Goal: Task Accomplishment & Management: Manage account settings

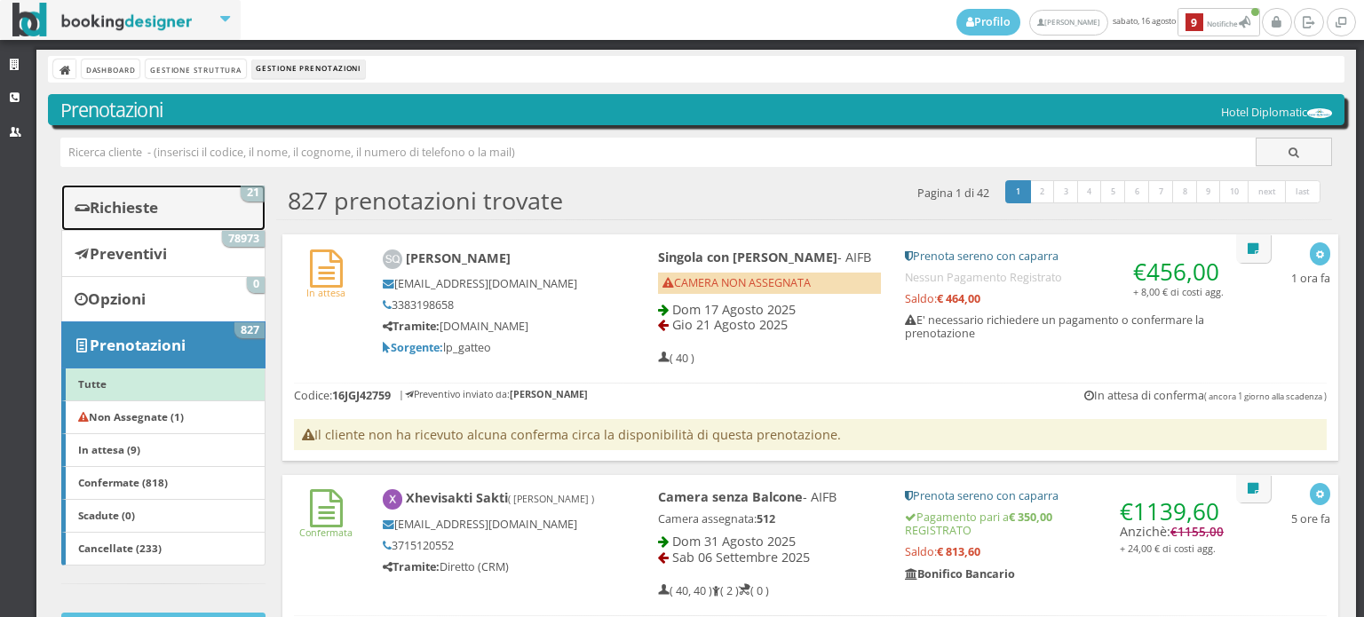
click at [155, 194] on link "Richieste 21" at bounding box center [163, 208] width 204 height 46
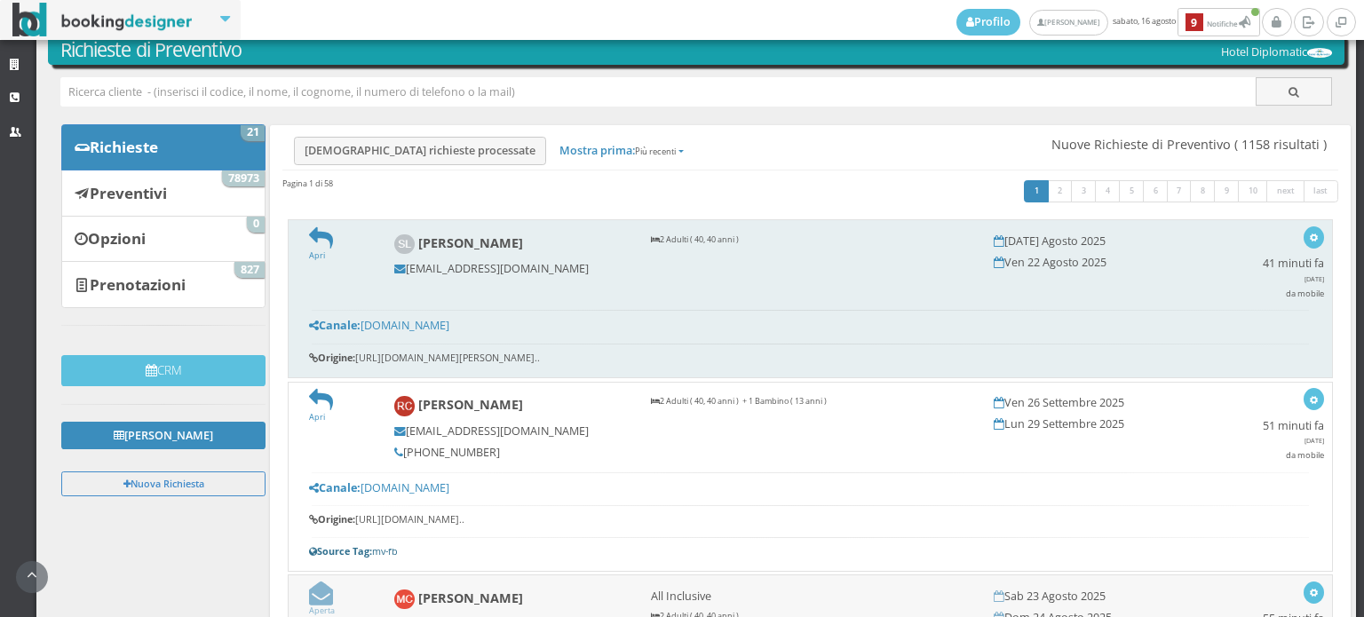
scroll to position [99, 0]
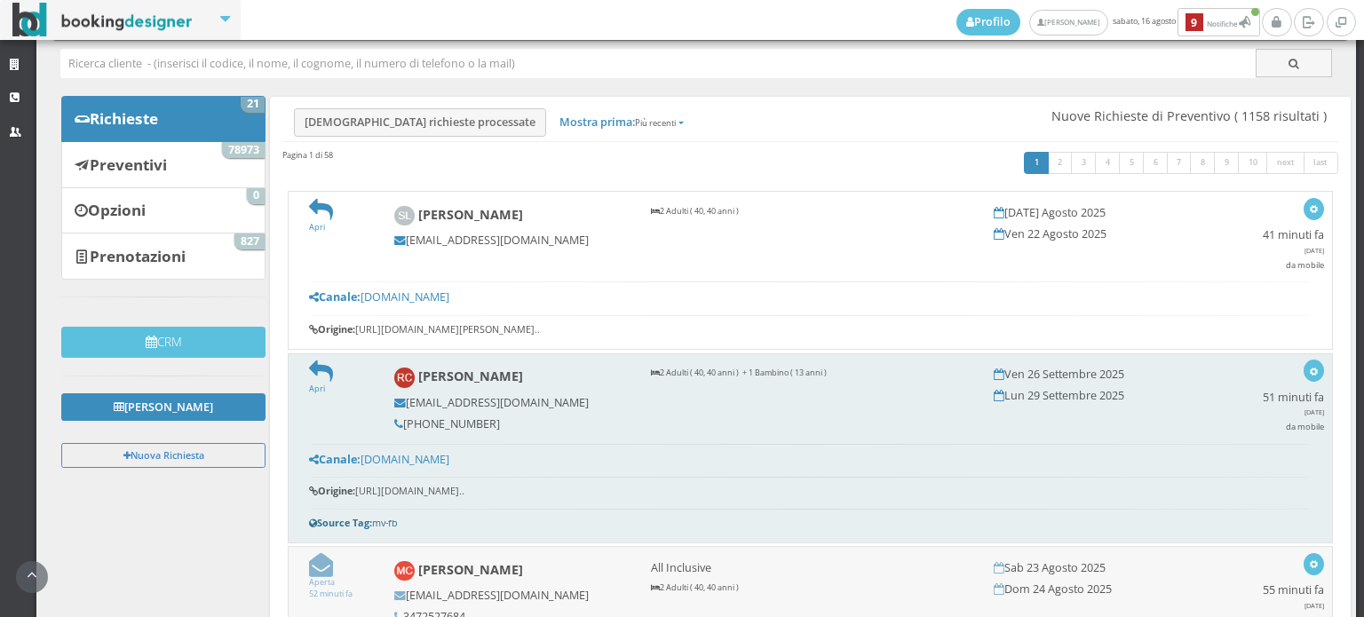
click at [406, 372] on img at bounding box center [404, 378] width 20 height 20
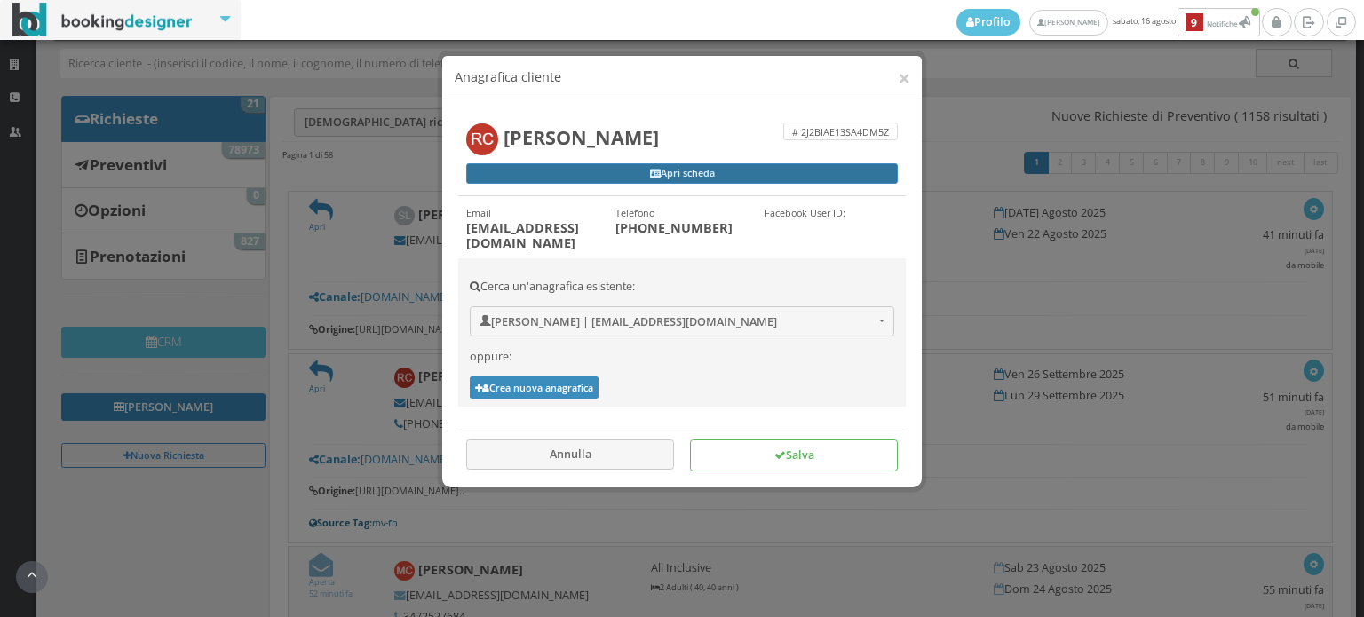
click at [619, 172] on link "Apri scheda" at bounding box center [681, 173] width 431 height 21
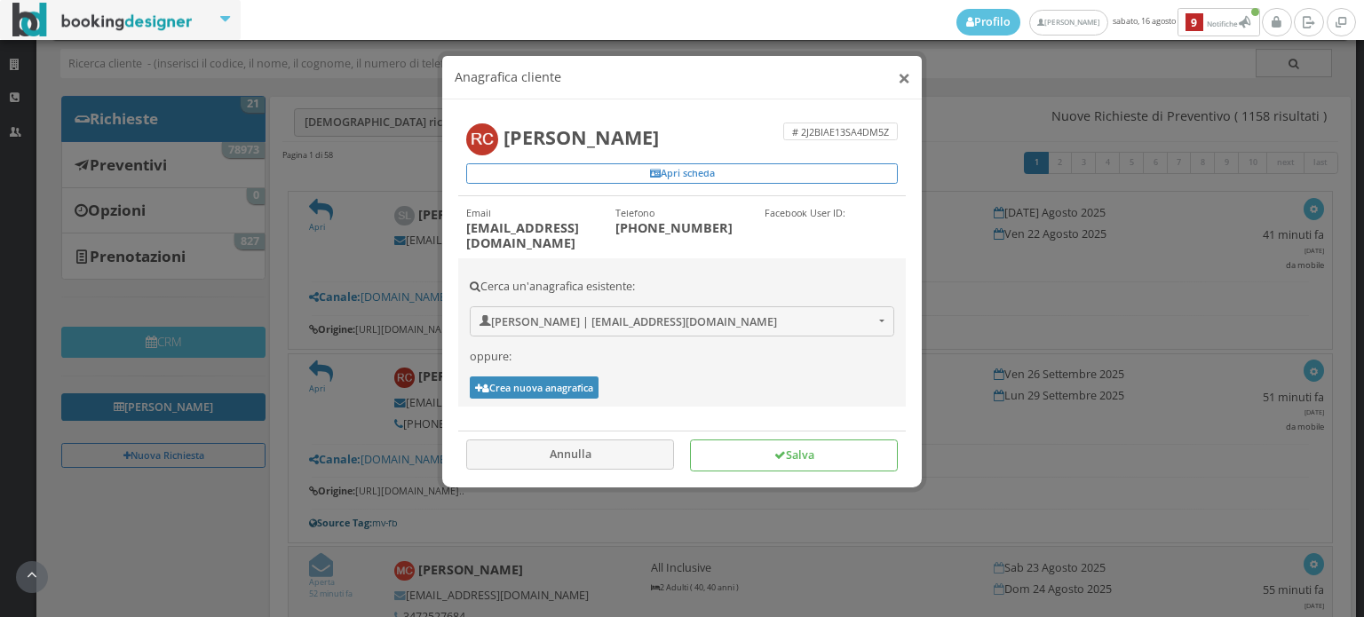
click at [902, 75] on button "×" at bounding box center [903, 78] width 12 height 22
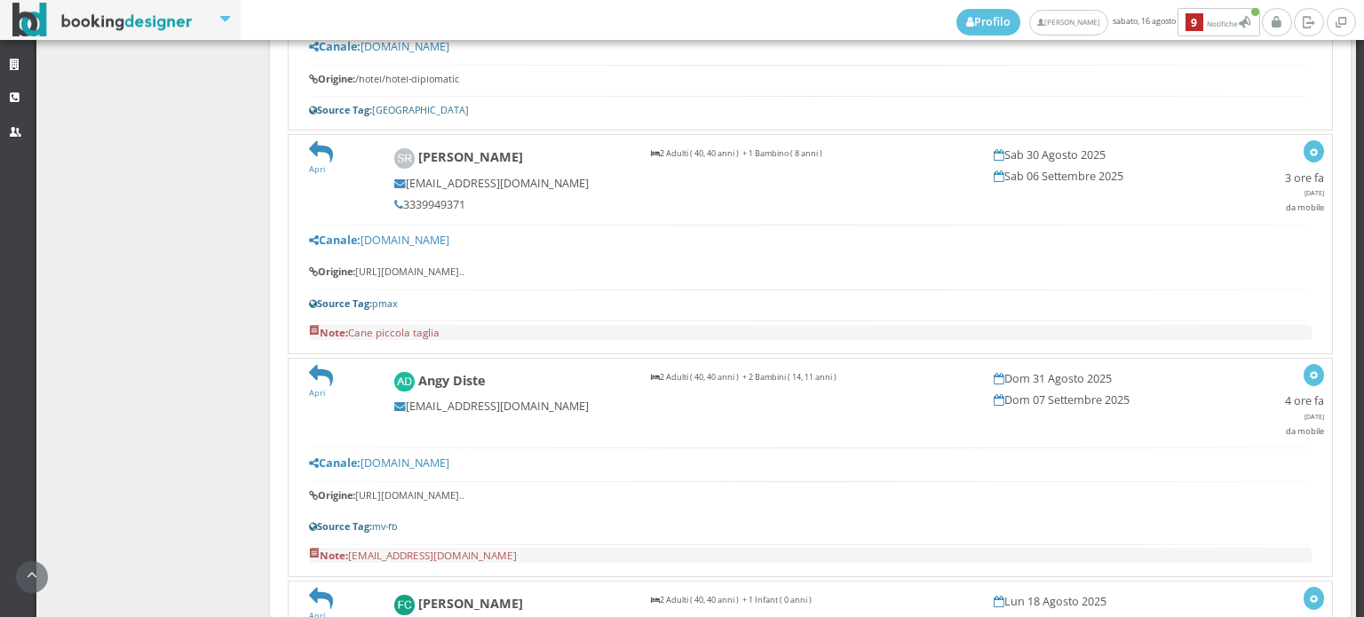
scroll to position [2268, 0]
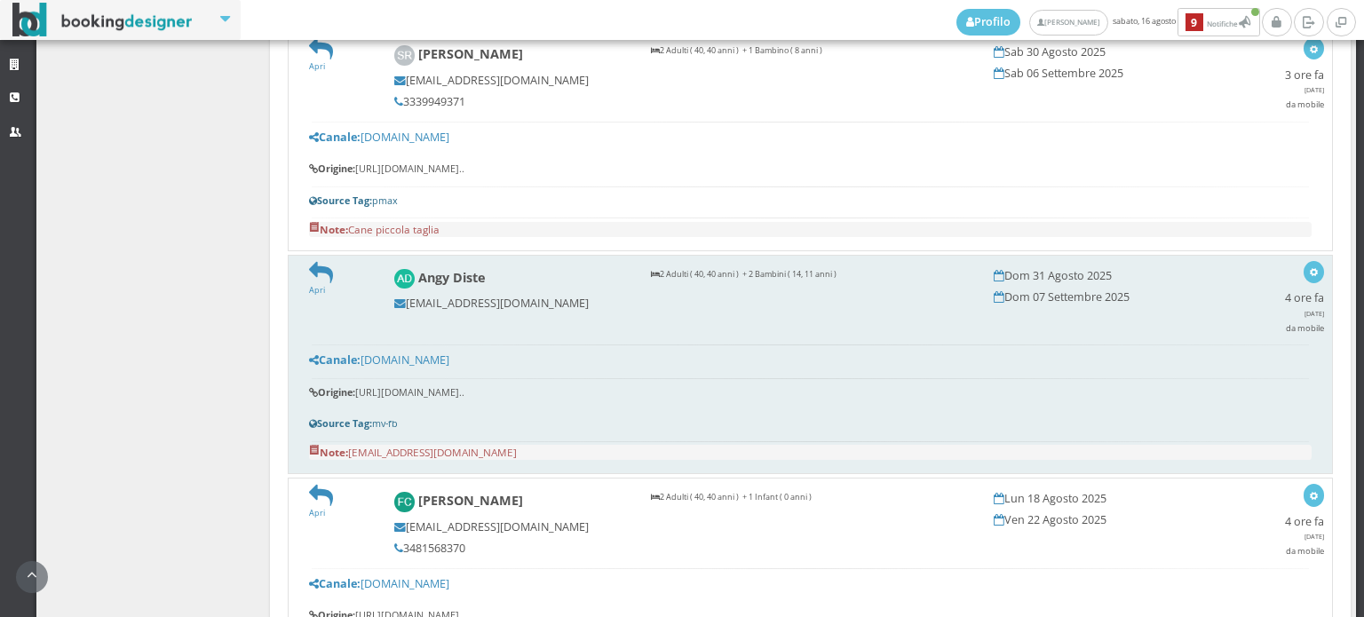
click at [401, 269] on img at bounding box center [404, 279] width 20 height 20
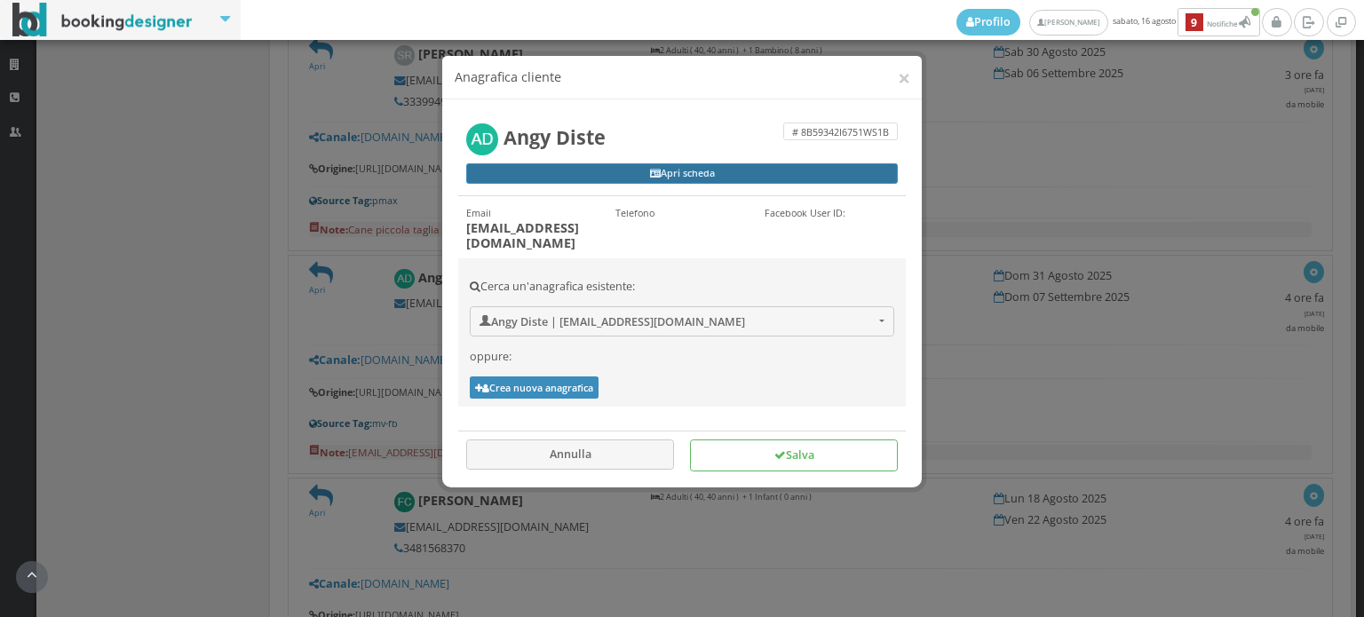
click at [690, 173] on link "Apri scheda" at bounding box center [681, 173] width 431 height 21
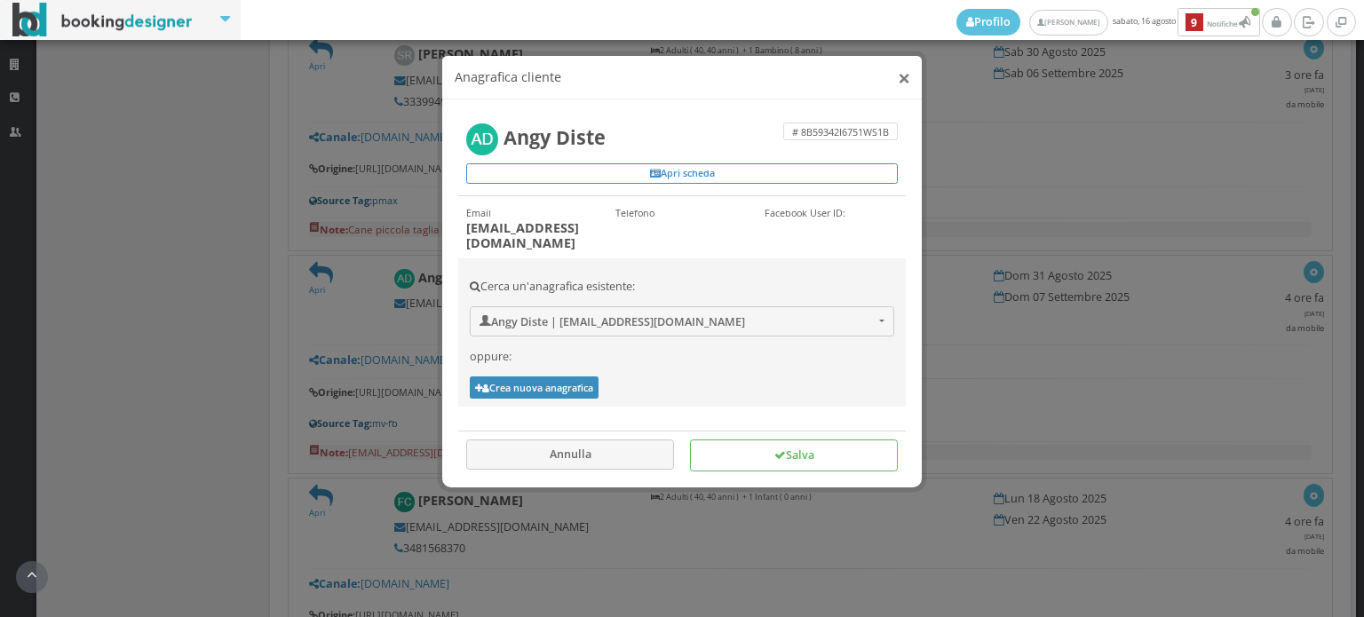
click at [902, 72] on button "×" at bounding box center [903, 78] width 12 height 22
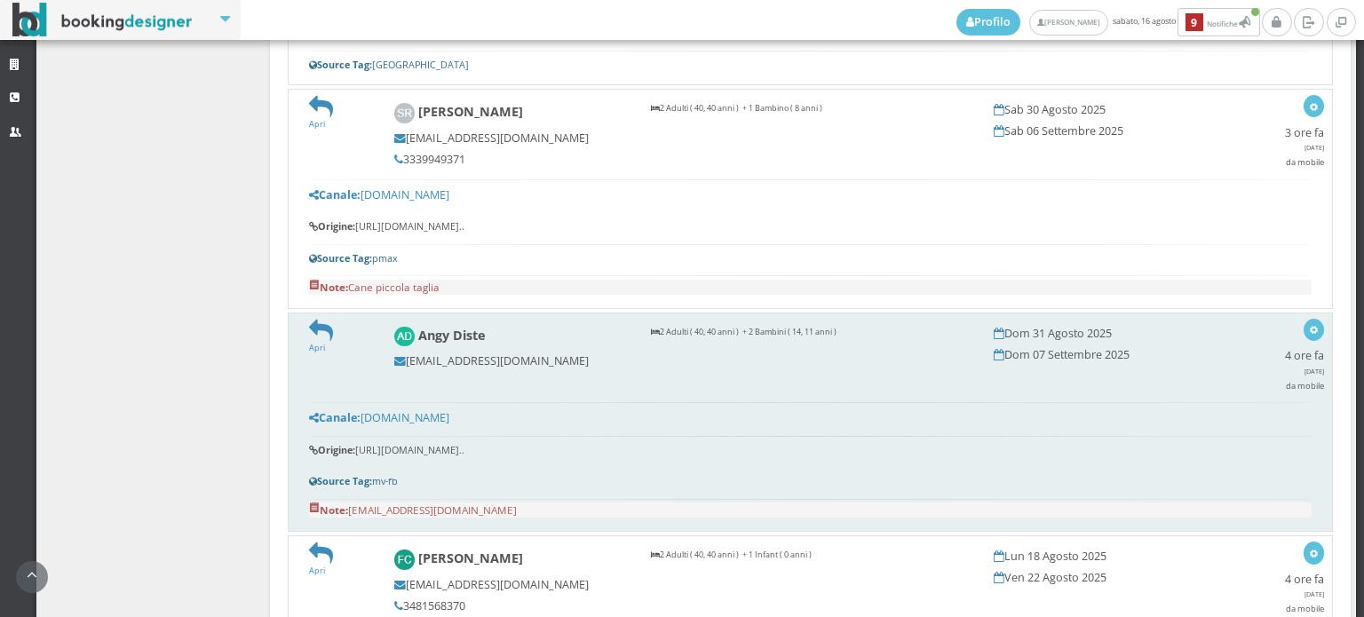
scroll to position [2170, 0]
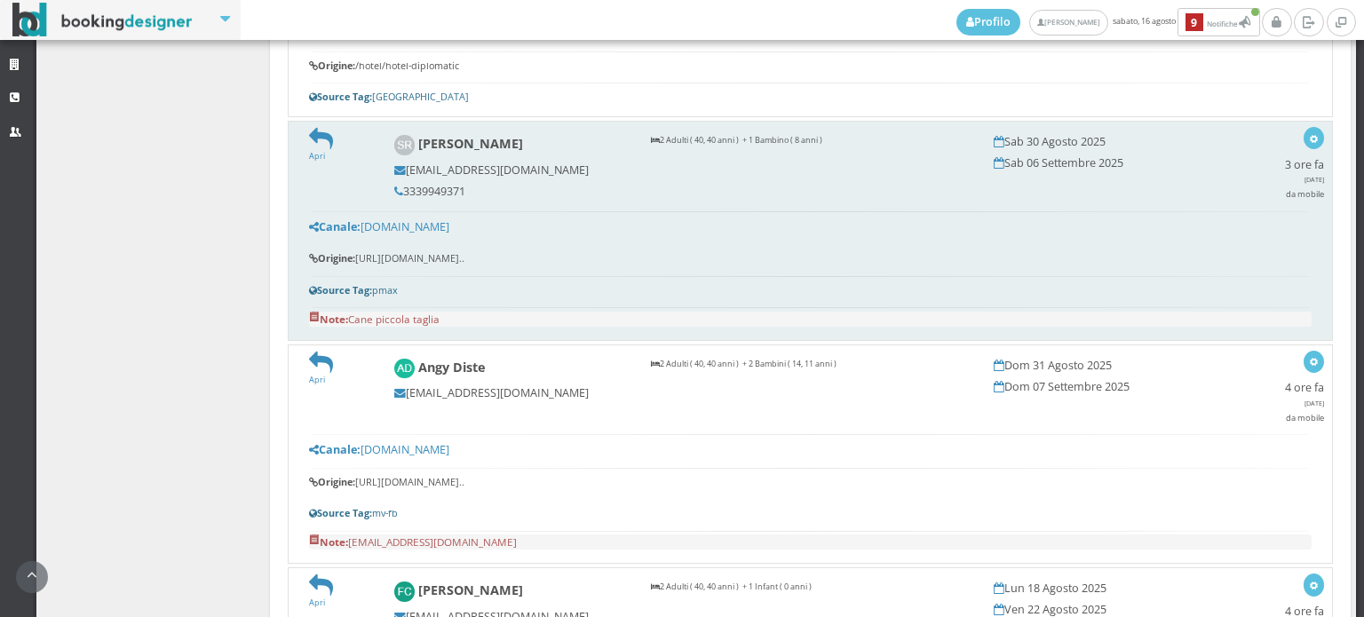
click at [407, 135] on img at bounding box center [404, 145] width 20 height 20
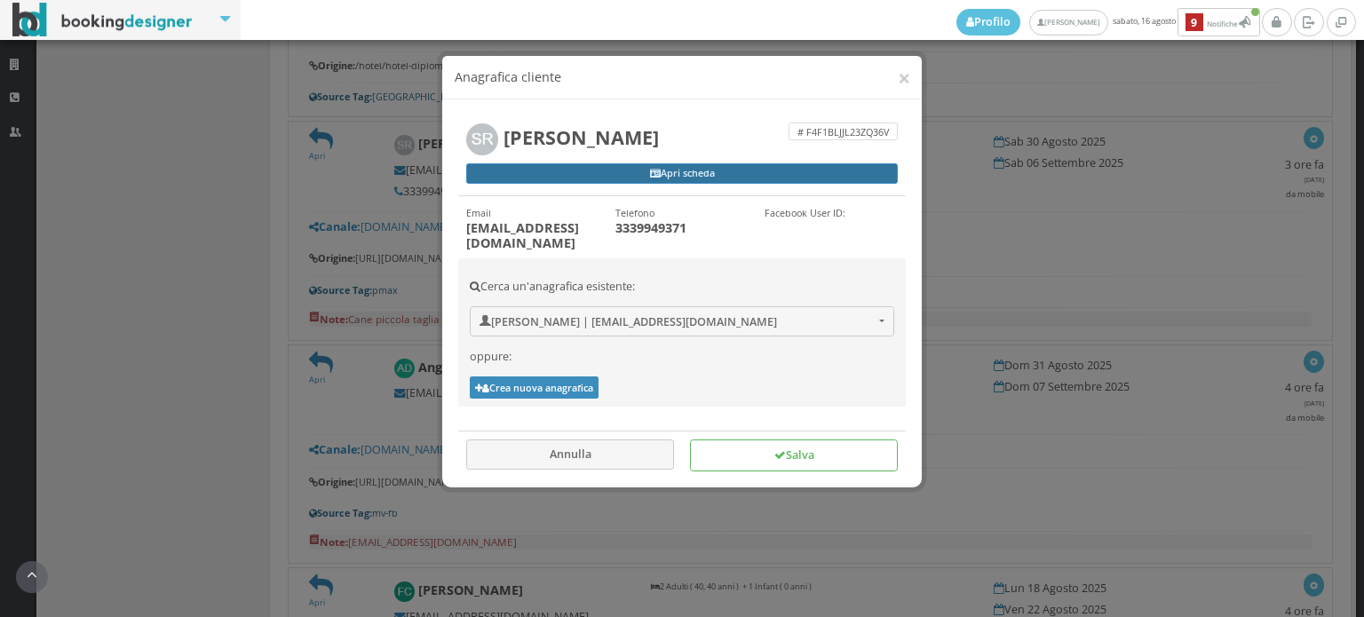
click at [552, 170] on link "Apri scheda" at bounding box center [681, 173] width 431 height 21
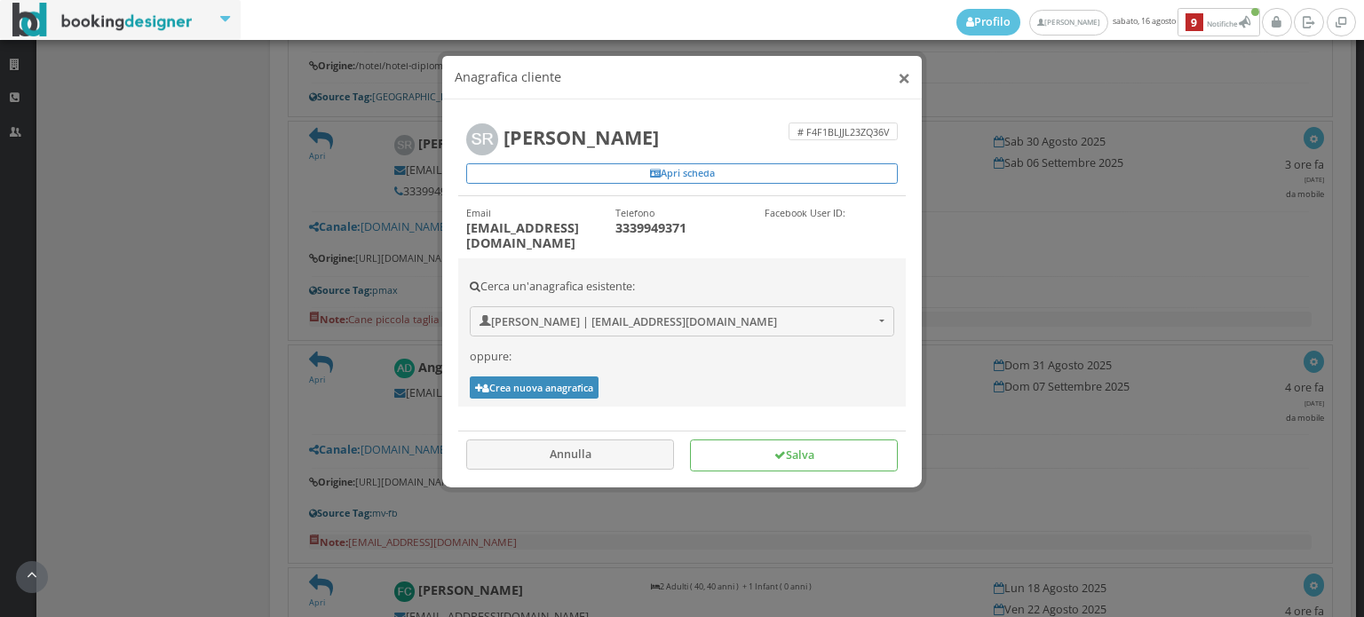
click at [899, 75] on button "×" at bounding box center [903, 78] width 12 height 22
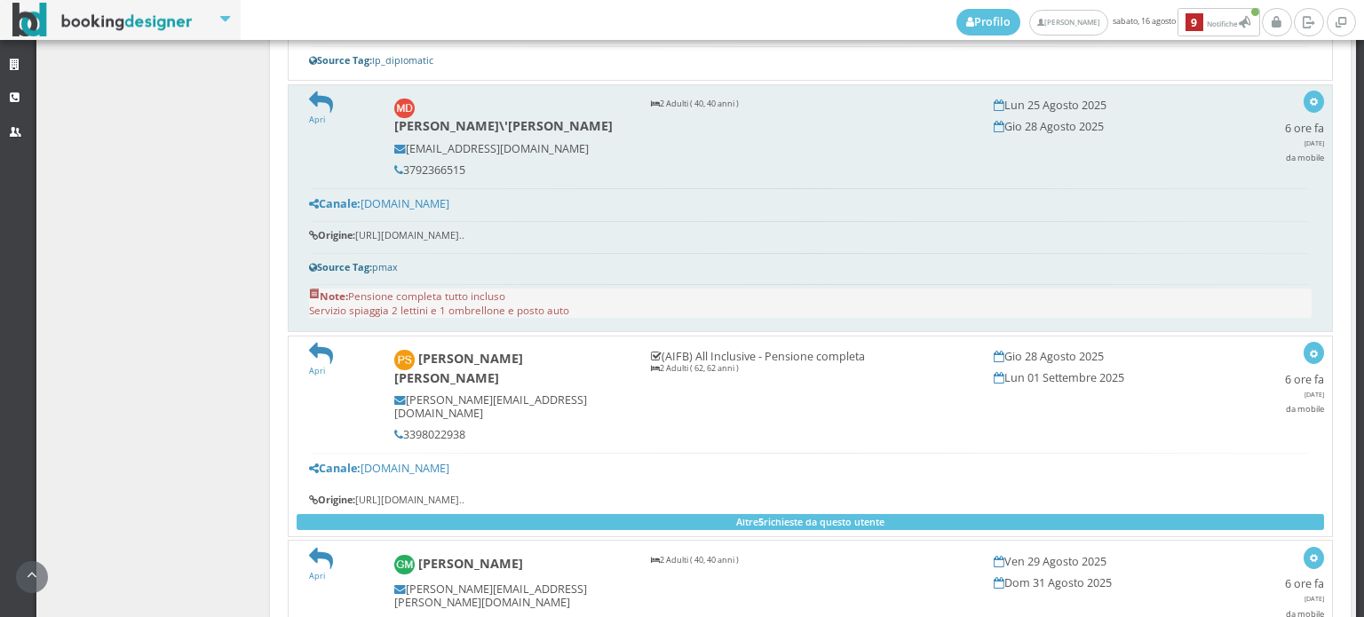
scroll to position [4043, 0]
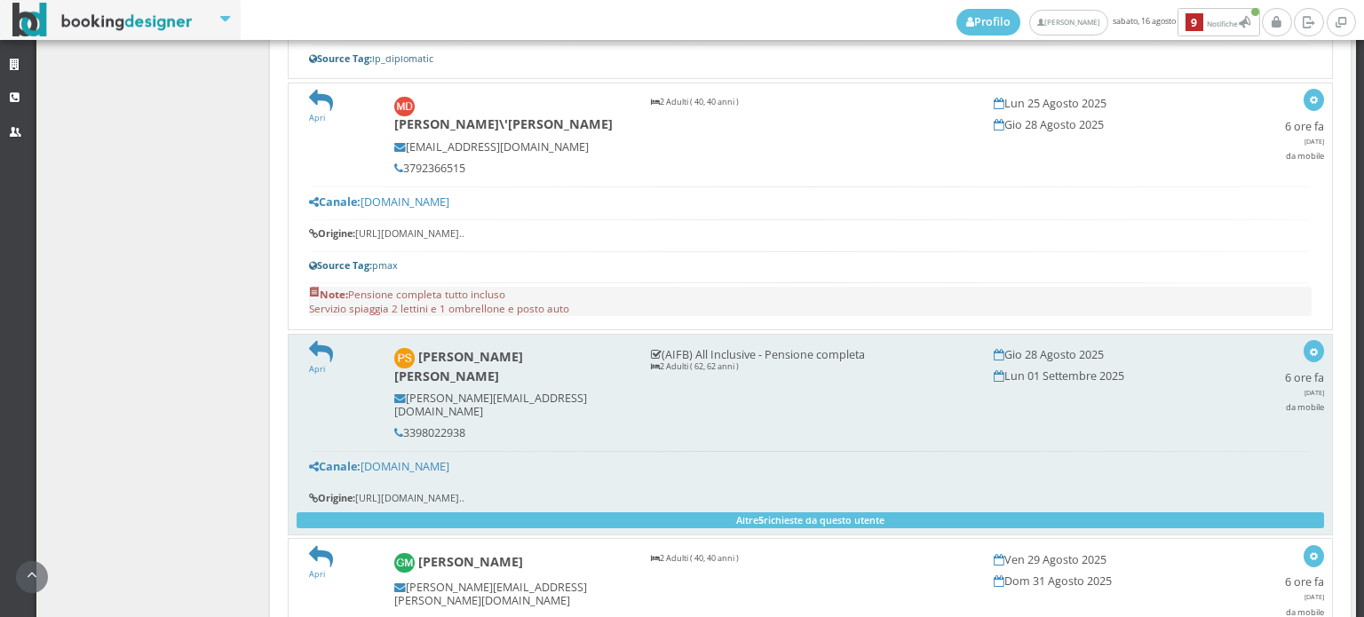
click at [404, 348] on img at bounding box center [404, 358] width 20 height 20
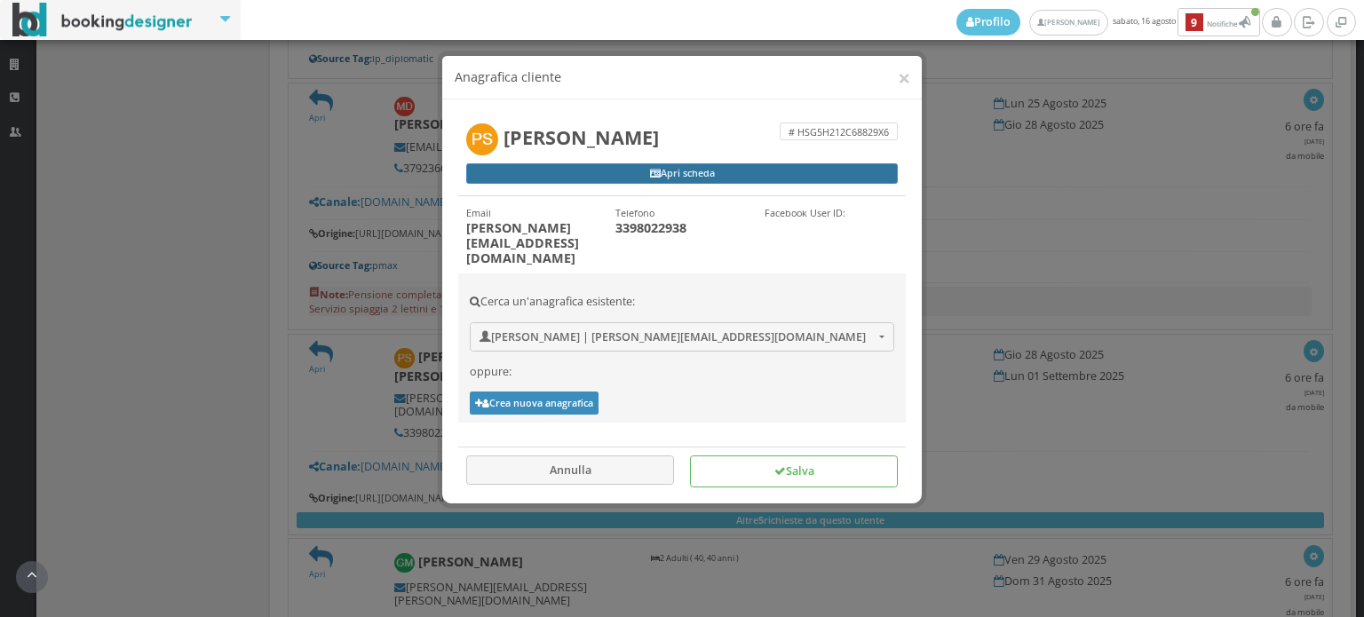
click at [698, 174] on link "Apri scheda" at bounding box center [681, 173] width 431 height 21
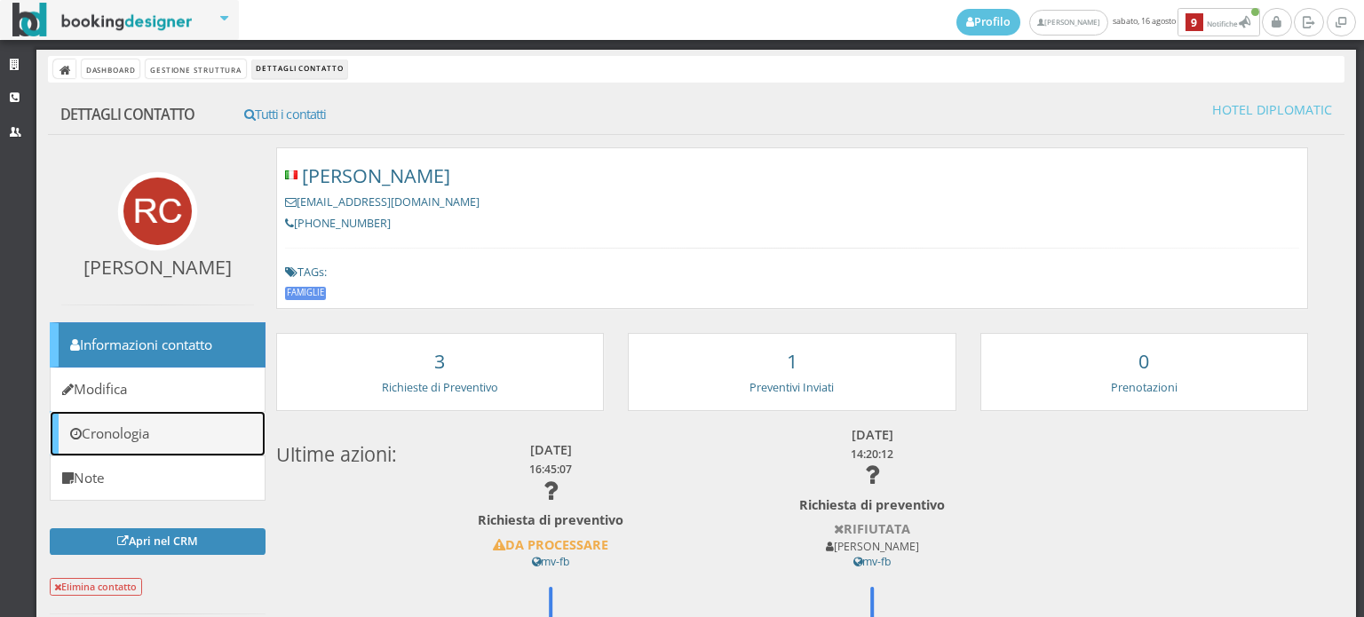
click at [246, 431] on link "Cronologia" at bounding box center [158, 433] width 216 height 45
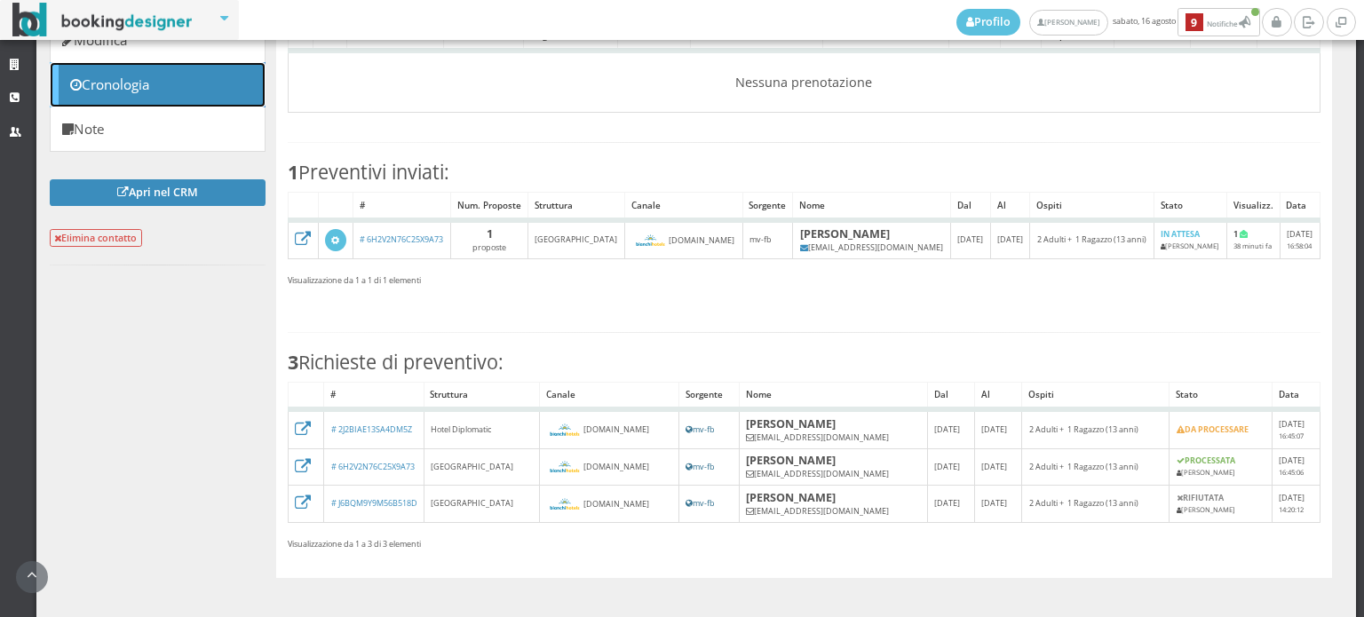
scroll to position [394, 0]
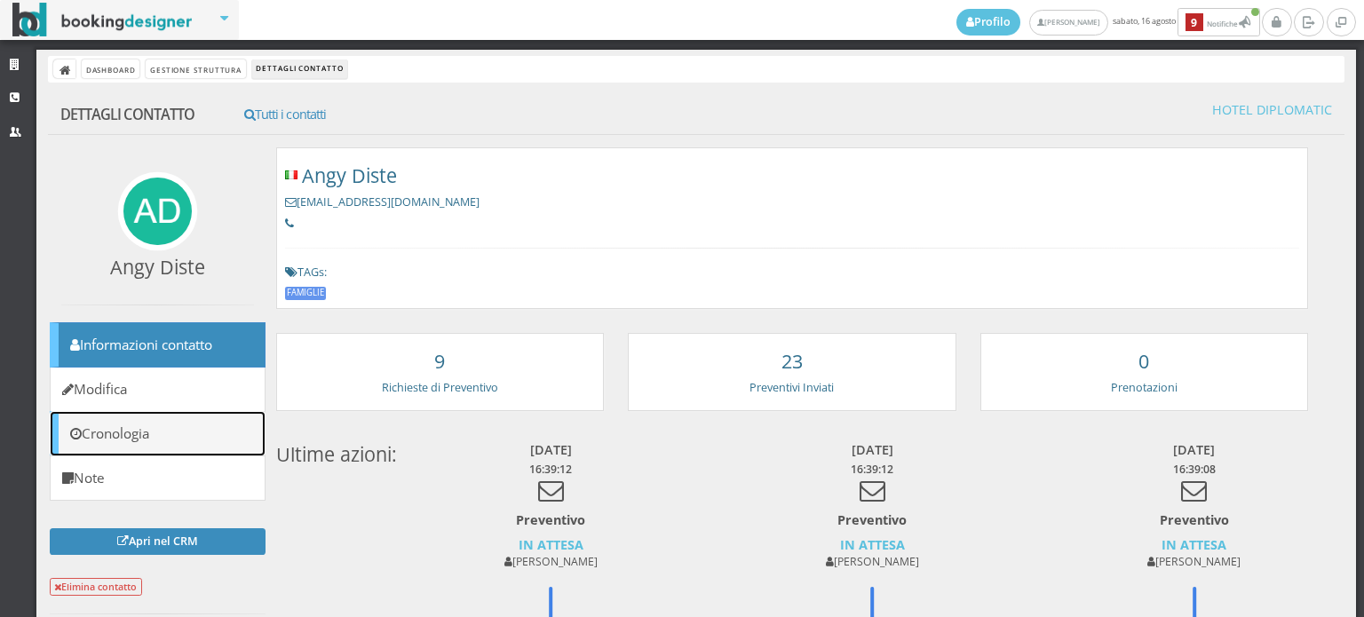
click at [205, 431] on link "Cronologia" at bounding box center [158, 433] width 216 height 45
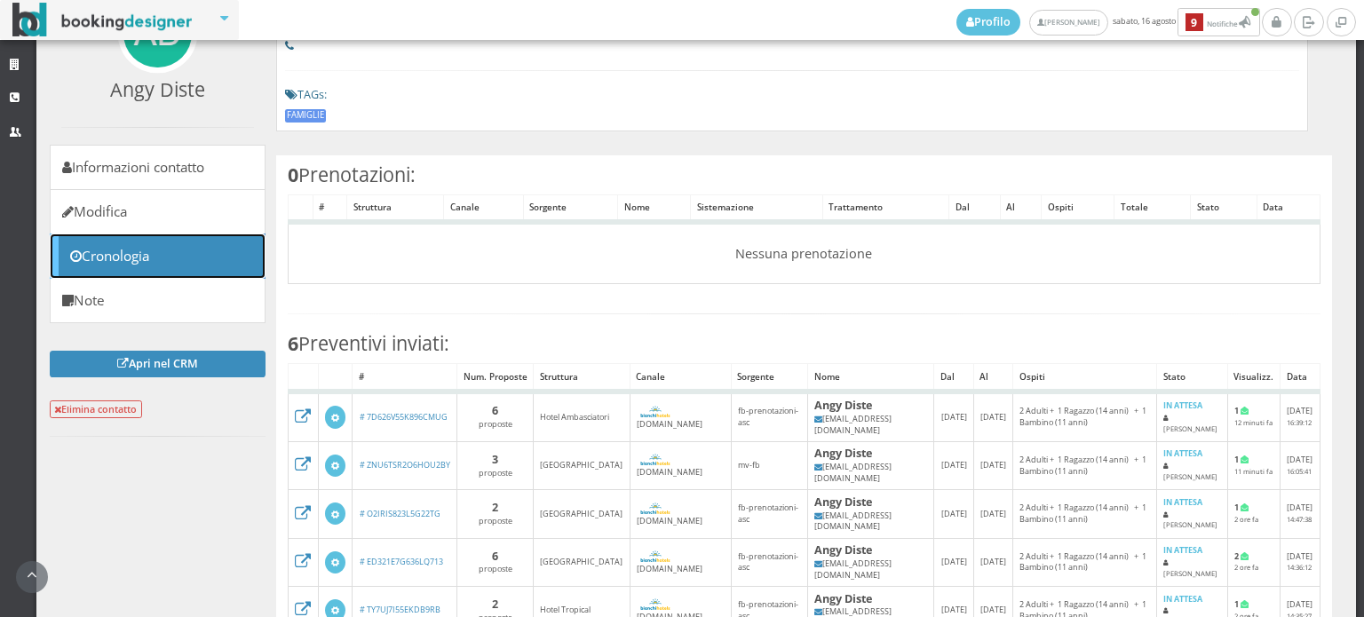
scroll to position [394, 0]
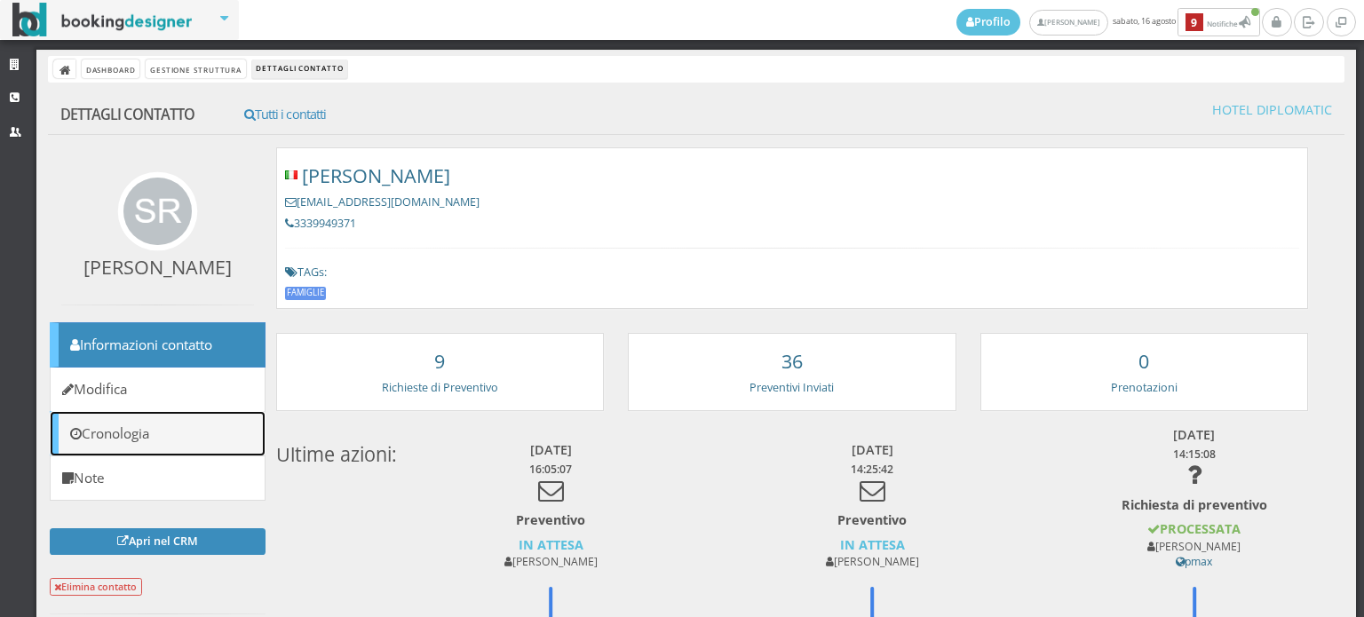
click at [217, 434] on link "Cronologia" at bounding box center [158, 433] width 216 height 45
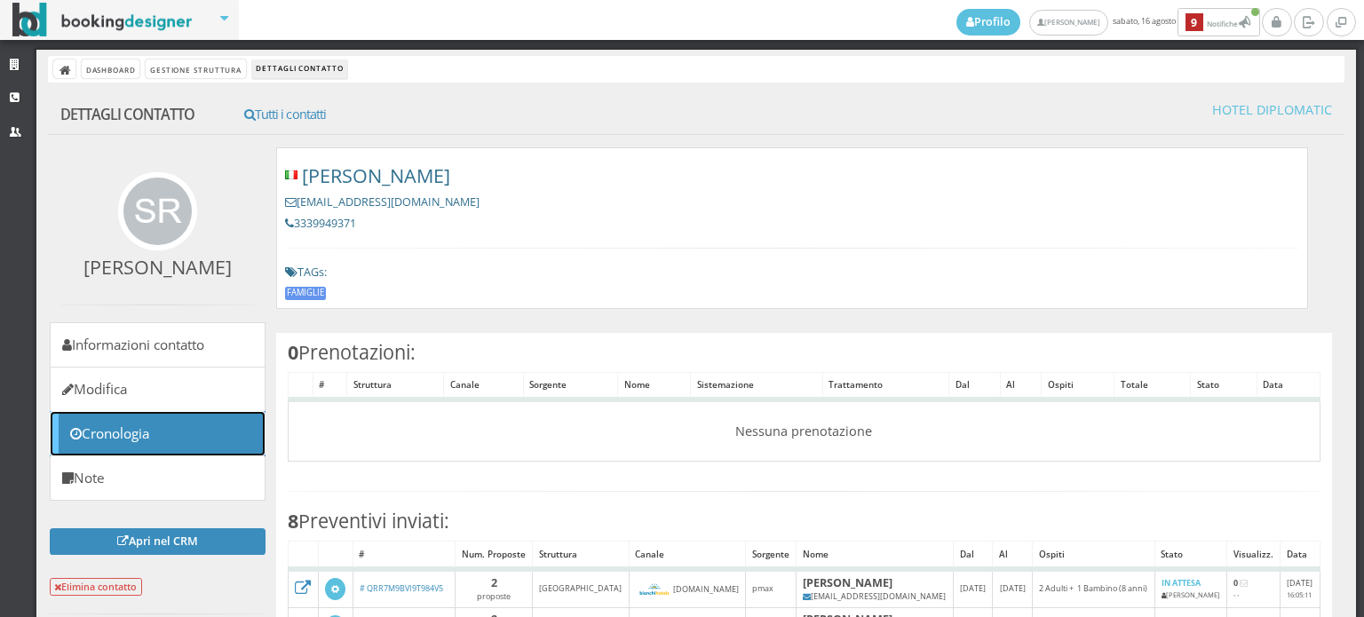
scroll to position [197, 0]
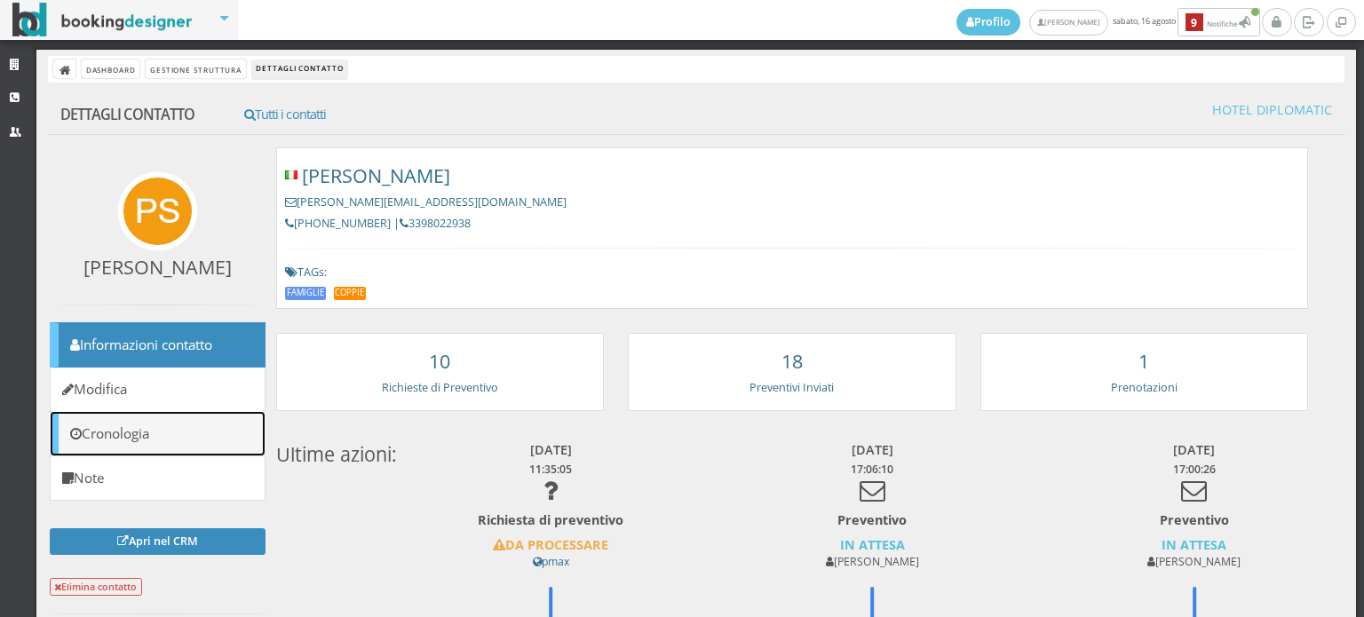
click at [213, 434] on link "Cronologia" at bounding box center [158, 433] width 216 height 45
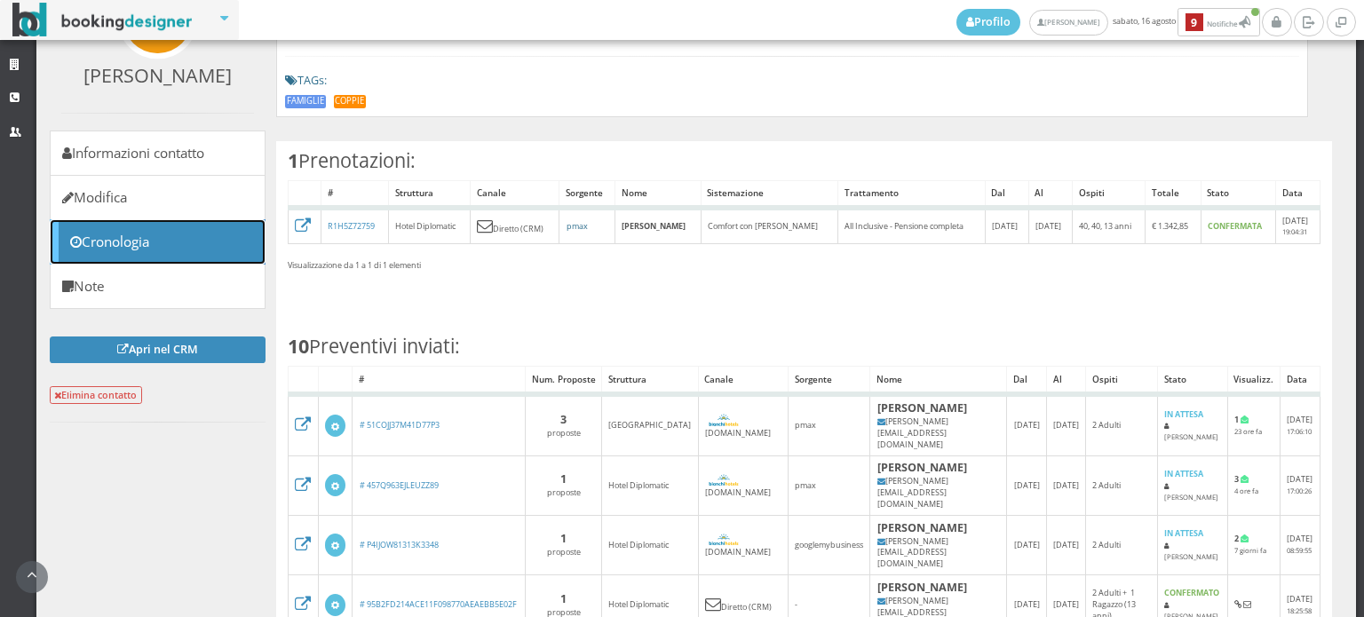
scroll to position [99, 0]
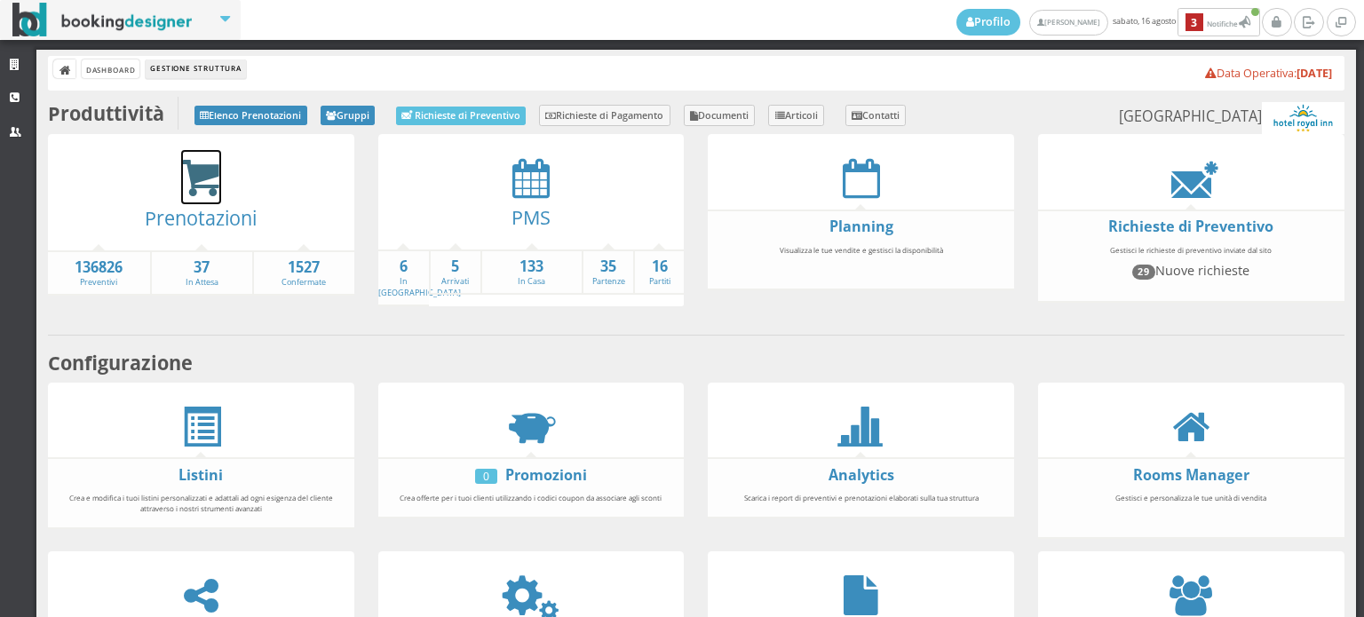
click at [209, 173] on icon at bounding box center [201, 178] width 40 height 41
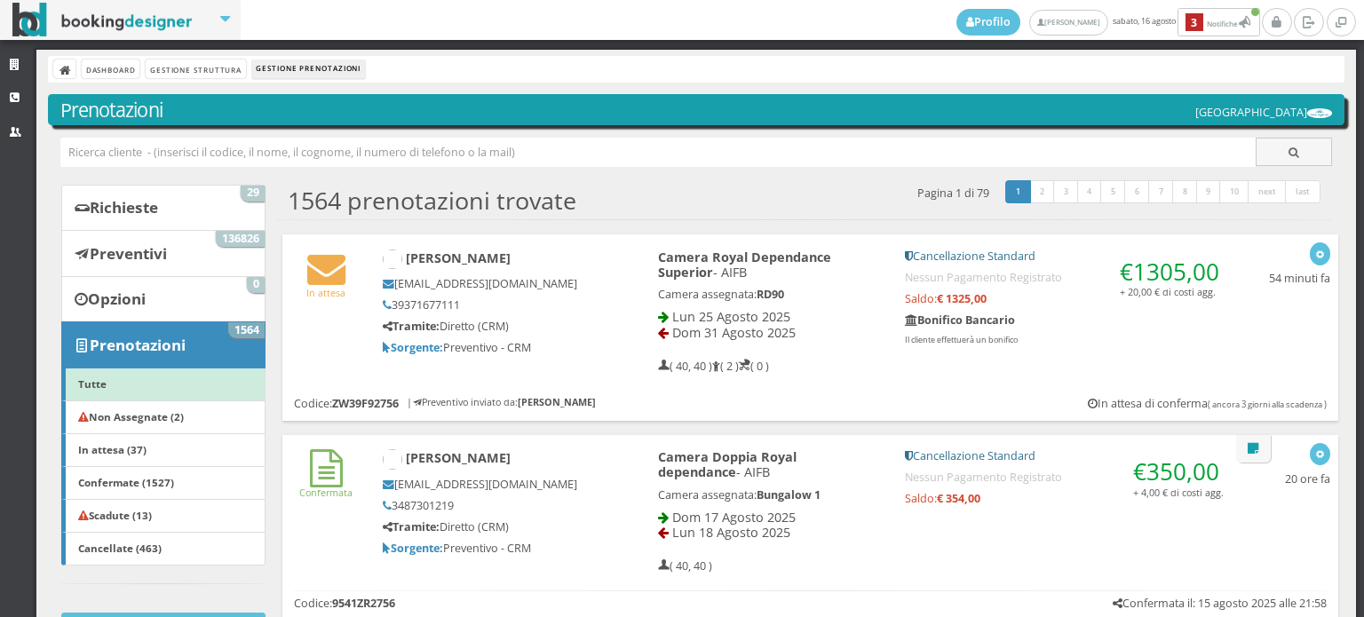
click at [220, 73] on link "Gestione Struttura" at bounding box center [195, 68] width 99 height 19
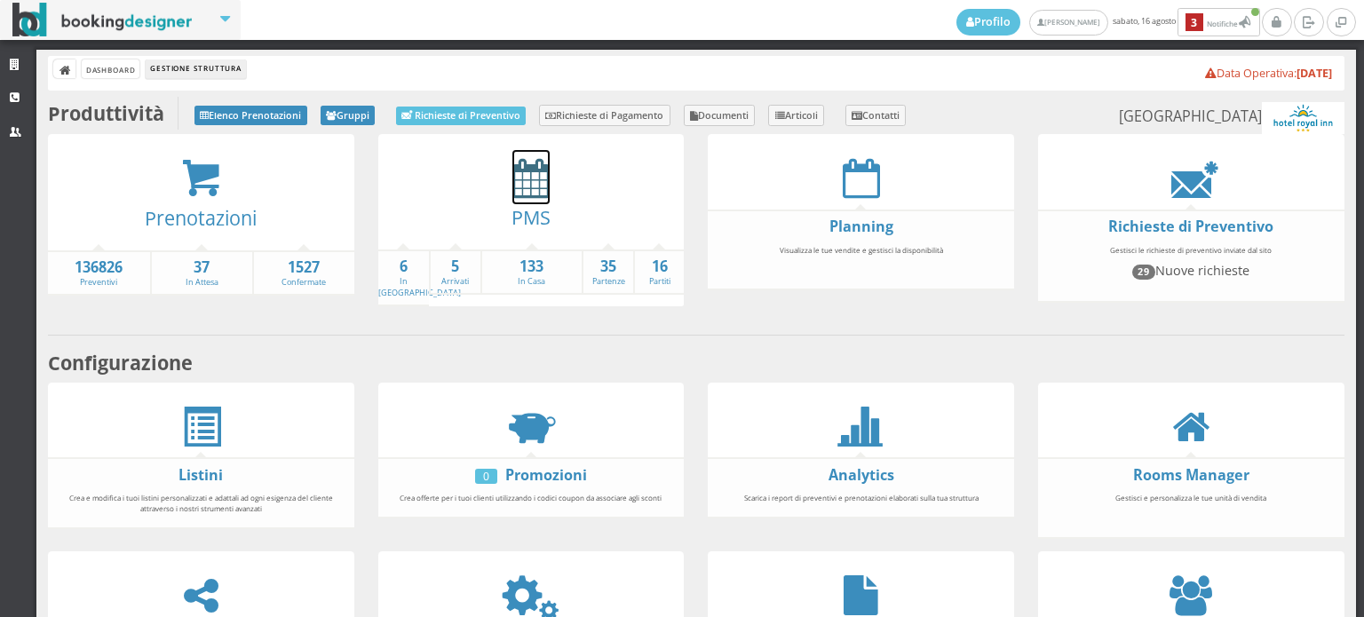
click at [526, 177] on icon at bounding box center [530, 178] width 37 height 40
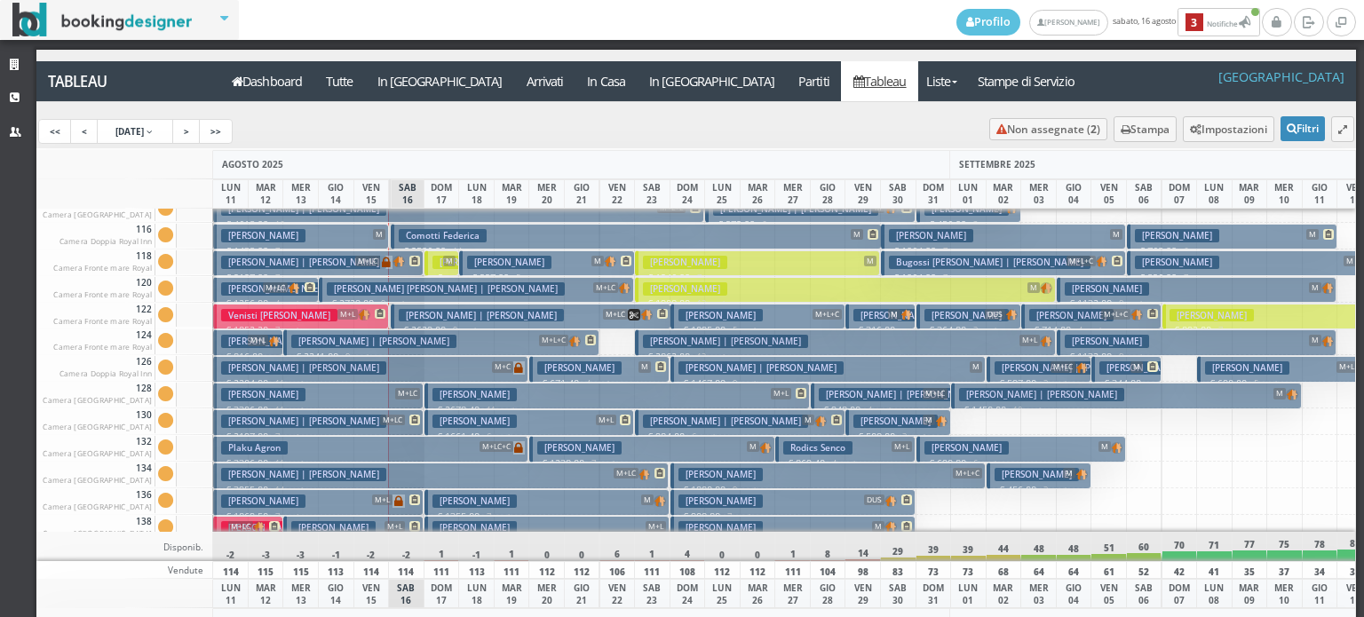
scroll to position [266, 0]
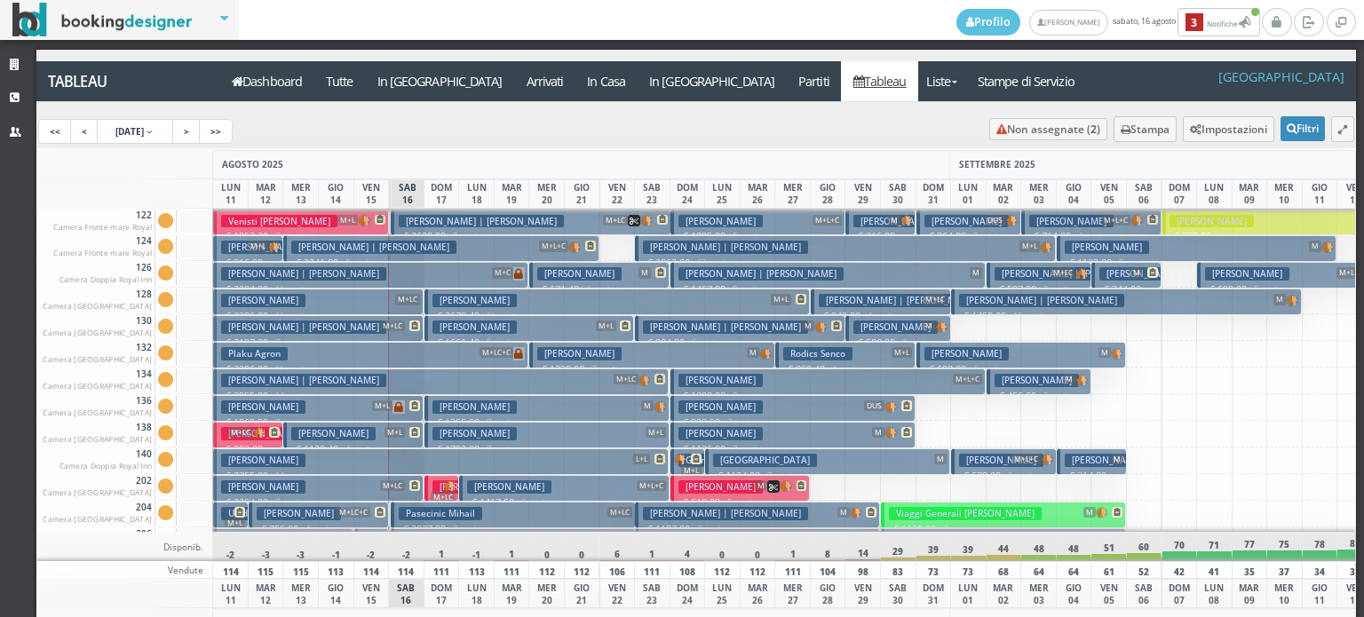
click at [517, 433] on h3 "Scibilia Alessandro" at bounding box center [474, 433] width 84 height 13
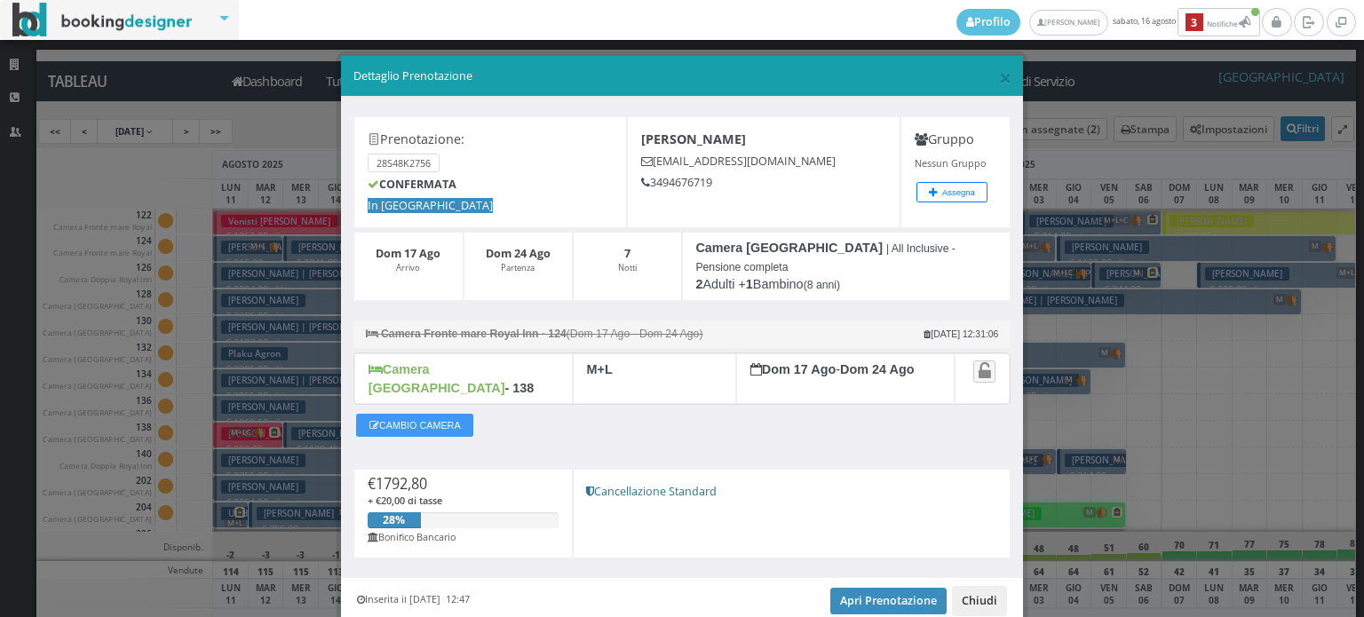
click at [967, 586] on button "Chiudi" at bounding box center [979, 601] width 55 height 30
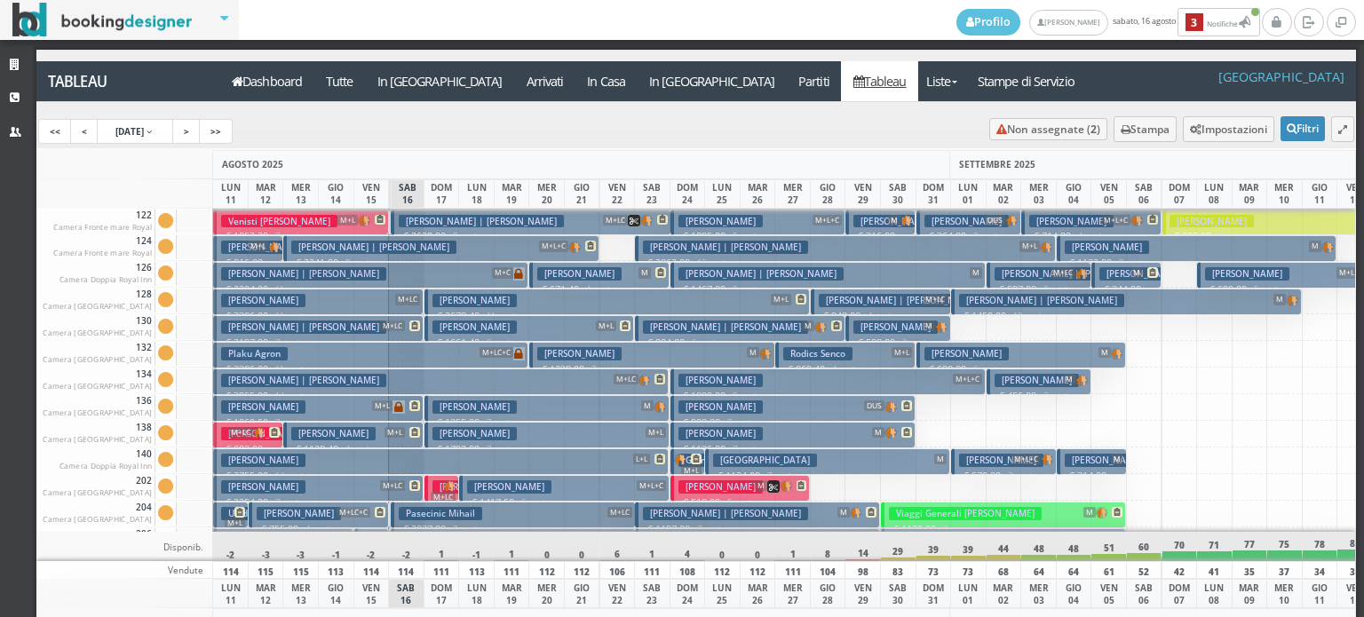
click at [504, 294] on h3 "Stallone Carmen" at bounding box center [474, 300] width 84 height 13
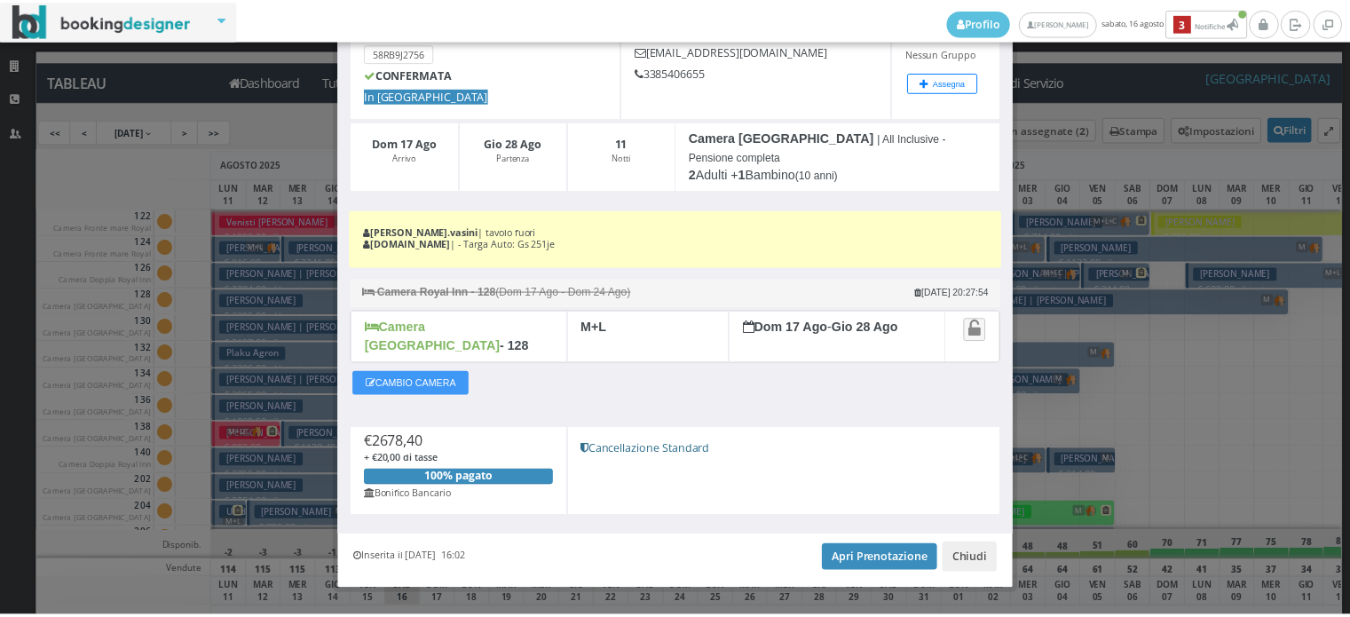
scroll to position [124, 0]
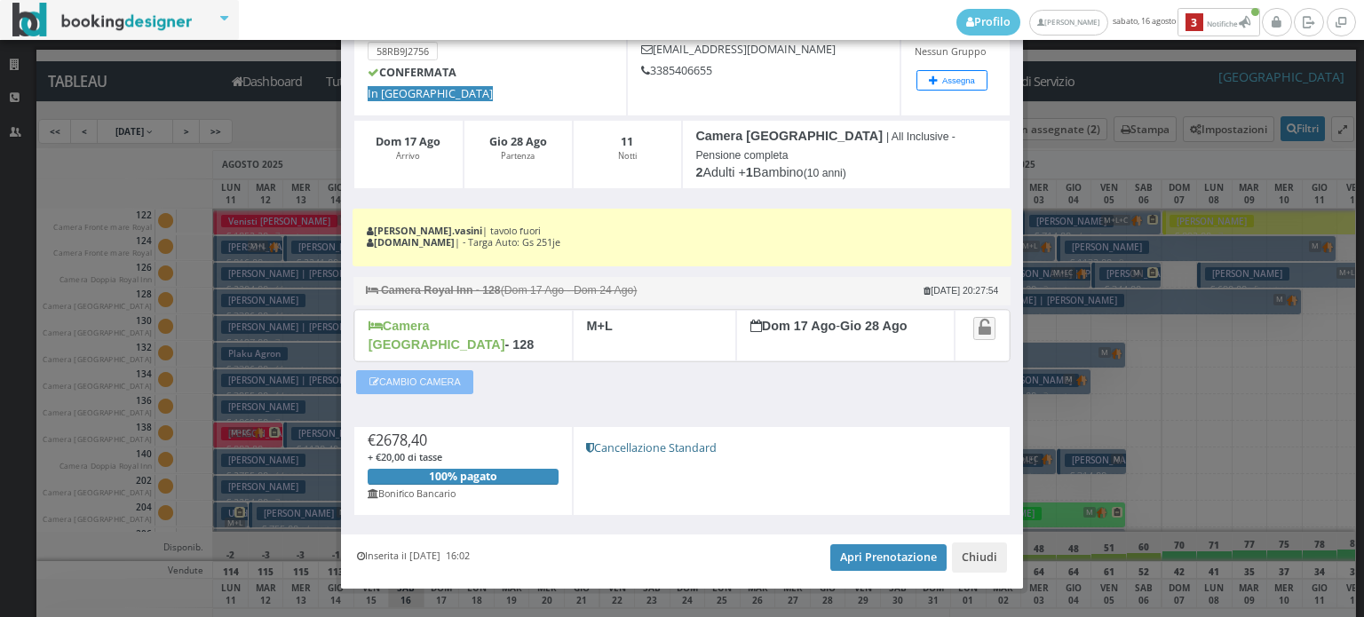
click at [440, 370] on button "CAMBIO CAMERA" at bounding box center [414, 381] width 117 height 23
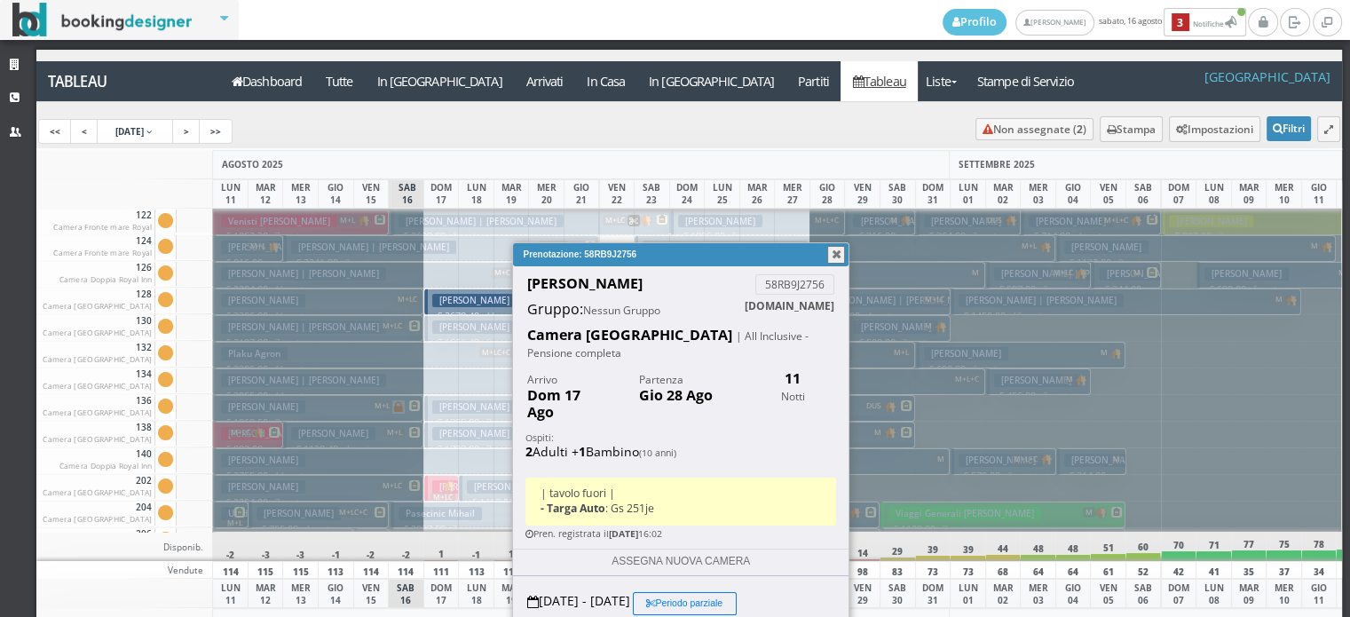
select select "11859"
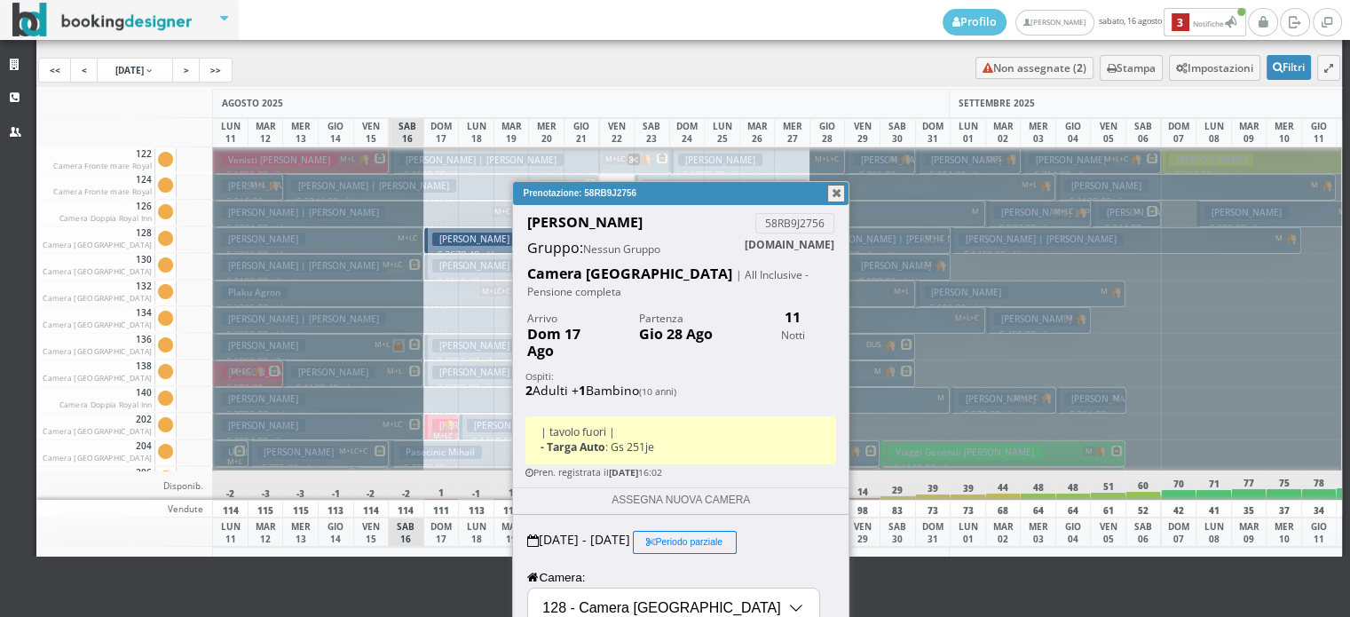
scroll to position [178, 0]
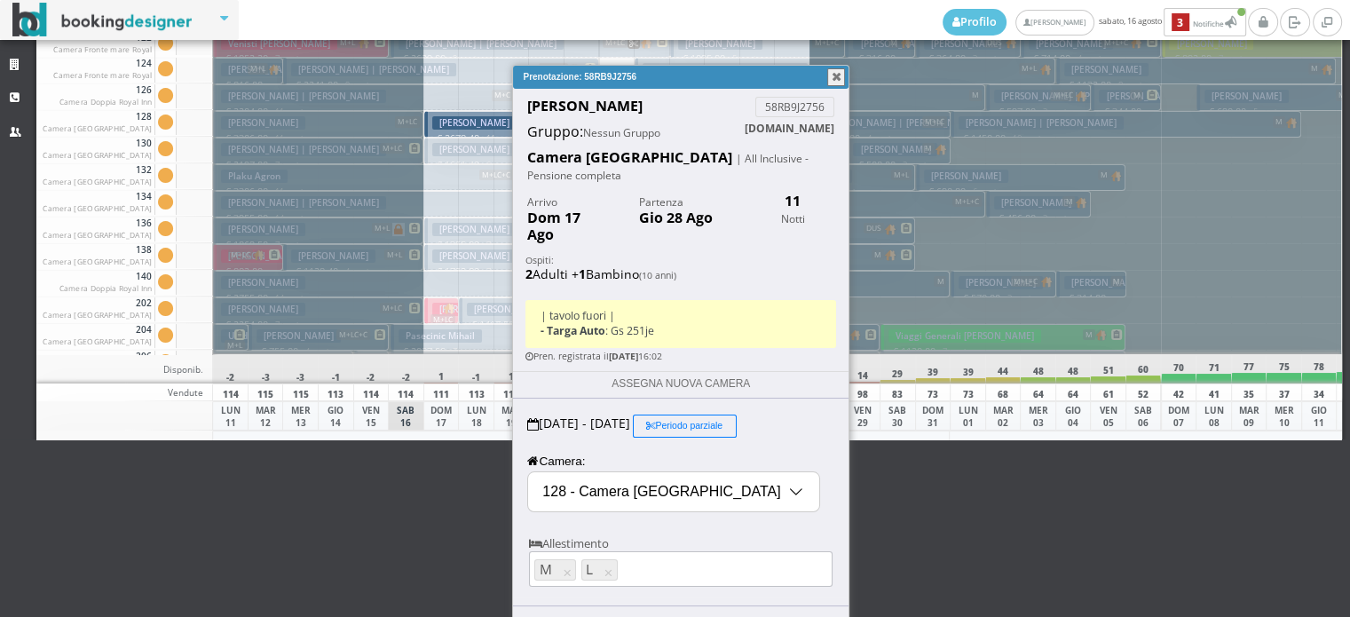
click at [586, 472] on input "128 - Camera Royal Inn" at bounding box center [673, 491] width 291 height 39
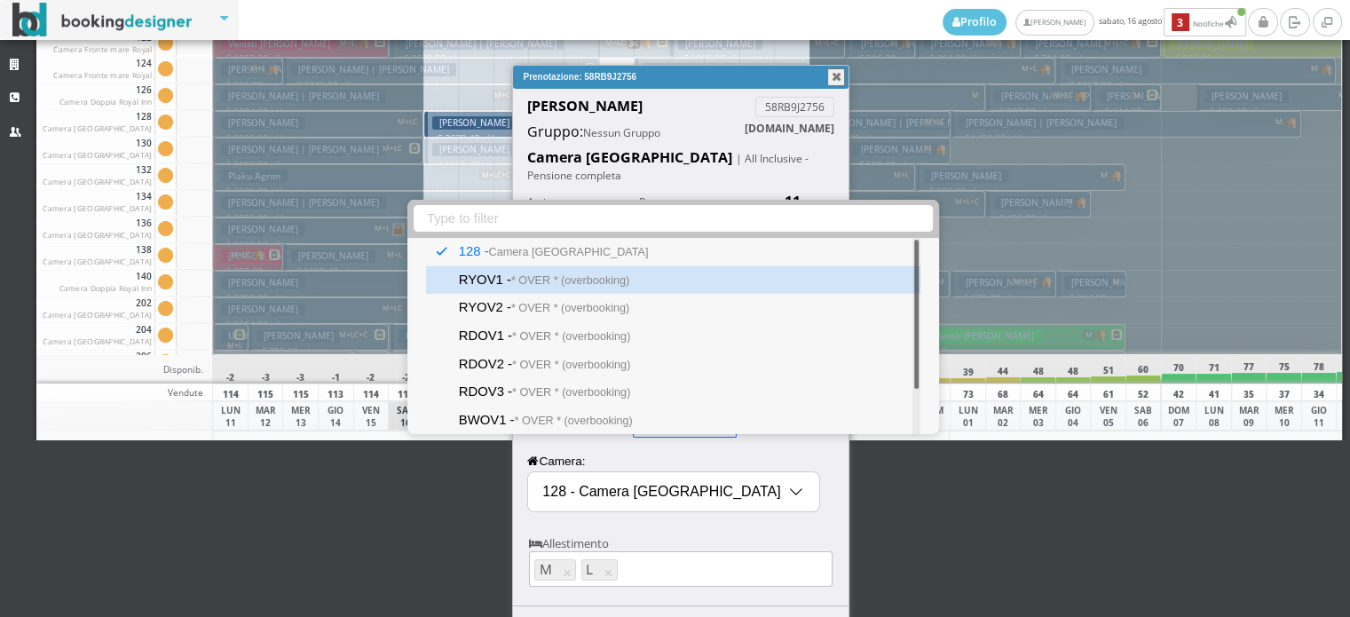
click at [595, 284] on small "* OVER * (overbooking)" at bounding box center [570, 280] width 118 height 12
type input "RYOV1 - * OVER * (overbooking)"
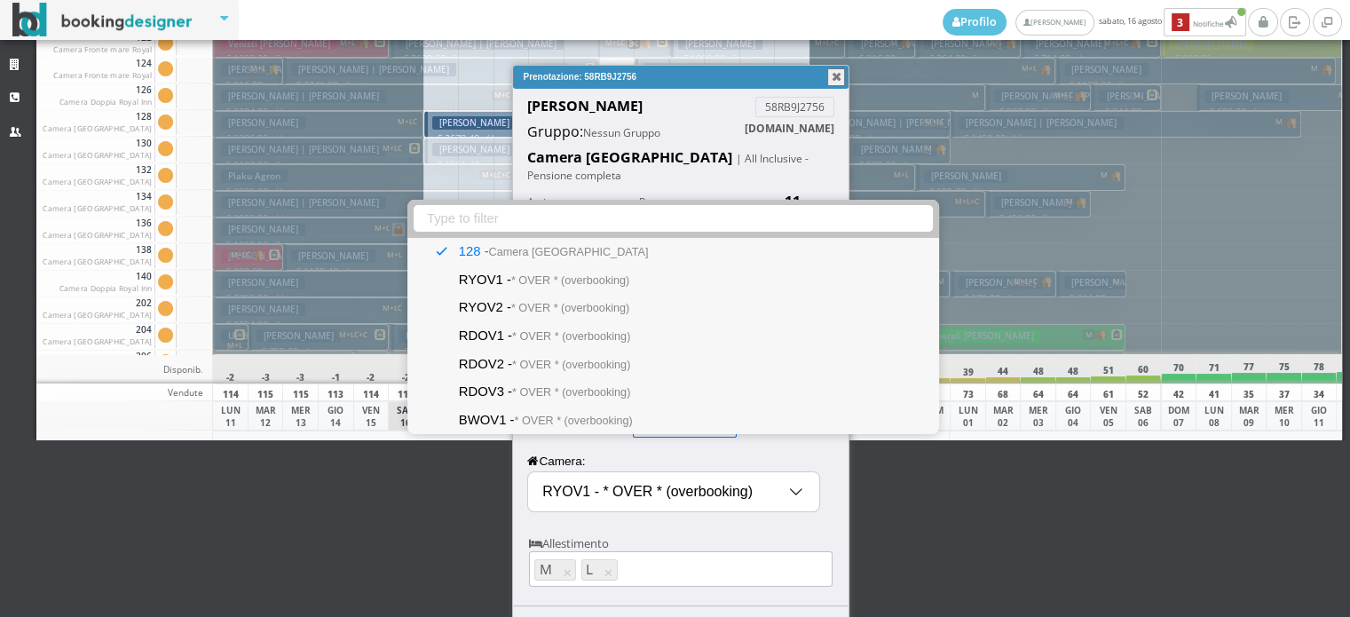
select select "11906"
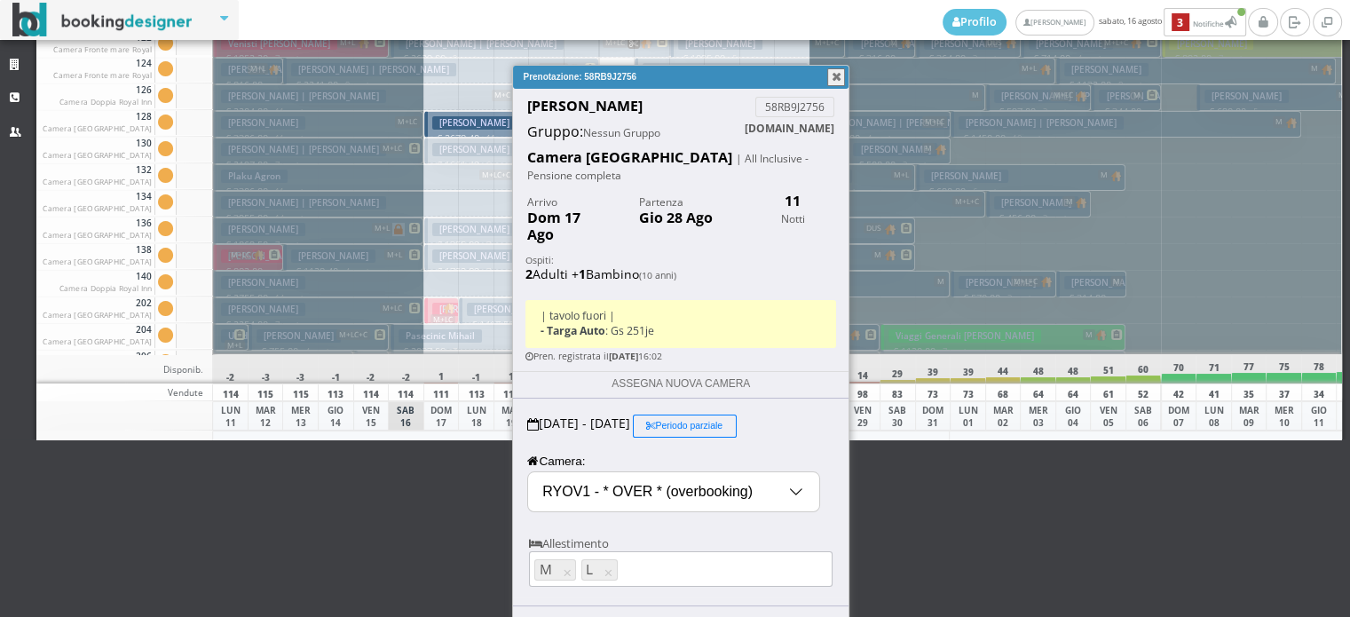
drag, startPoint x: 650, startPoint y: 604, endPoint x: 696, endPoint y: 495, distance: 117.7
click at [834, 75] on button "button" at bounding box center [836, 77] width 18 height 18
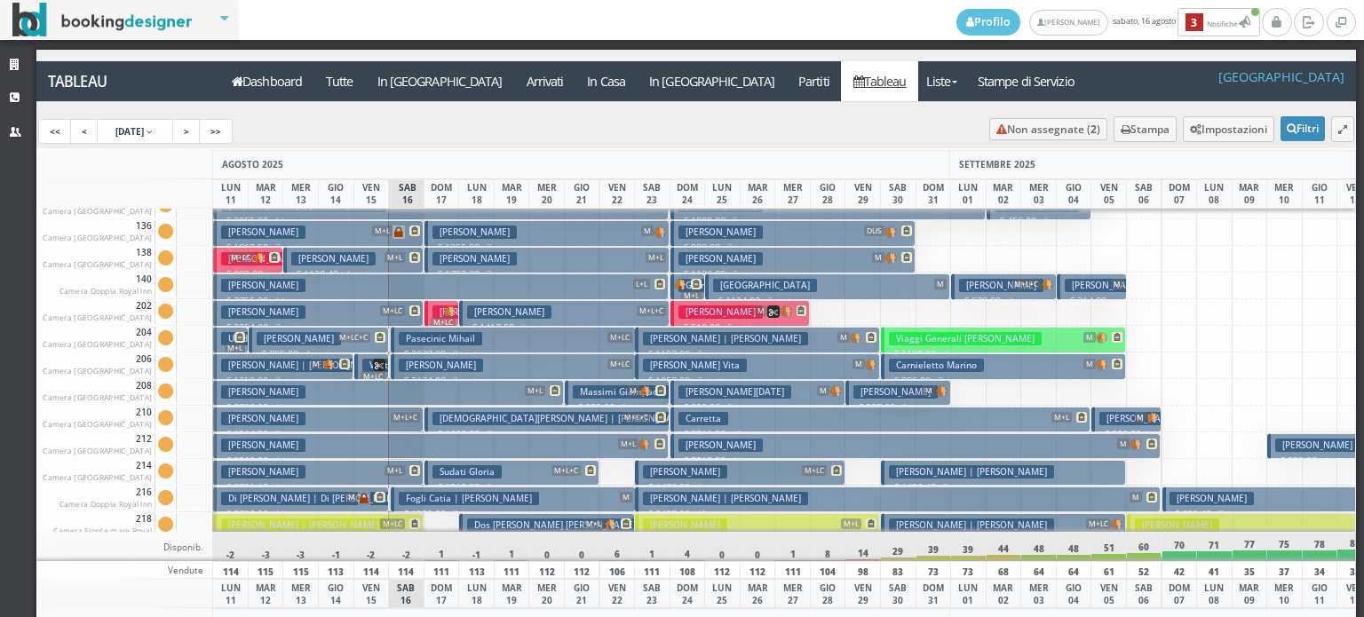
scroll to position [444, 0]
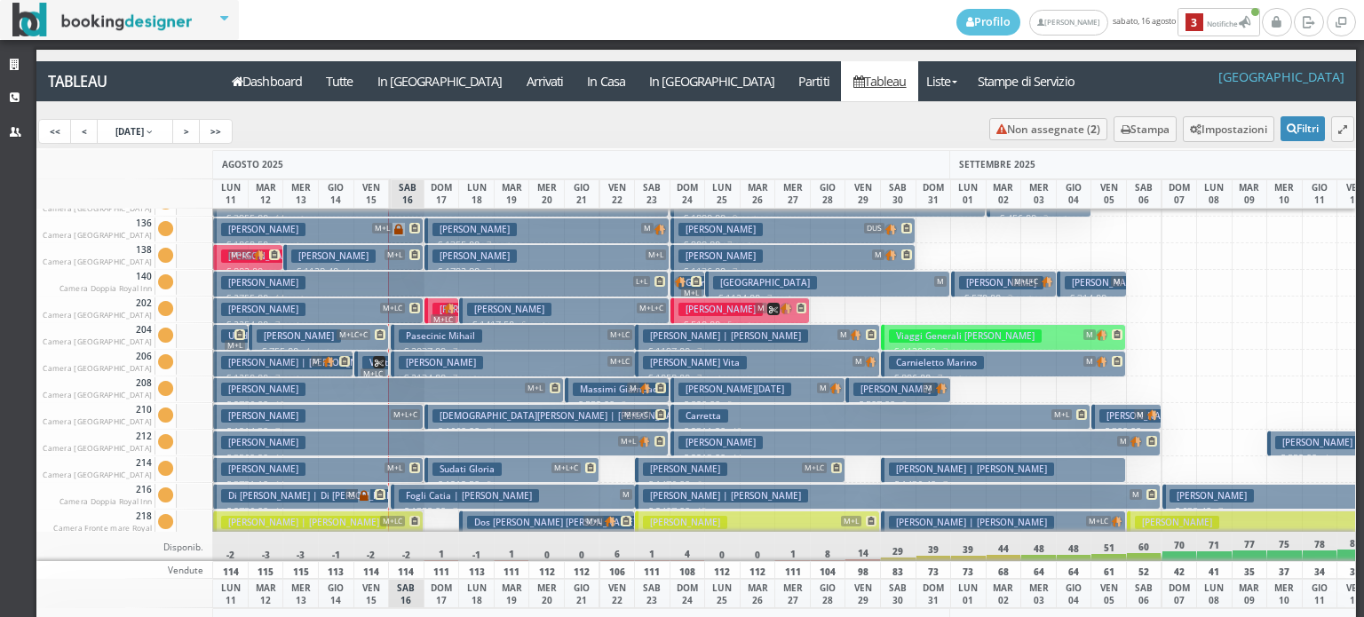
click at [477, 468] on h3 "Sudati Gloria" at bounding box center [466, 468] width 69 height 13
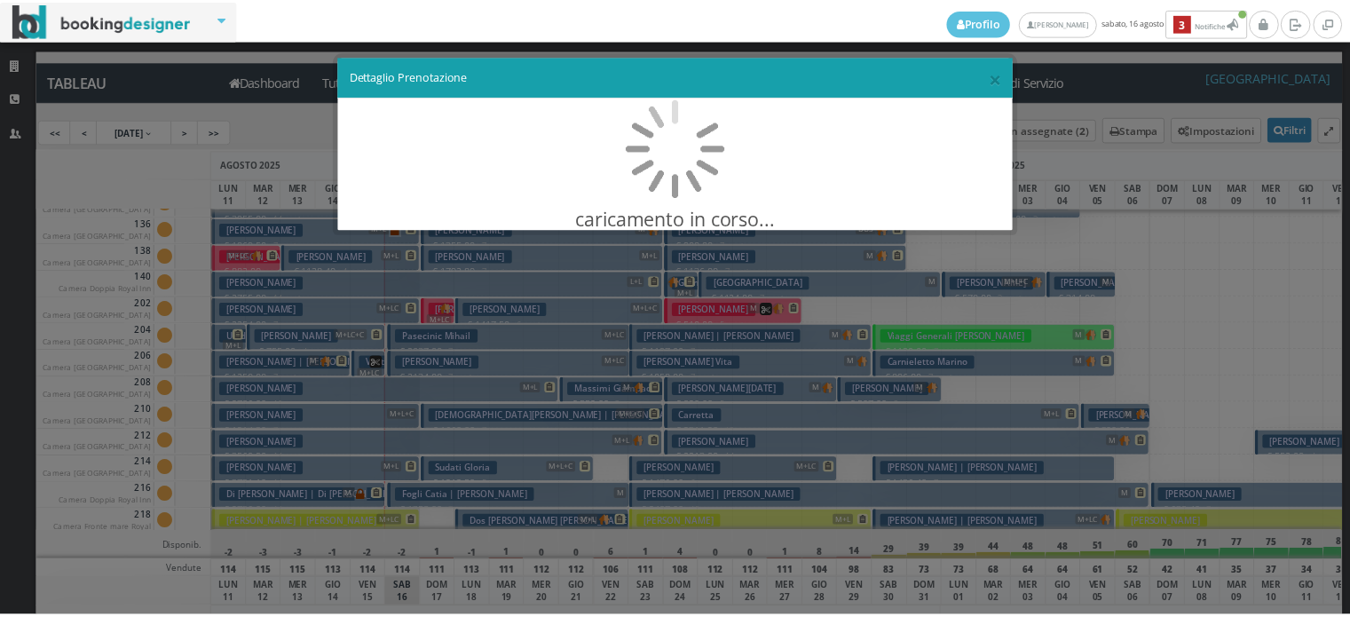
scroll to position [0, 0]
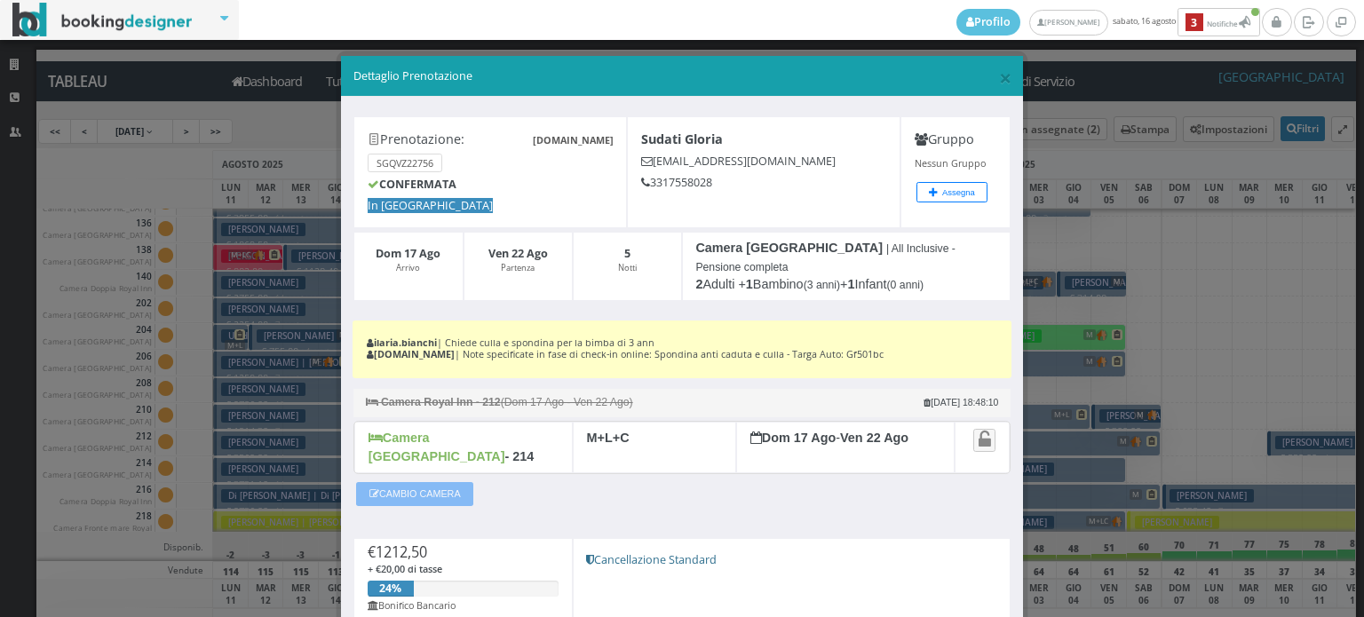
click at [442, 482] on button "CAMBIO CAMERA" at bounding box center [414, 493] width 117 height 23
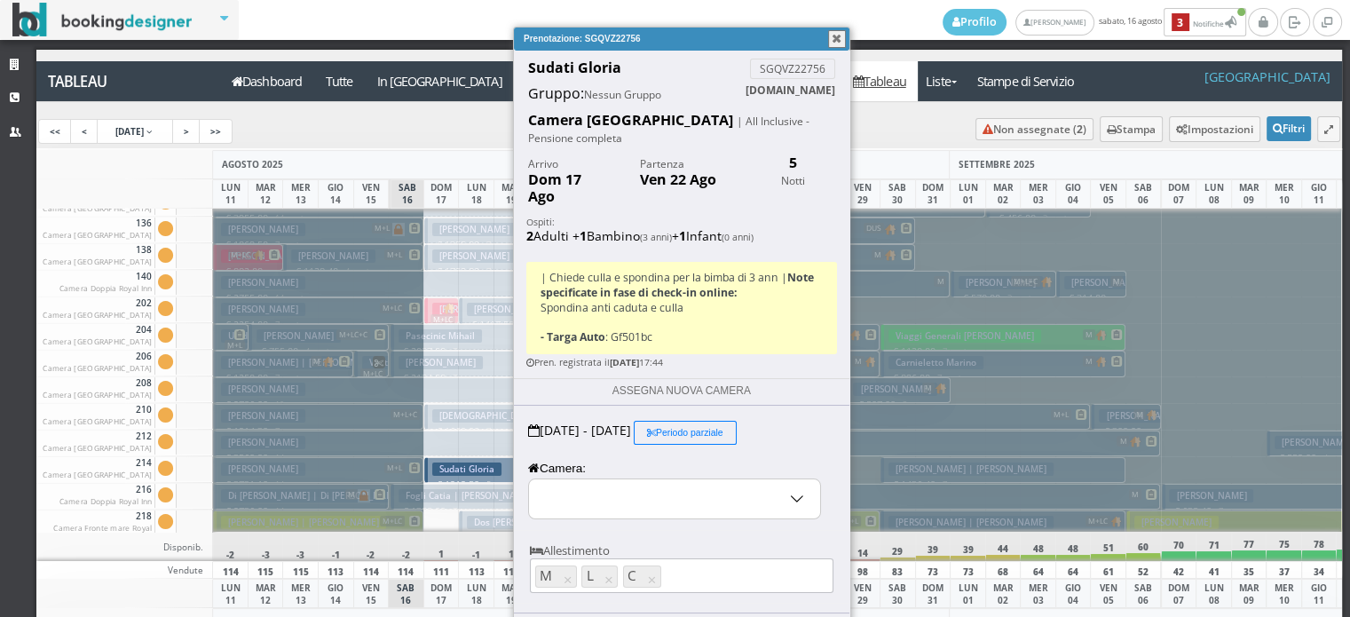
select select "11872"
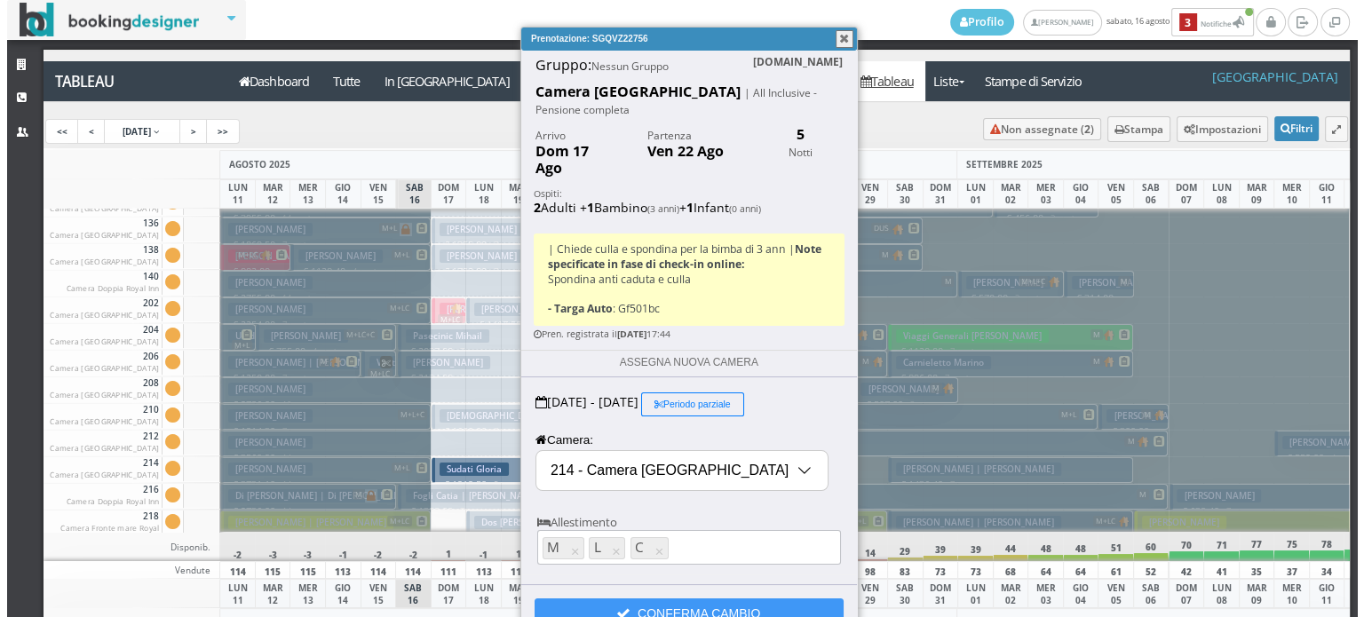
scroll to position [45, 0]
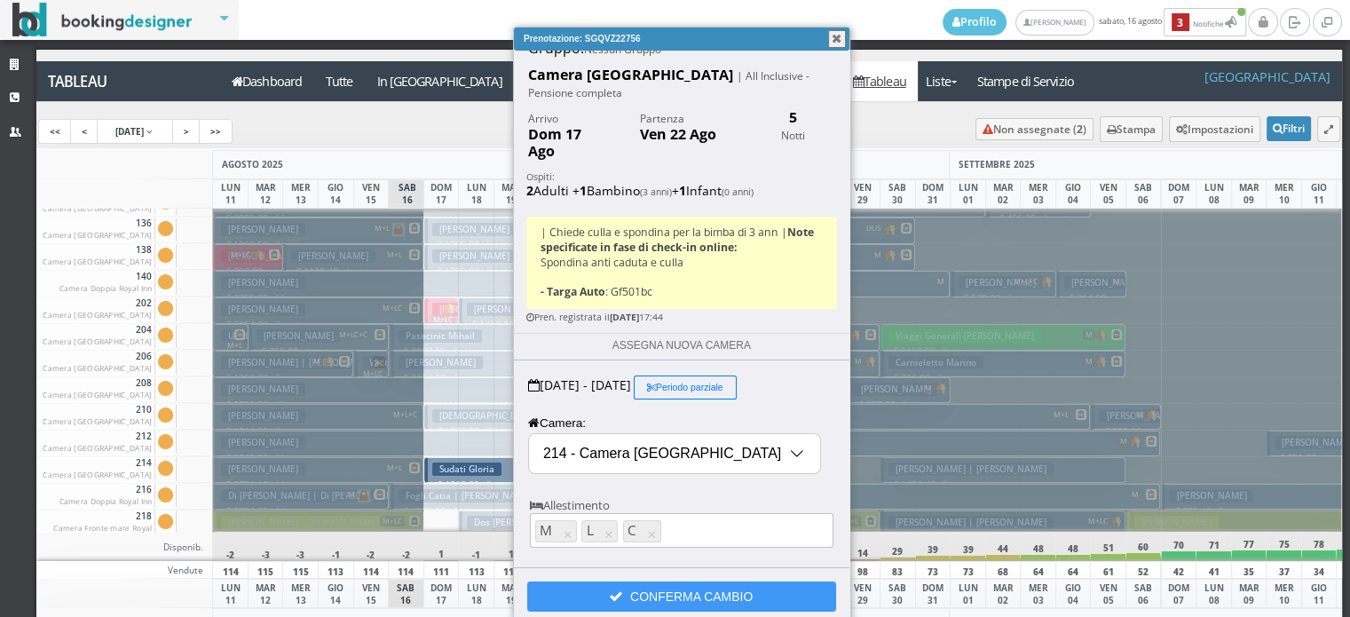
click at [628, 443] on input "214 - Camera Royal Inn" at bounding box center [674, 453] width 291 height 39
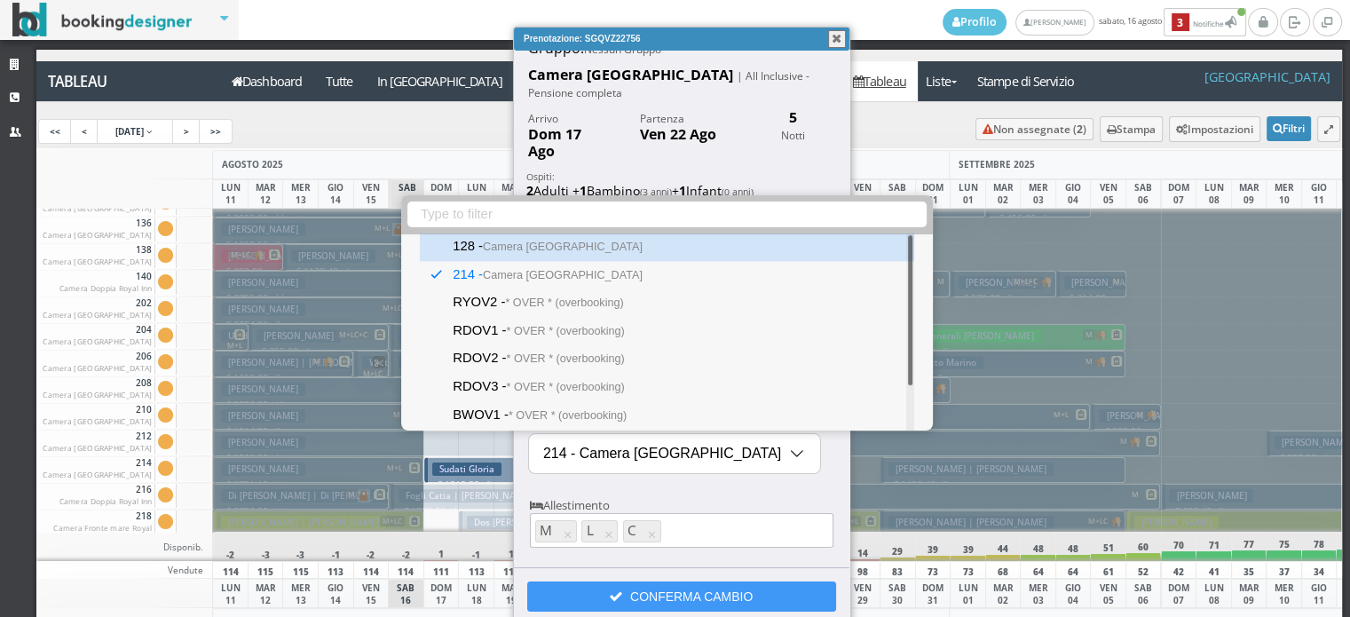
click at [597, 249] on div "128 - Camera Royal Inn" at bounding box center [667, 247] width 494 height 28
type input "128 - Camera Royal Inn"
select select "11859"
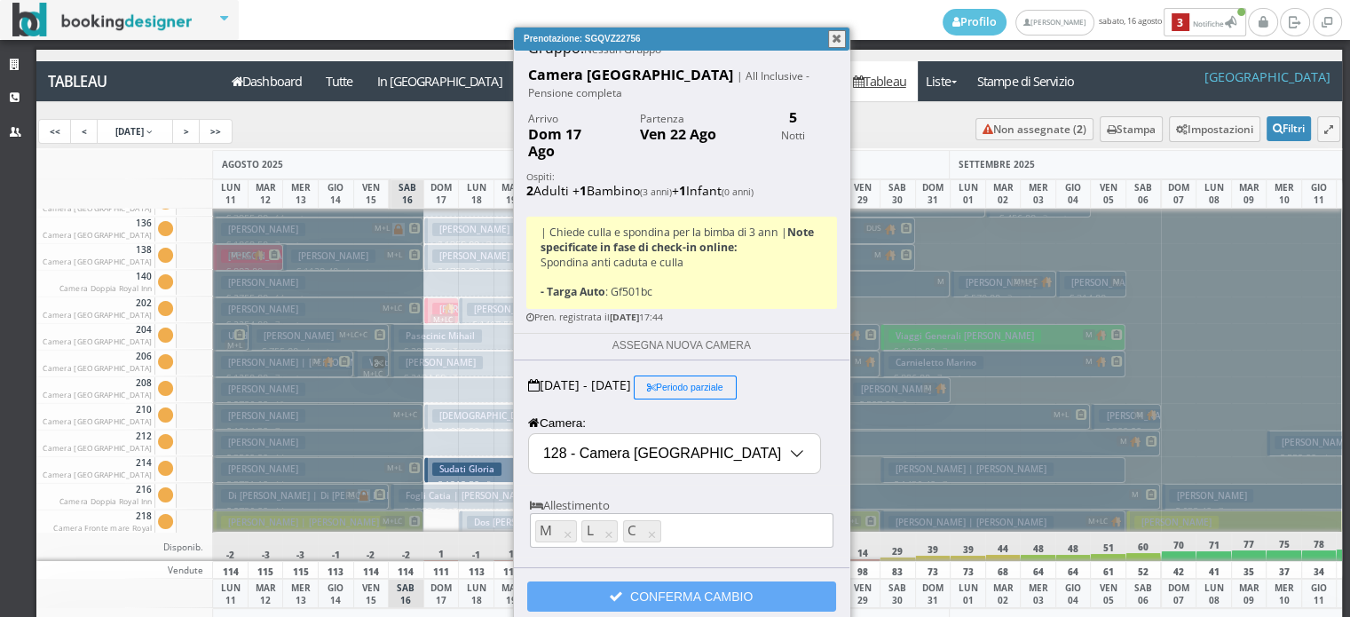
click at [676, 589] on button "CONFERMA CAMBIO" at bounding box center [681, 596] width 309 height 30
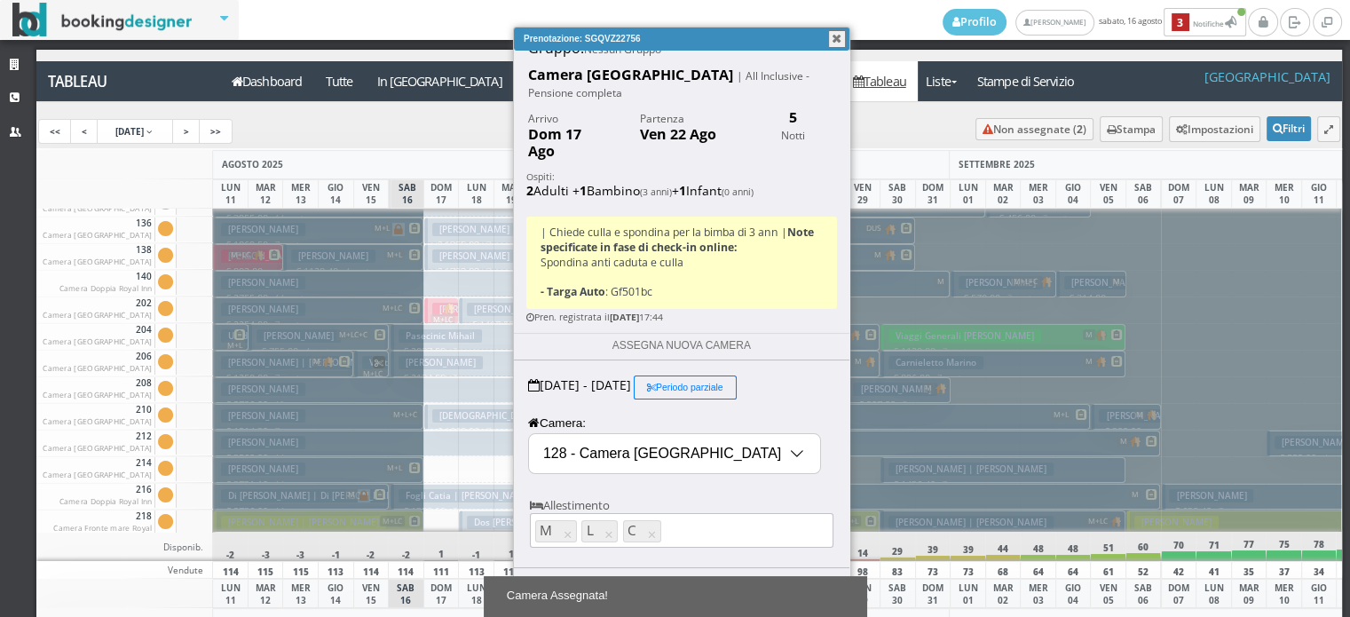
click at [833, 35] on button "button" at bounding box center [837, 39] width 18 height 18
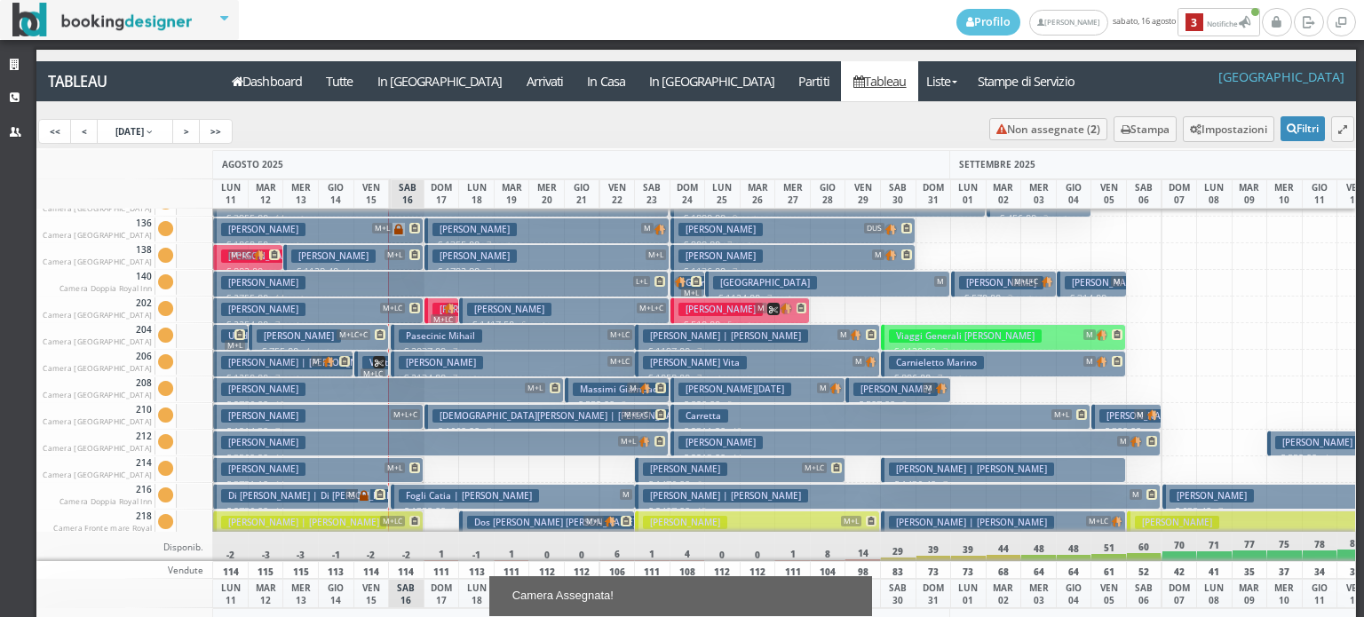
click at [662, 468] on h3 "Bonomi Roberta" at bounding box center [685, 468] width 84 height 13
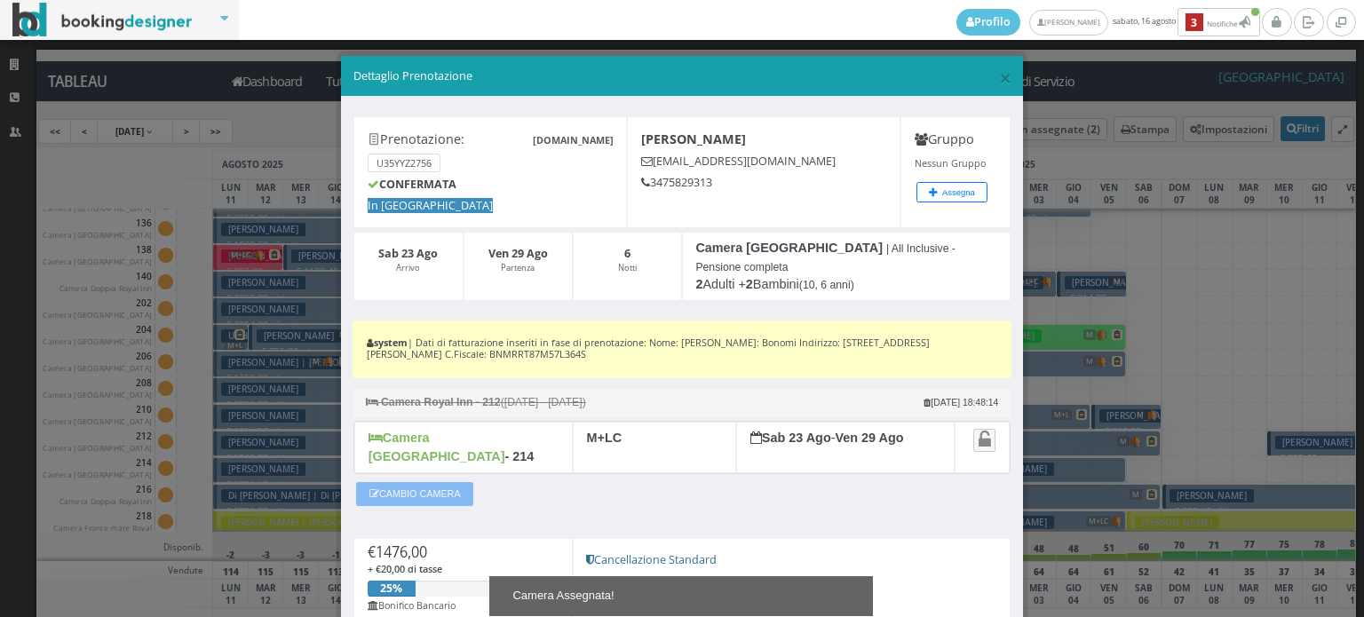
click at [423, 482] on button "CAMBIO CAMERA" at bounding box center [414, 493] width 117 height 23
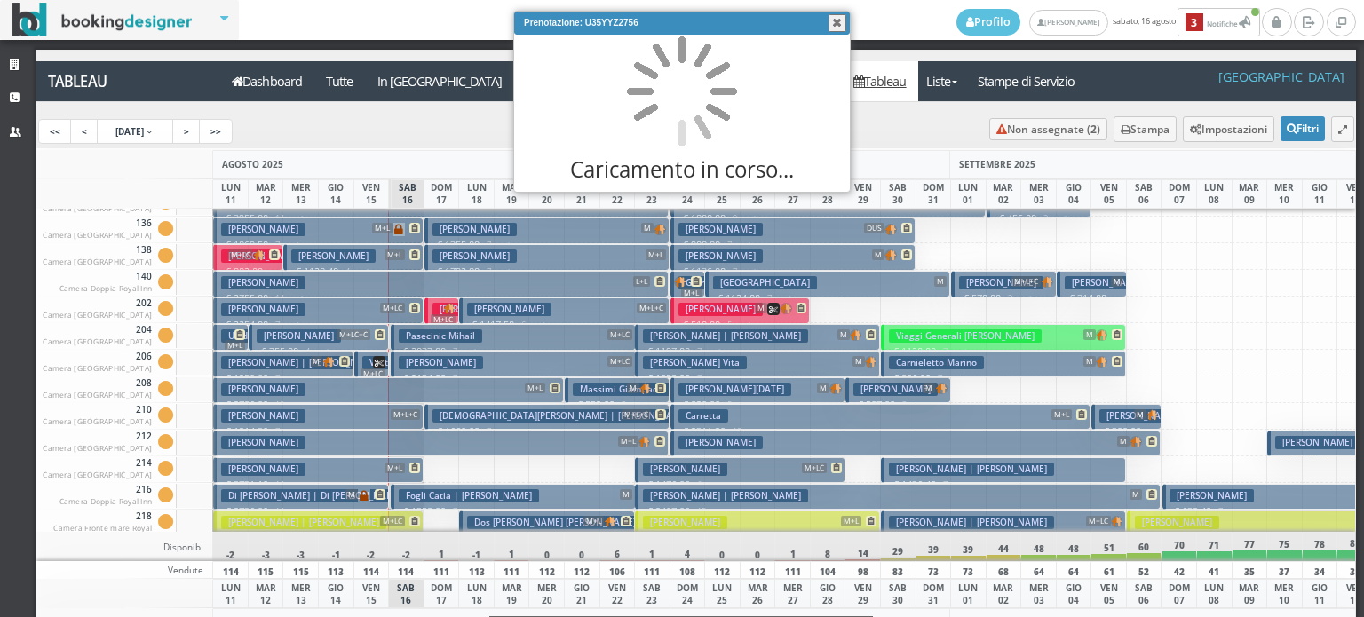
scroll to position [0, 0]
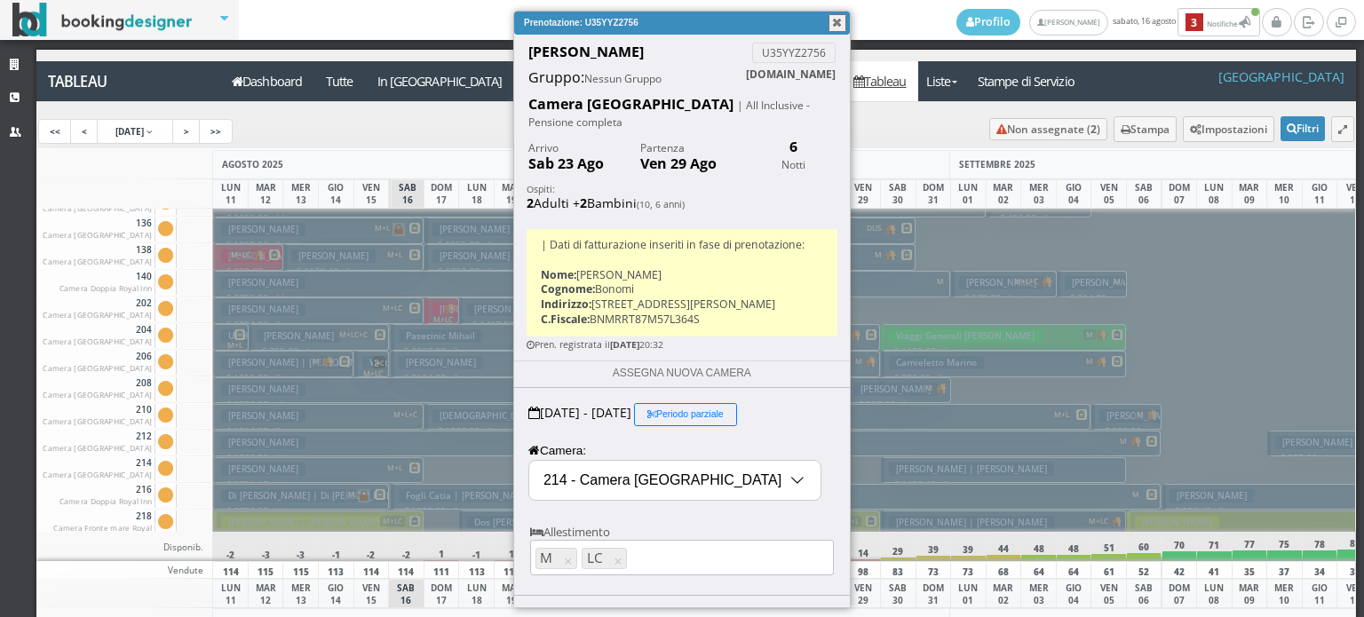
click at [589, 478] on input "214 - Camera Royal Inn" at bounding box center [674, 480] width 291 height 39
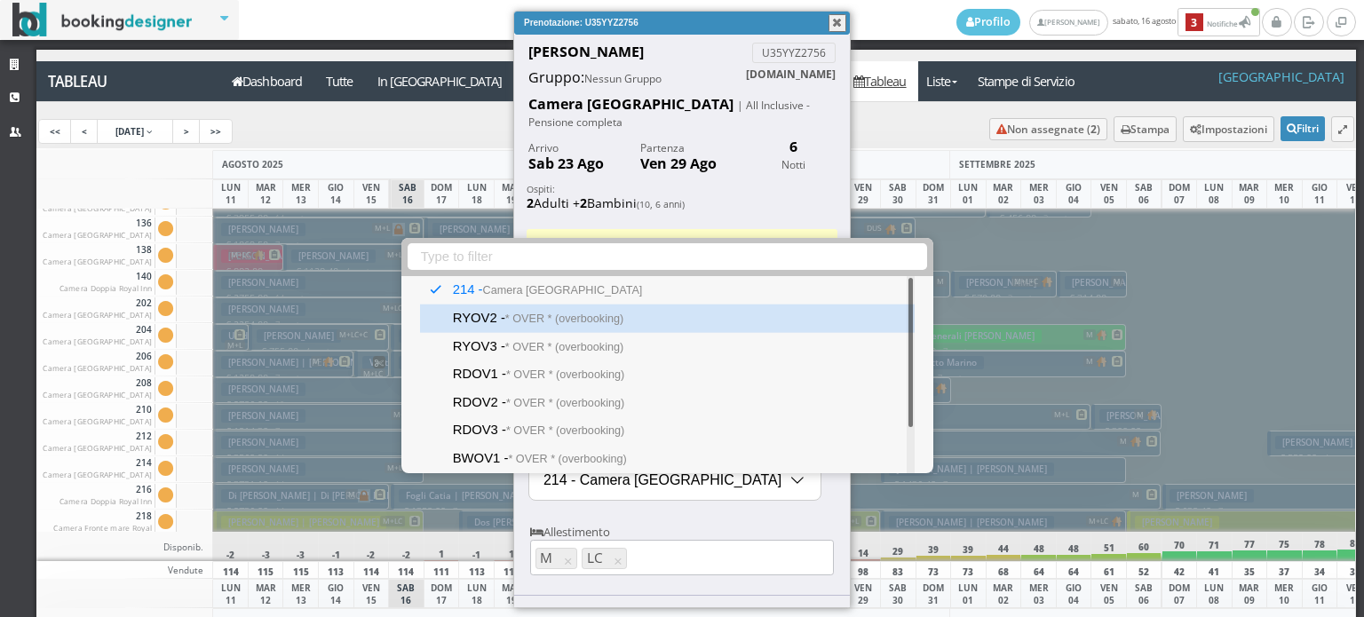
click at [641, 329] on div "RYOV2 - * OVER * (overbooking)" at bounding box center [667, 318] width 494 height 28
type input "RYOV2 - * OVER * (overbooking)"
select select "11907"
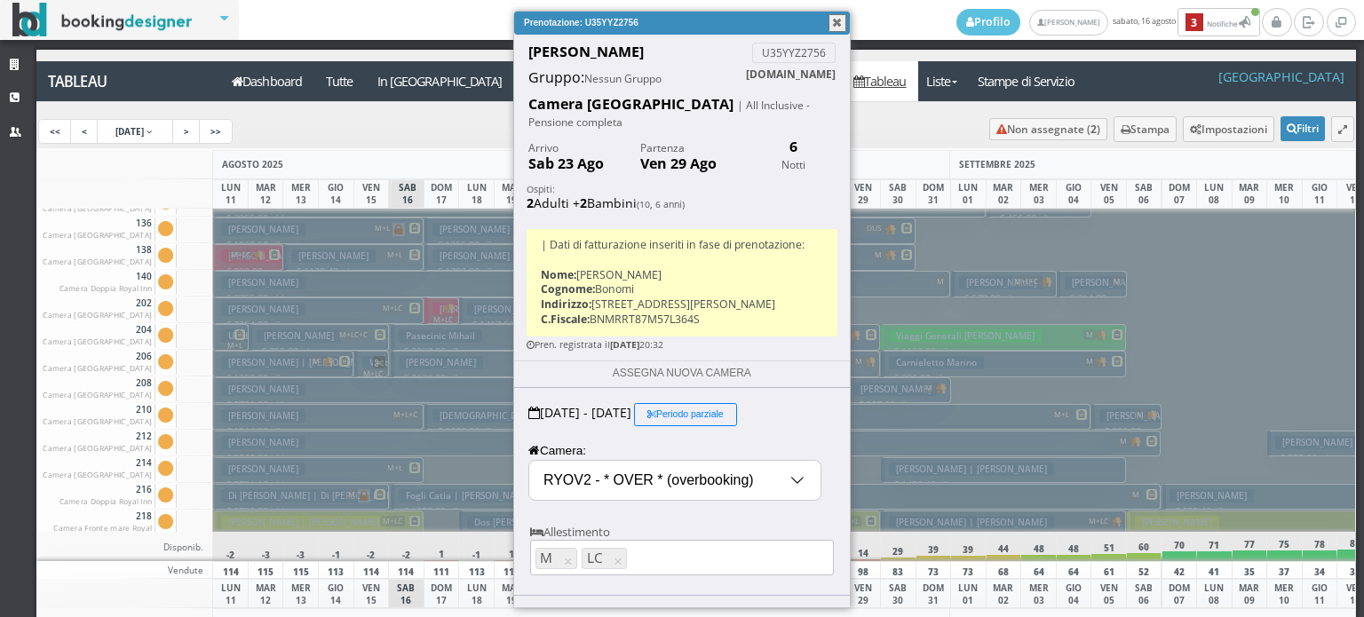
scroll to position [58, 0]
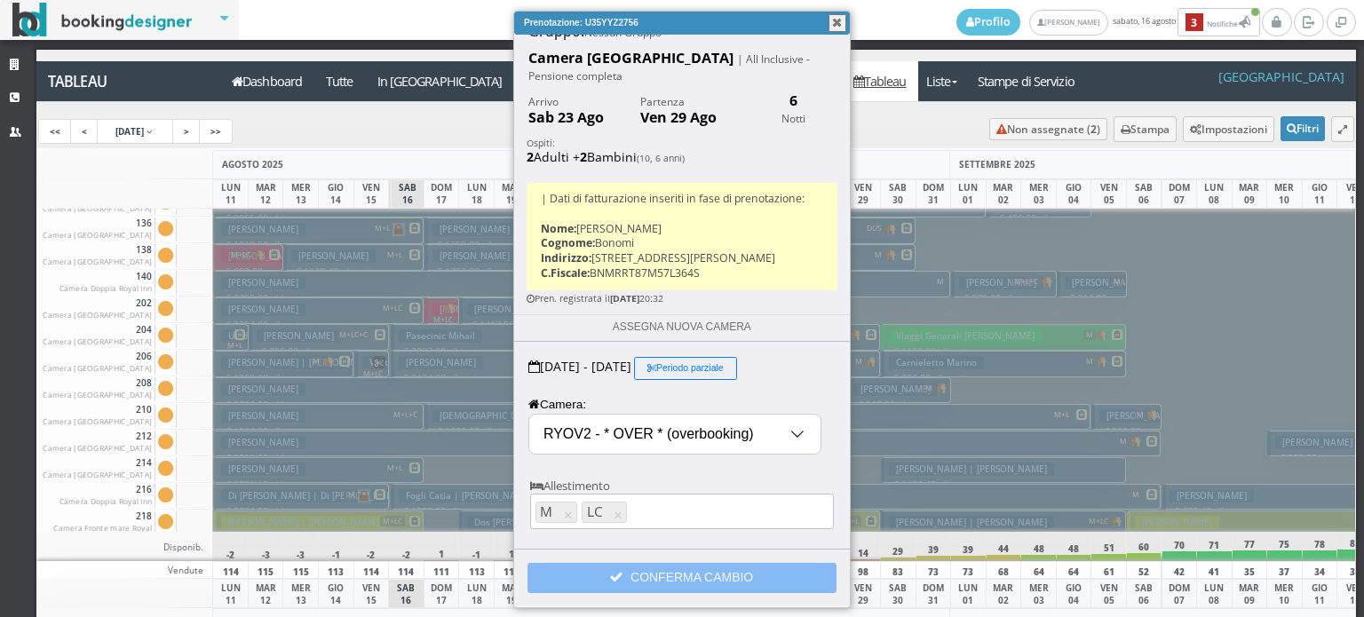
drag, startPoint x: 658, startPoint y: 570, endPoint x: 808, endPoint y: 209, distance: 391.2
click at [659, 570] on button "CONFERMA CAMBIO" at bounding box center [681, 578] width 309 height 30
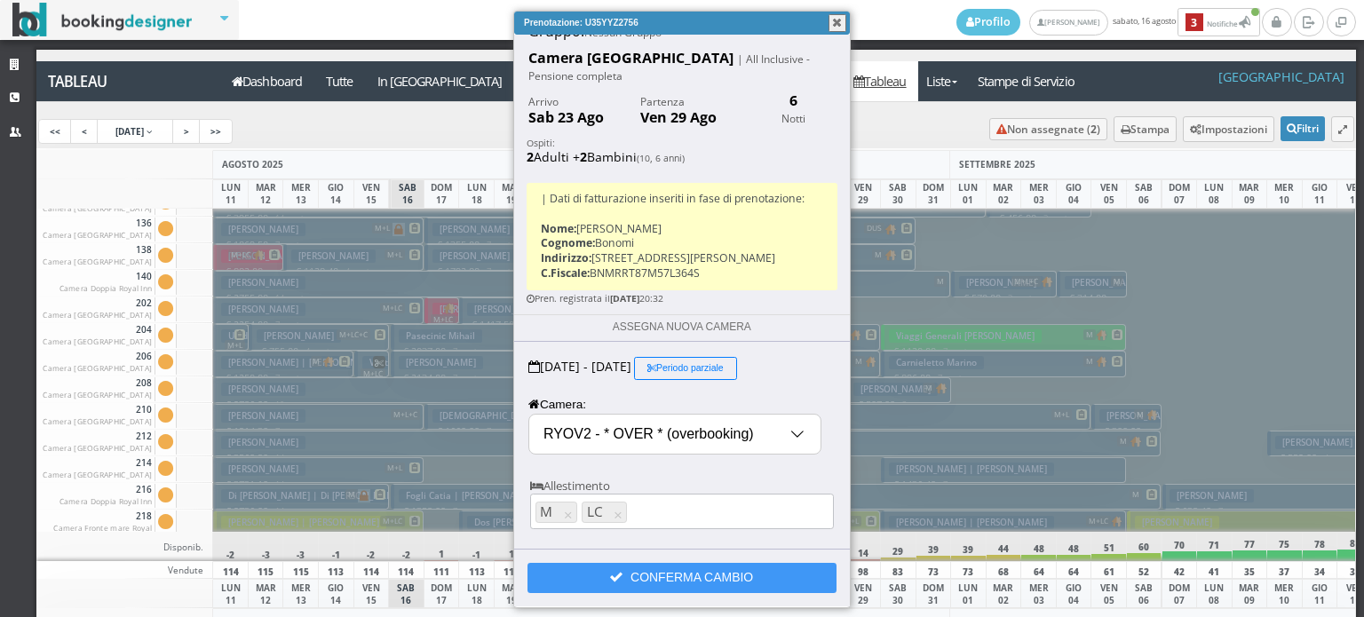
click at [838, 28] on button "button" at bounding box center [837, 23] width 18 height 18
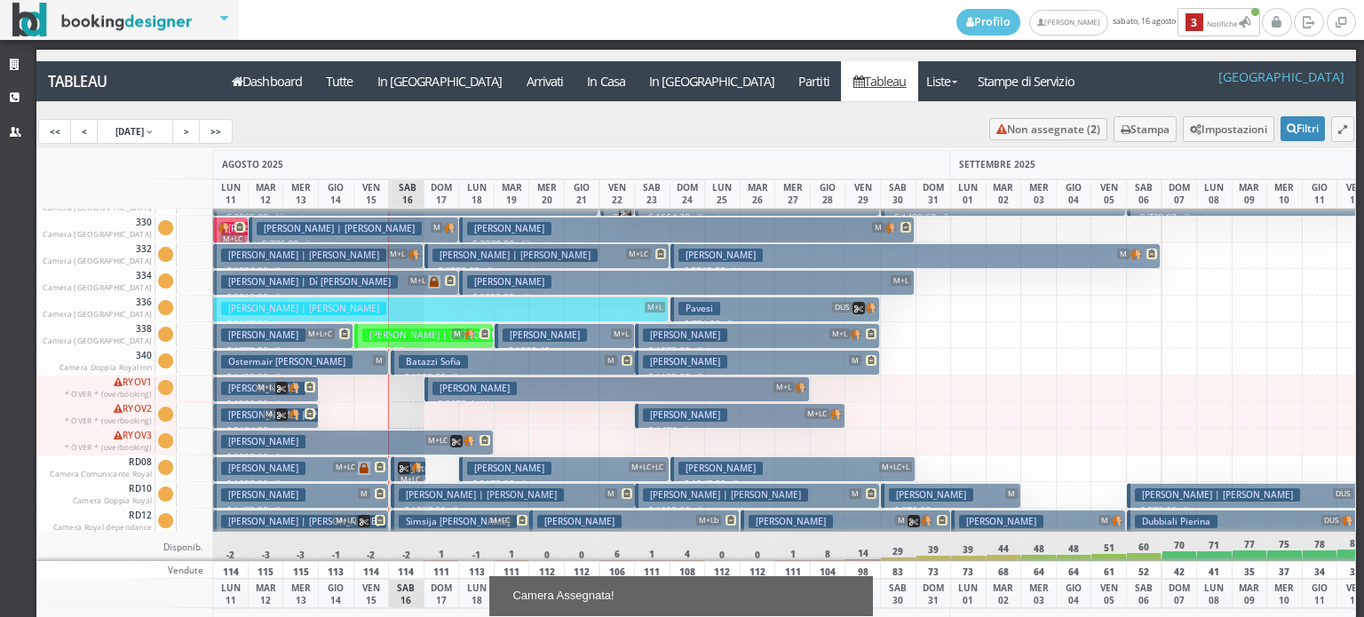
scroll to position [1510, 0]
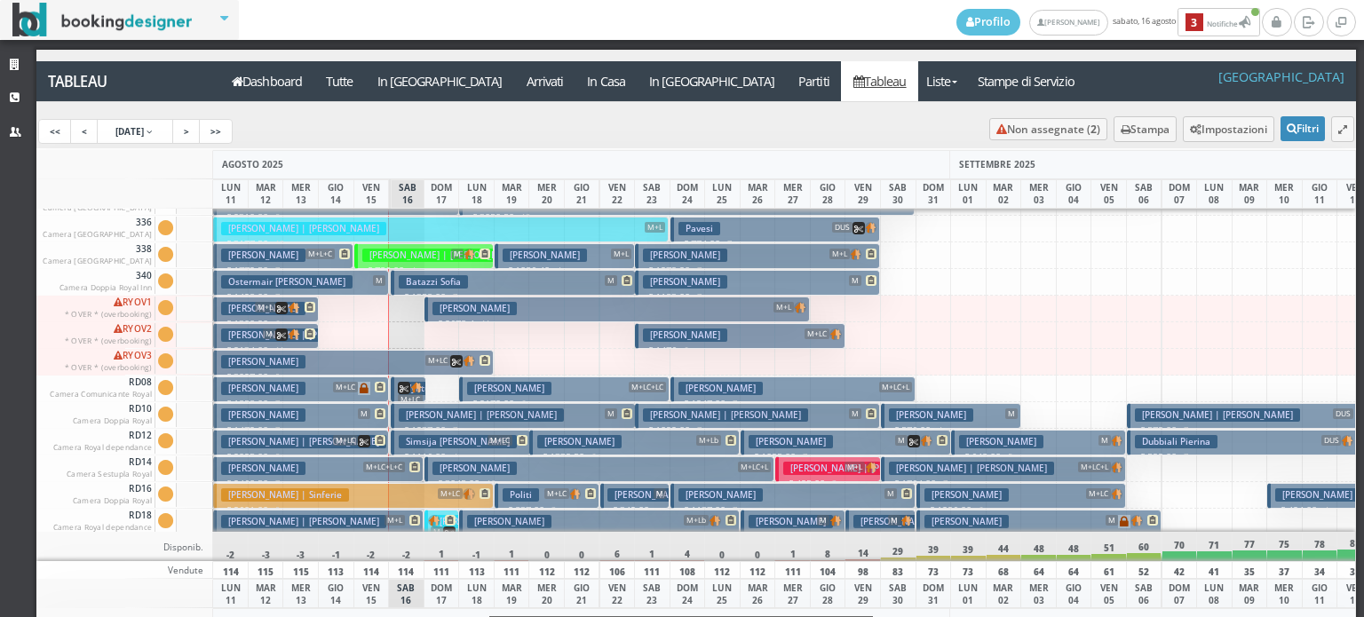
click at [497, 299] on button "Stallone Carmen M+L € 2678.4 11 notti 2 Adulti + 1 Bambino (10 anni)" at bounding box center [616, 309] width 385 height 26
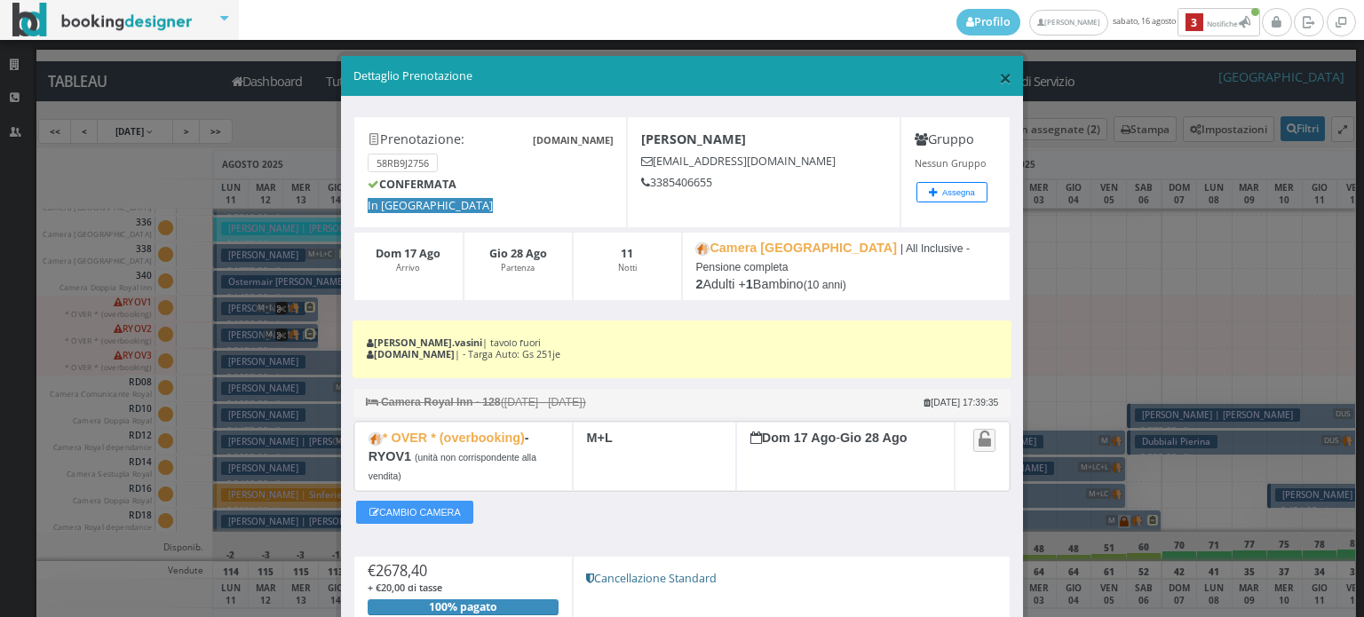
click at [999, 75] on span "×" at bounding box center [1005, 77] width 12 height 30
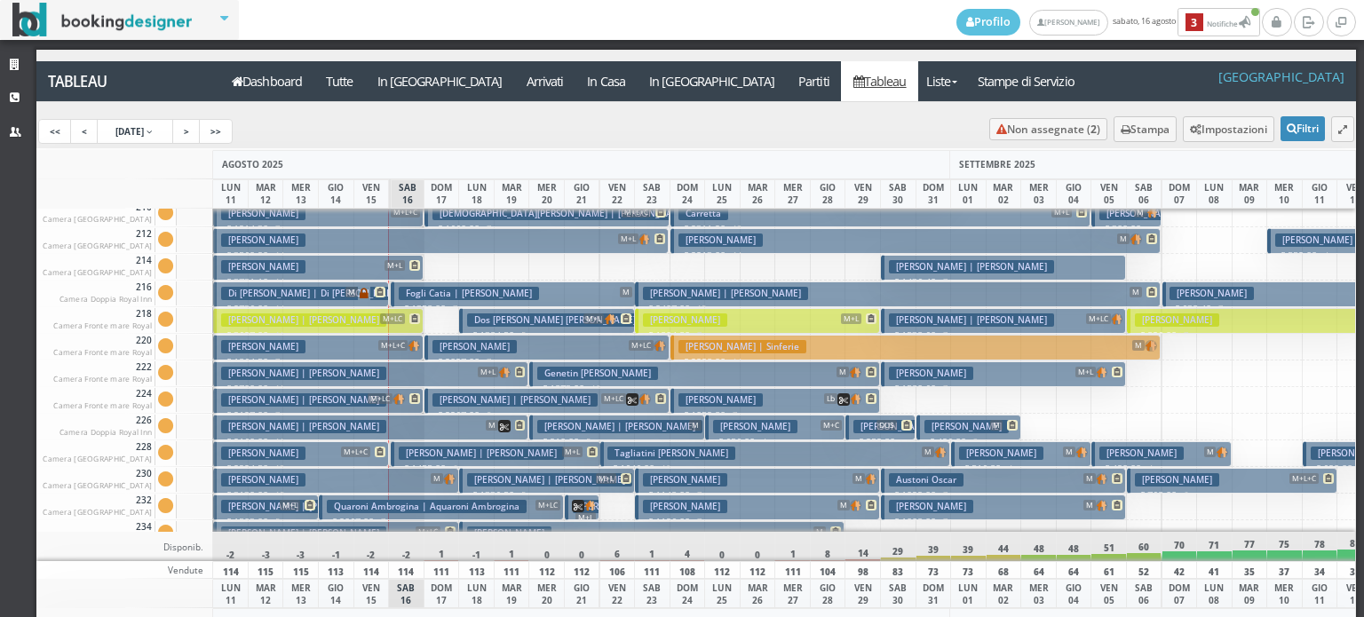
scroll to position [621, 0]
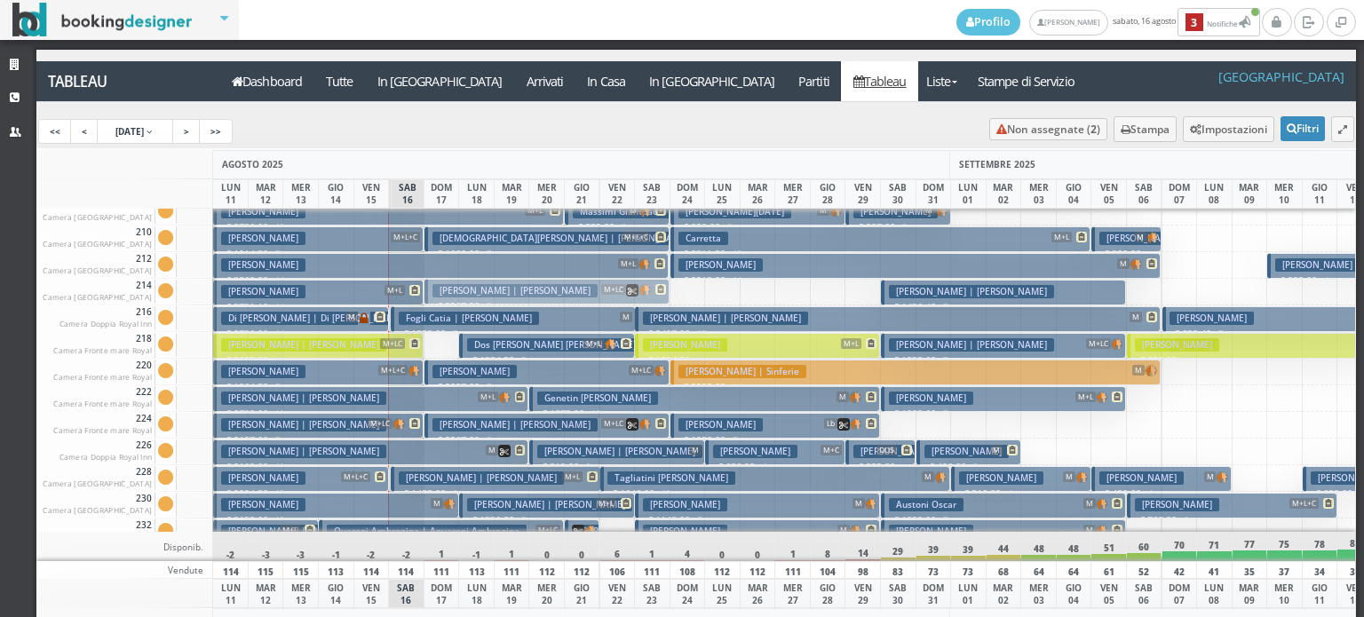
drag, startPoint x: 584, startPoint y: 421, endPoint x: 586, endPoint y: 297, distance: 123.4
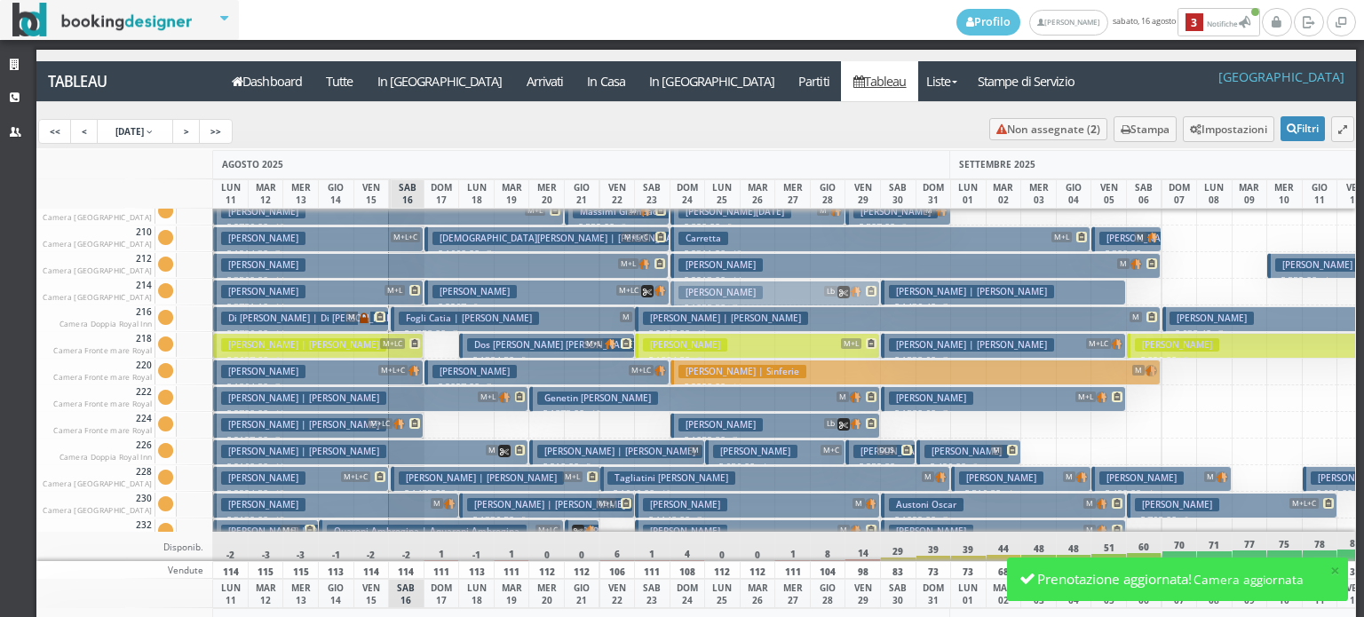
drag, startPoint x: 693, startPoint y: 425, endPoint x: 709, endPoint y: 293, distance: 133.2
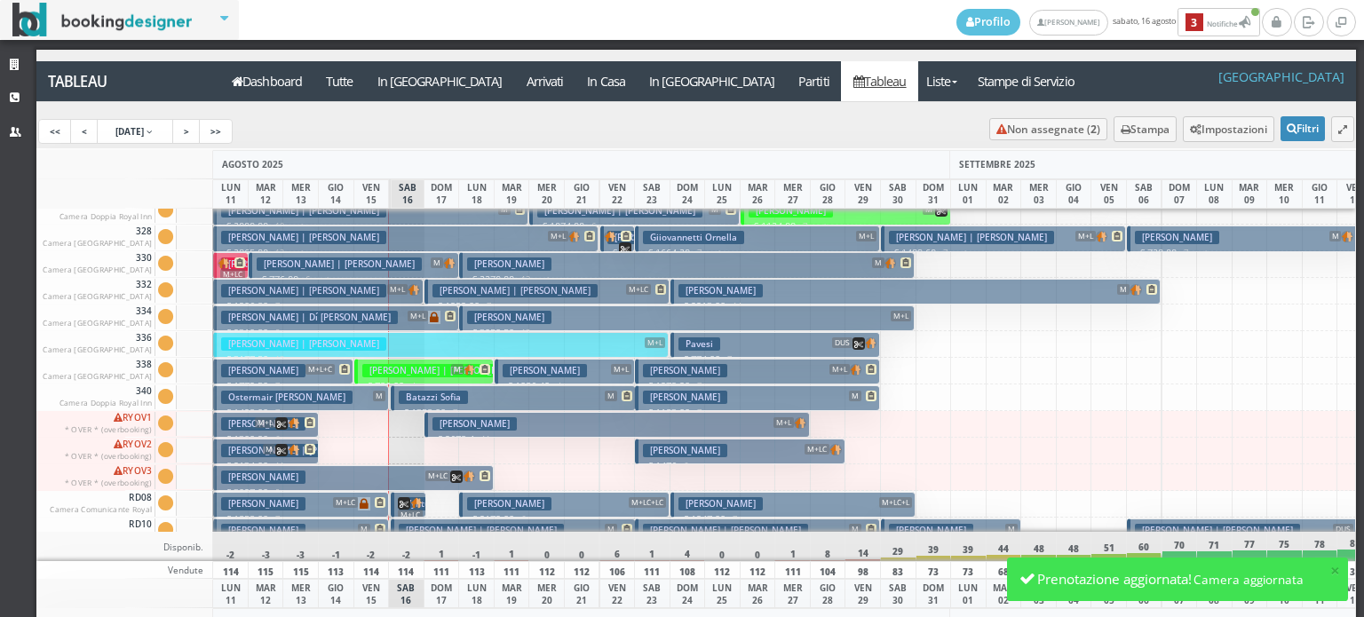
scroll to position [1421, 0]
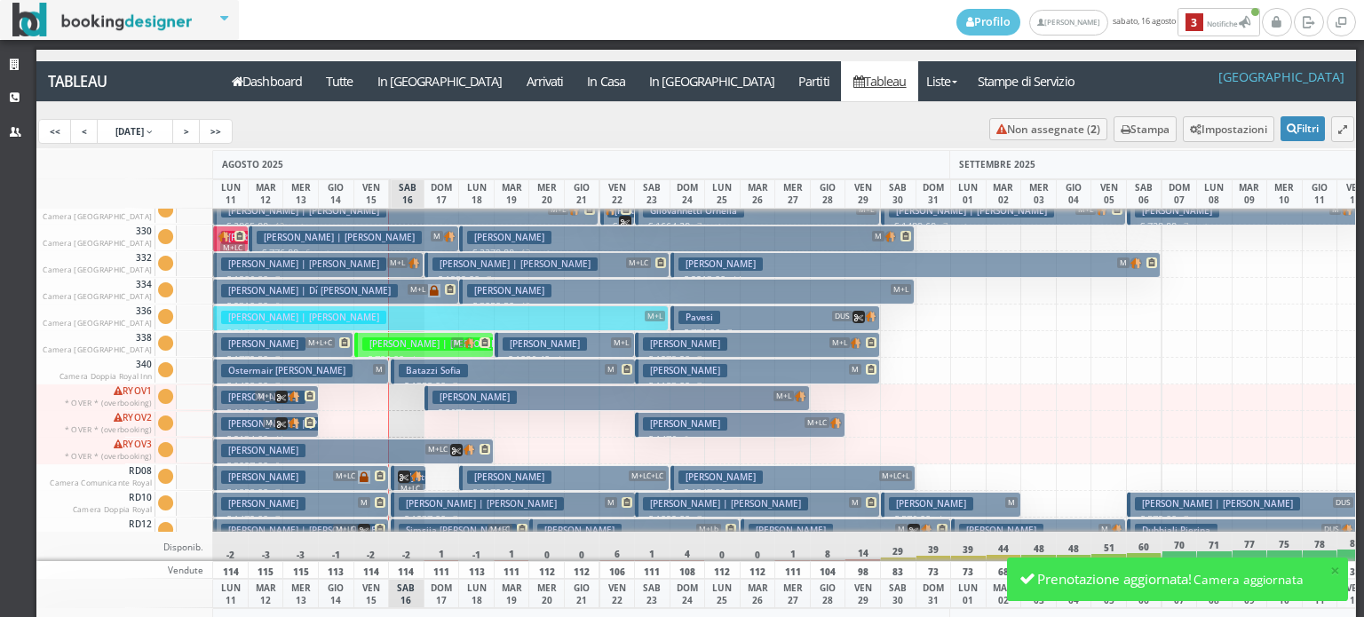
click at [469, 397] on h3 "Stallone Carmen" at bounding box center [474, 397] width 84 height 13
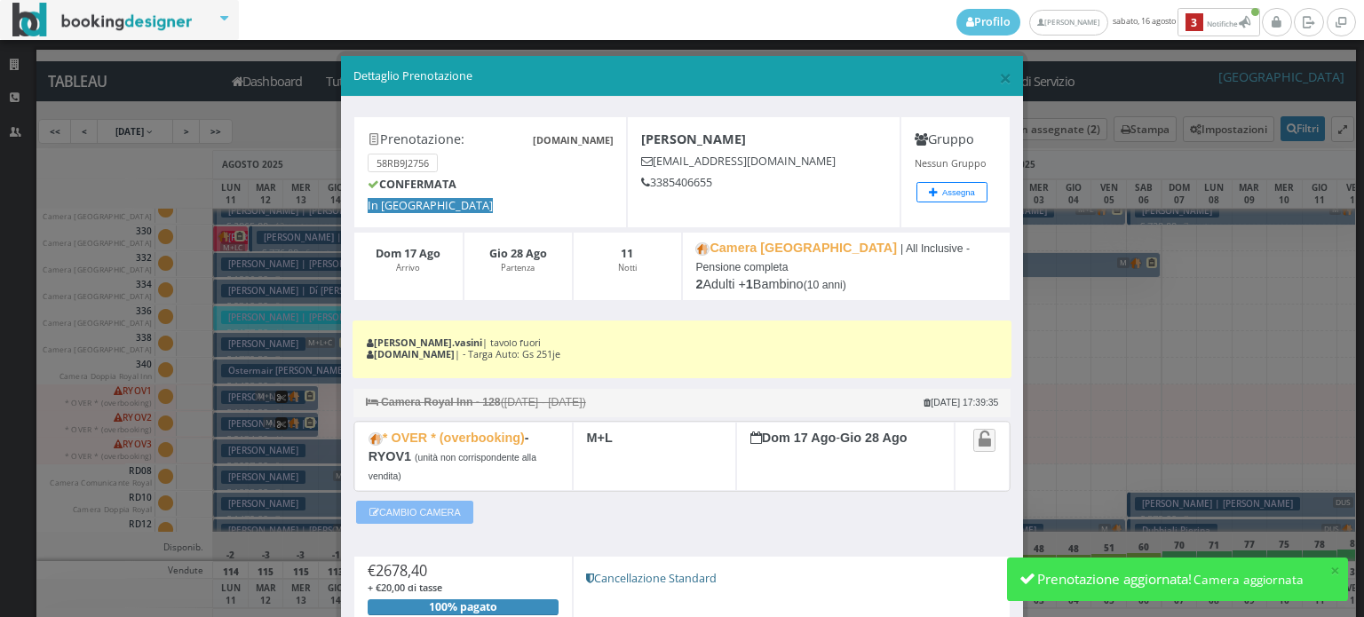
click at [415, 501] on button "CAMBIO CAMERA" at bounding box center [414, 512] width 117 height 23
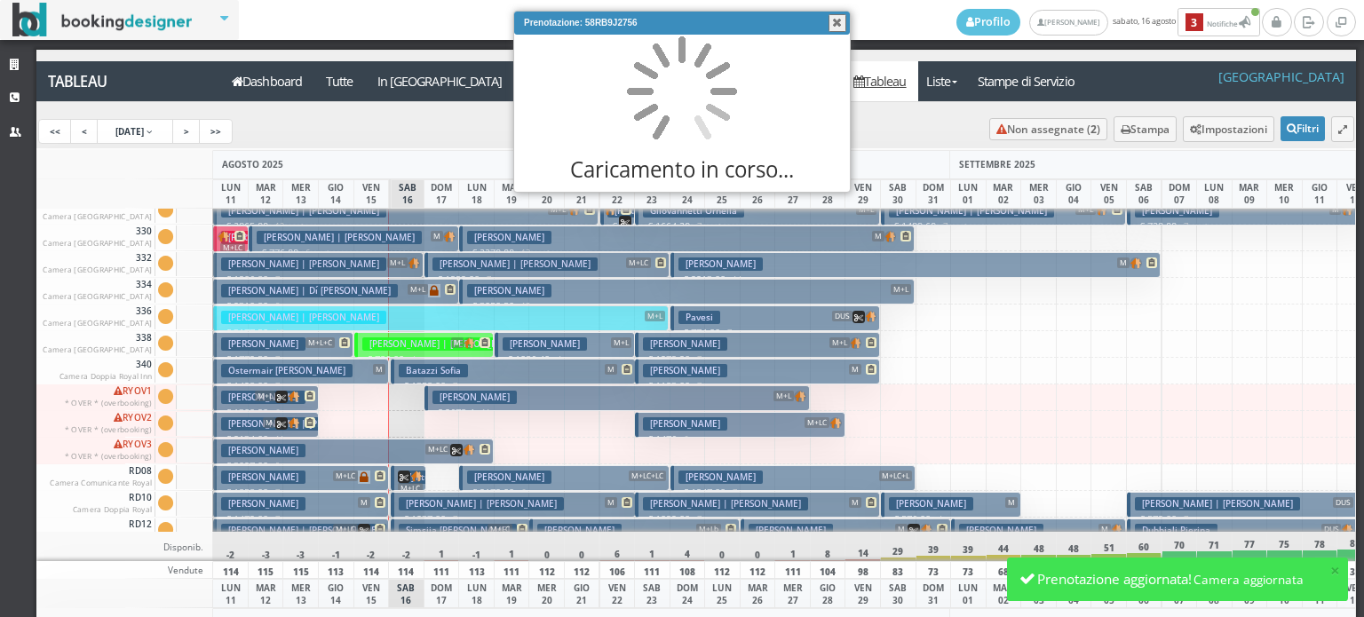
scroll to position [0, 0]
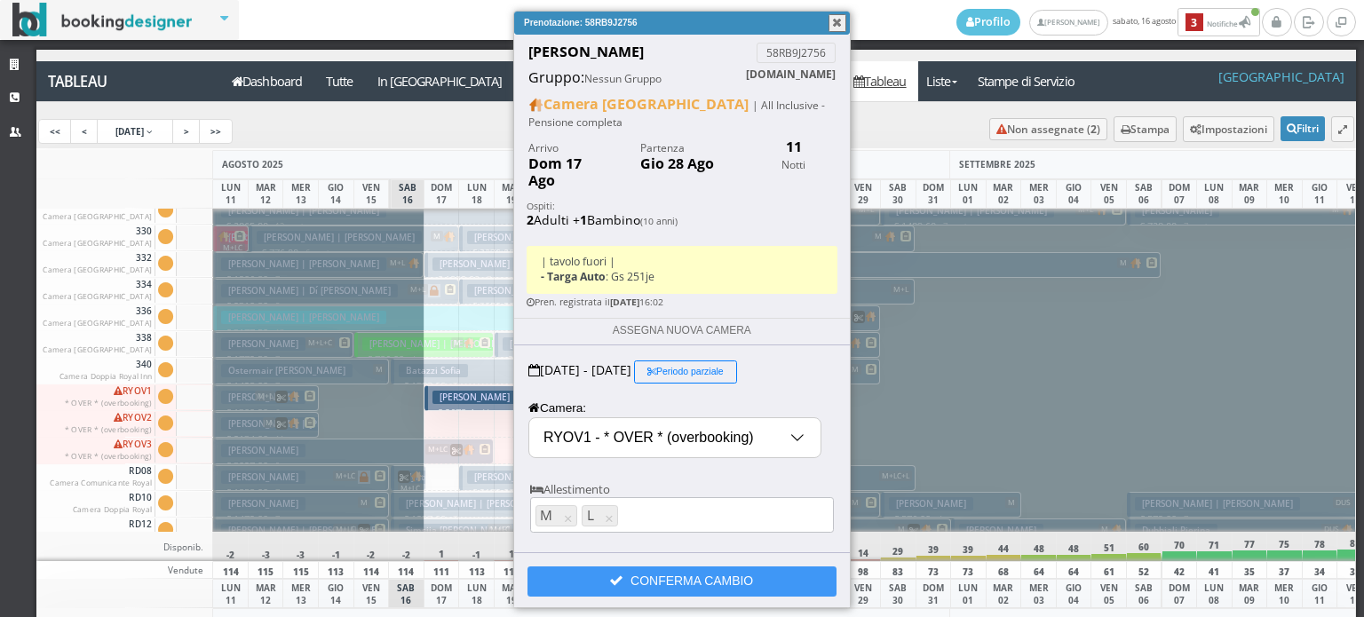
click at [590, 423] on input "RYOV1 - * OVER * (overbooking)" at bounding box center [674, 437] width 291 height 39
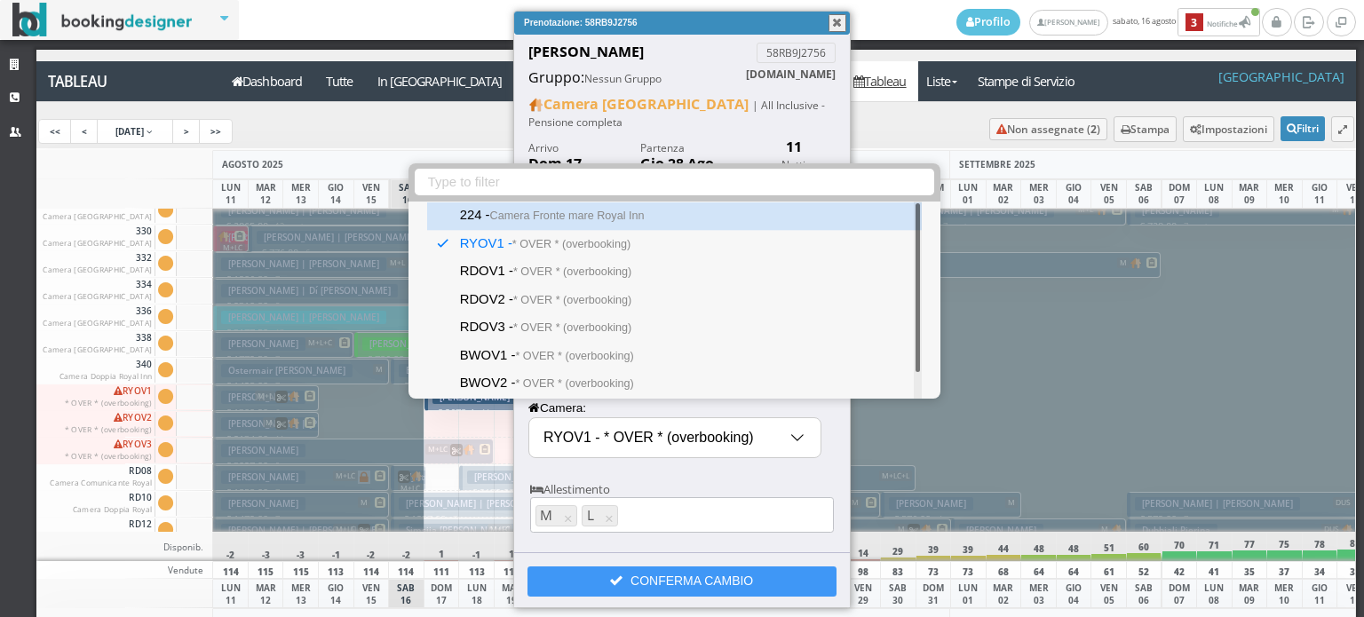
click at [602, 219] on small "Camera Fronte mare Royal Inn" at bounding box center [567, 215] width 154 height 12
select select "11877"
type input "224 - Camera Fronte mare Royal Inn"
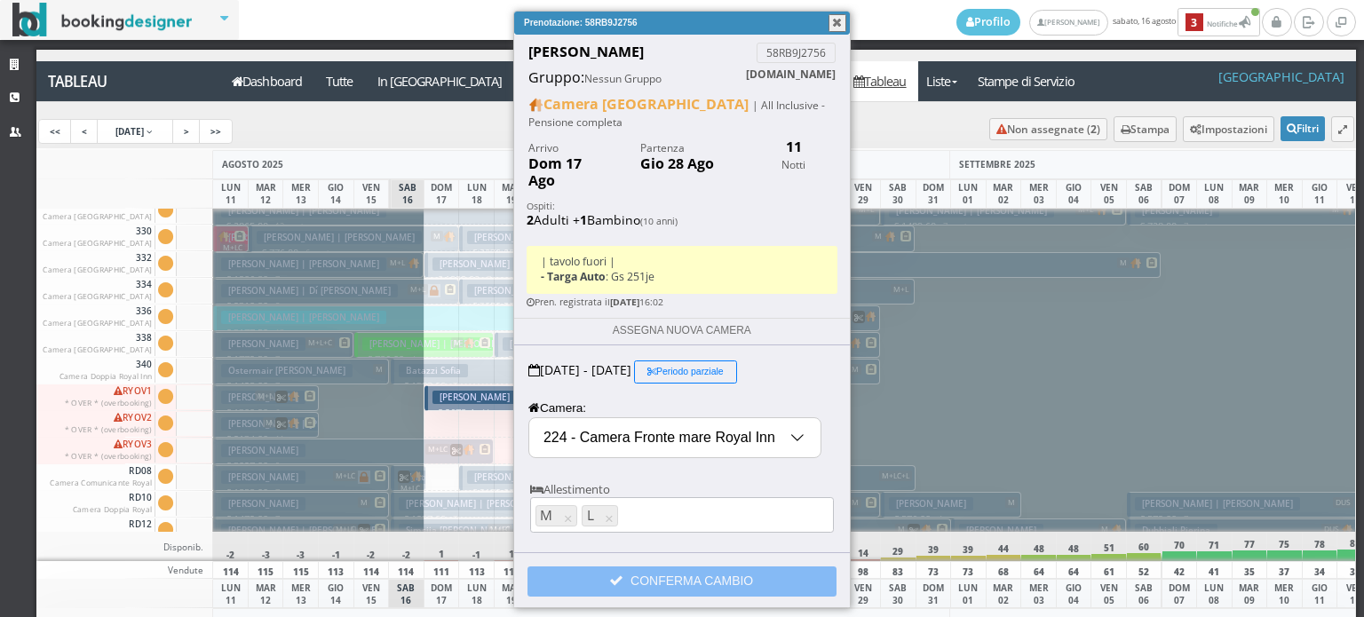
click at [646, 566] on button "CONFERMA CAMBIO" at bounding box center [681, 581] width 309 height 30
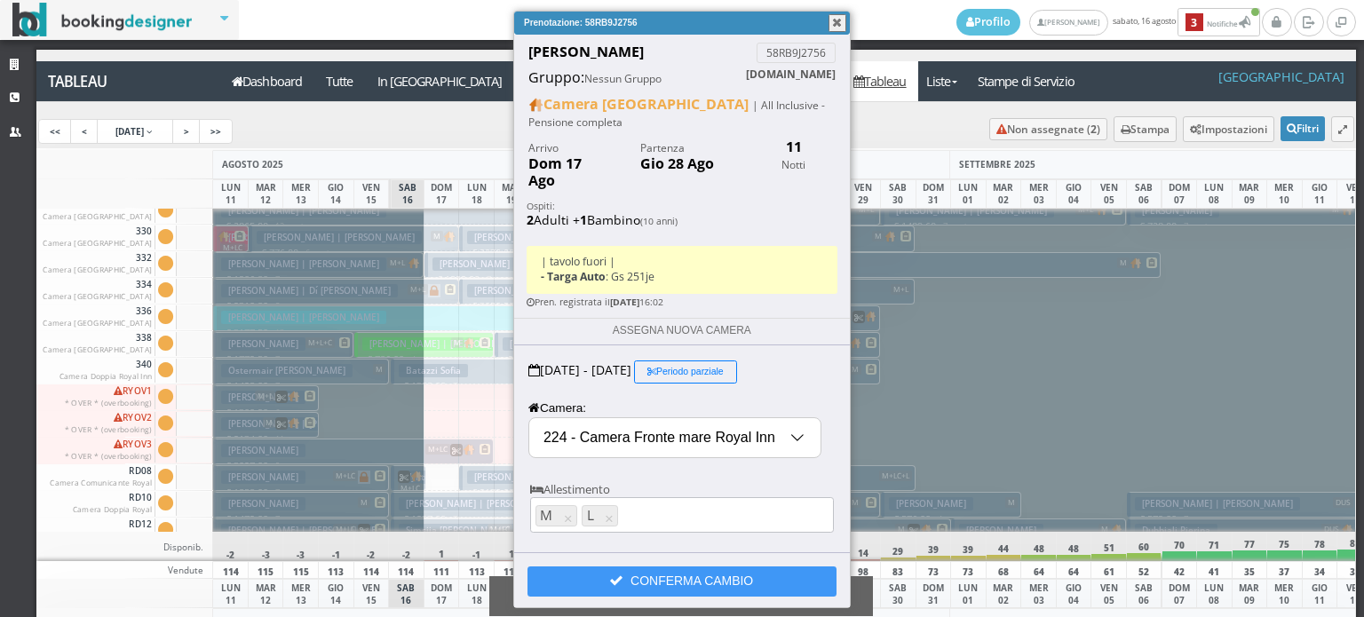
click at [838, 24] on button "button" at bounding box center [837, 23] width 18 height 18
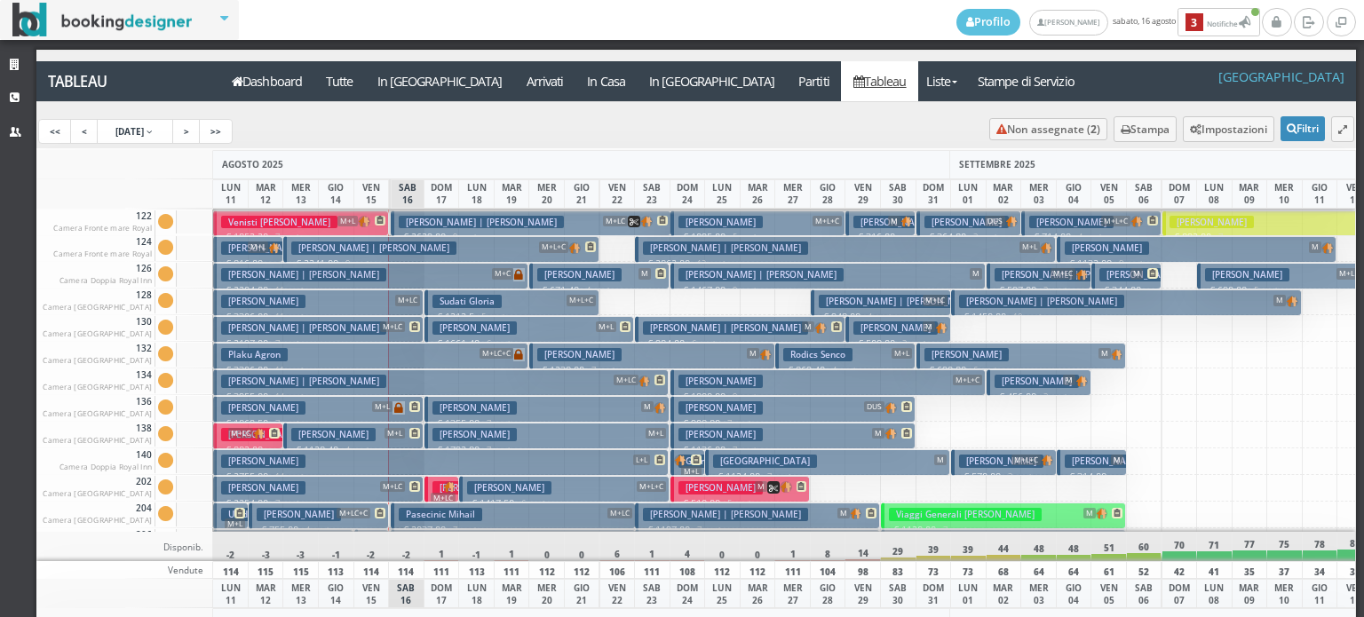
scroll to position [266, 0]
drag, startPoint x: 856, startPoint y: 304, endPoint x: 739, endPoint y: 67, distance: 263.6
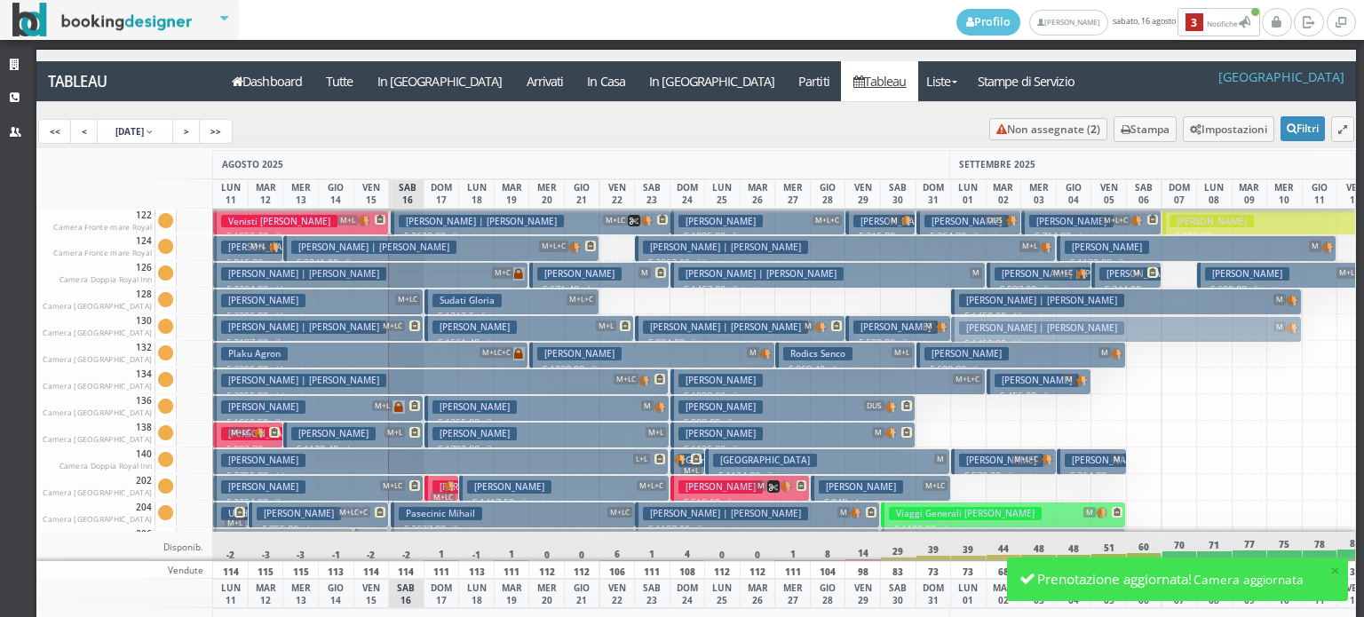
drag, startPoint x: 990, startPoint y: 300, endPoint x: 985, endPoint y: 328, distance: 27.9
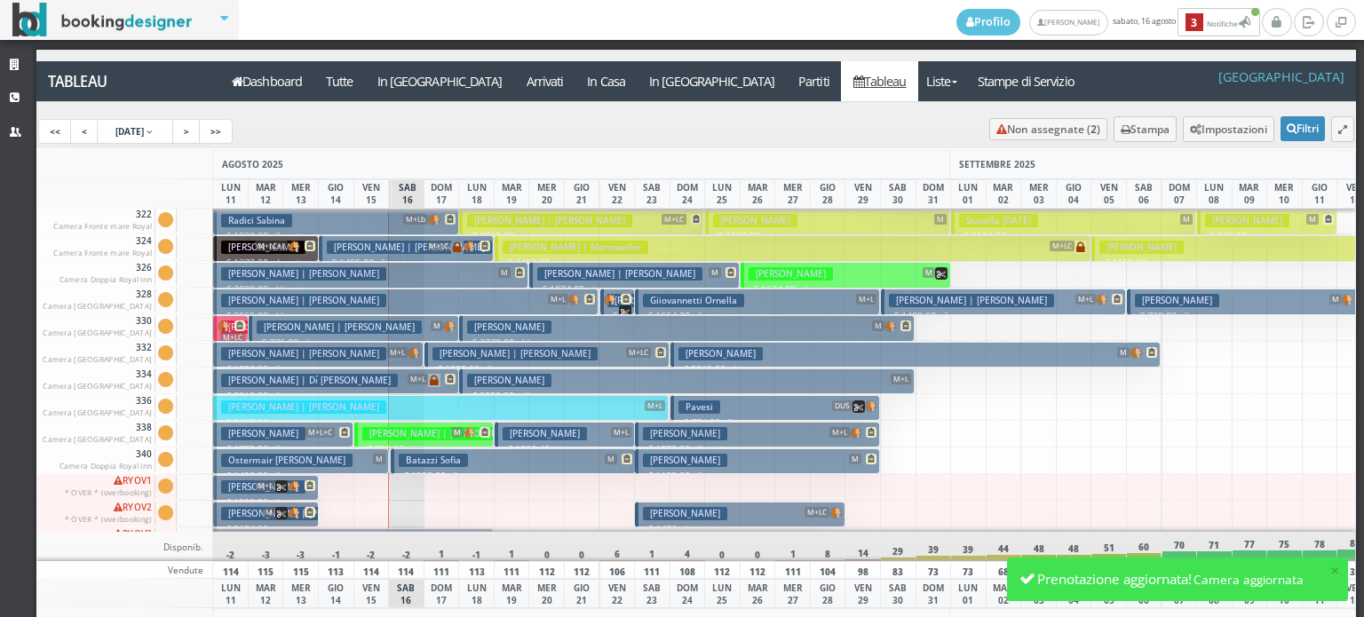
scroll to position [1332, 0]
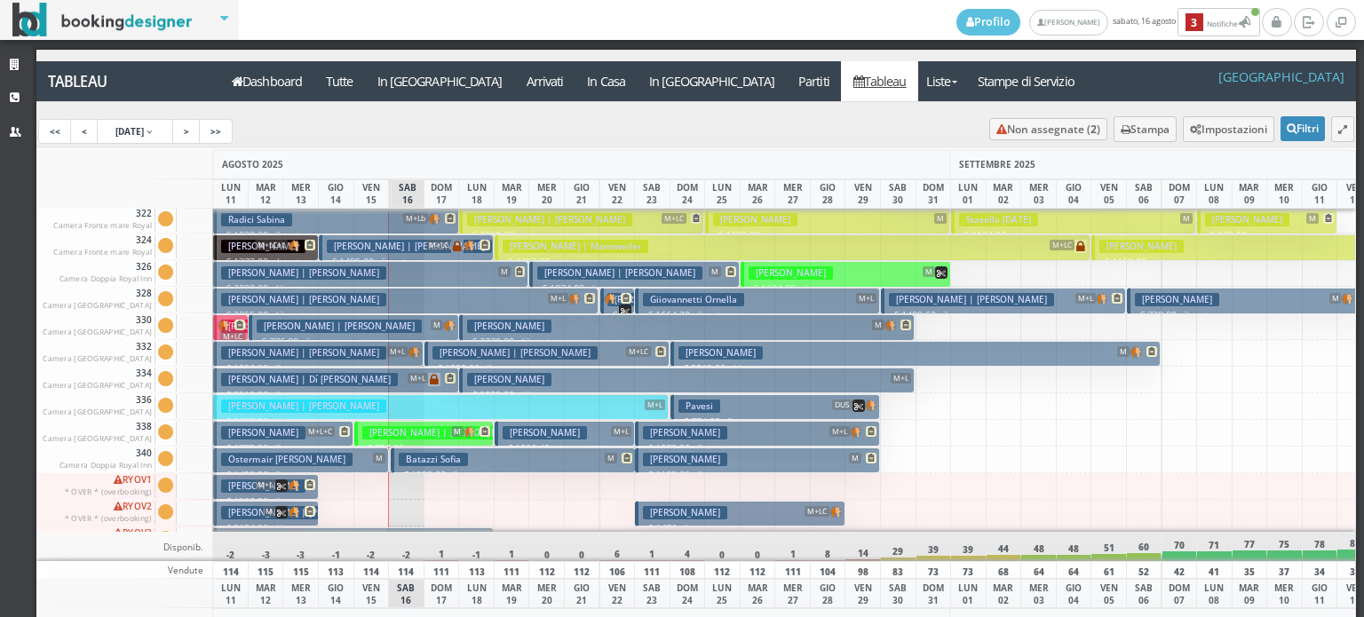
click at [721, 511] on h3 "Bonomi Roberta" at bounding box center [685, 512] width 84 height 13
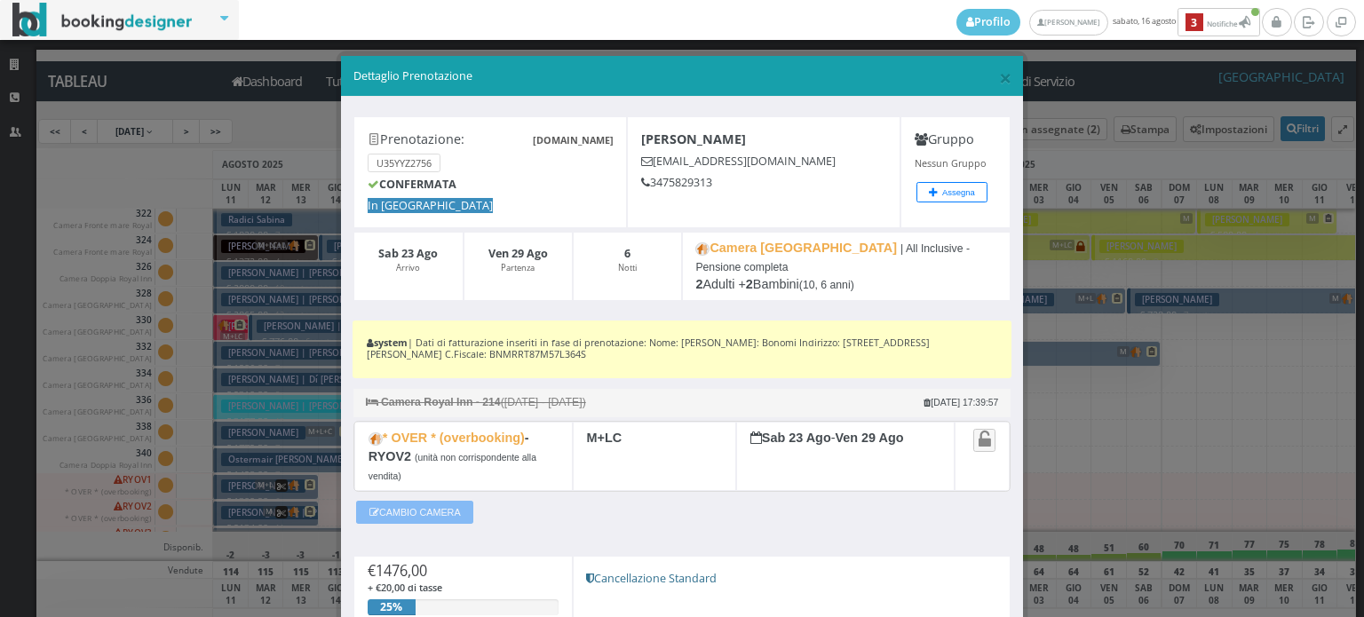
click at [434, 501] on button "CAMBIO CAMERA" at bounding box center [414, 512] width 117 height 23
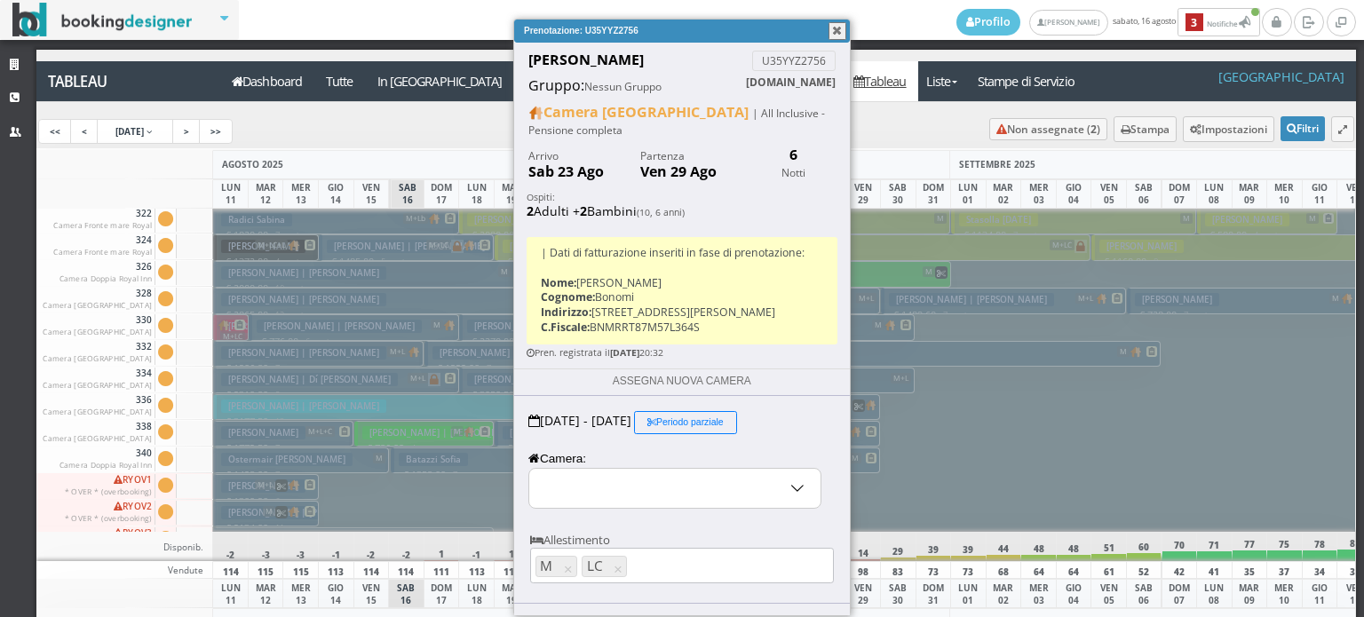
select select "11907"
click at [576, 505] on input "RYOV2 - * OVER * (overbooking)" at bounding box center [674, 488] width 291 height 39
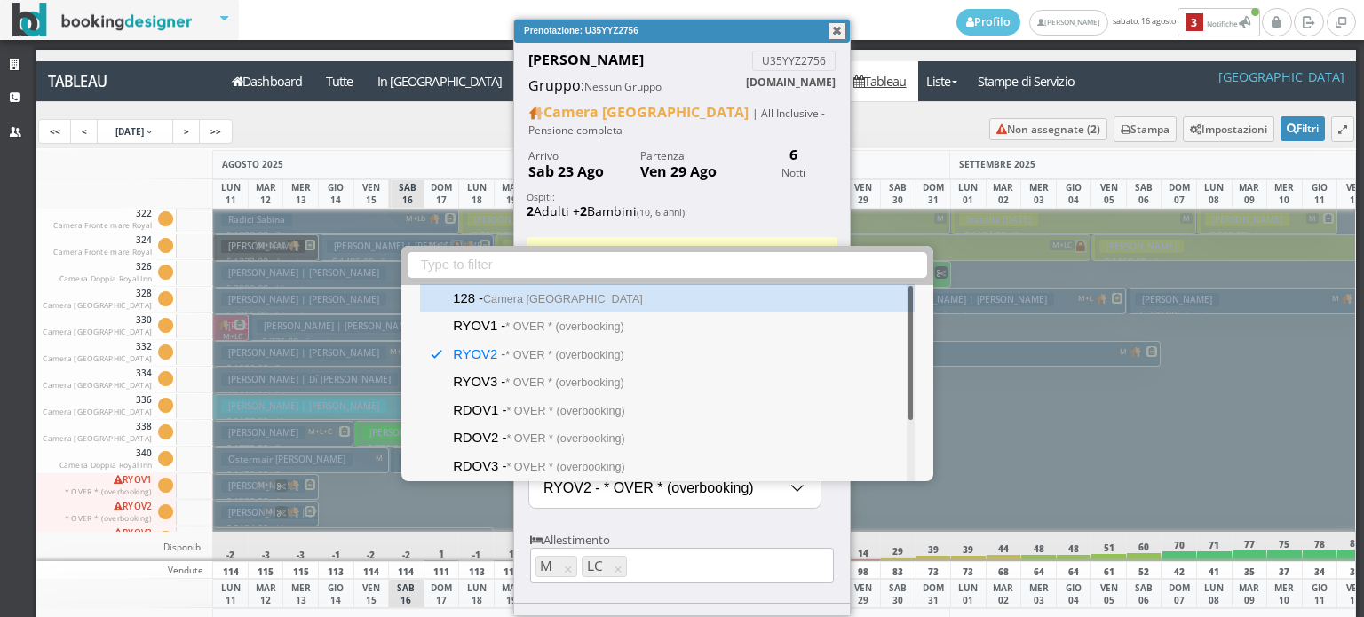
click at [609, 291] on div "128 - Camera Royal Inn" at bounding box center [667, 298] width 494 height 28
type input "128 - Camera Royal Inn"
select select "11859"
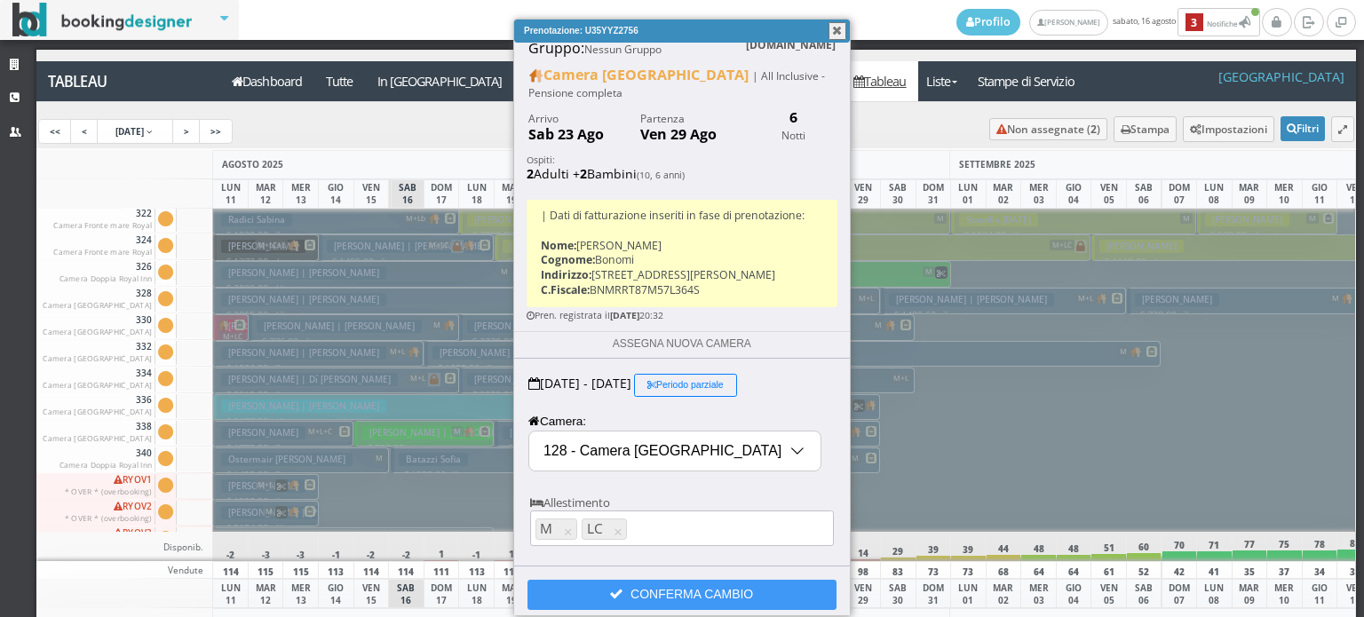
scroll to position [58, 0]
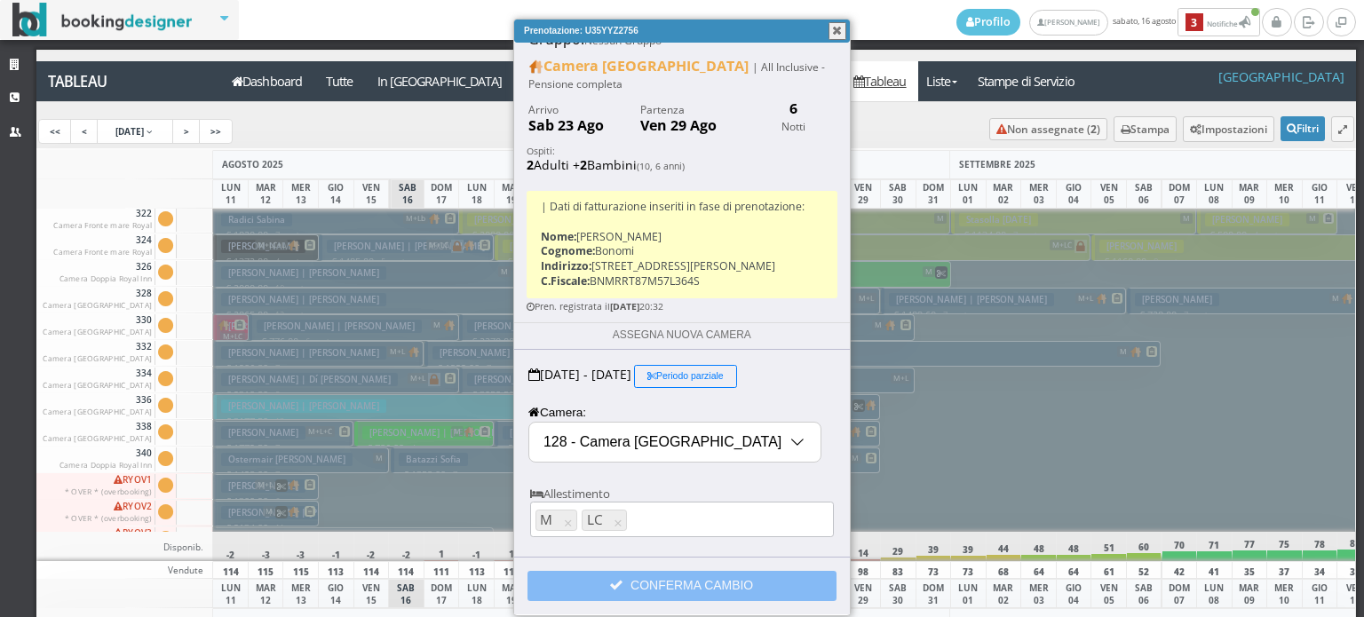
click at [670, 578] on button "CONFERMA CAMBIO" at bounding box center [681, 586] width 309 height 30
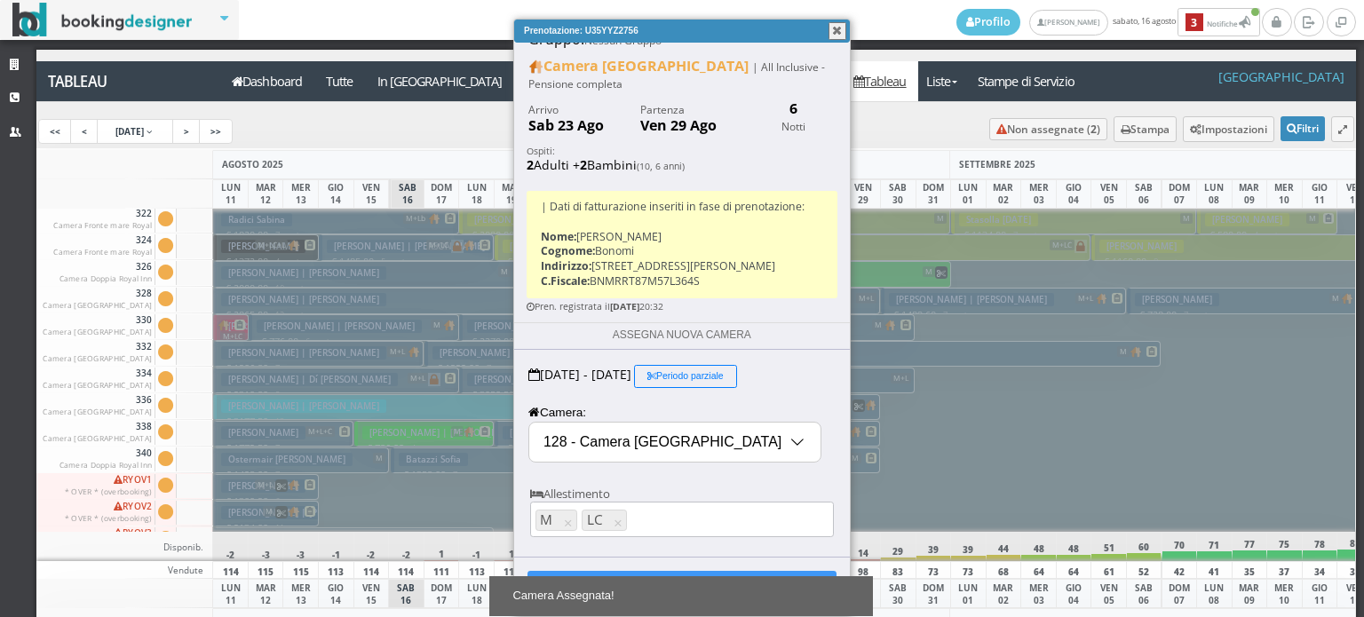
click at [832, 28] on button "button" at bounding box center [837, 31] width 18 height 18
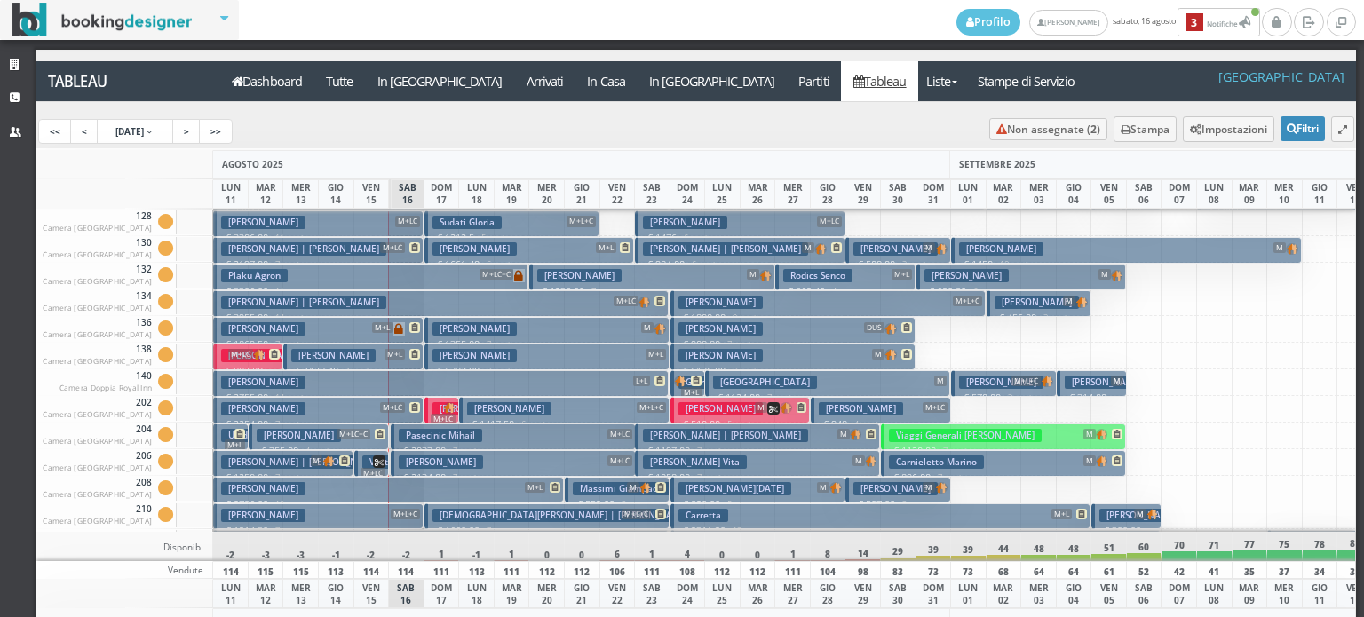
scroll to position [444, 0]
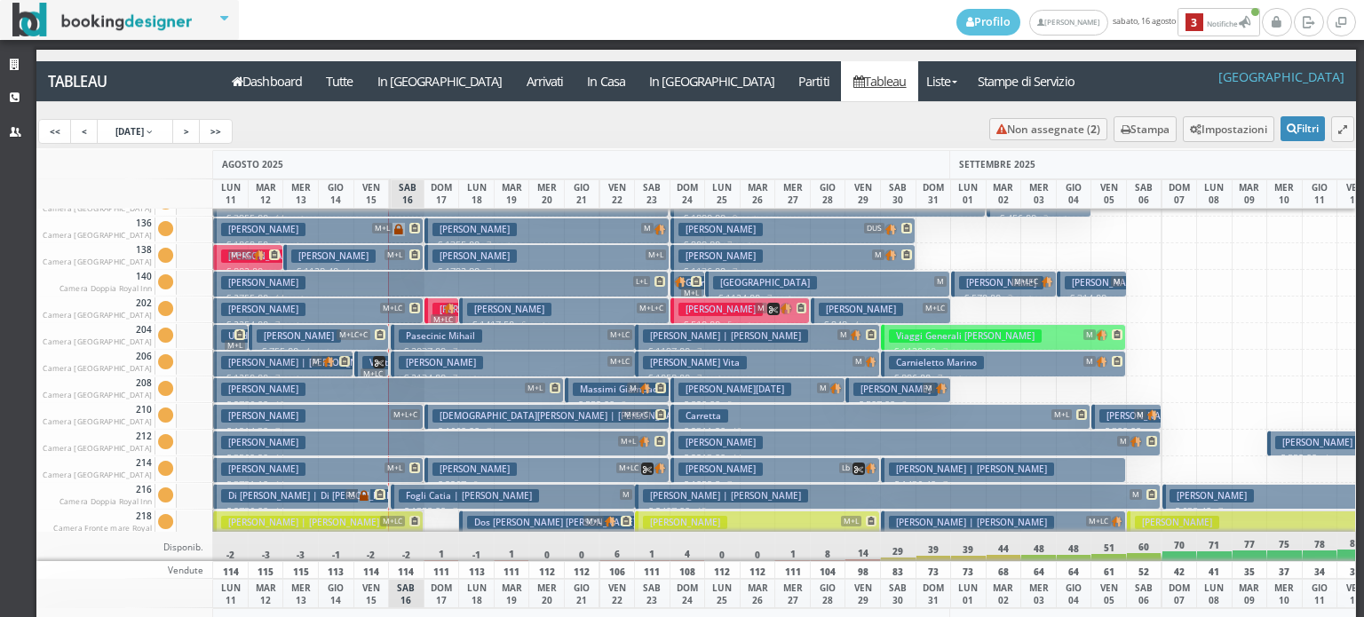
click at [458, 420] on h3 "Cornago Mirko | Colombo Tamara" at bounding box center [563, 415] width 263 height 13
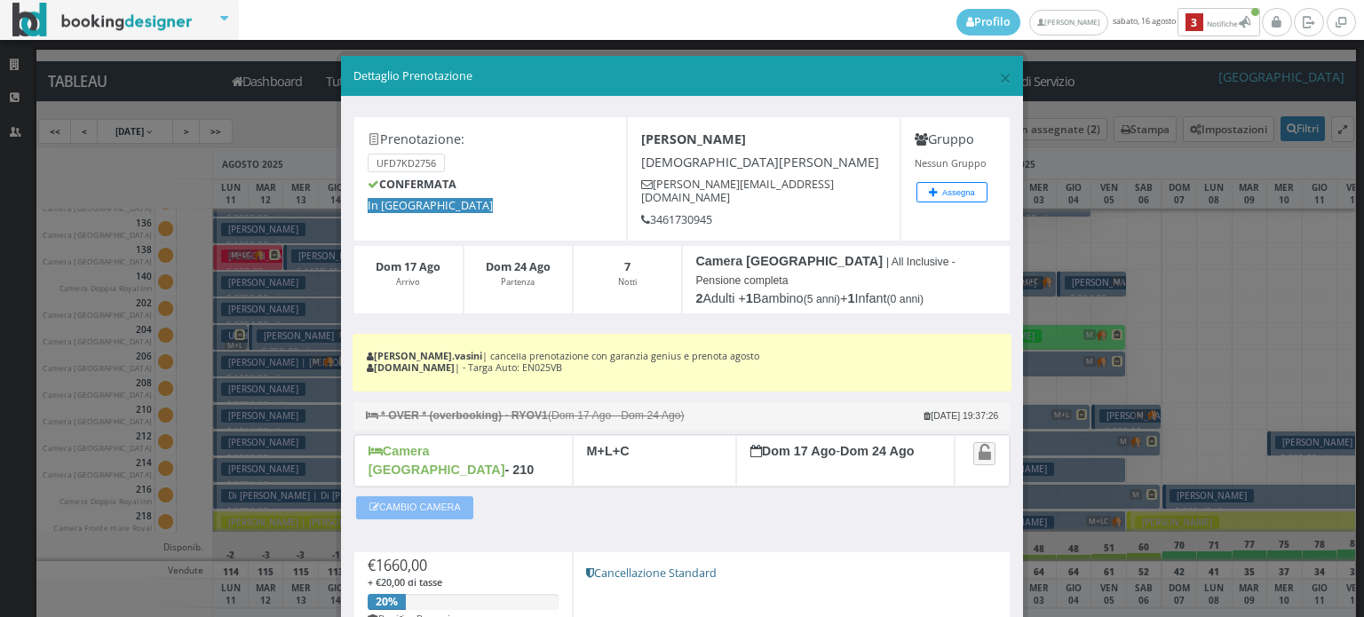
click at [430, 496] on button "CAMBIO CAMERA" at bounding box center [414, 507] width 117 height 23
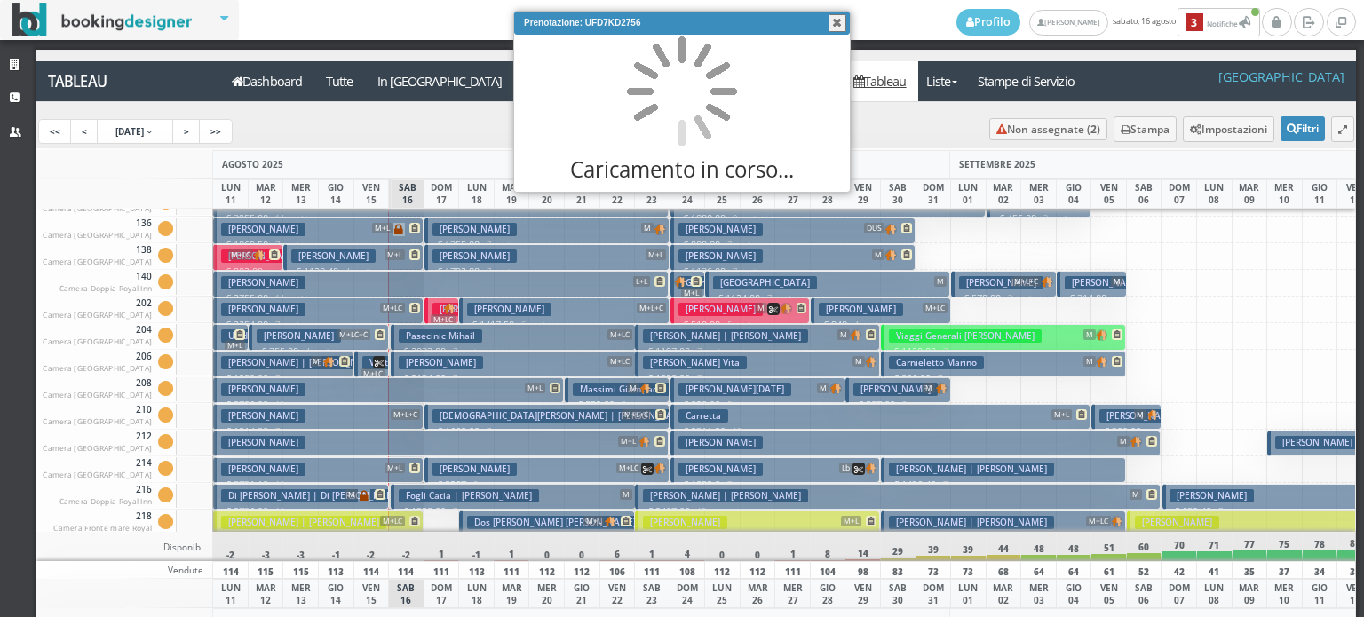
scroll to position [0, 0]
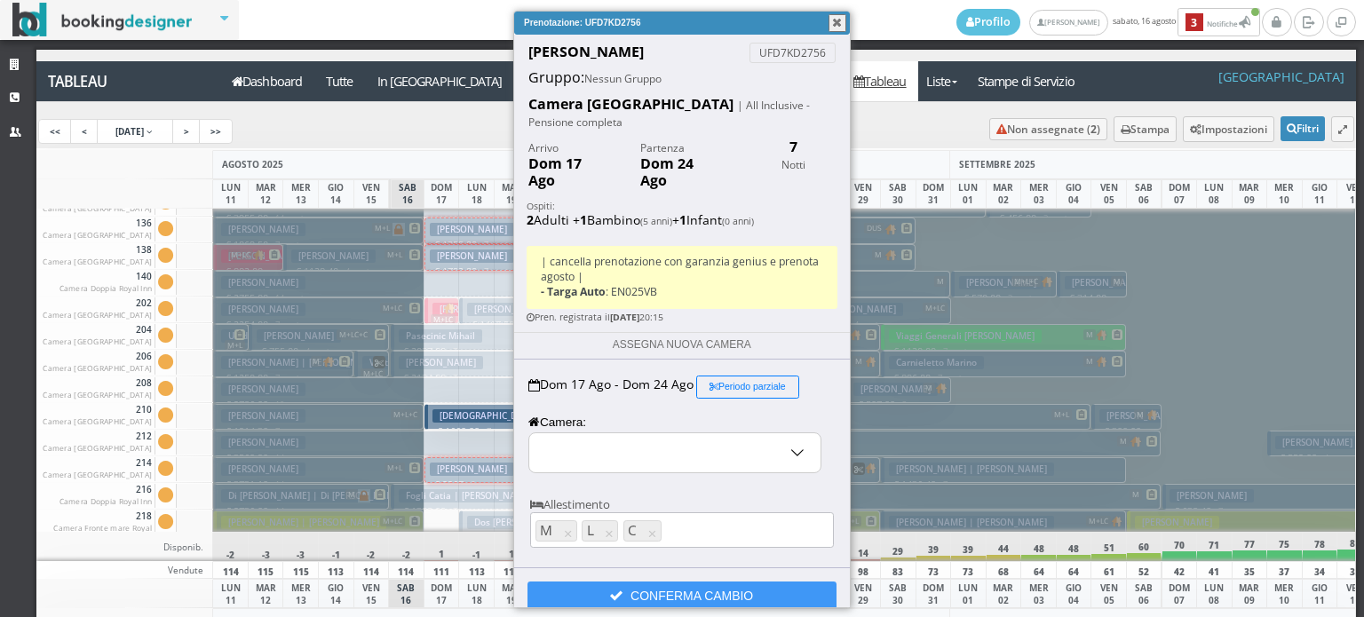
select select "11870"
click at [614, 433] on input "210 - Camera Royal Inn" at bounding box center [674, 452] width 291 height 39
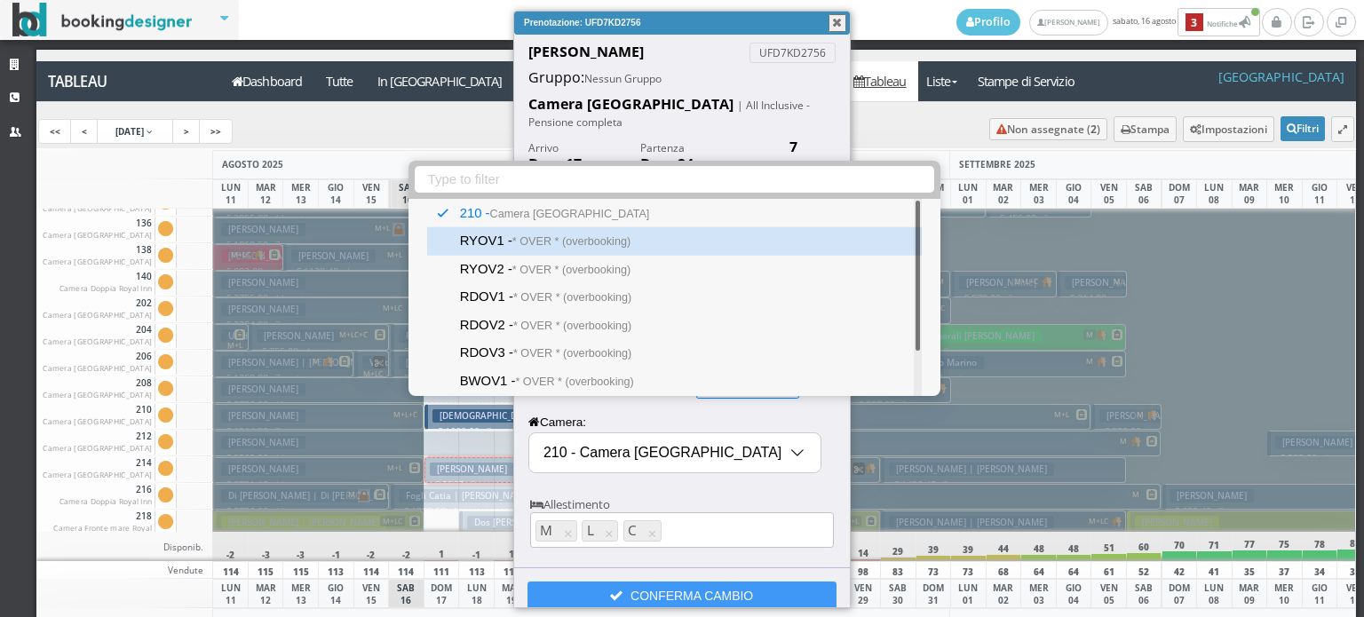
click at [617, 241] on small "* OVER * (overbooking)" at bounding box center [571, 241] width 118 height 12
type input "RYOV1 - * OVER * (overbooking)"
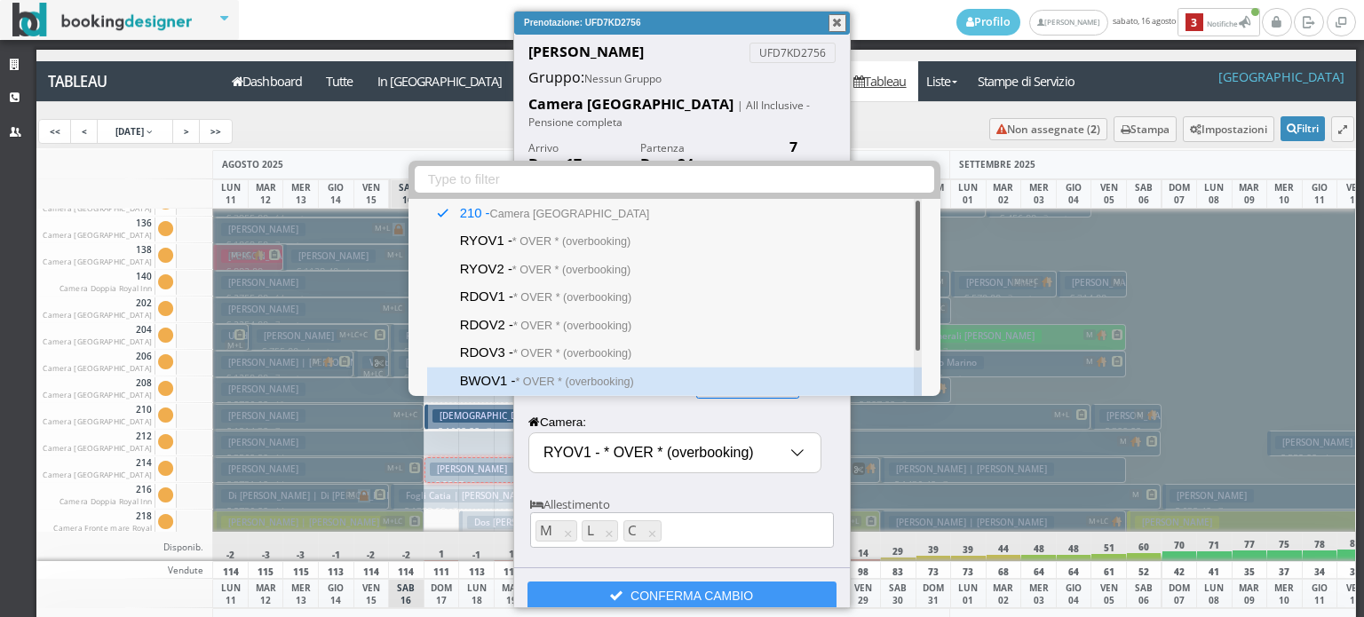
select select "11906"
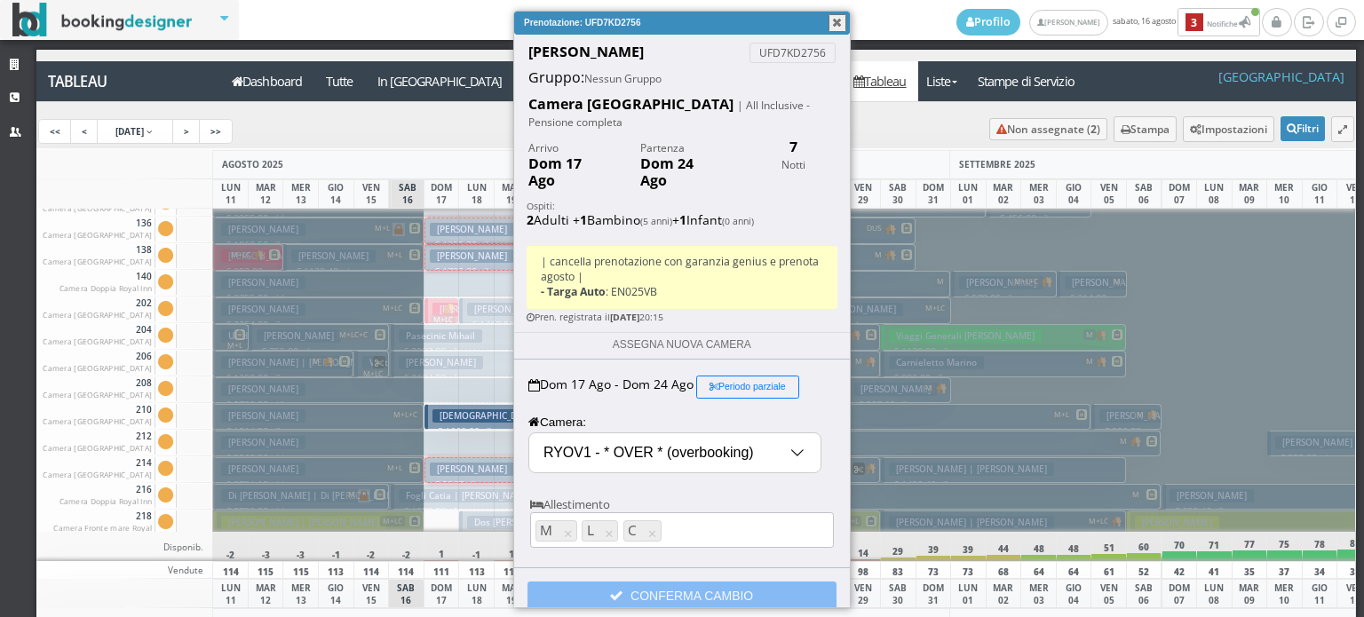
click at [623, 589] on span at bounding box center [620, 596] width 20 height 14
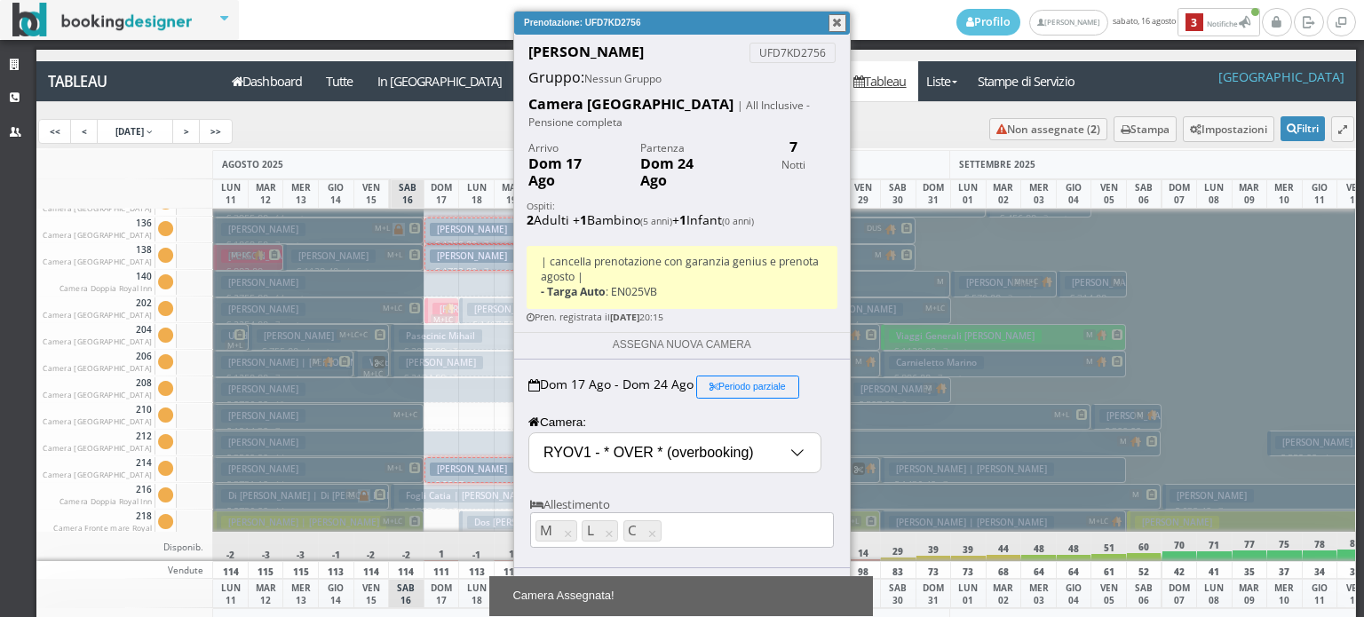
click at [836, 26] on button "button" at bounding box center [837, 23] width 18 height 18
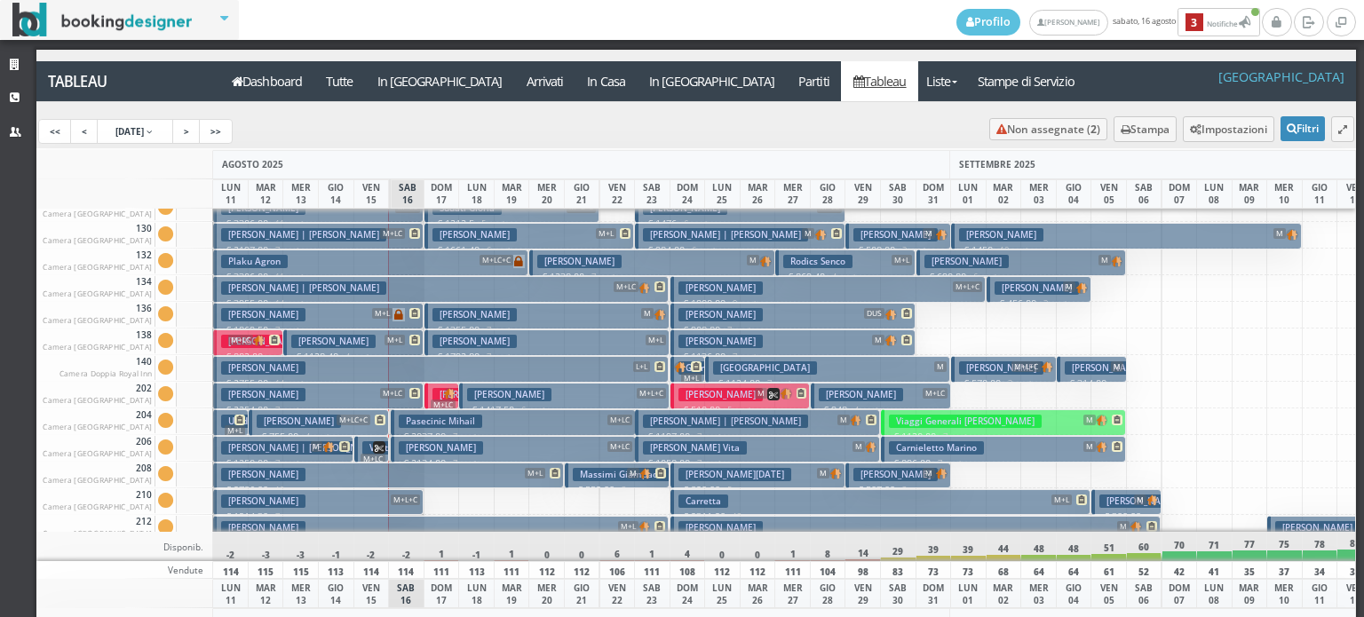
scroll to position [355, 0]
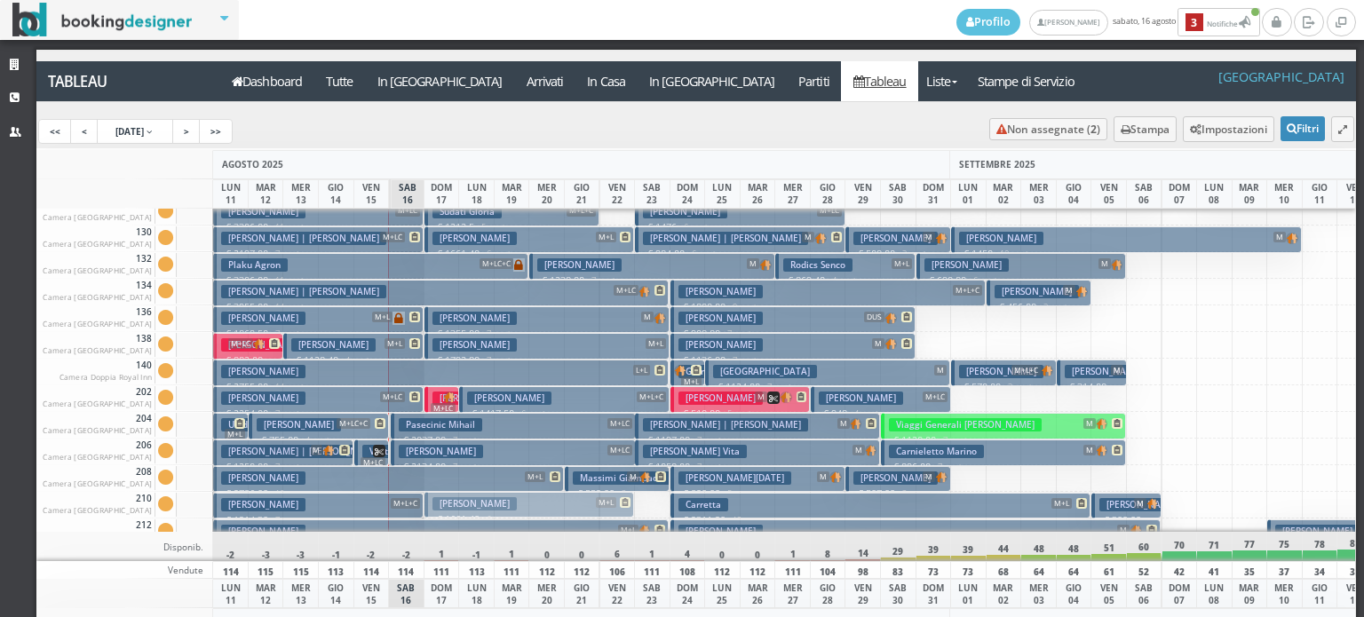
drag, startPoint x: 540, startPoint y: 239, endPoint x: 731, endPoint y: 67, distance: 257.7
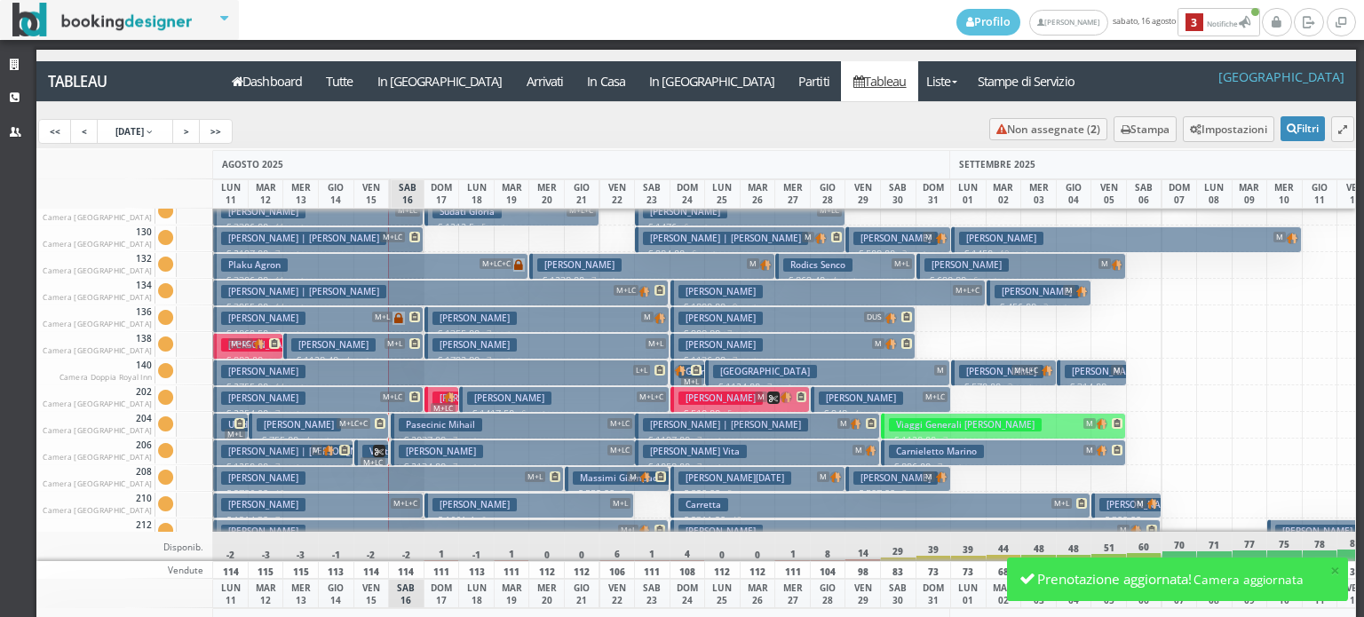
click at [692, 507] on h3 "Carretta" at bounding box center [703, 504] width 50 height 13
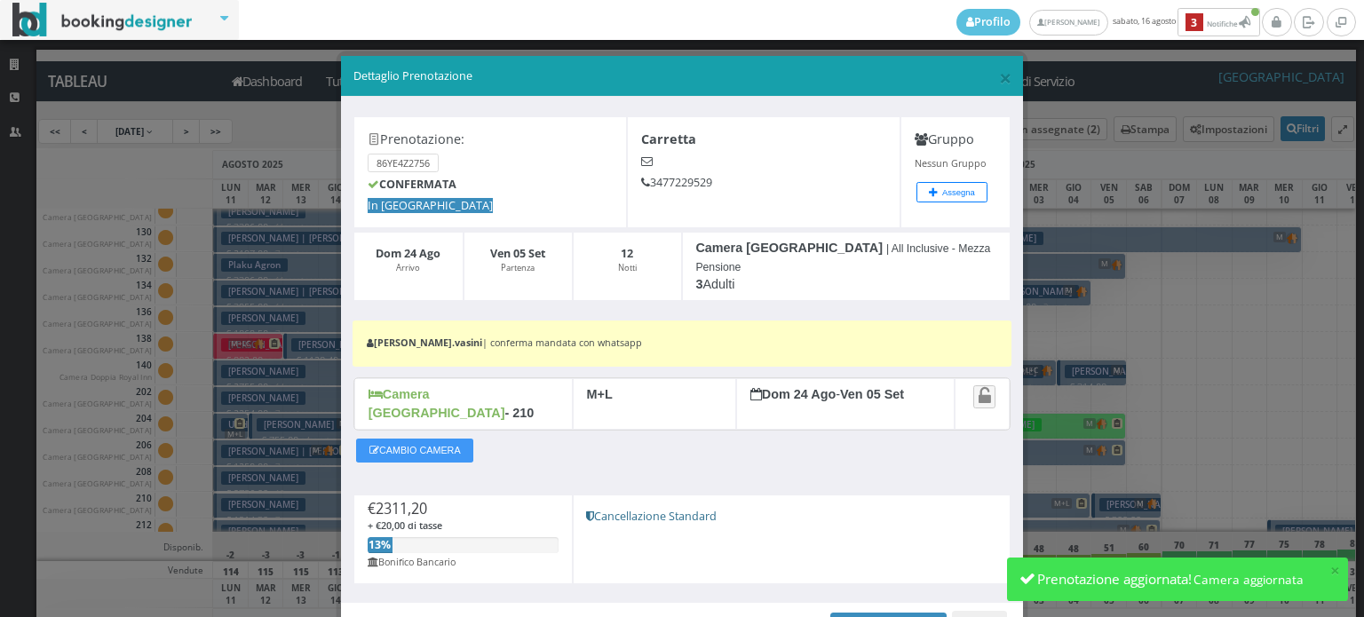
drag, startPoint x: 955, startPoint y: 597, endPoint x: 785, endPoint y: 466, distance: 214.7
click at [956, 611] on button "Chiudi" at bounding box center [979, 626] width 55 height 30
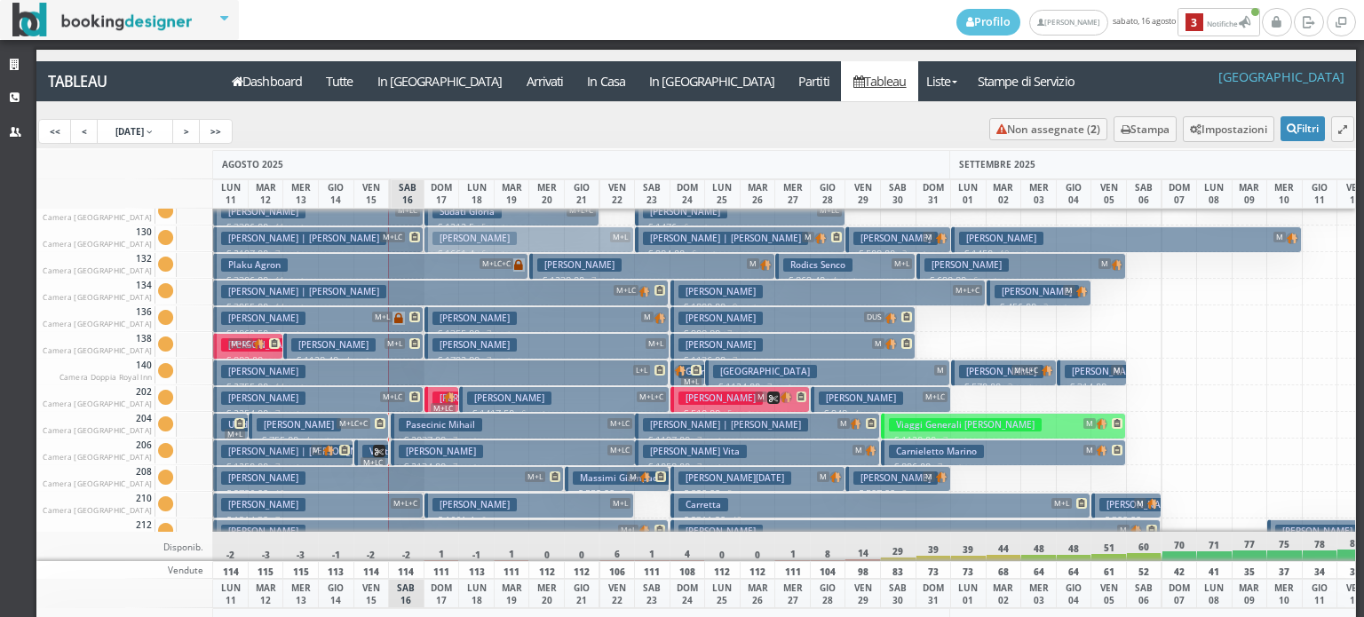
drag, startPoint x: 473, startPoint y: 503, endPoint x: 486, endPoint y: 237, distance: 266.6
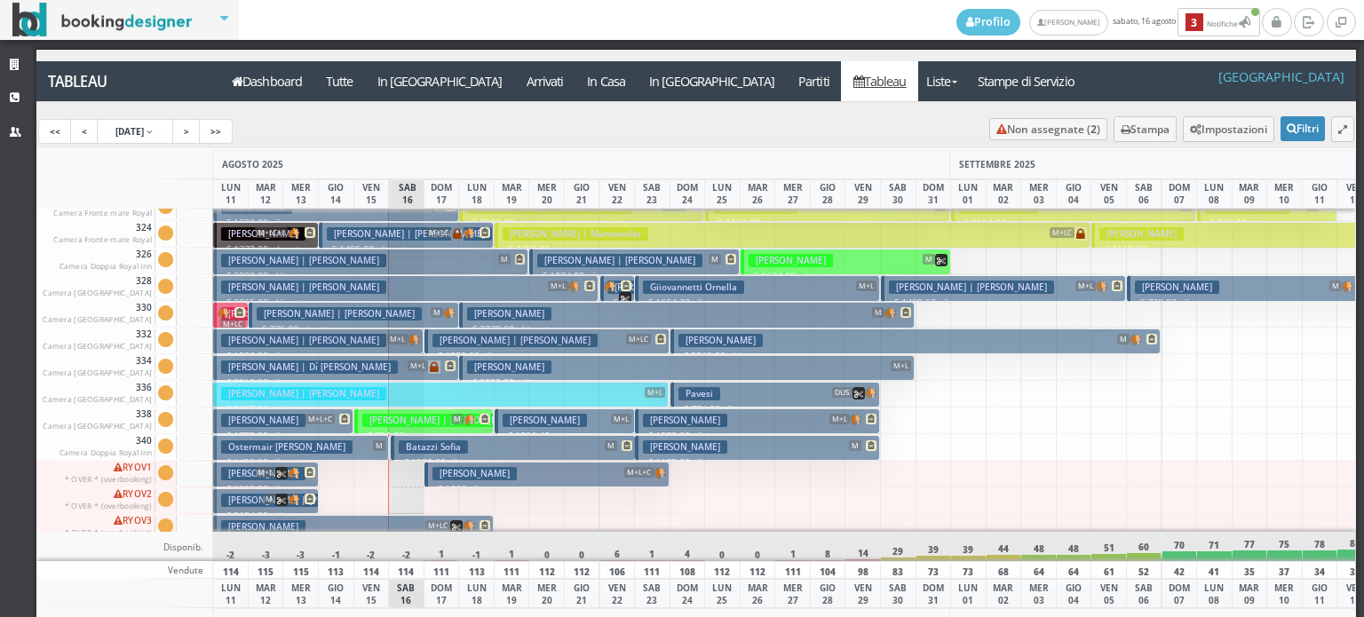
scroll to position [1421, 0]
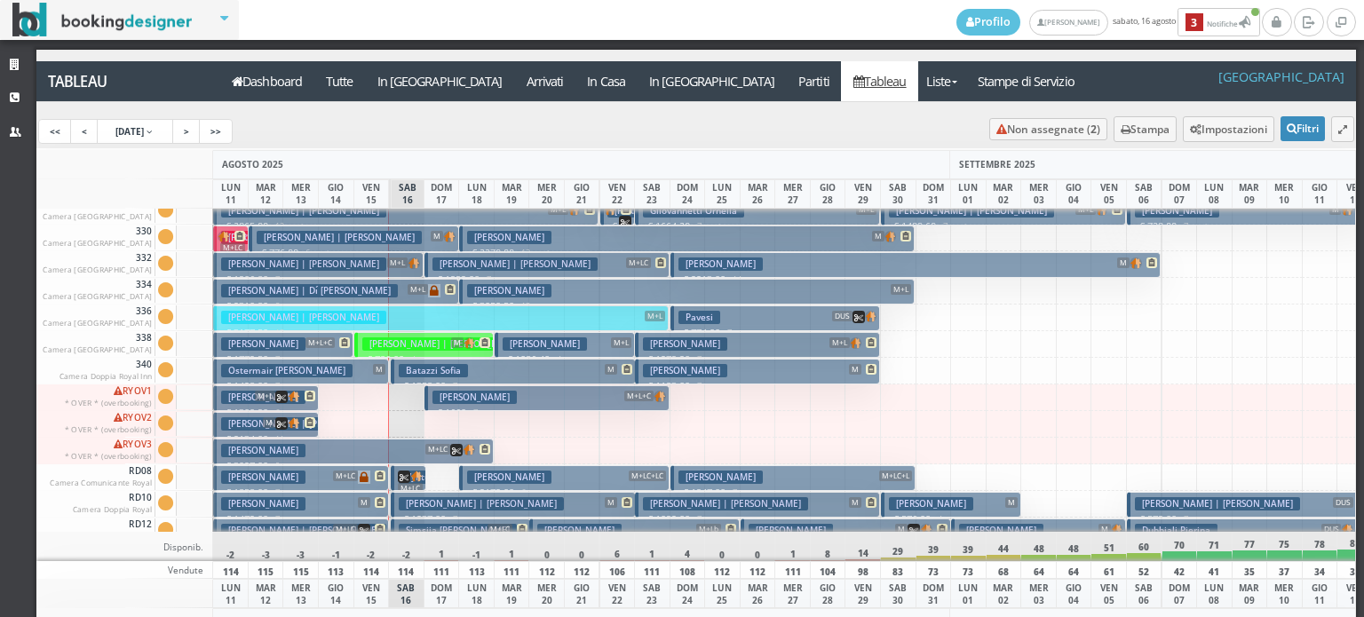
click at [490, 399] on h3 "Colombo Tamara" at bounding box center [474, 397] width 84 height 13
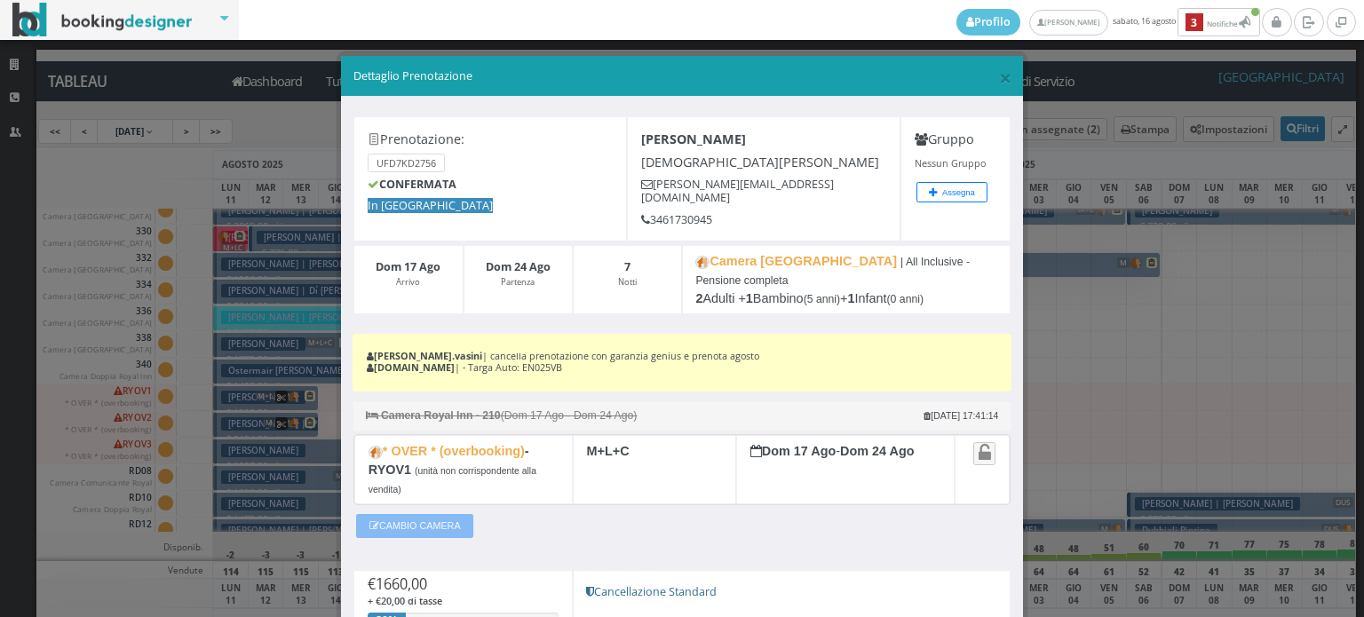
click at [434, 514] on button "CAMBIO CAMERA" at bounding box center [414, 525] width 117 height 23
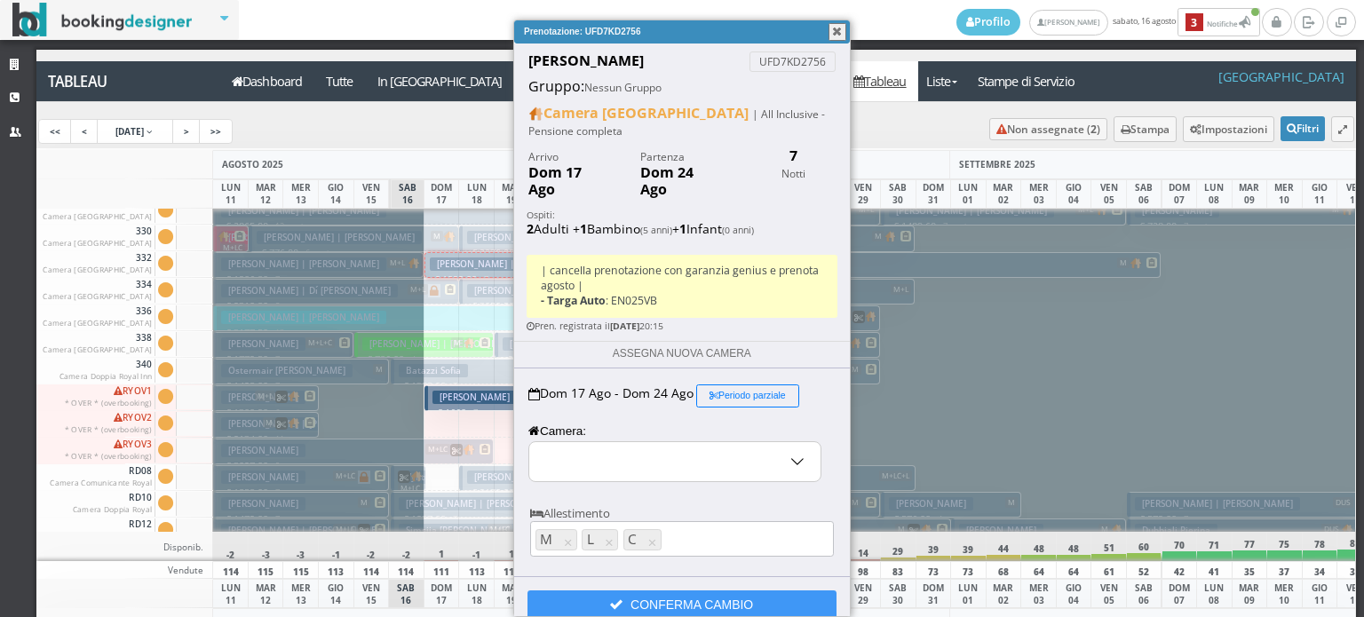
select select "11906"
click at [596, 444] on input "RYOV1 - * OVER * (overbooking)" at bounding box center [674, 461] width 291 height 39
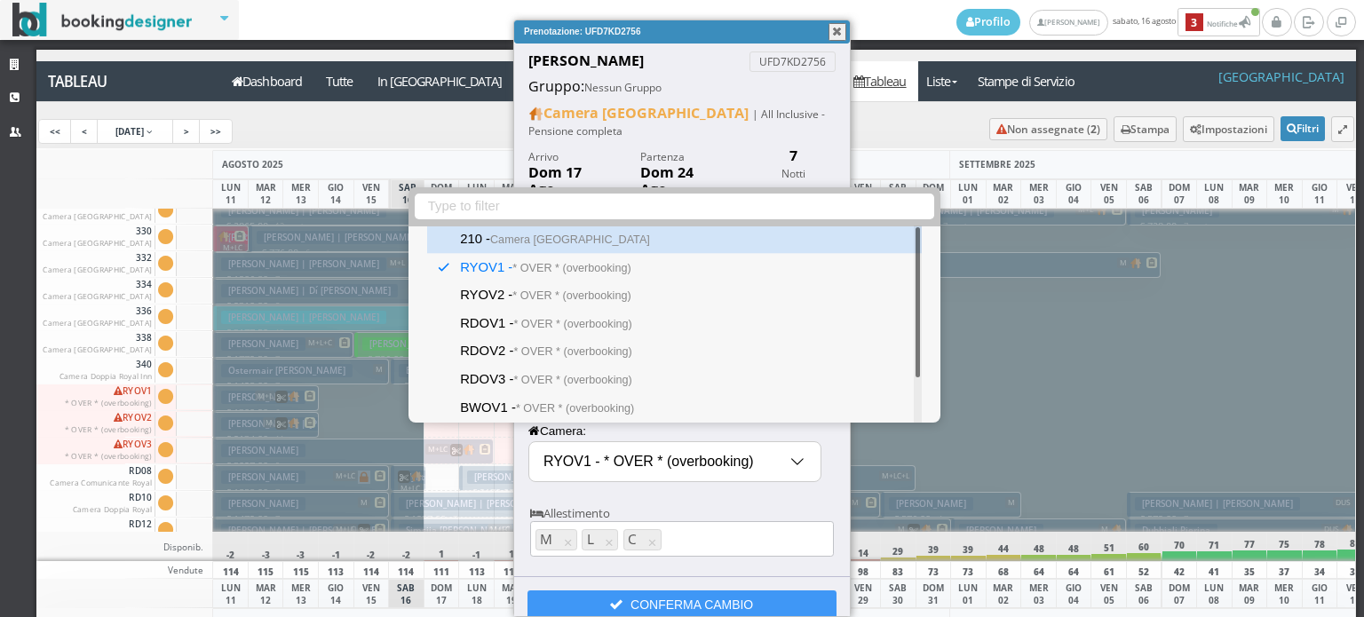
click at [651, 241] on div "210 - Camera Royal Inn" at bounding box center [674, 239] width 494 height 28
type input "210 - Camera Royal Inn"
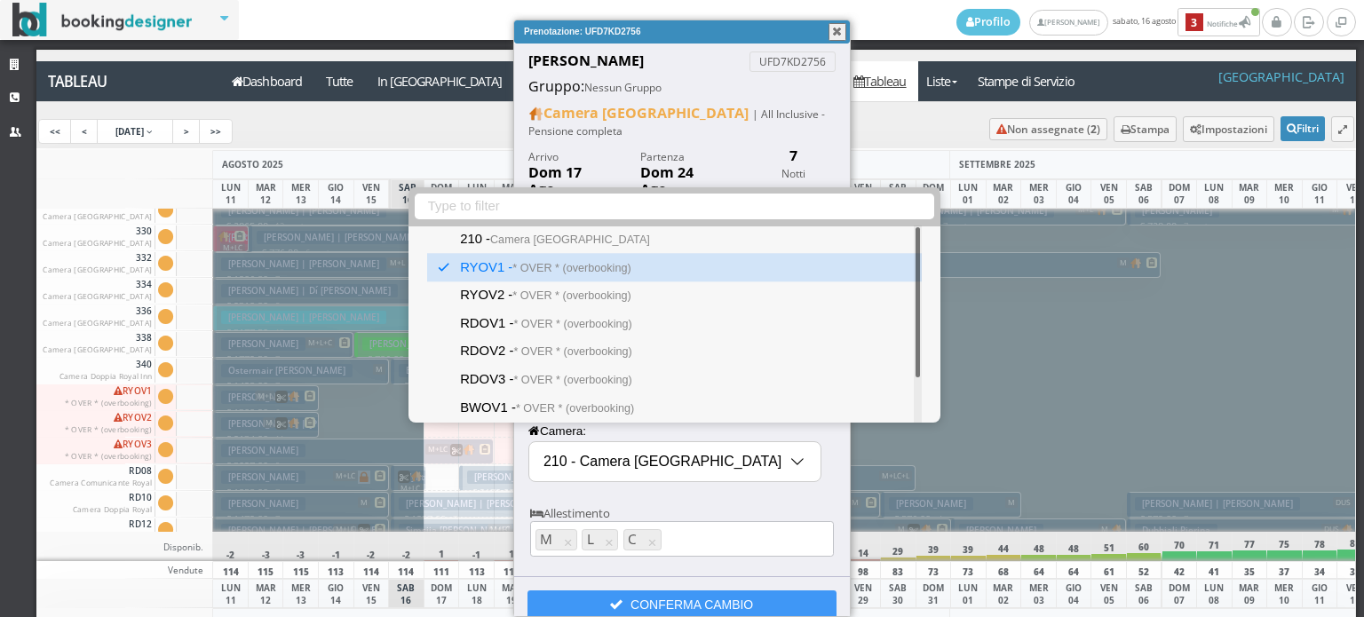
select select "11870"
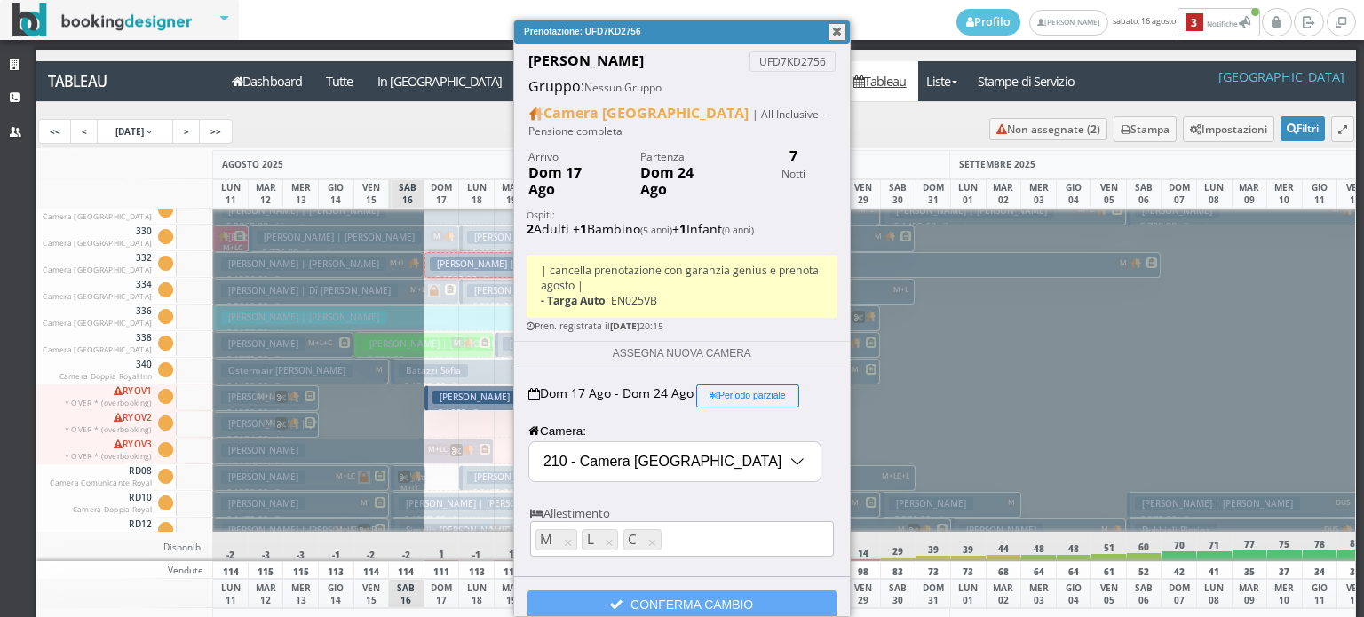
click at [658, 590] on button "CONFERMA CAMBIO" at bounding box center [681, 605] width 309 height 30
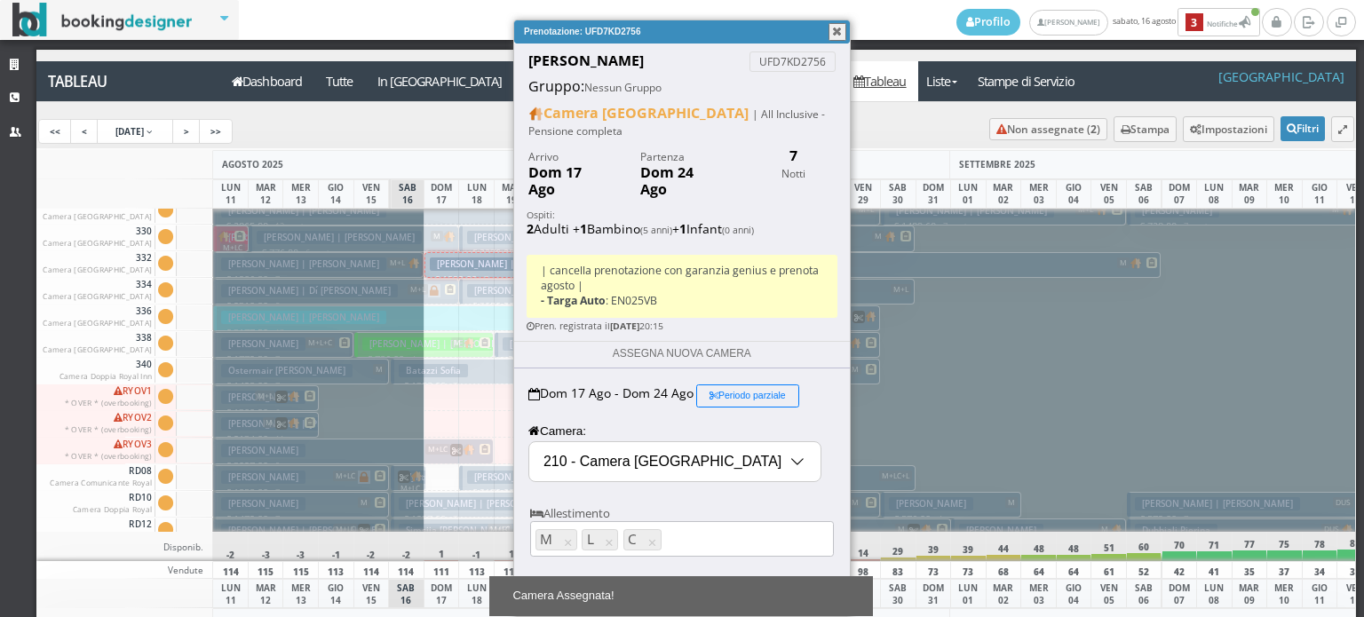
click at [838, 27] on button "button" at bounding box center [837, 32] width 18 height 18
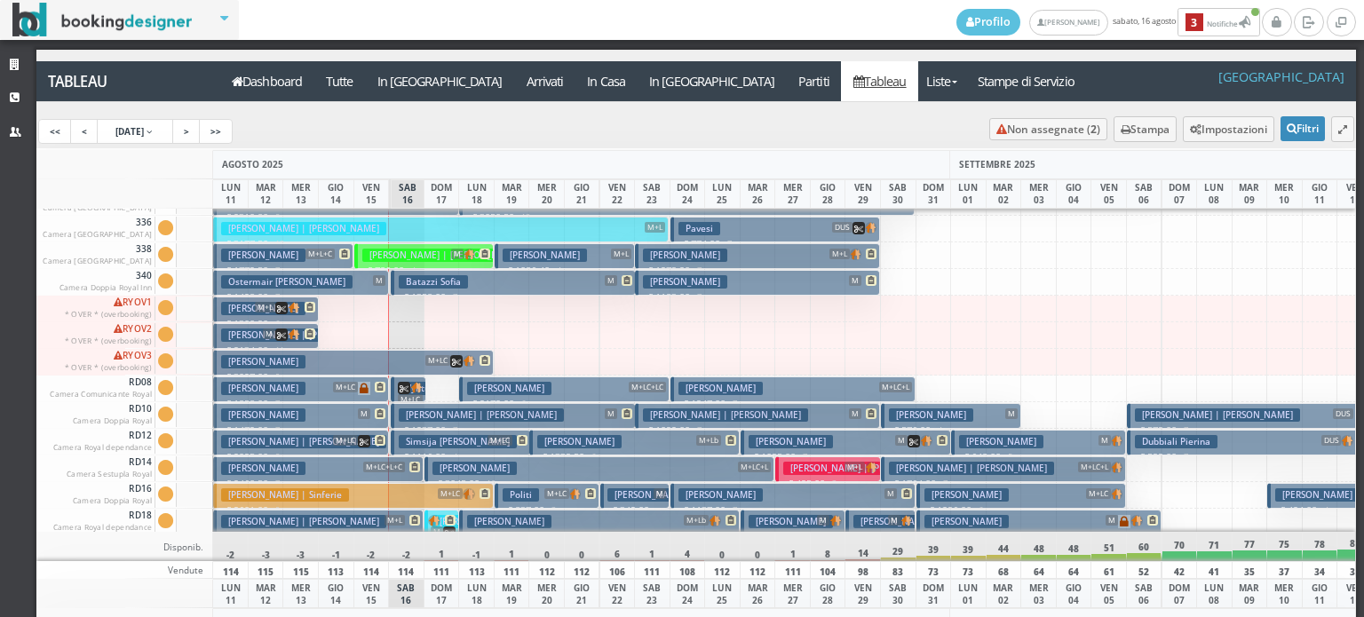
scroll to position [1599, 0]
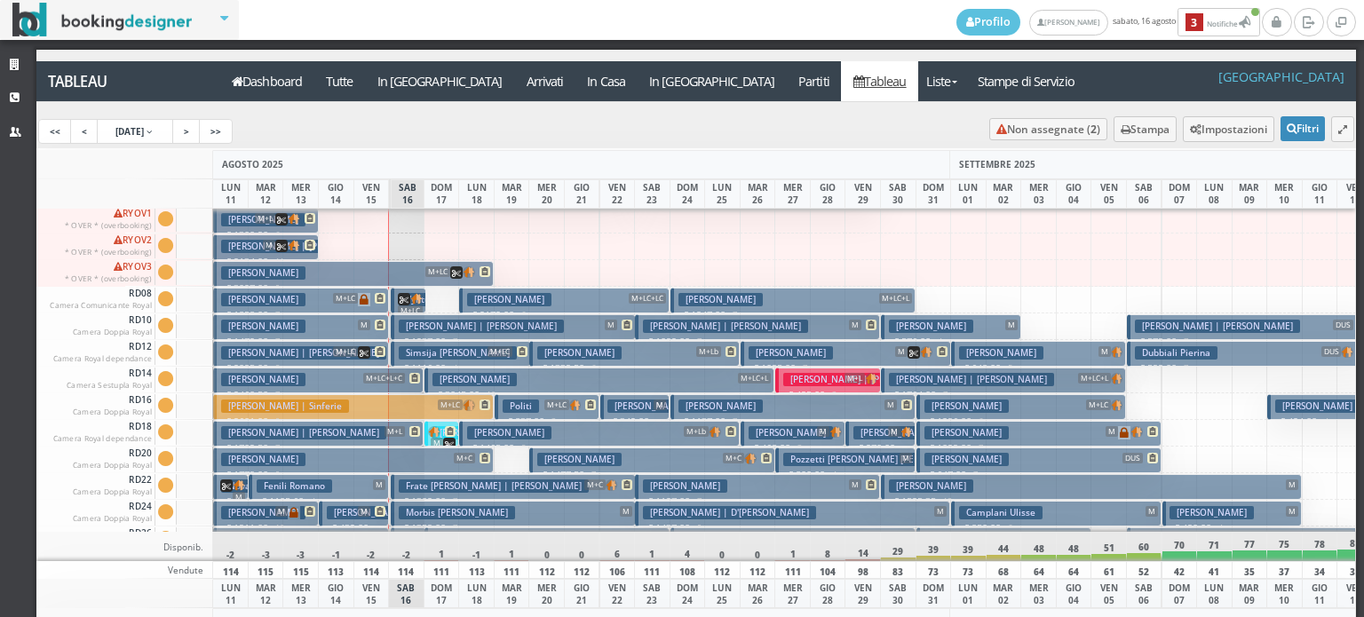
click at [433, 431] on img at bounding box center [434, 432] width 12 height 12
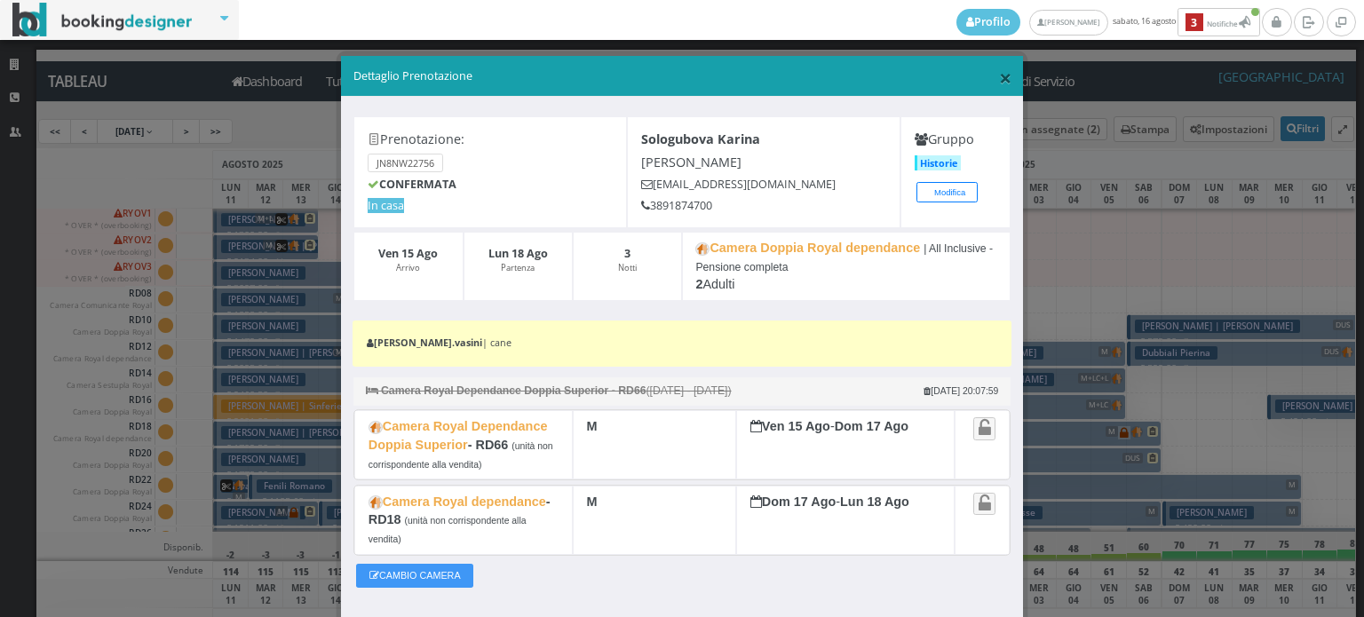
drag, startPoint x: 992, startPoint y: 79, endPoint x: 976, endPoint y: 88, distance: 18.3
click at [999, 78] on span "×" at bounding box center [1005, 77] width 12 height 30
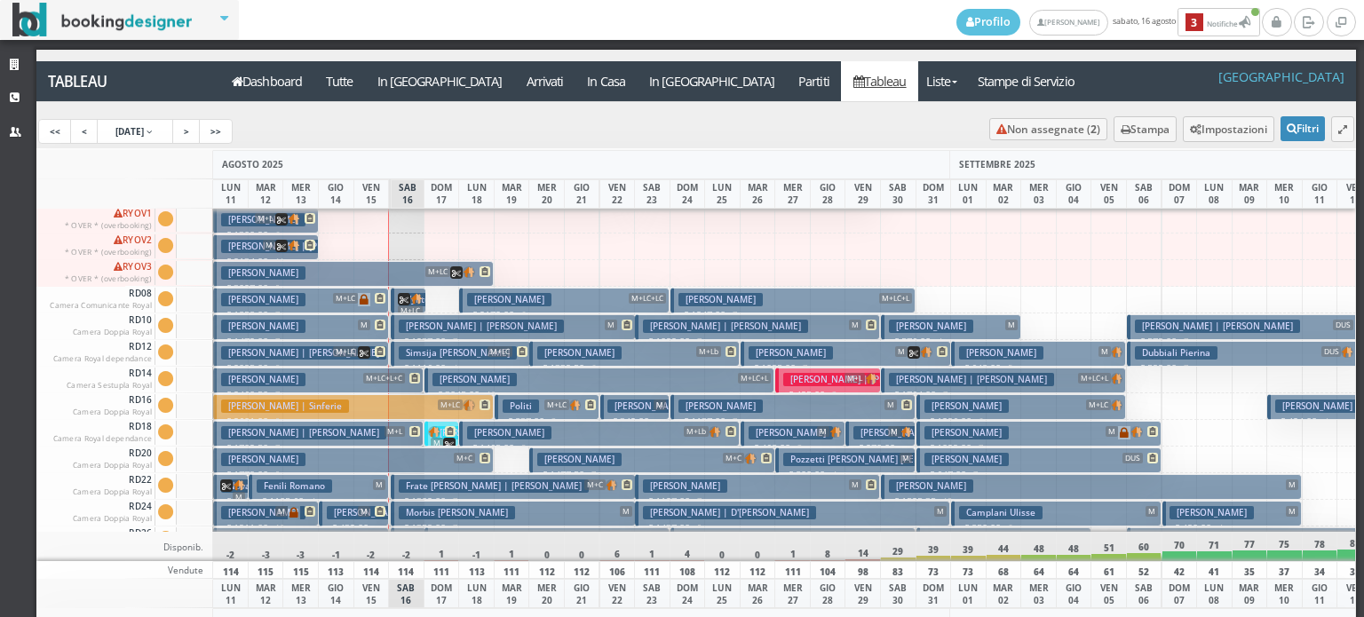
scroll to position [1688, 0]
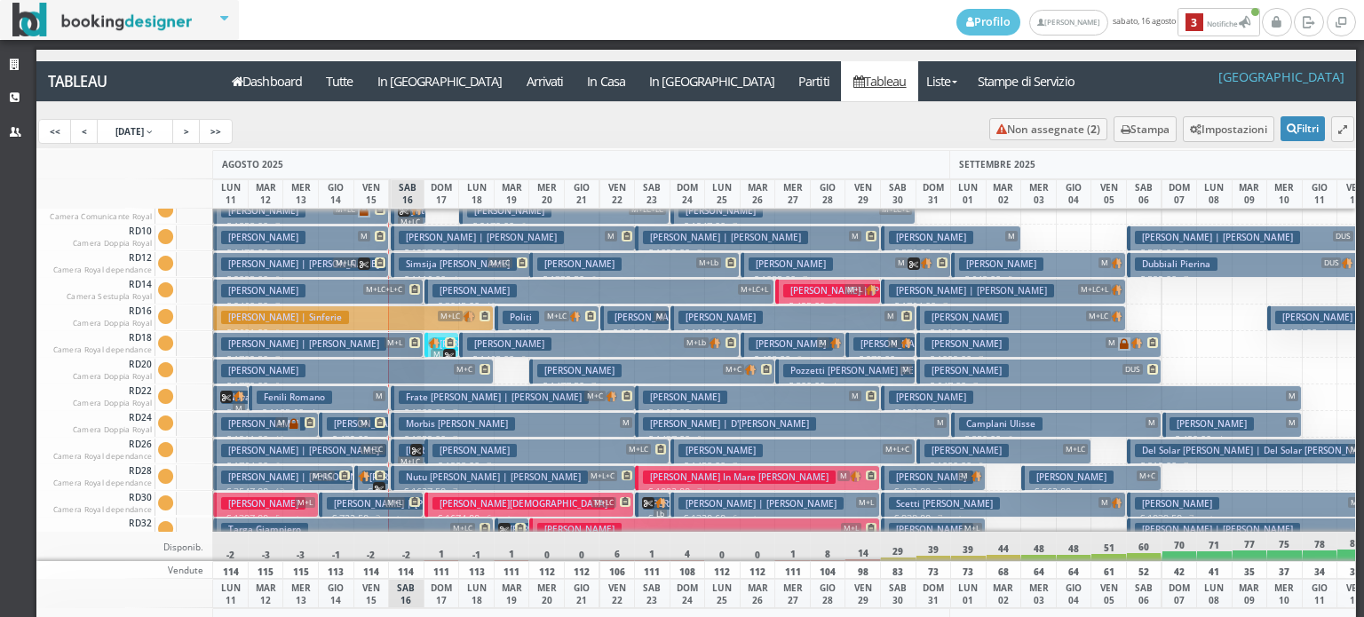
click at [483, 294] on h3 "Boretto Guido" at bounding box center [474, 290] width 84 height 13
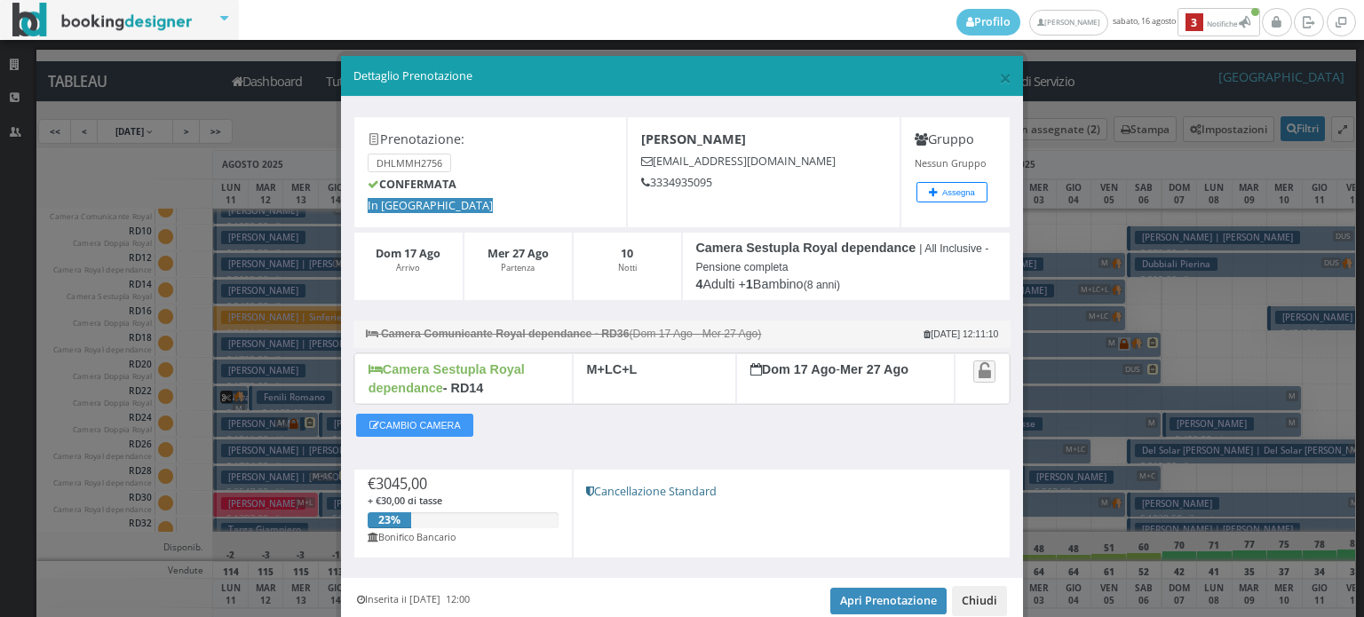
click at [980, 602] on button "Chiudi" at bounding box center [979, 601] width 55 height 30
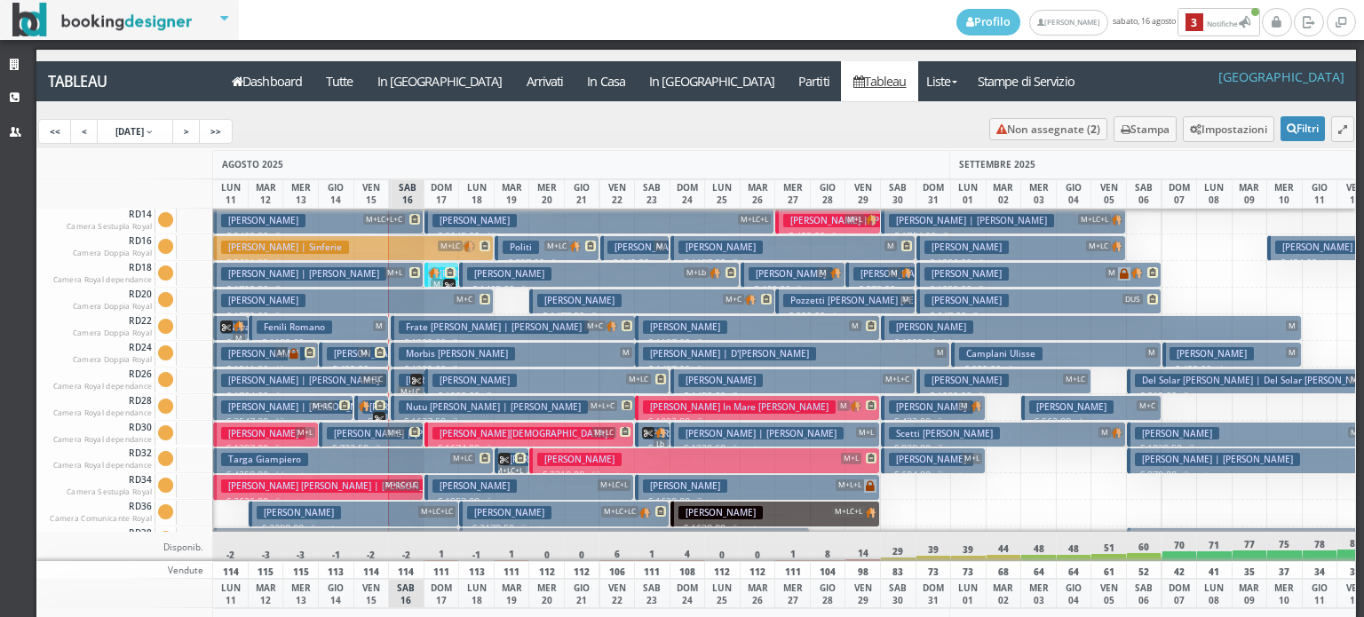
scroll to position [1866, 0]
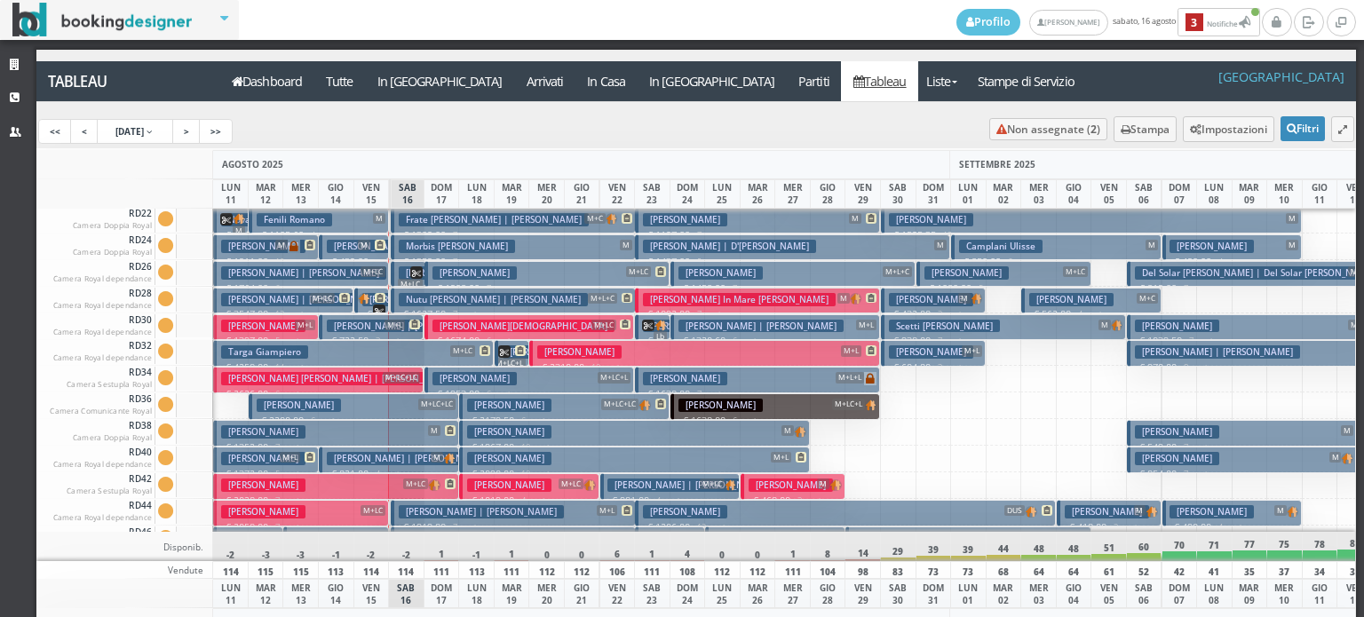
click at [486, 266] on h3 "Marano Antonio" at bounding box center [474, 272] width 84 height 13
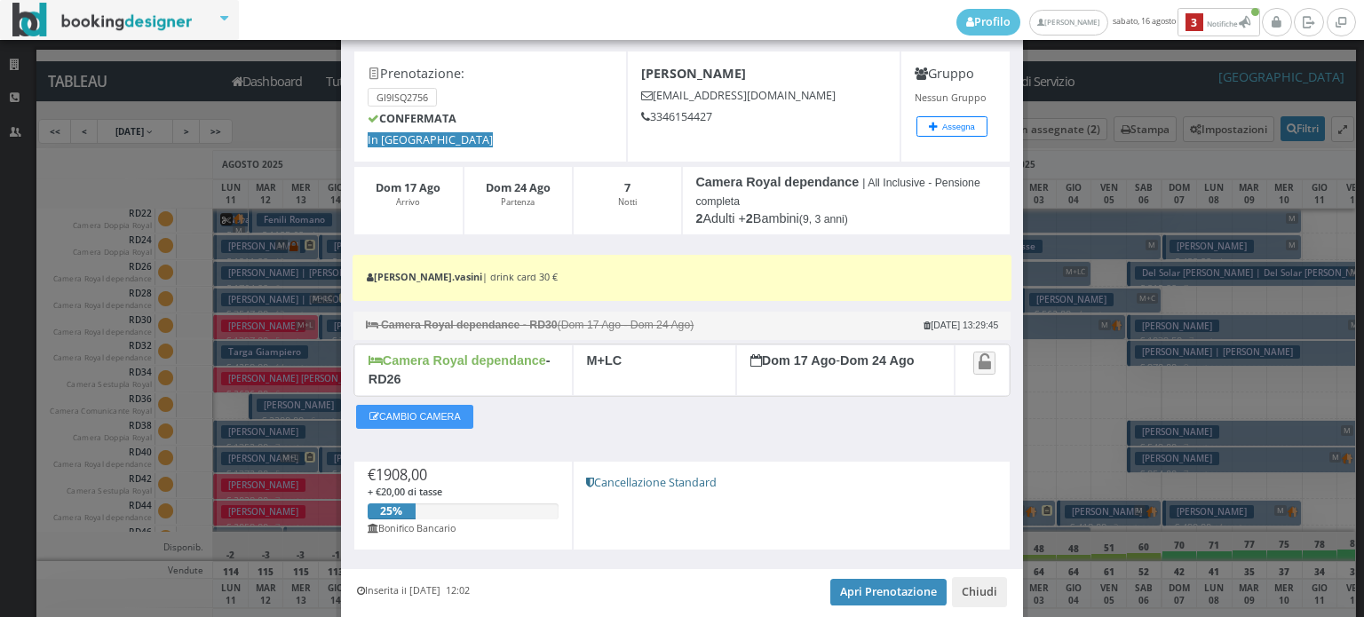
scroll to position [140, 0]
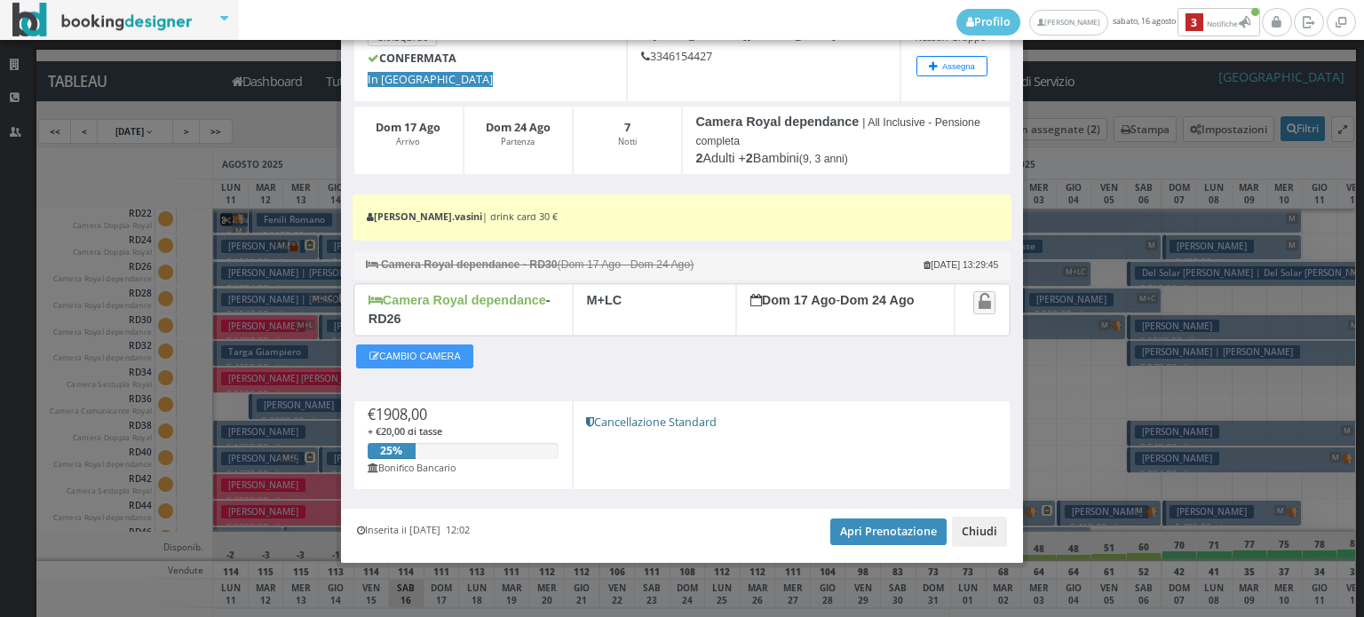
click at [989, 528] on button "Chiudi" at bounding box center [979, 532] width 55 height 30
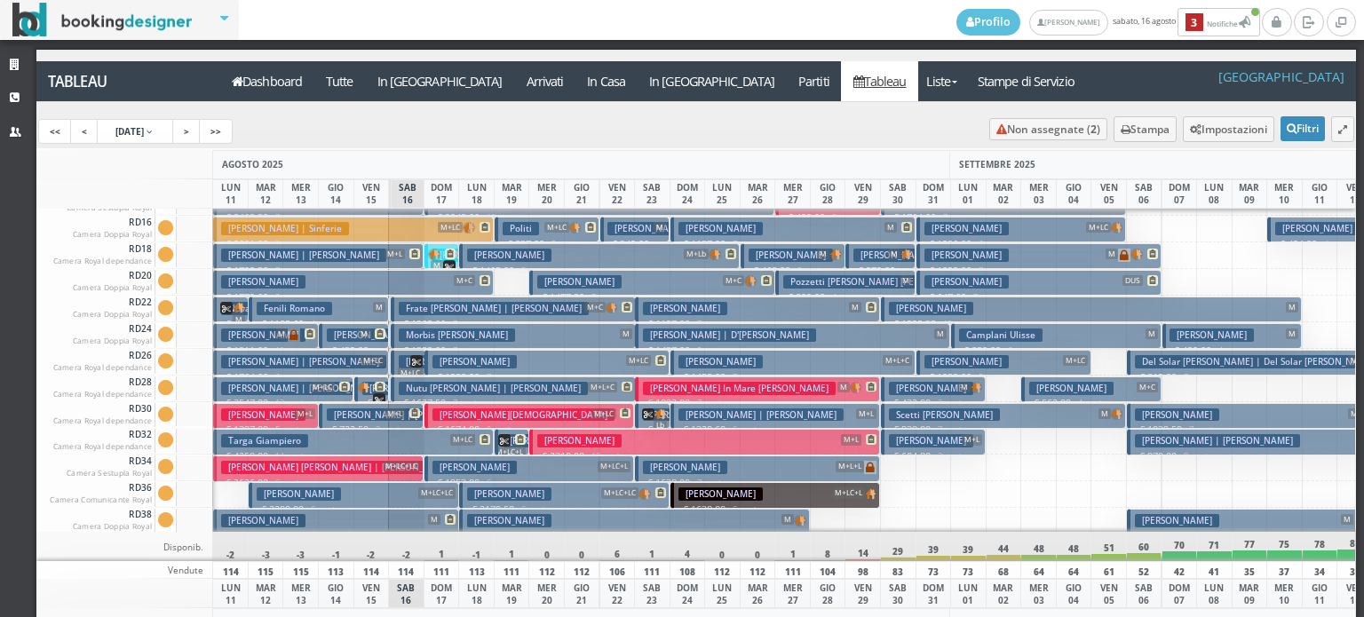
scroll to position [1688, 0]
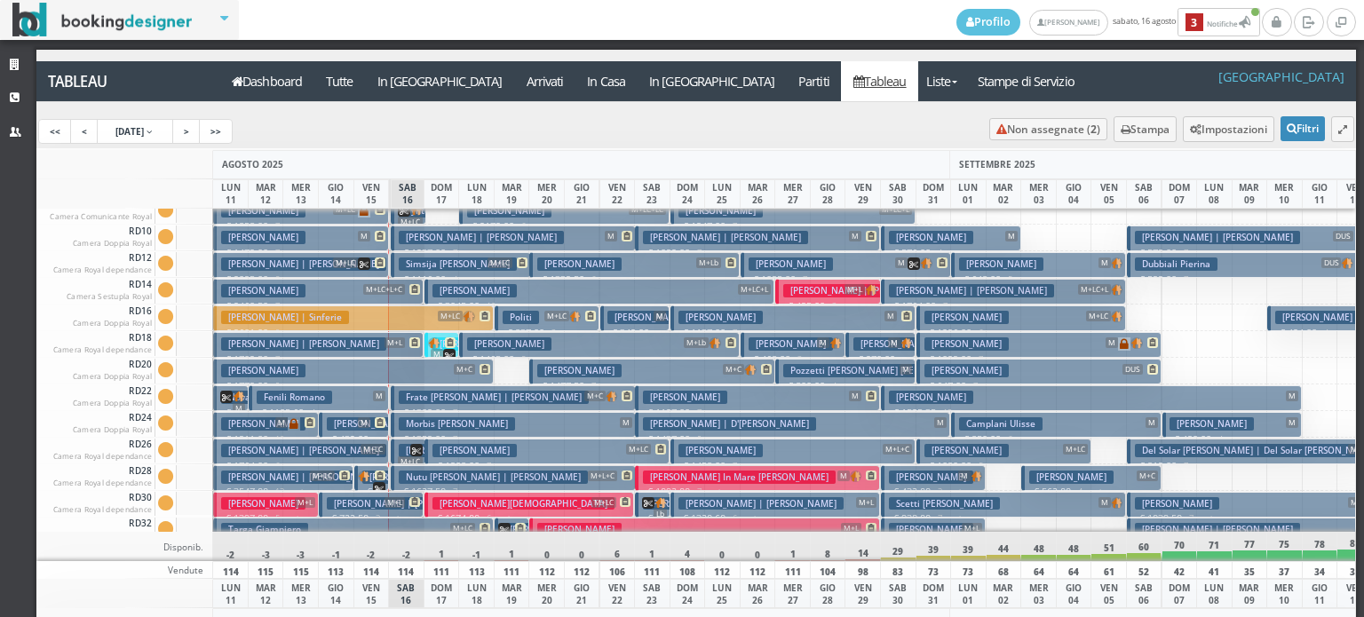
click at [472, 502] on h3 "Caruso Christian" at bounding box center [523, 503] width 182 height 13
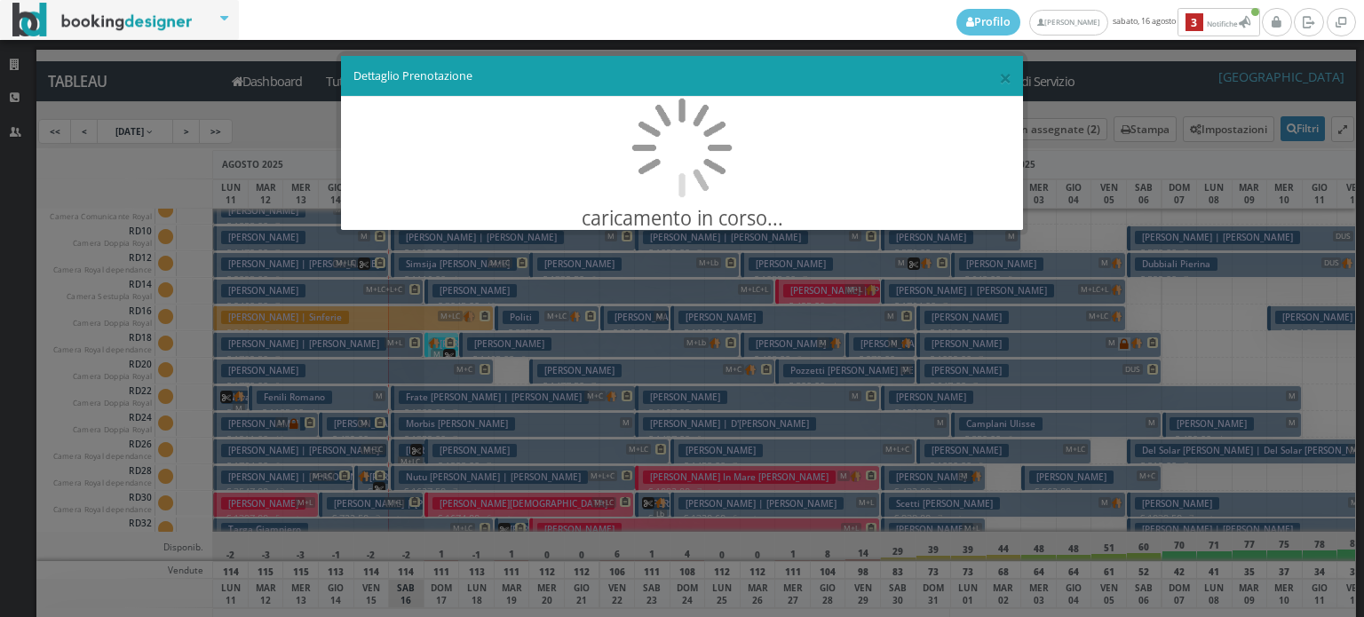
scroll to position [0, 0]
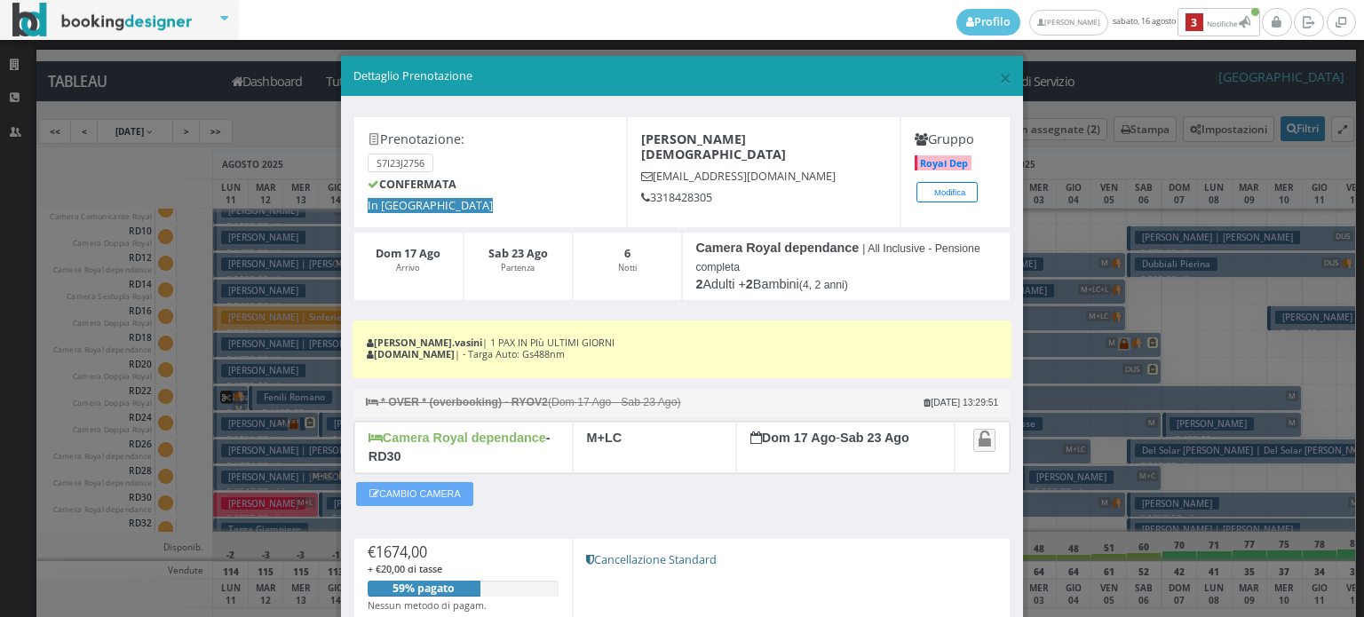
click at [424, 488] on button "CAMBIO CAMERA" at bounding box center [414, 493] width 117 height 23
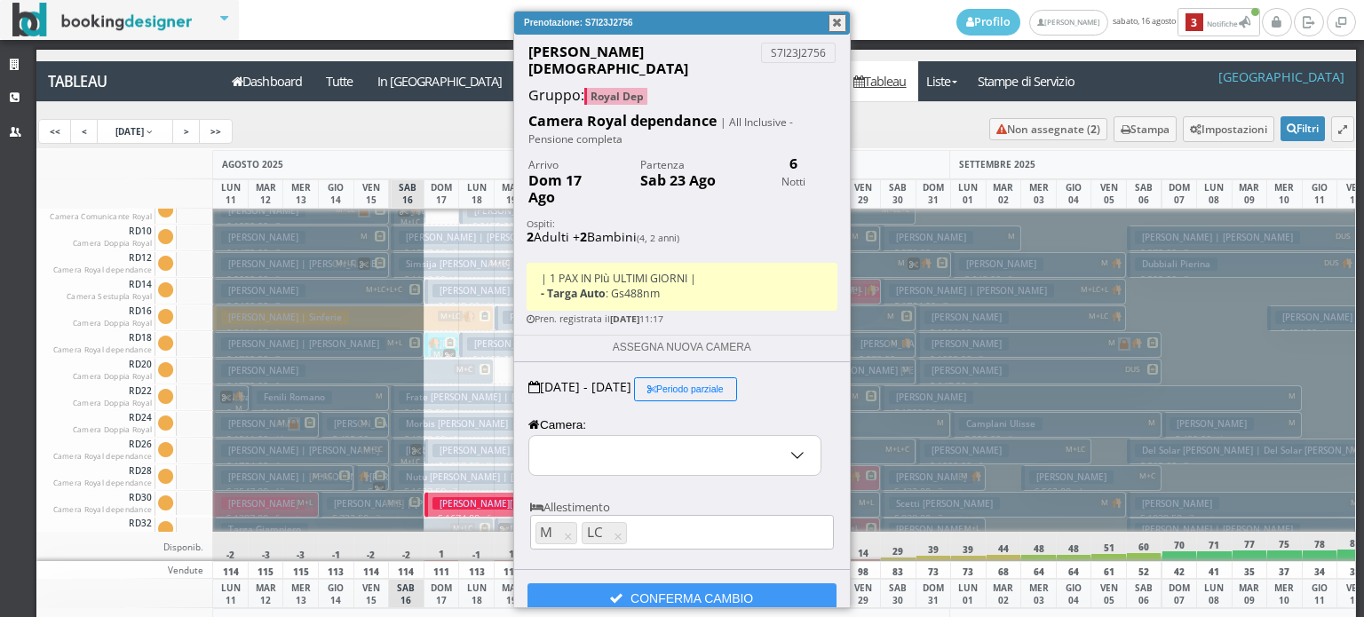
select select "11920"
click at [586, 436] on input "RD30 - Camera Royal dependance" at bounding box center [674, 455] width 291 height 39
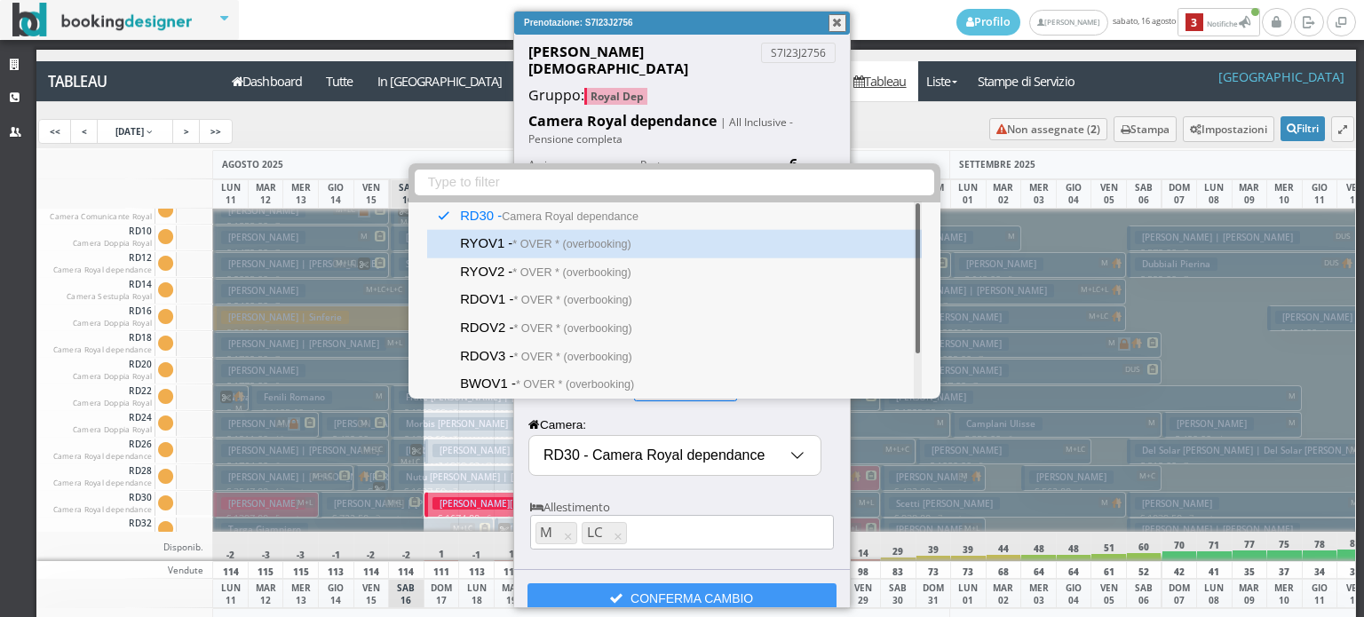
click at [593, 249] on small "* OVER * (overbooking)" at bounding box center [571, 244] width 118 height 12
type input "RYOV1 - * OVER * (overbooking)"
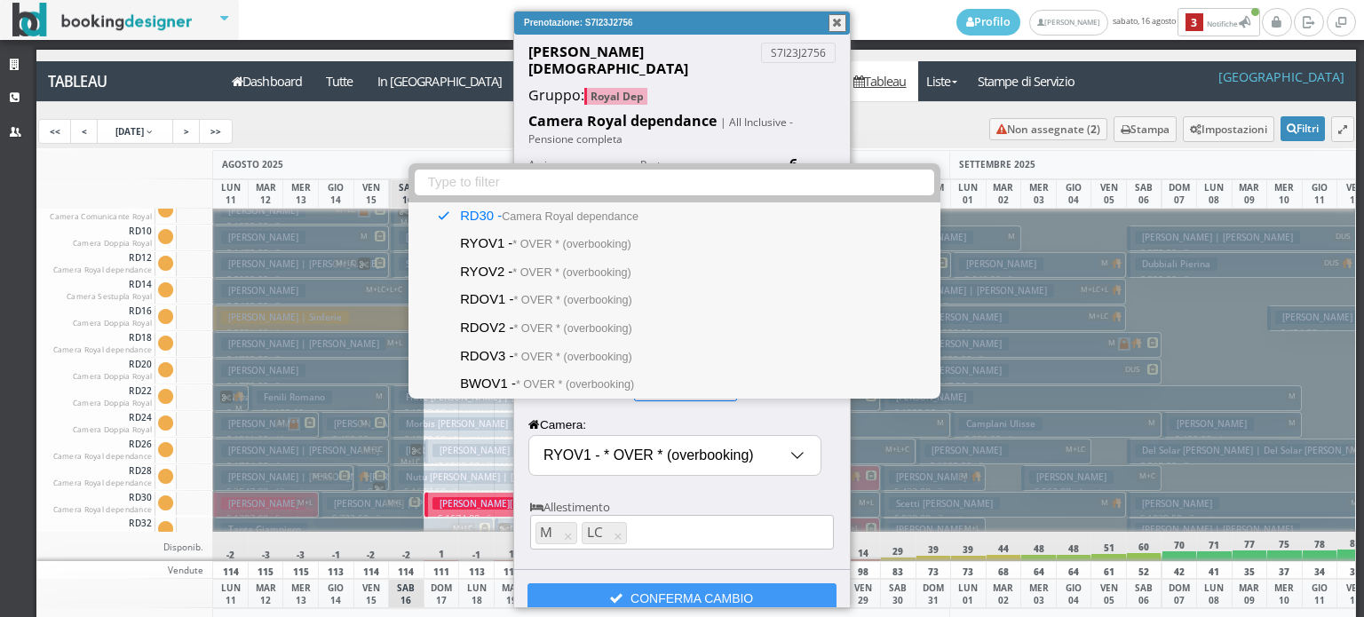
select select "11906"
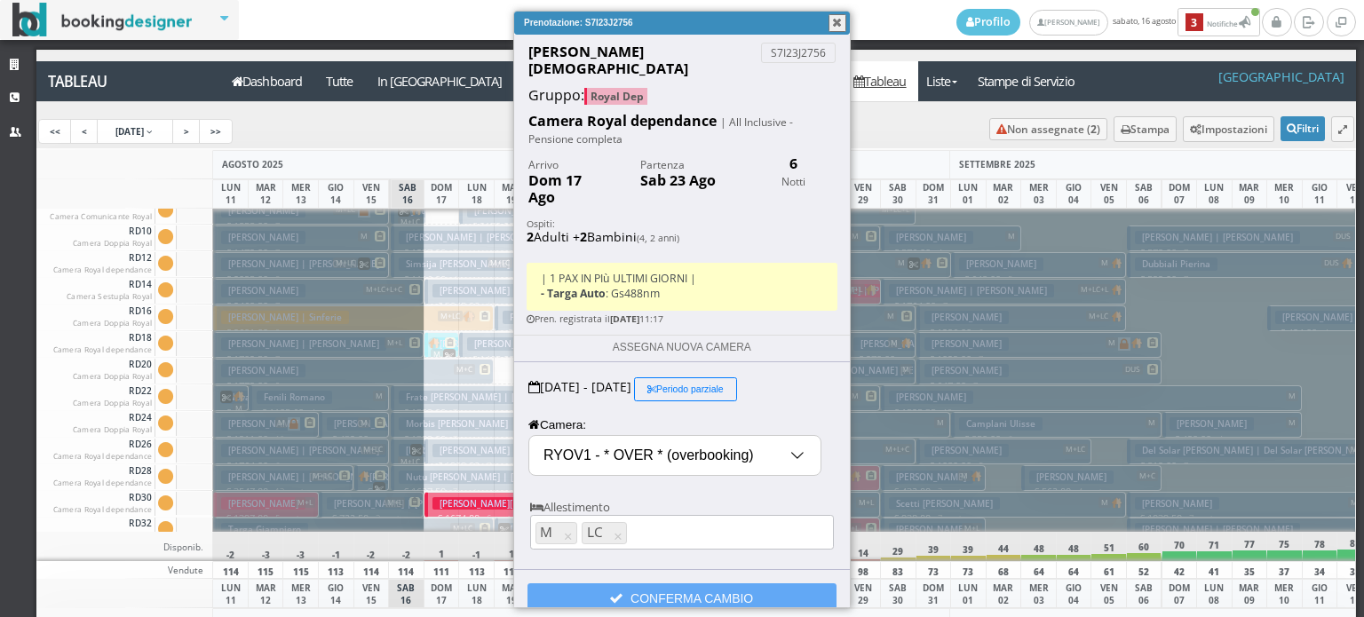
click at [617, 591] on span at bounding box center [620, 598] width 20 height 14
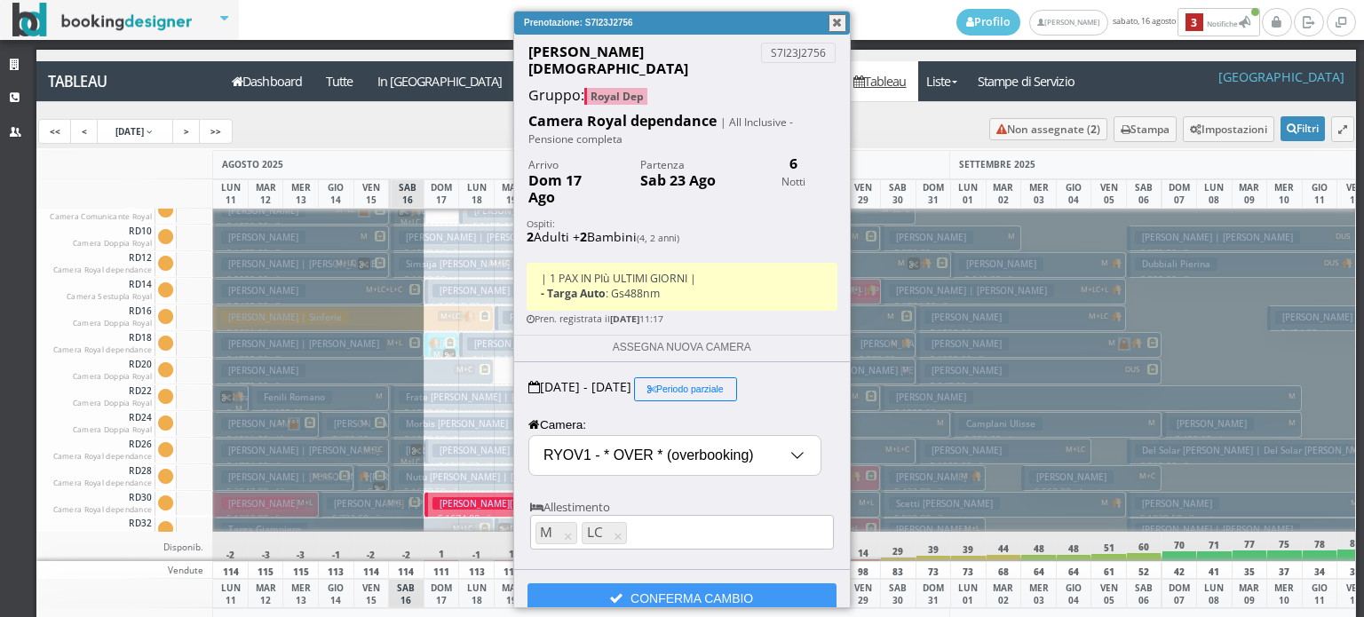
click at [842, 24] on button "button" at bounding box center [837, 23] width 18 height 18
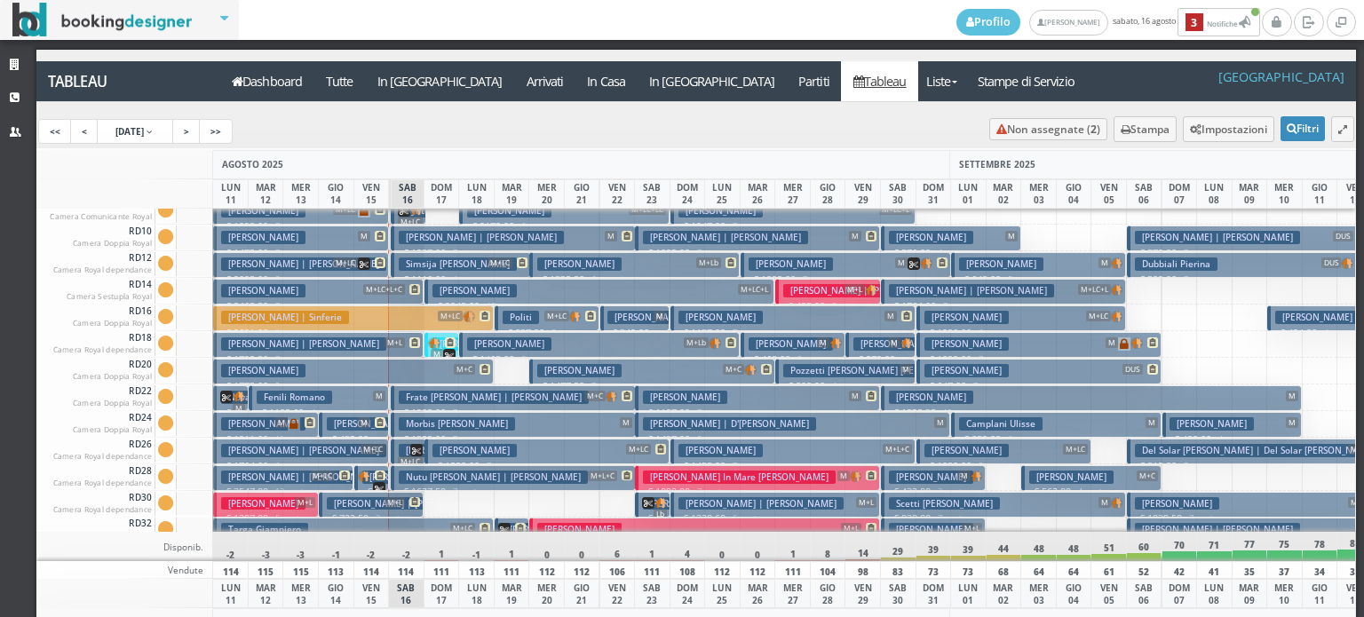
scroll to position [1599, 0]
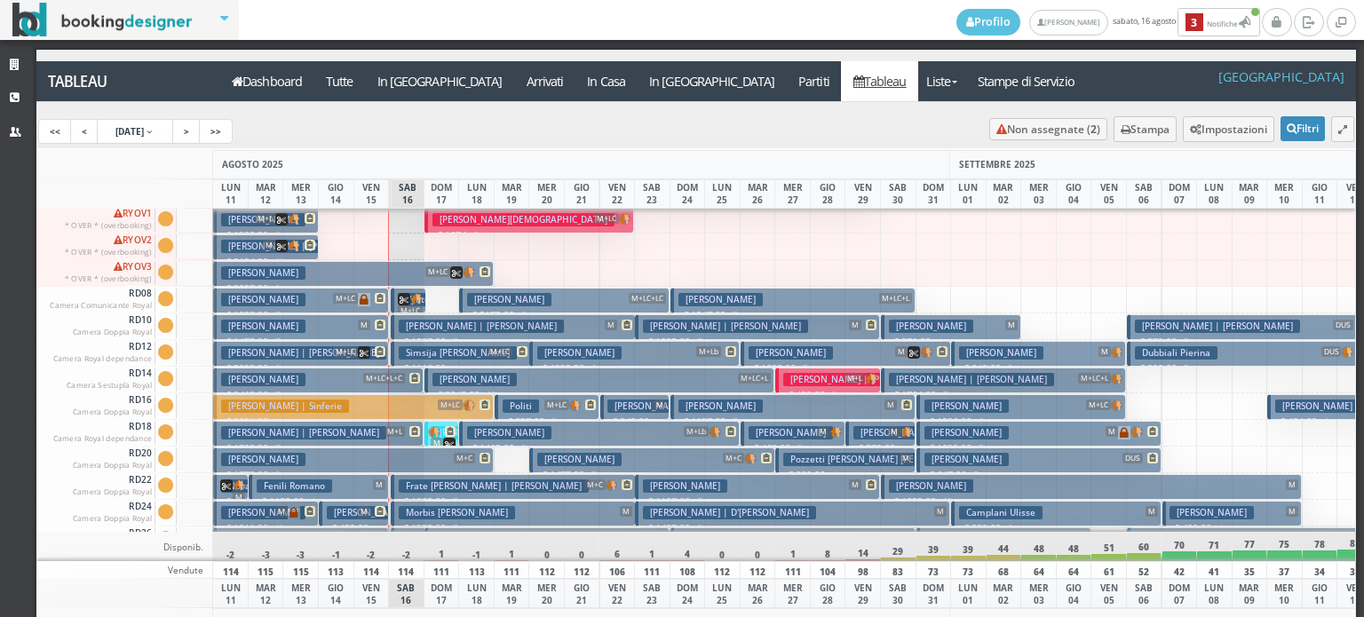
click at [540, 219] on button "Caruso Christian M+LC € 1674 6 notti 2 Adulti + 2 Bambini (4, 2 anni)" at bounding box center [529, 221] width 210 height 26
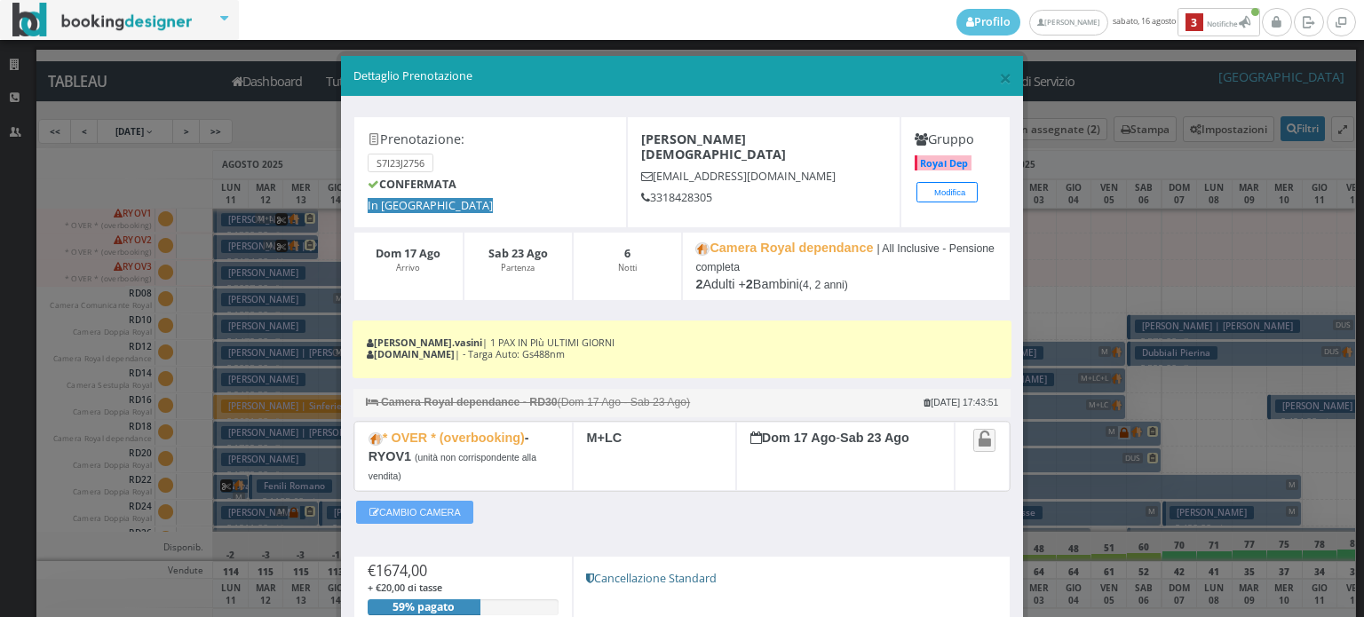
click at [399, 501] on button "CAMBIO CAMERA" at bounding box center [414, 512] width 117 height 23
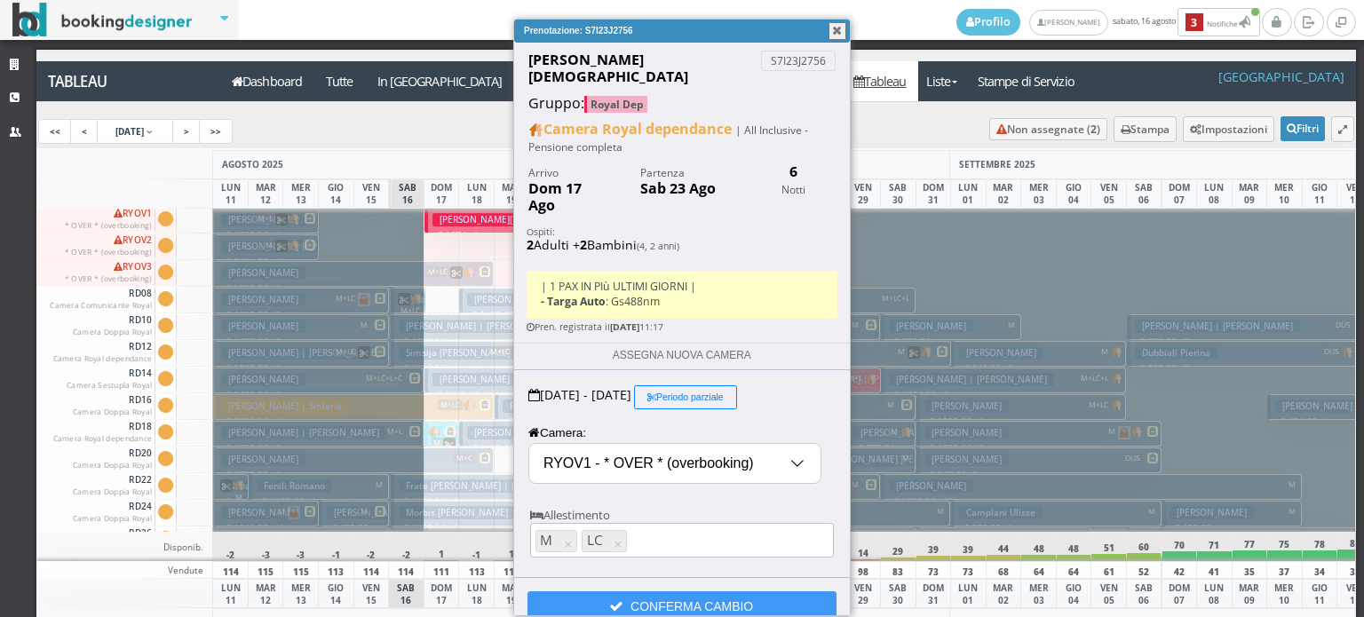
select select "11906"
click at [571, 444] on input "RYOV1 - * OVER * (overbooking)" at bounding box center [674, 463] width 291 height 39
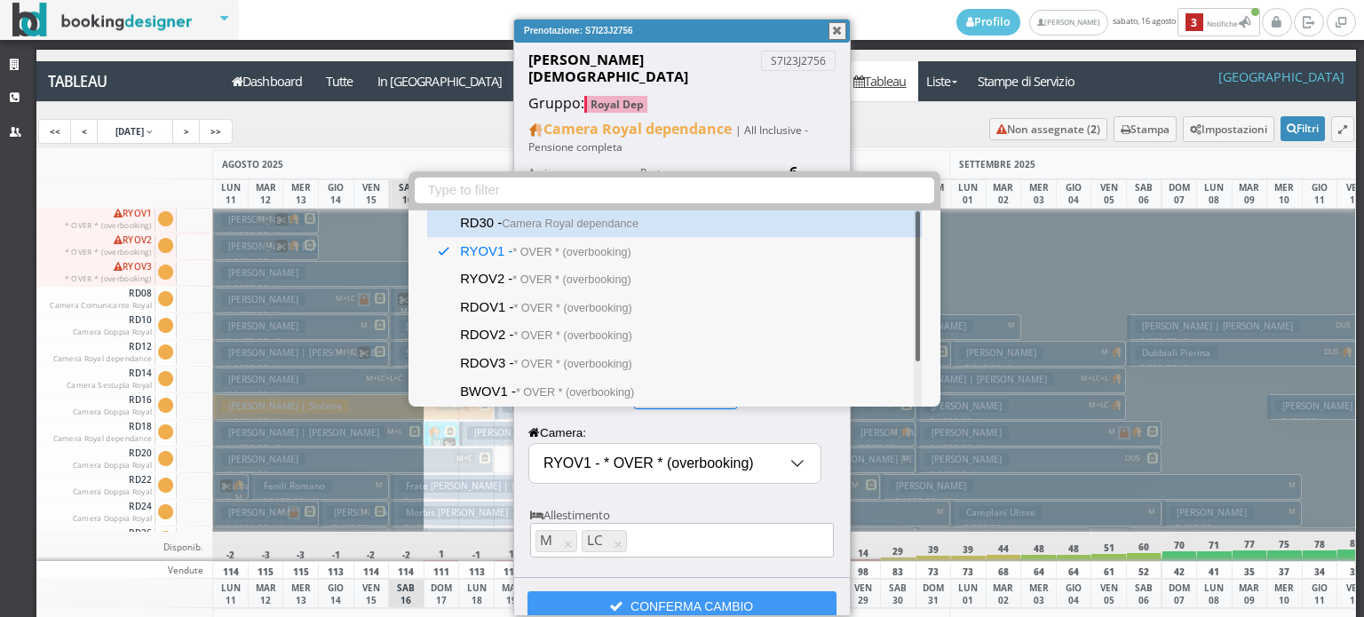
click at [557, 220] on small "Camera Royal dependance" at bounding box center [570, 223] width 137 height 12
type input "RD30 - Camera Royal dependance"
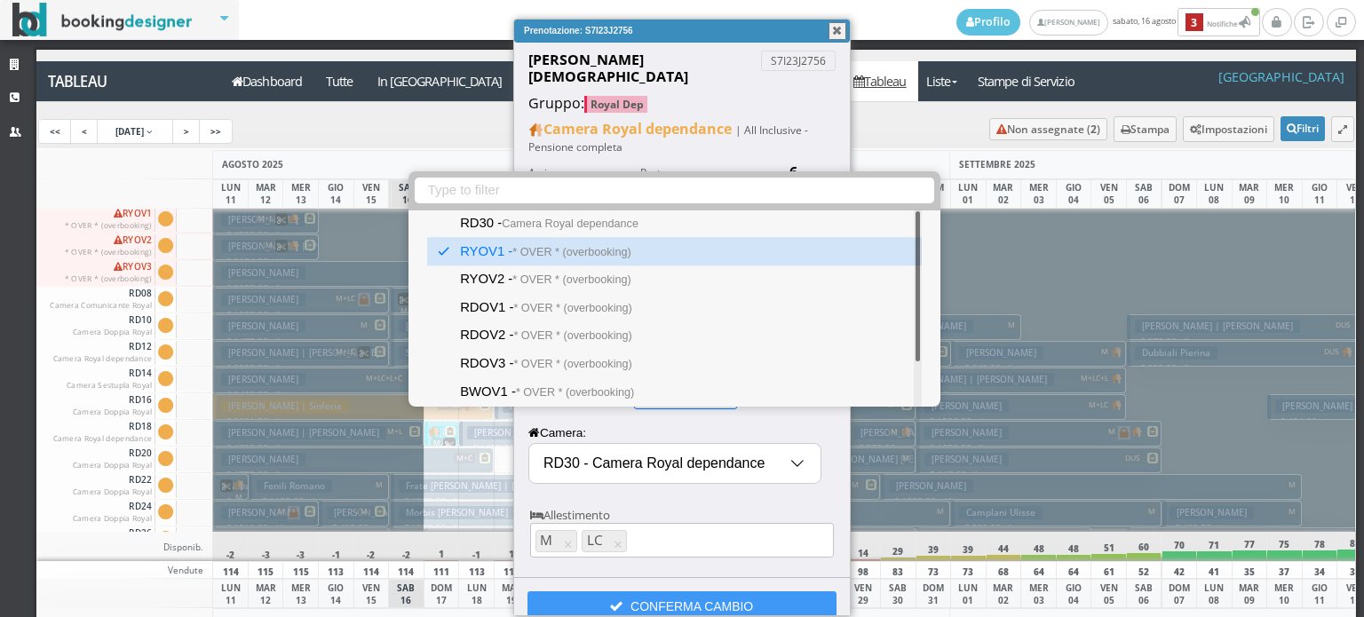
select select "11920"
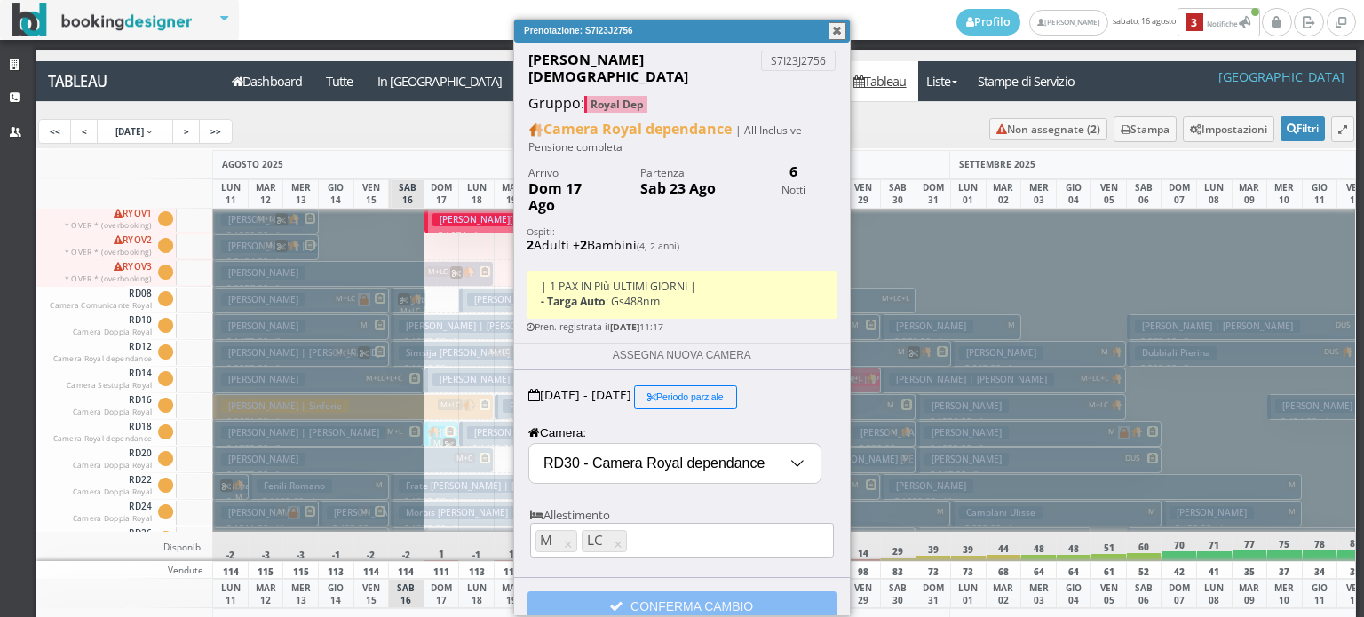
click at [636, 591] on button "CONFERMA CAMBIO" at bounding box center [681, 606] width 309 height 30
click at [834, 30] on button "button" at bounding box center [837, 31] width 18 height 18
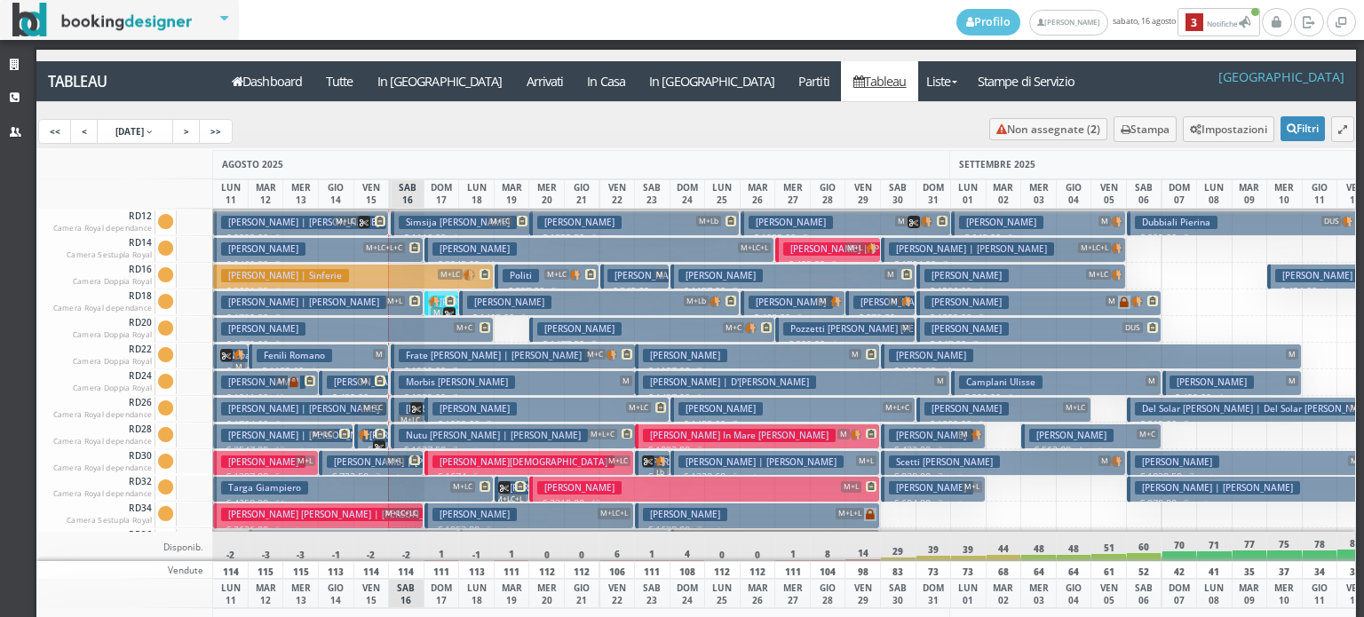
scroll to position [1688, 0]
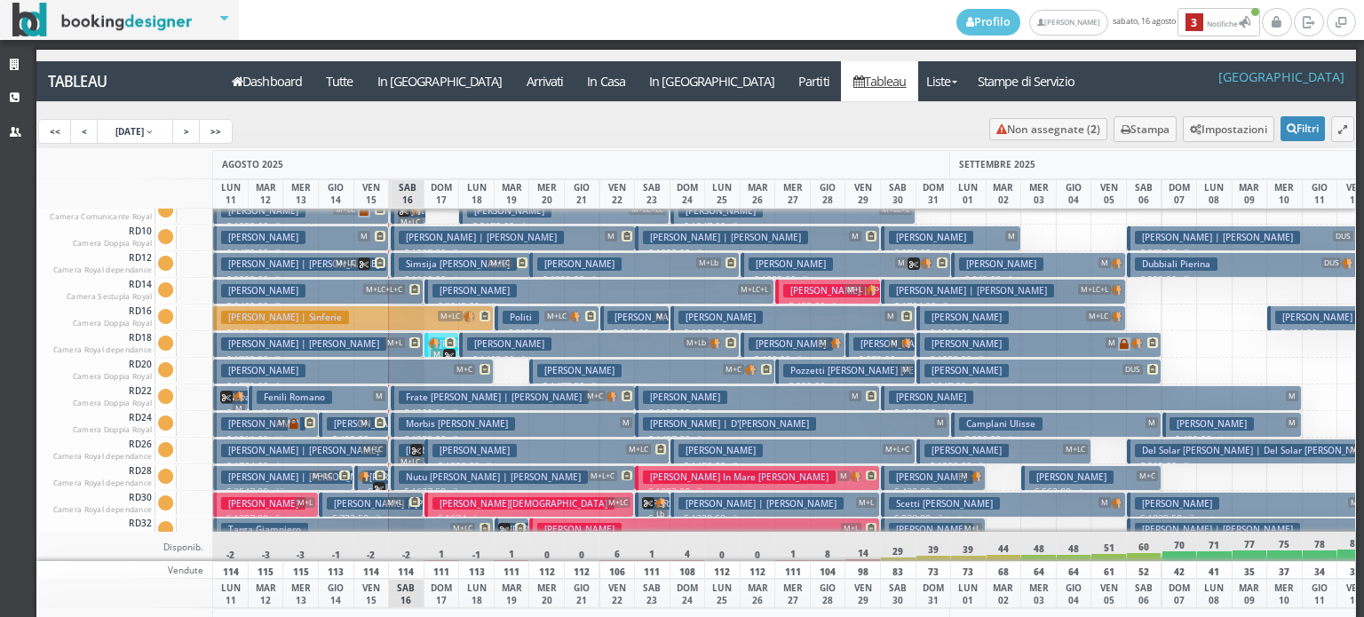
click at [713, 504] on h3 "Zavaglia Camilla | Farinella Stefania" at bounding box center [760, 503] width 165 height 13
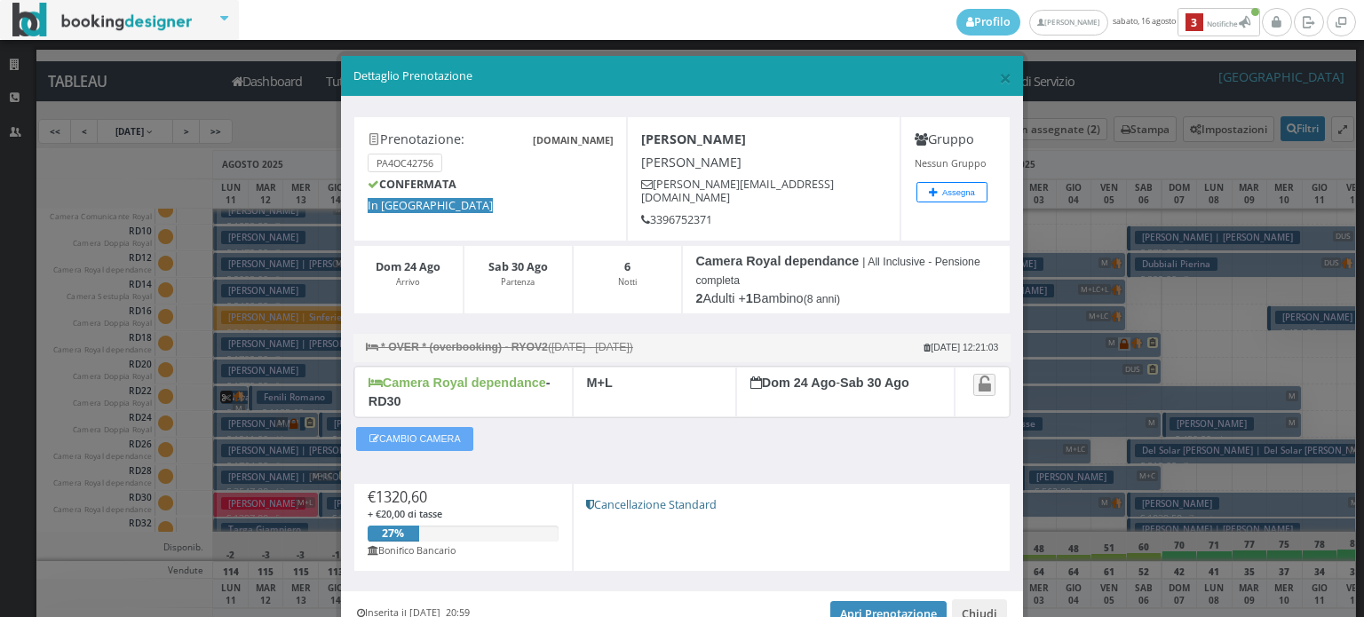
click at [447, 432] on button "CAMBIO CAMERA" at bounding box center [414, 438] width 117 height 23
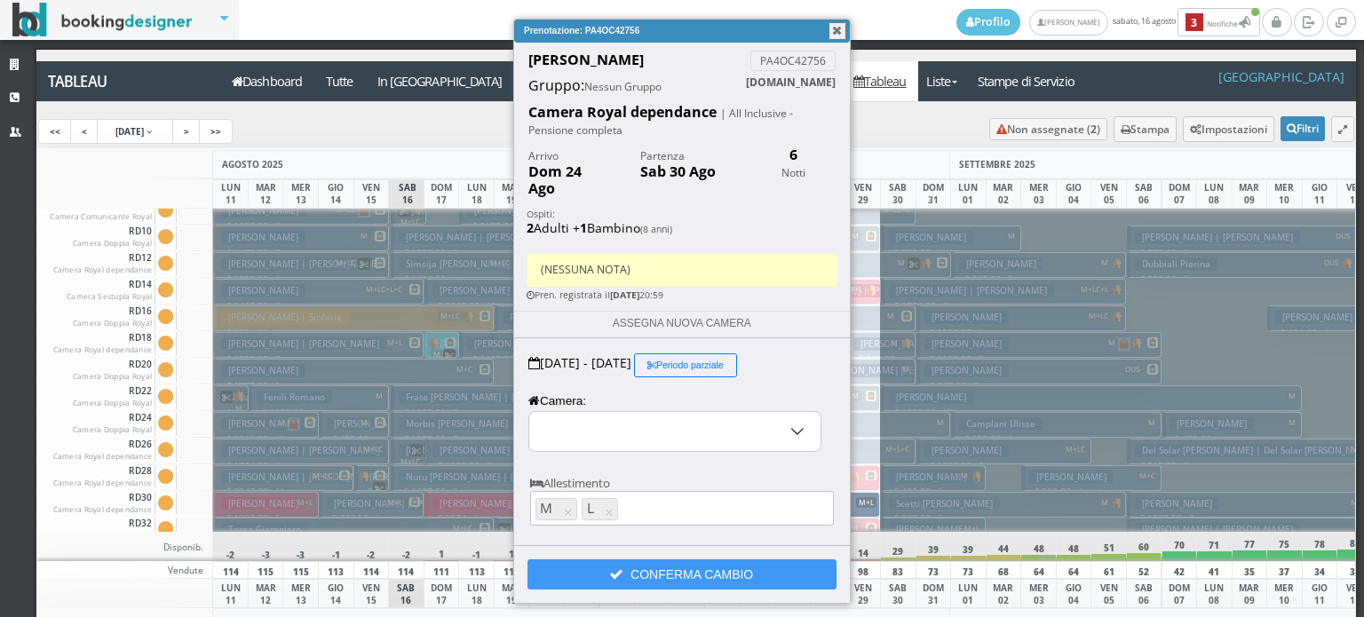
select select "11920"
click at [573, 418] on input "RD30 - Camera Royal dependance" at bounding box center [674, 431] width 291 height 39
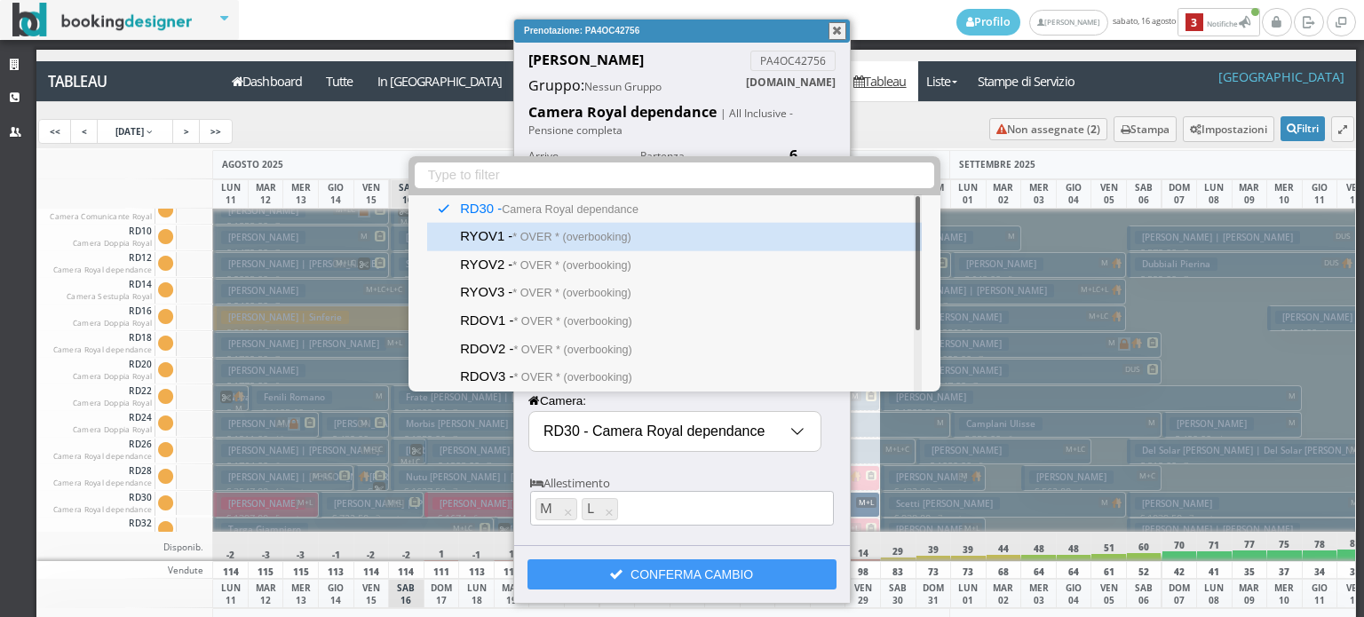
click at [566, 240] on small "* OVER * (overbooking)" at bounding box center [571, 237] width 118 height 12
type input "RYOV1 - * OVER * (overbooking)"
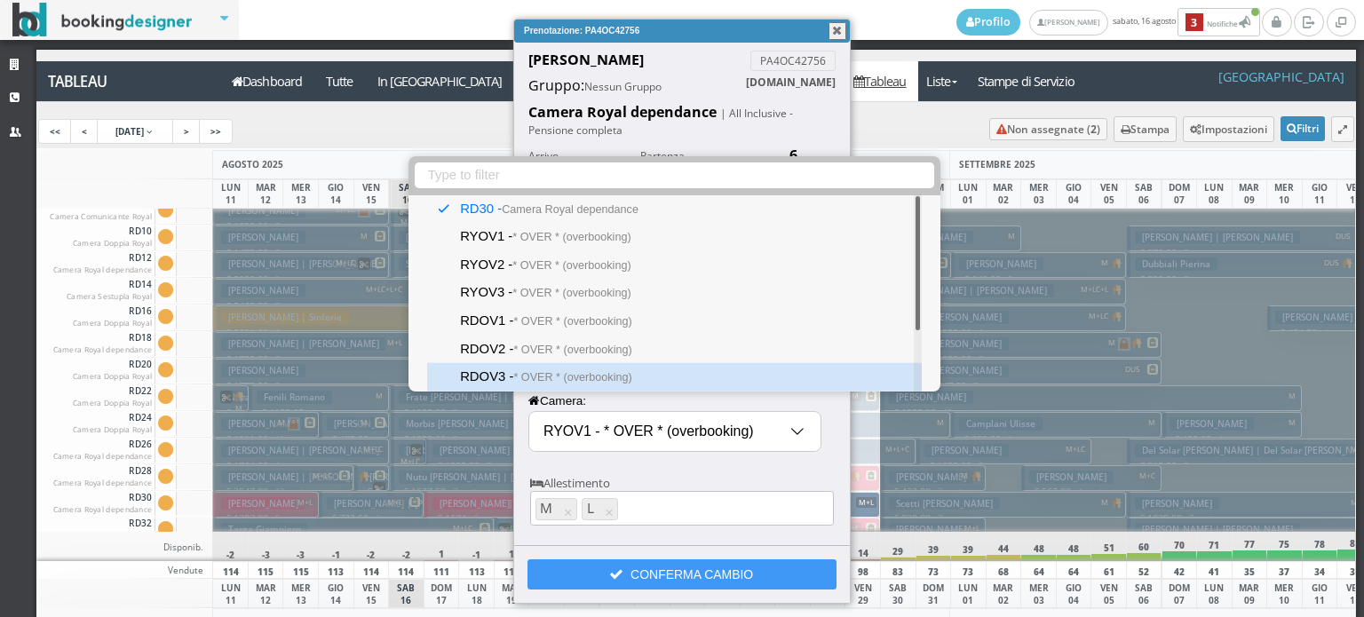
select select "11906"
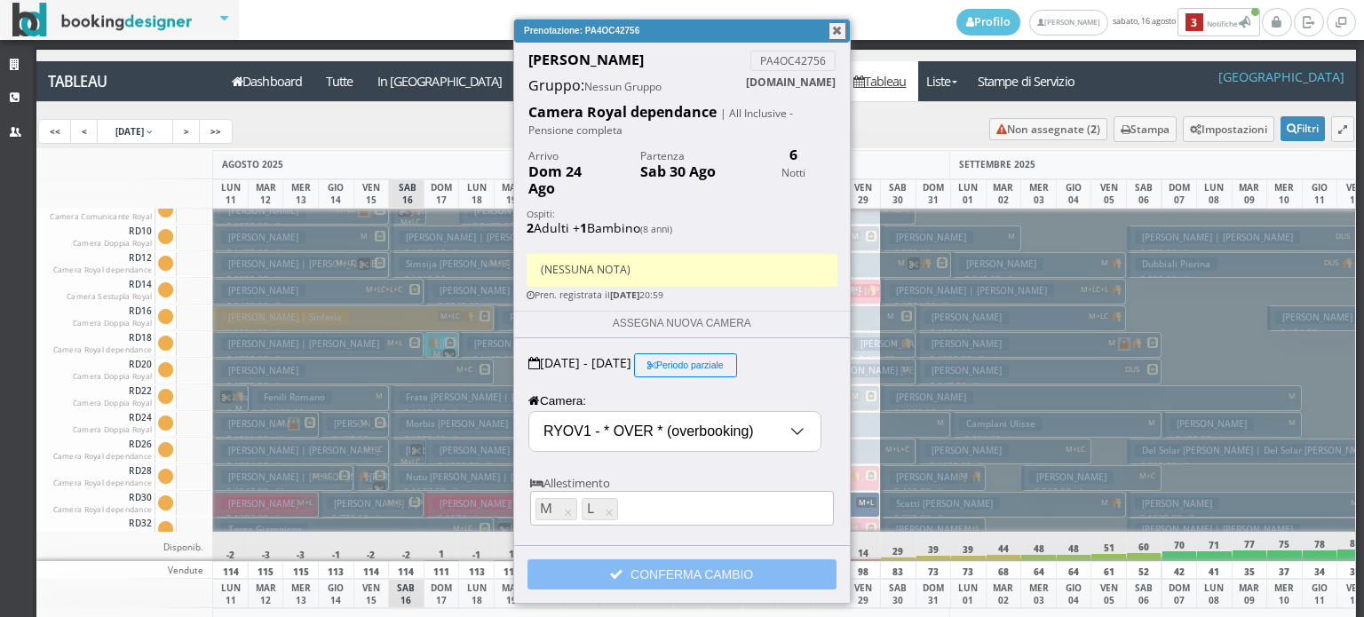
click at [668, 559] on button "CONFERMA CAMBIO" at bounding box center [681, 574] width 309 height 30
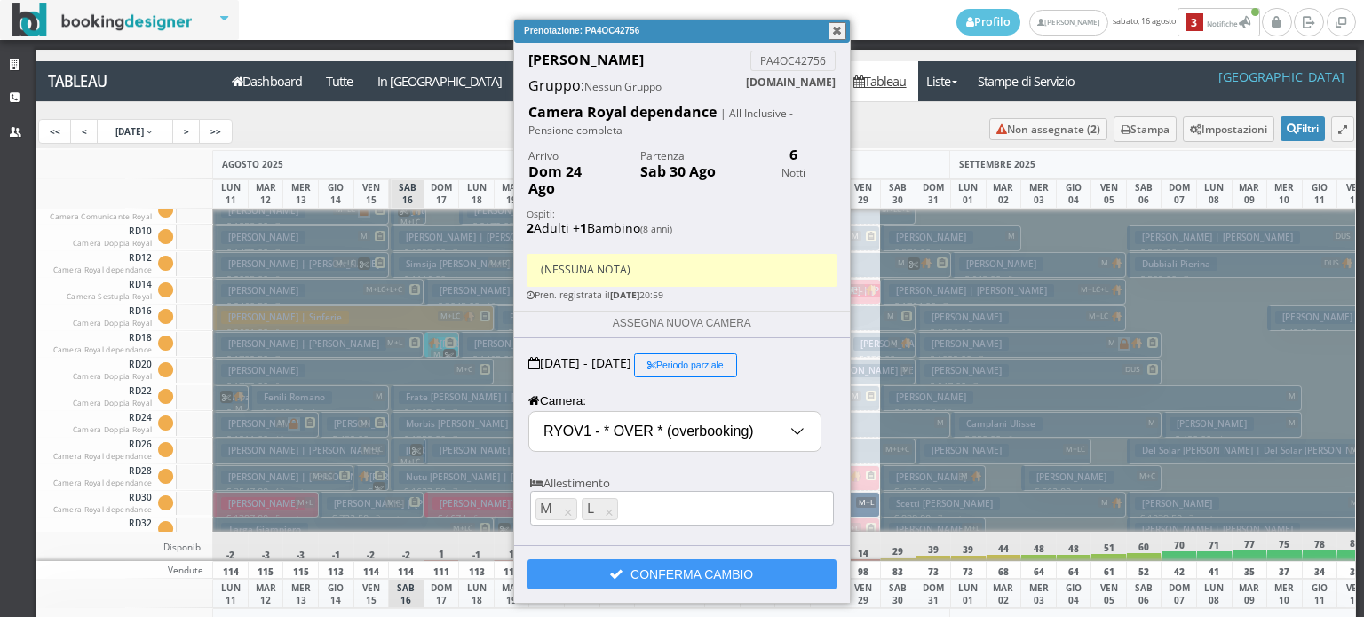
click at [834, 30] on button "button" at bounding box center [837, 31] width 18 height 18
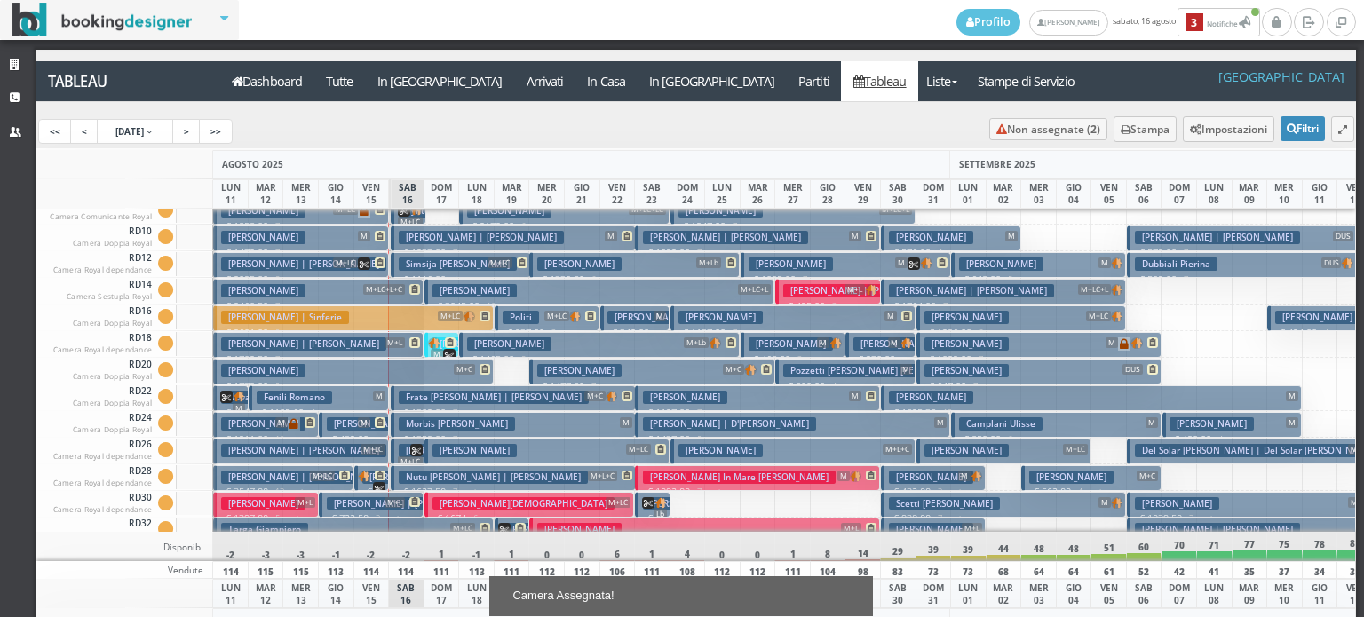
click at [940, 503] on h3 "Scetti Claudia" at bounding box center [944, 503] width 111 height 13
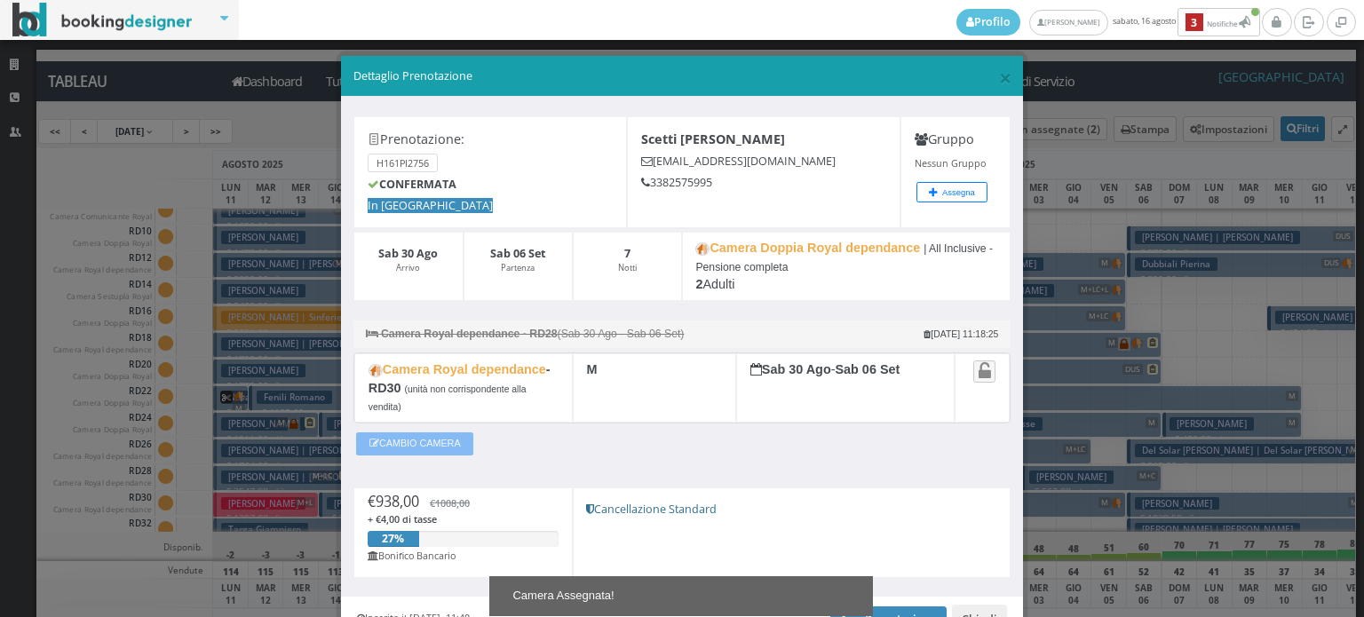
click at [441, 436] on button "CAMBIO CAMERA" at bounding box center [414, 443] width 117 height 23
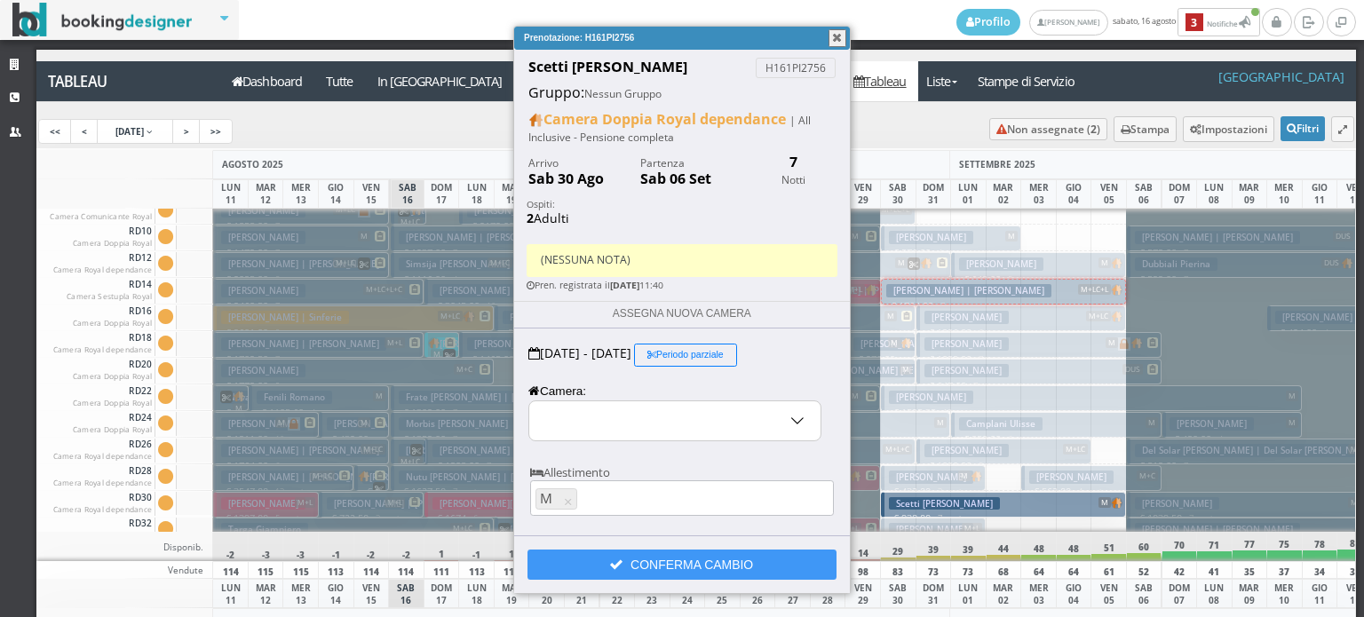
select select "11920"
click at [594, 422] on input "RD30 - Camera Royal dependance" at bounding box center [674, 420] width 291 height 39
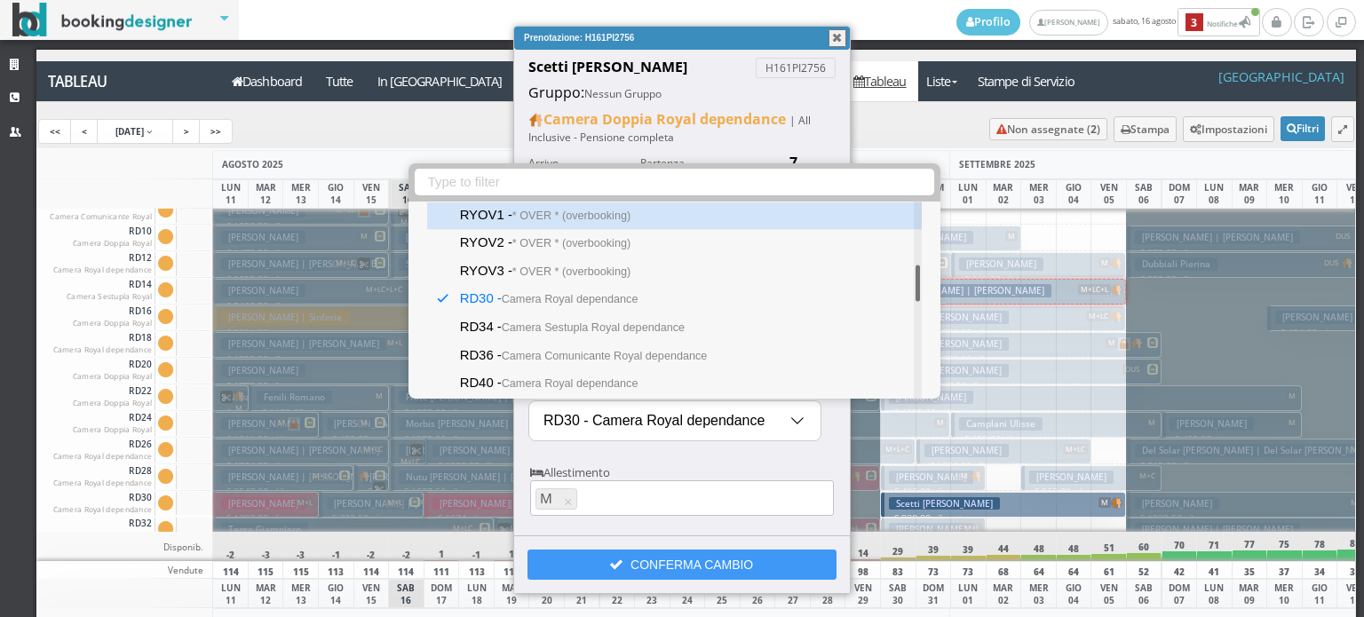
click at [589, 223] on div "RYOV1 - * OVER * (overbooking)" at bounding box center [674, 216] width 494 height 28
type input "RYOV1 - * OVER * (overbooking)"
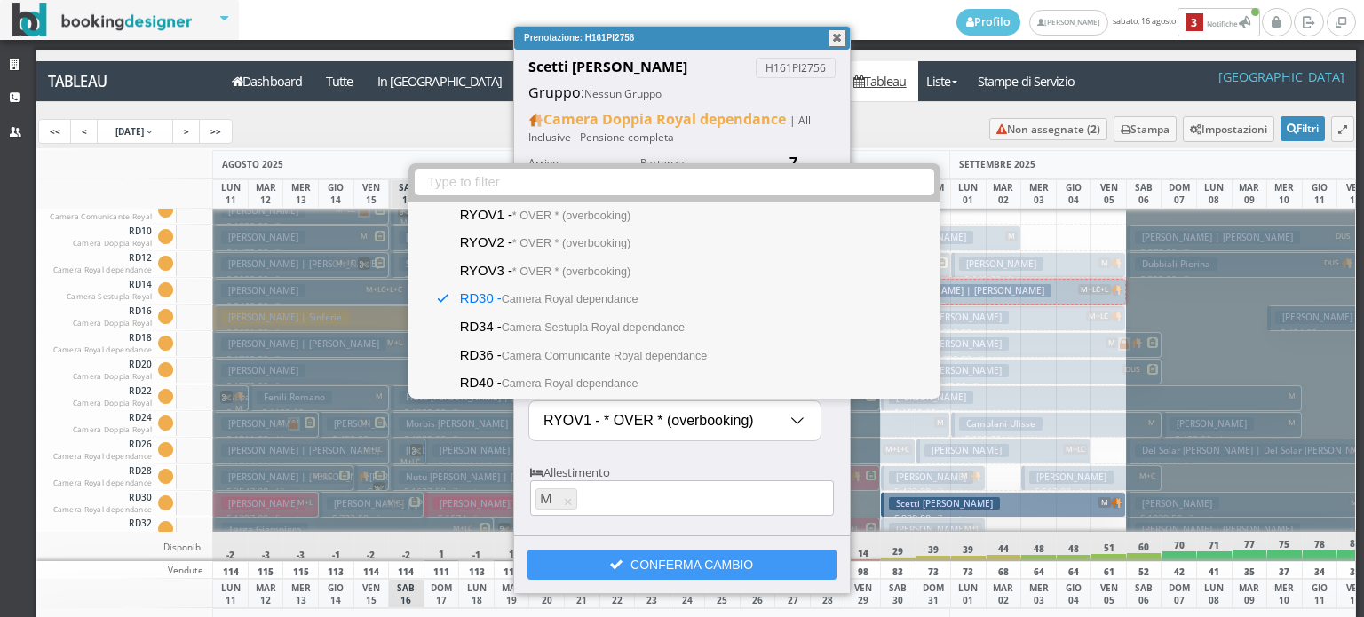
select select "11906"
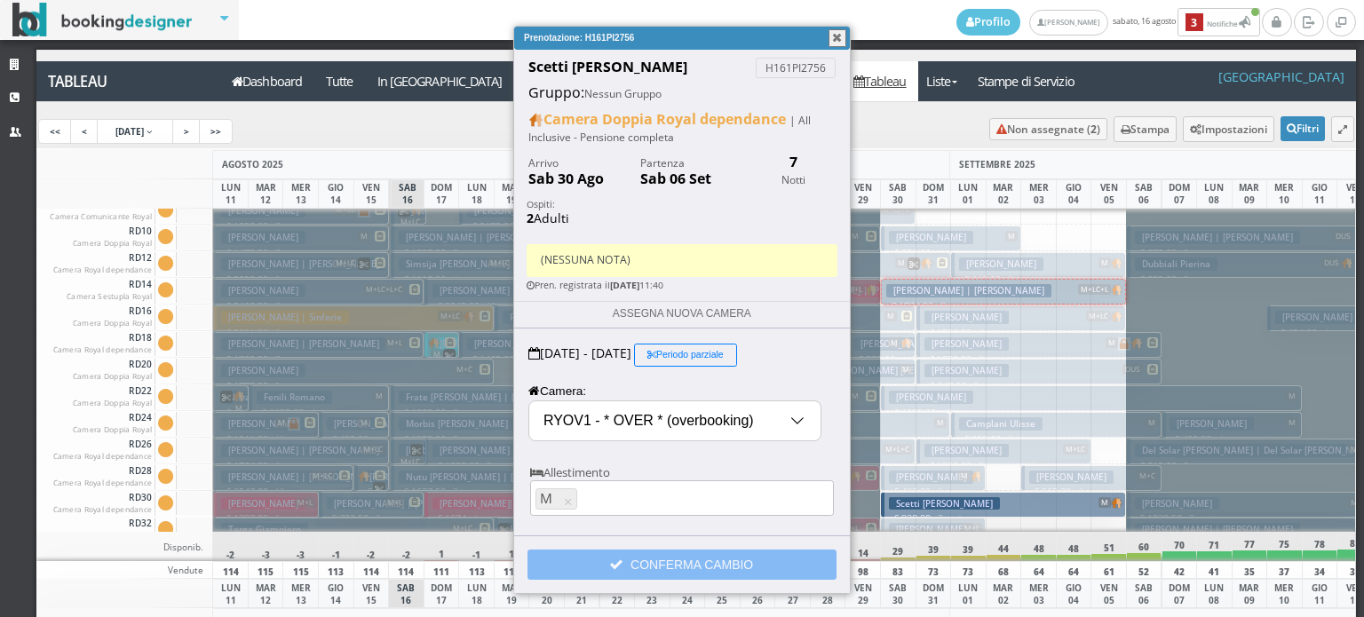
click at [622, 561] on span at bounding box center [620, 564] width 20 height 14
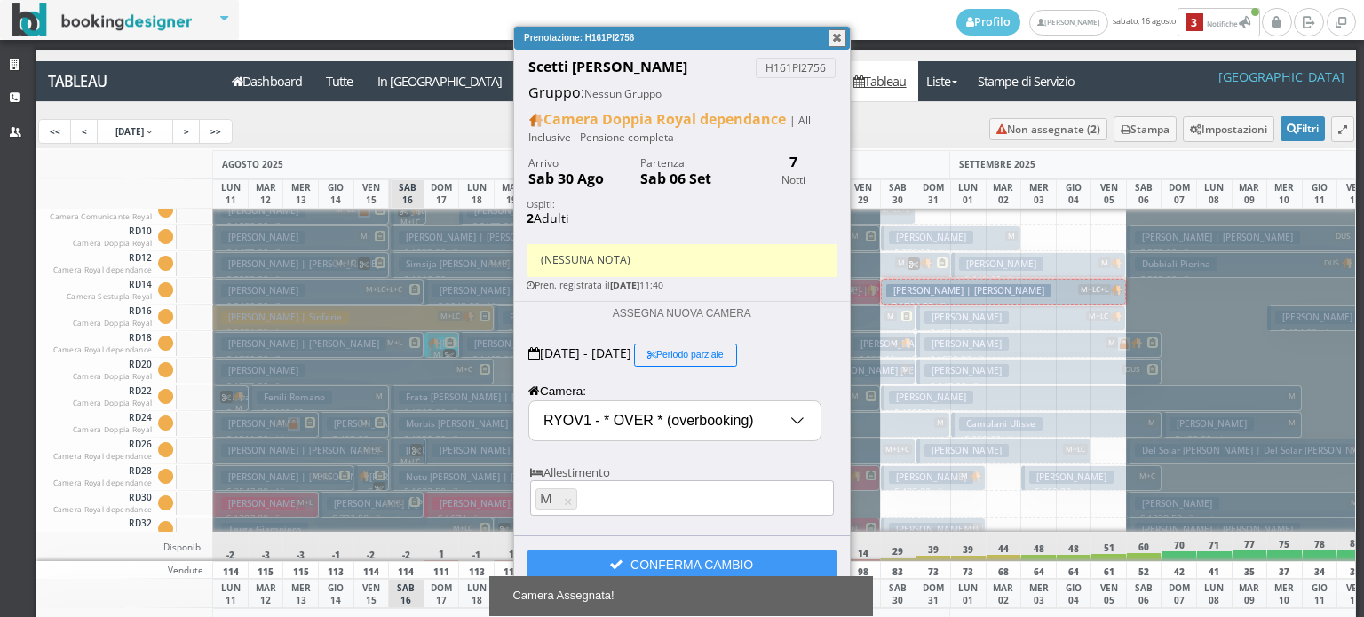
click at [838, 38] on button "button" at bounding box center [837, 38] width 18 height 18
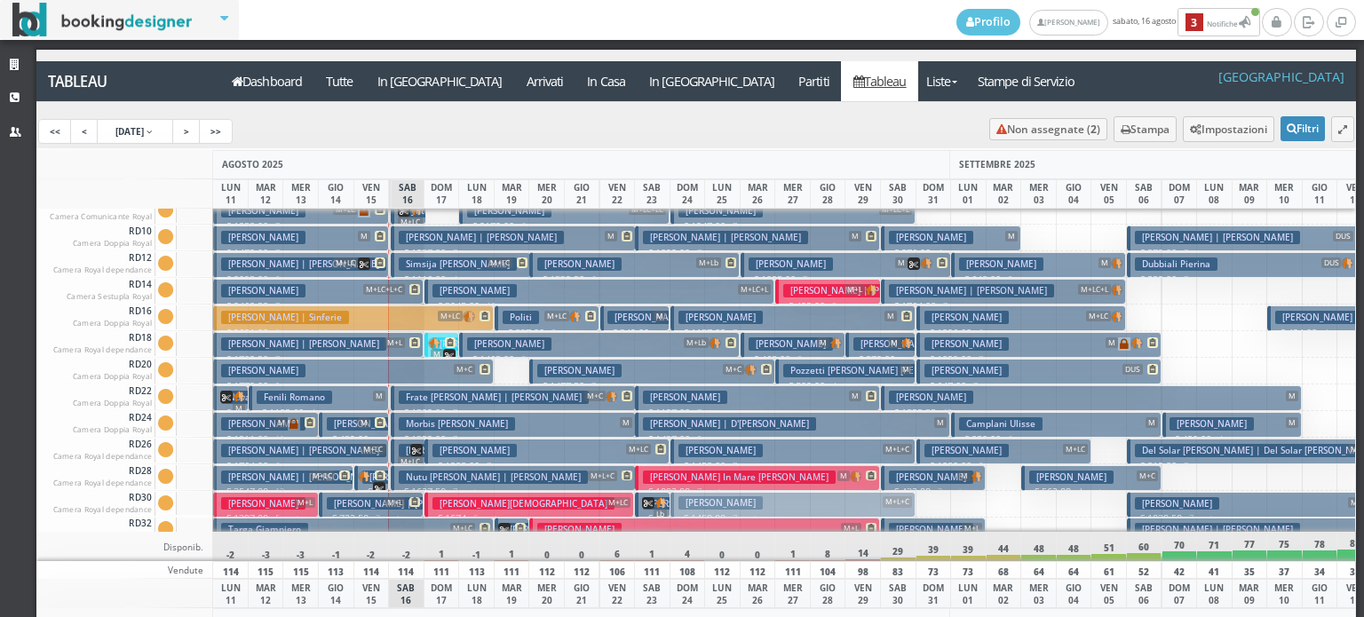
drag, startPoint x: 690, startPoint y: 452, endPoint x: 689, endPoint y: 505, distance: 53.3
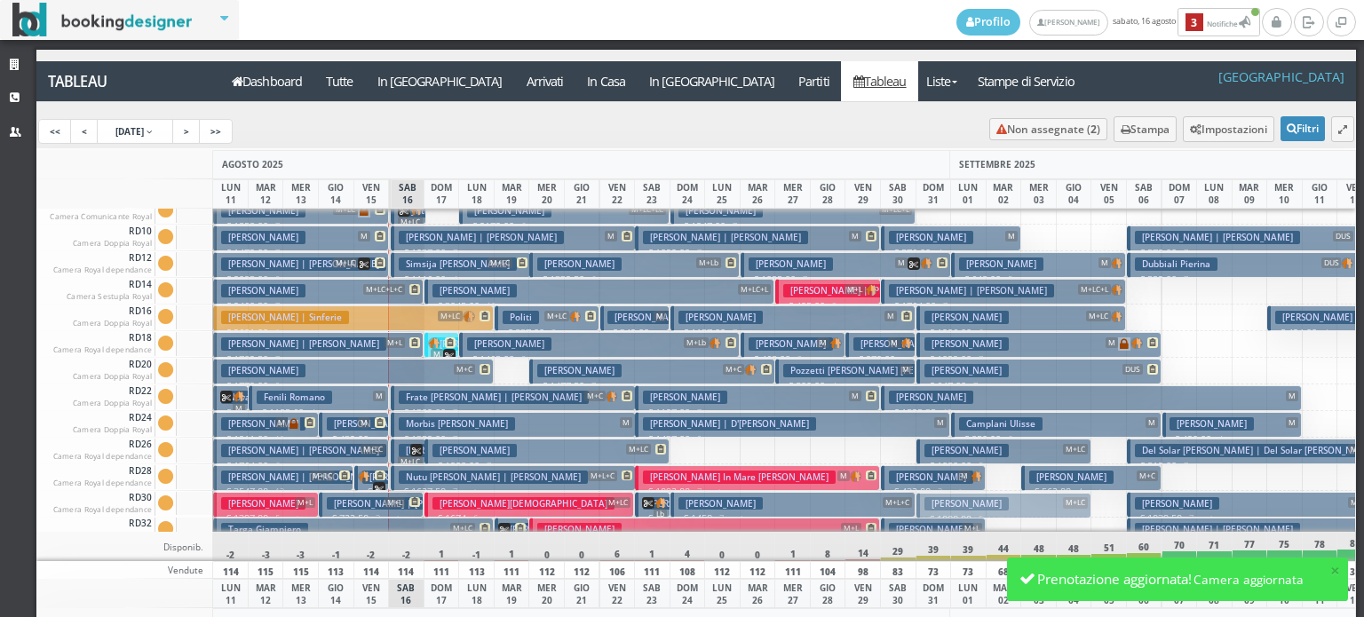
drag, startPoint x: 976, startPoint y: 447, endPoint x: 967, endPoint y: 502, distance: 55.0
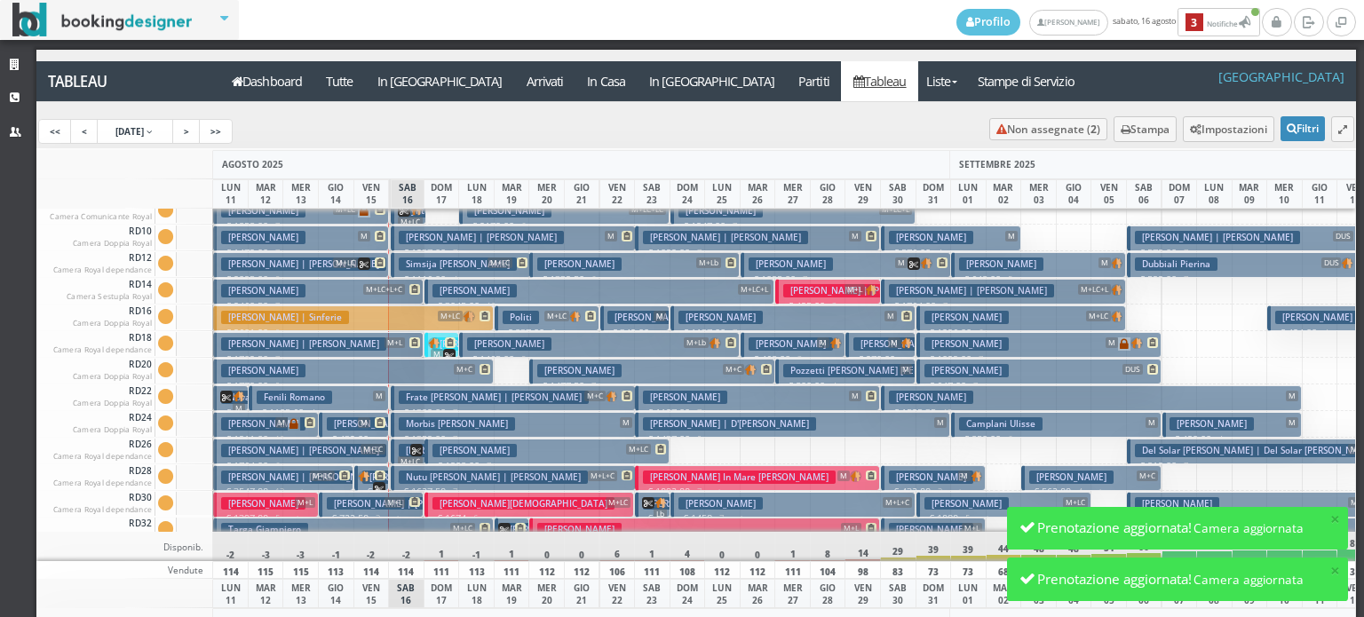
scroll to position [1599, 0]
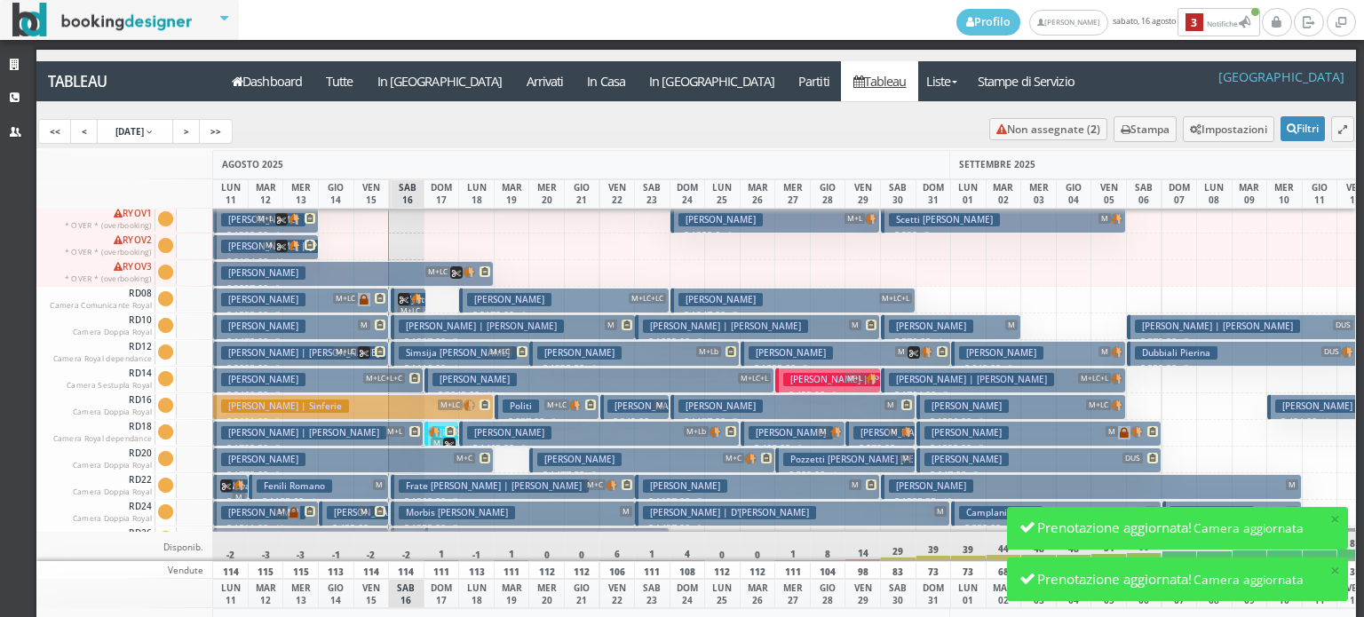
click at [796, 217] on button "Farinella Stefania M+L € 1320.6 6 notti 2 Adulti + 1 Bambino (8 anni)" at bounding box center [775, 221] width 210 height 26
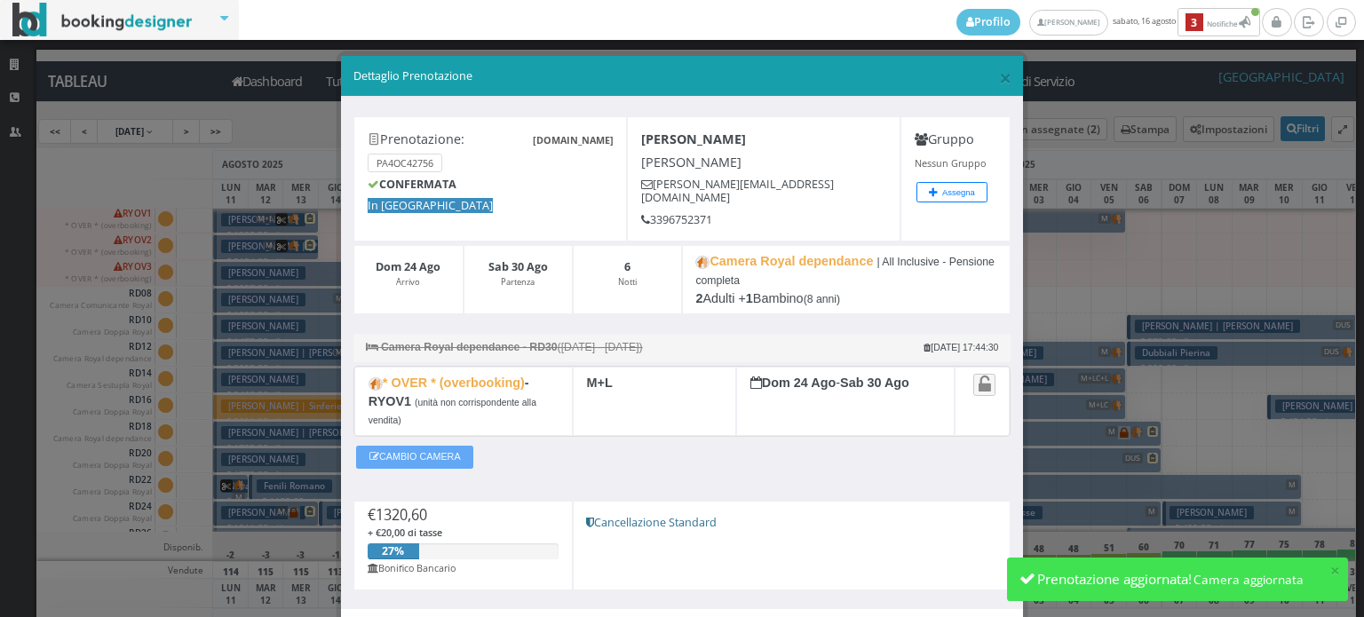
click at [447, 446] on button "CAMBIO CAMERA" at bounding box center [414, 457] width 117 height 23
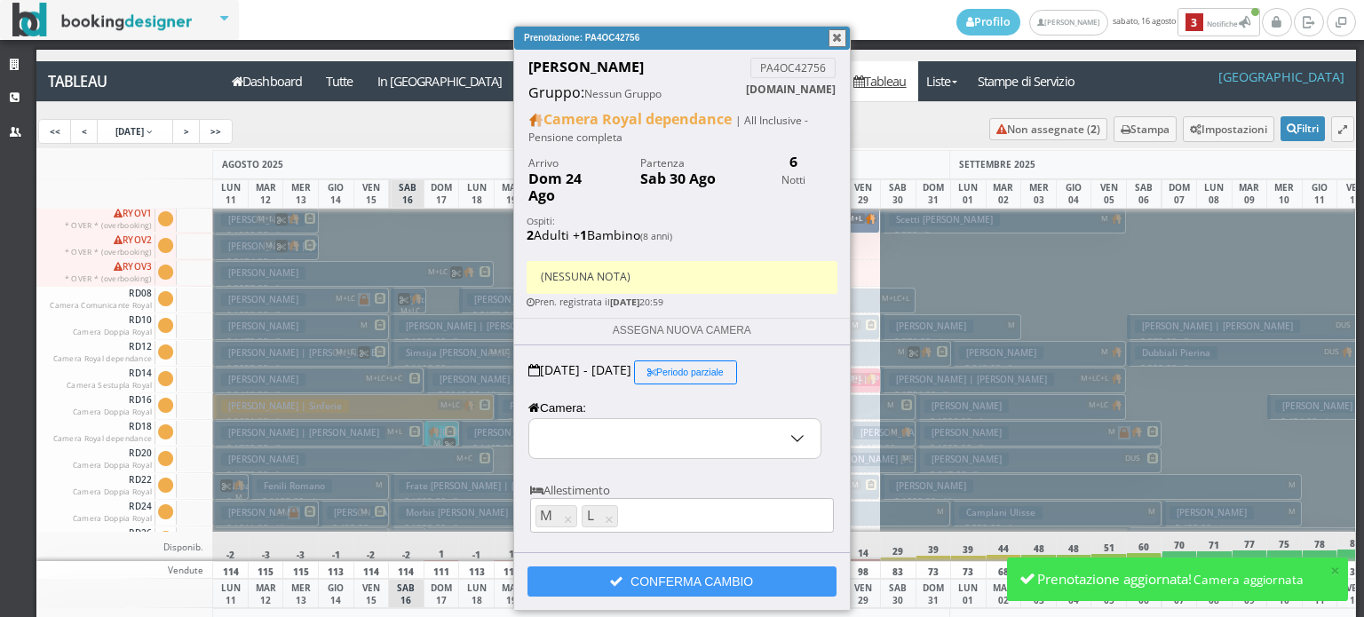
select select "11906"
click at [613, 419] on input "RYOV1 - * OVER * (overbooking)" at bounding box center [674, 438] width 291 height 39
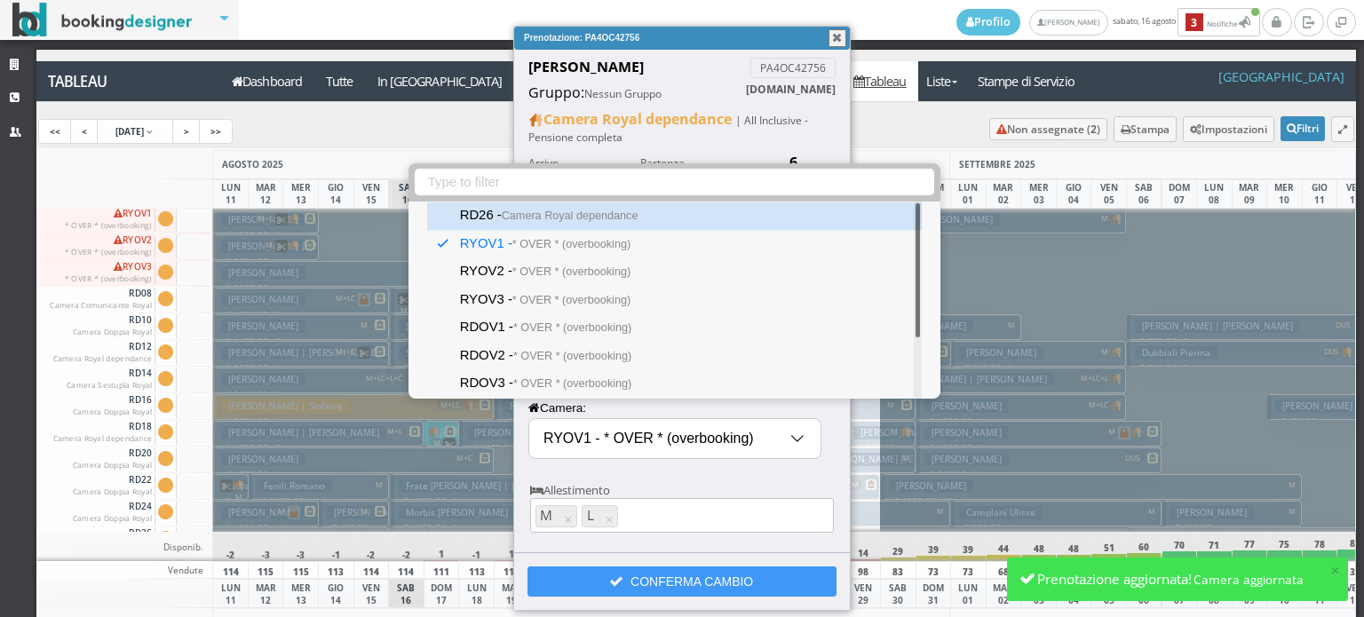
click at [576, 216] on small "Camera Royal dependance" at bounding box center [570, 215] width 137 height 12
type input "RD26 - Camera Royal dependance"
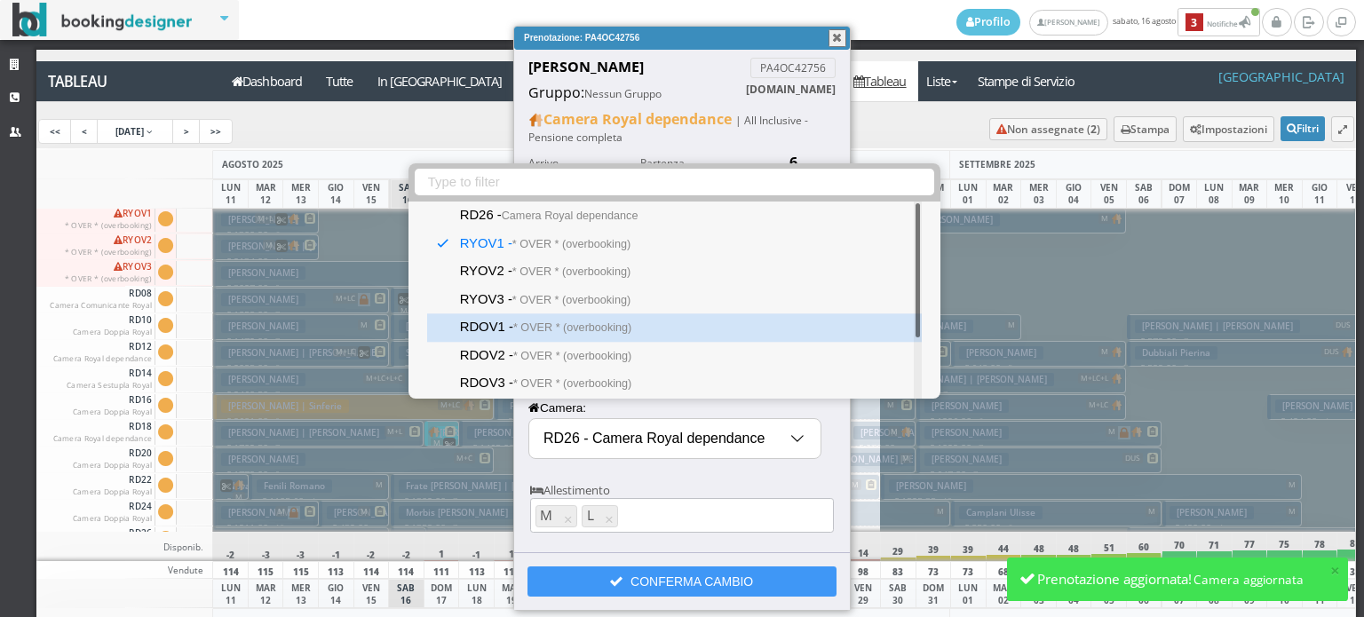
select select "11918"
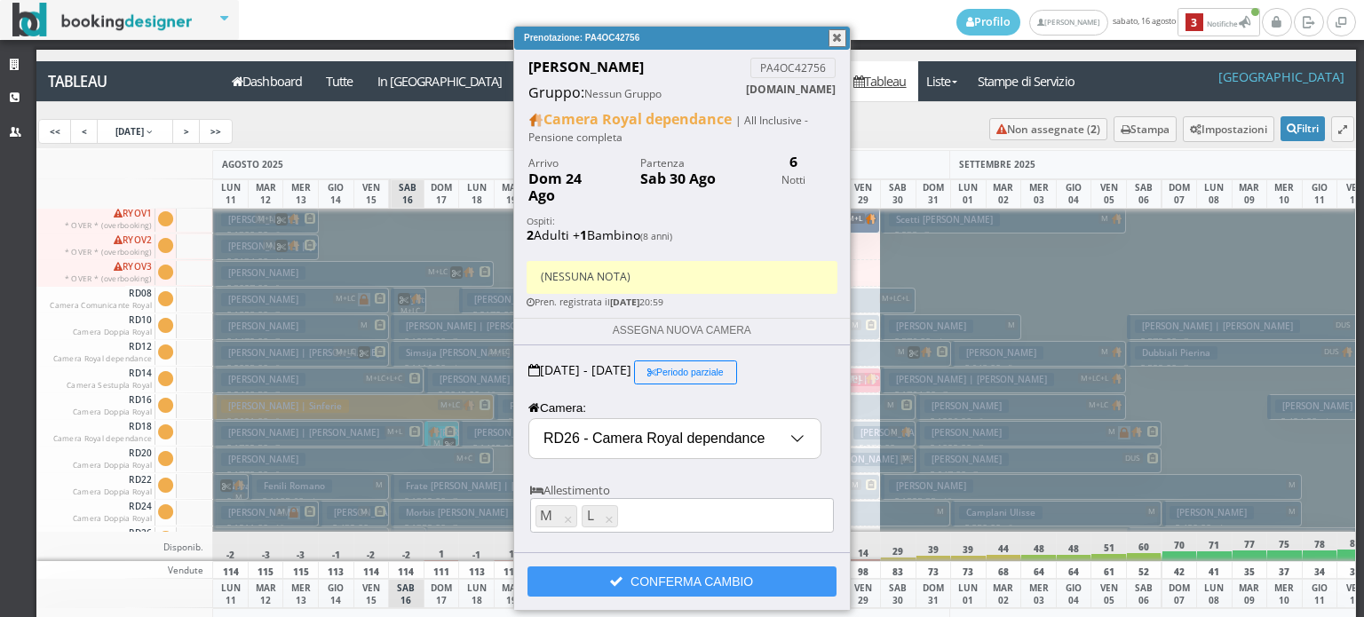
drag, startPoint x: 636, startPoint y: 565, endPoint x: 673, endPoint y: 443, distance: 126.9
click at [638, 566] on button "CONFERMA CAMBIO" at bounding box center [681, 581] width 309 height 30
click at [839, 38] on button "button" at bounding box center [837, 38] width 18 height 18
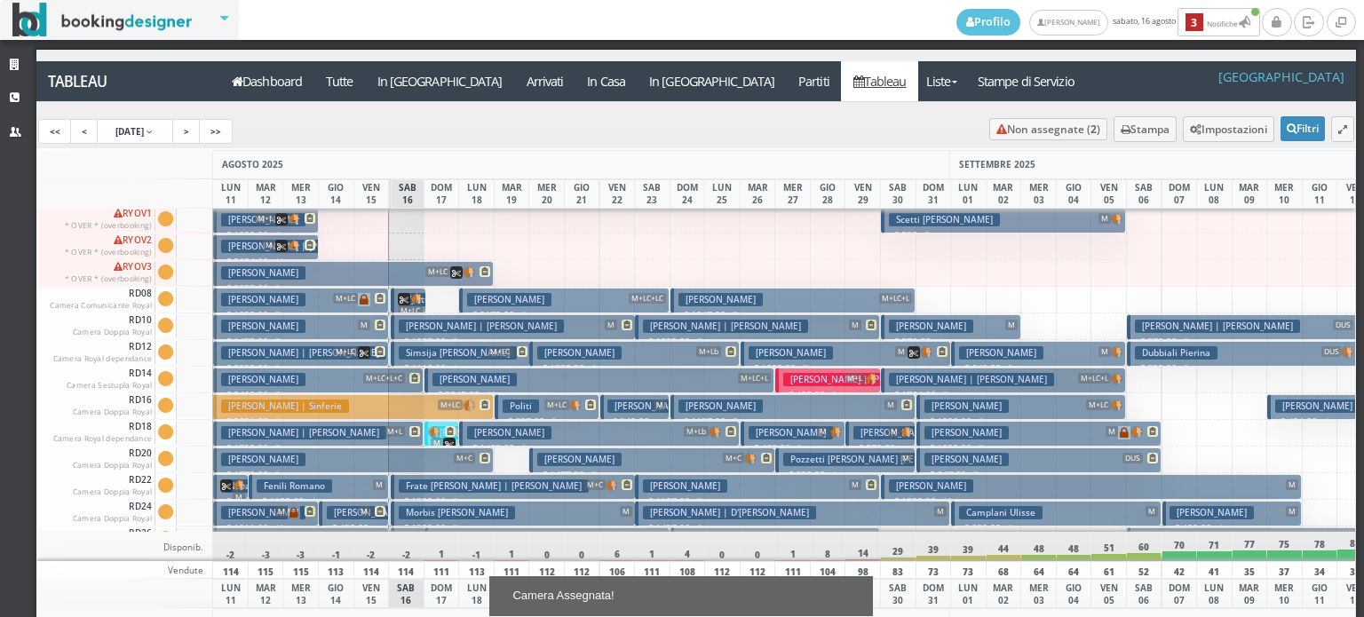
click at [906, 228] on p "€ 938 7 notti" at bounding box center [1005, 235] width 232 height 14
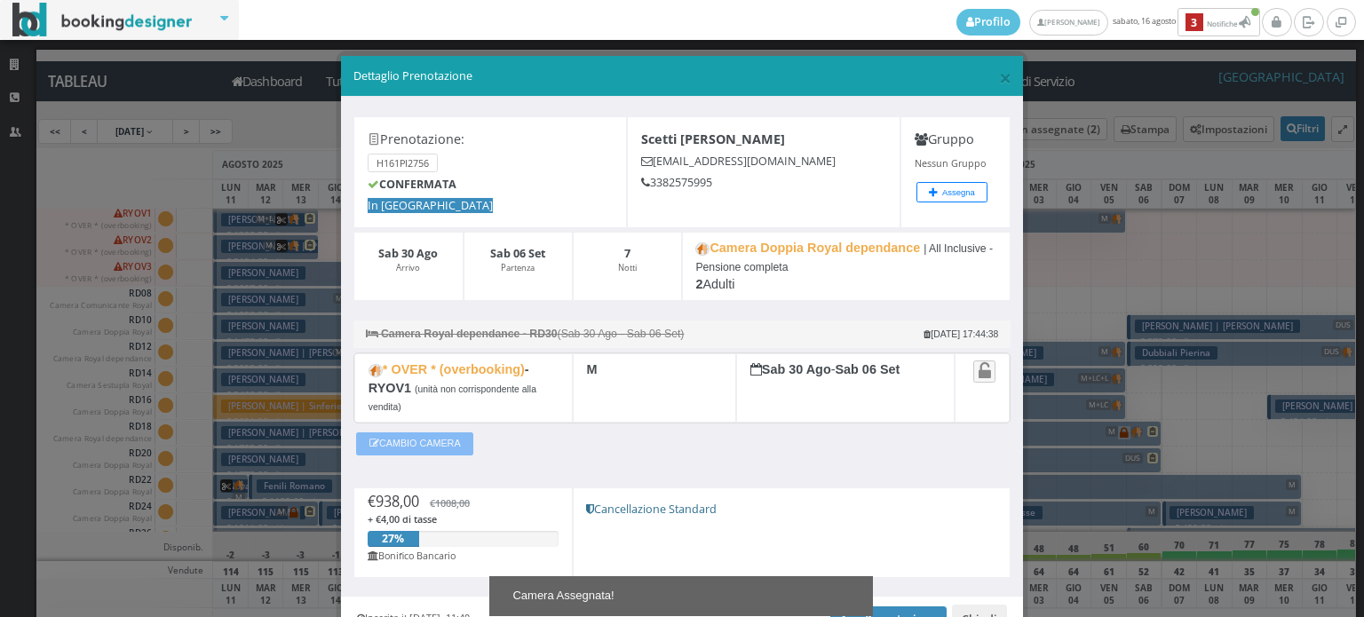
click at [443, 439] on button "CAMBIO CAMERA" at bounding box center [414, 443] width 117 height 23
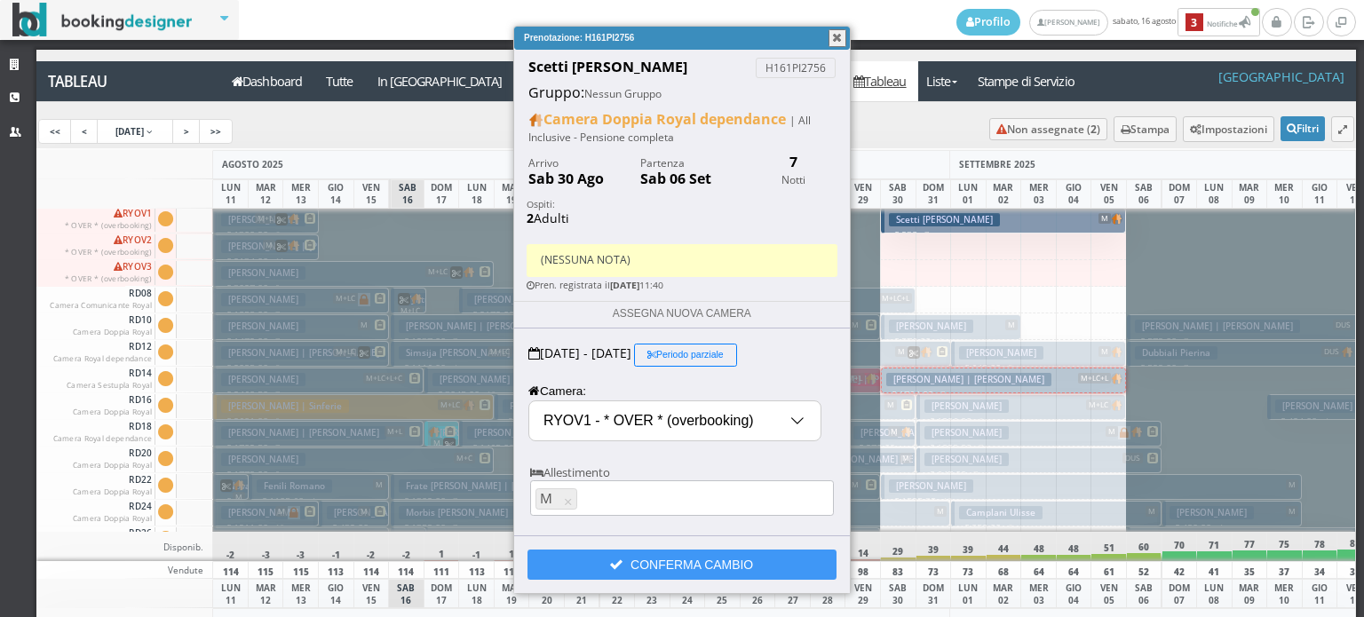
click at [627, 418] on input "RYOV1 - * OVER * (overbooking)" at bounding box center [674, 420] width 291 height 39
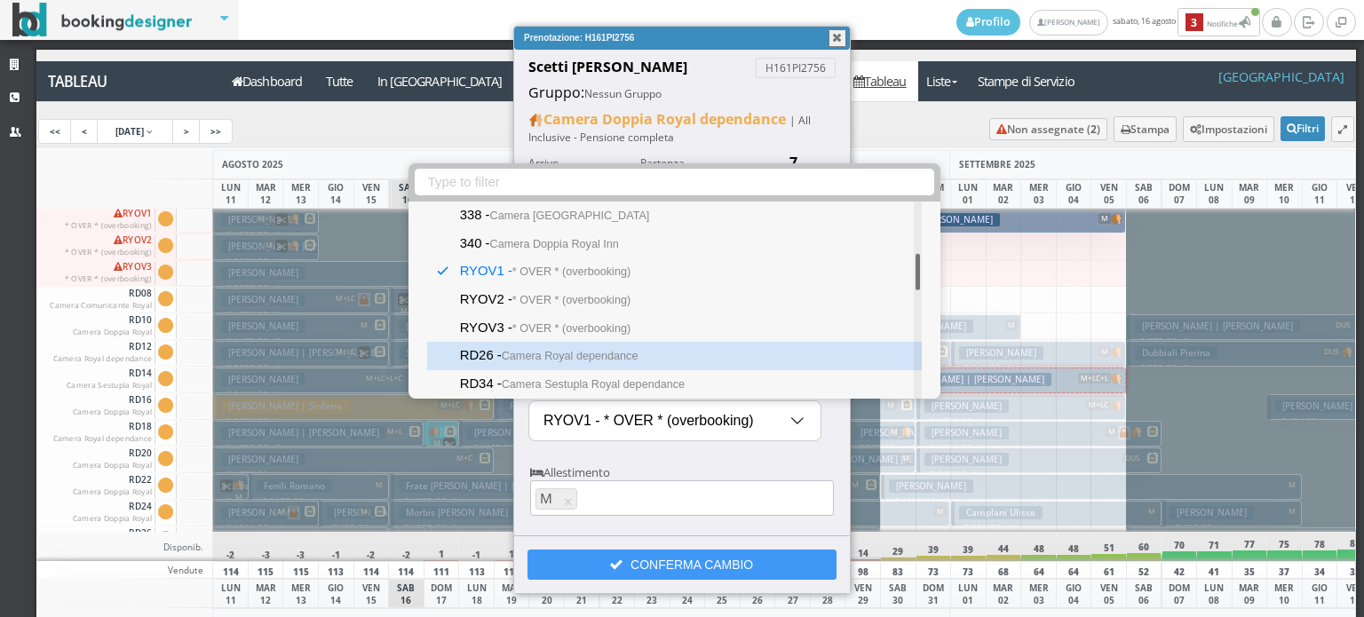
click at [569, 352] on small "Camera Royal dependance" at bounding box center [570, 356] width 137 height 12
type input "RD26 - Camera Royal dependance"
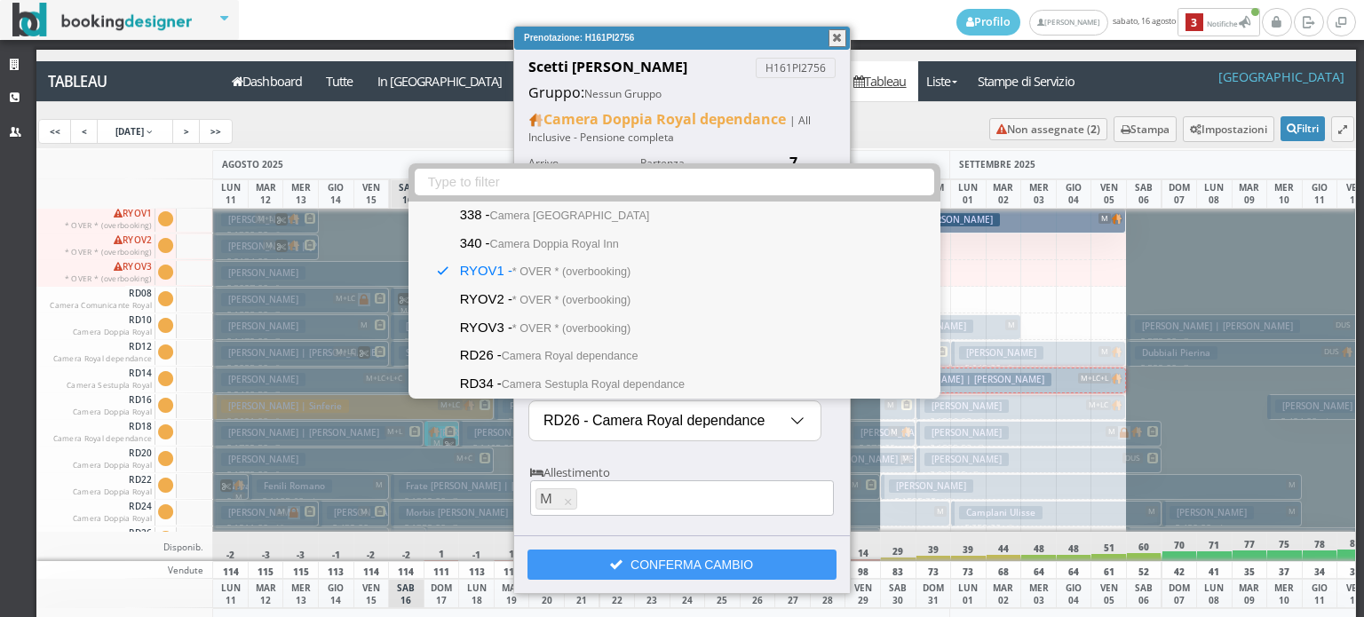
select select "11918"
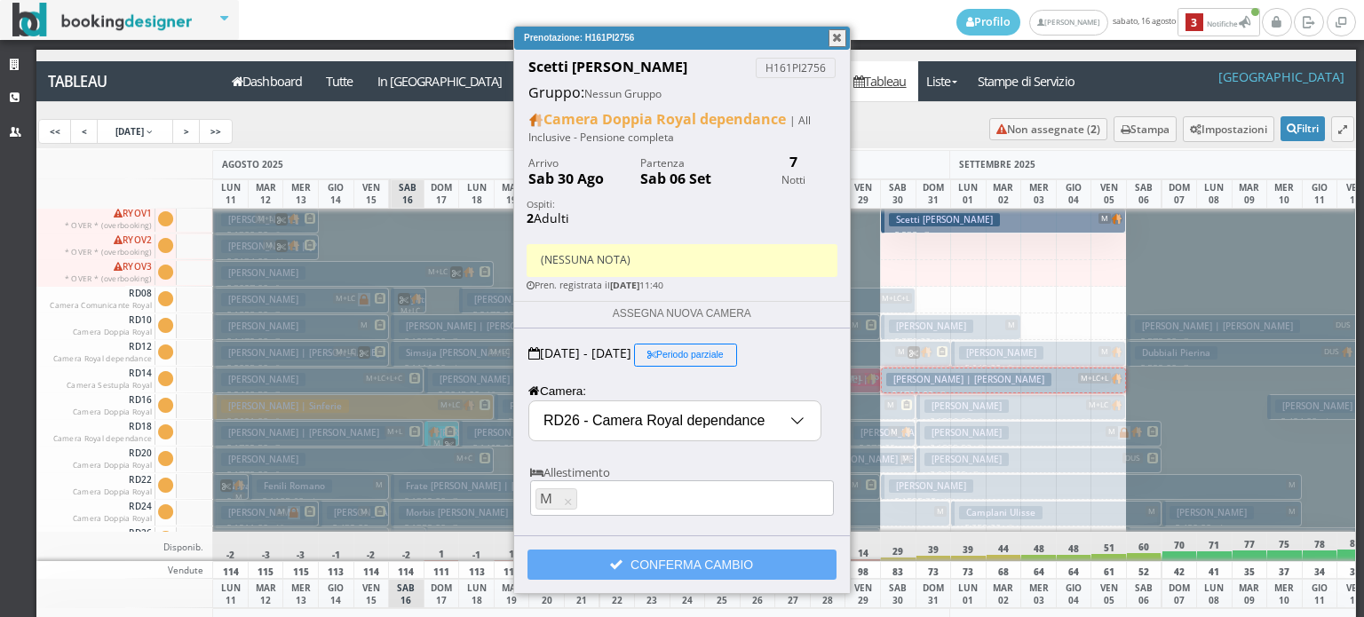
drag, startPoint x: 704, startPoint y: 564, endPoint x: 707, endPoint y: 539, distance: 25.0
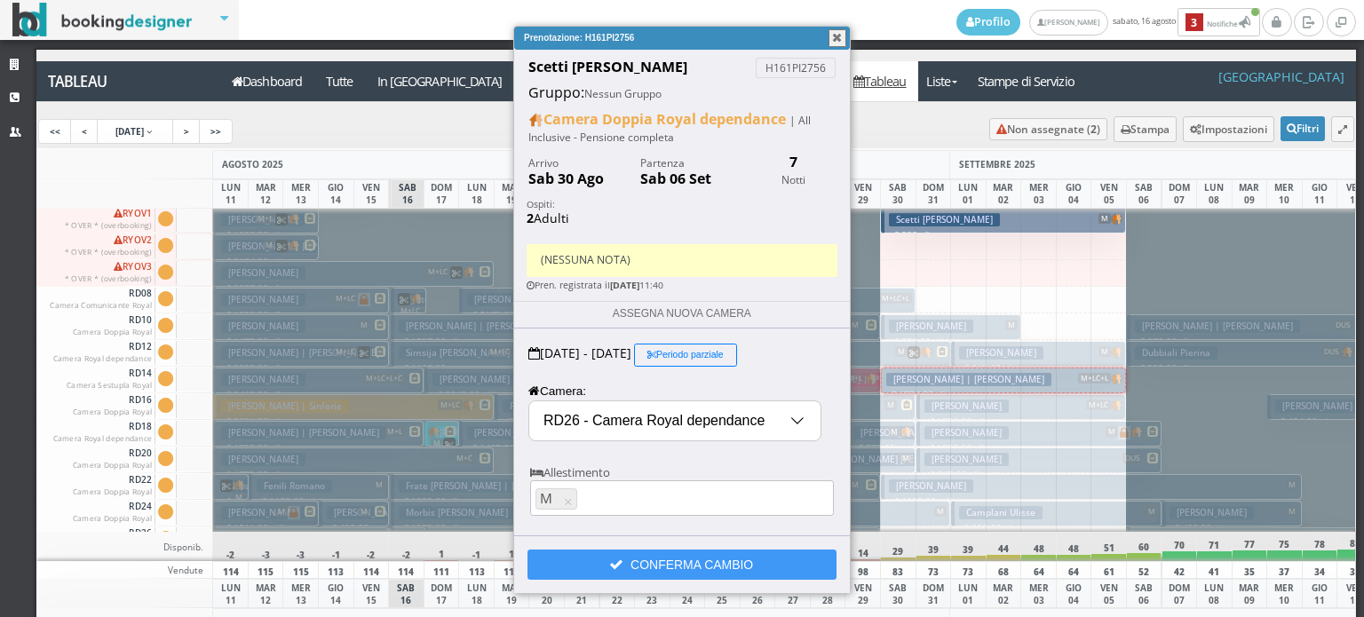
click at [704, 560] on button "CONFERMA CAMBIO" at bounding box center [681, 564] width 309 height 30
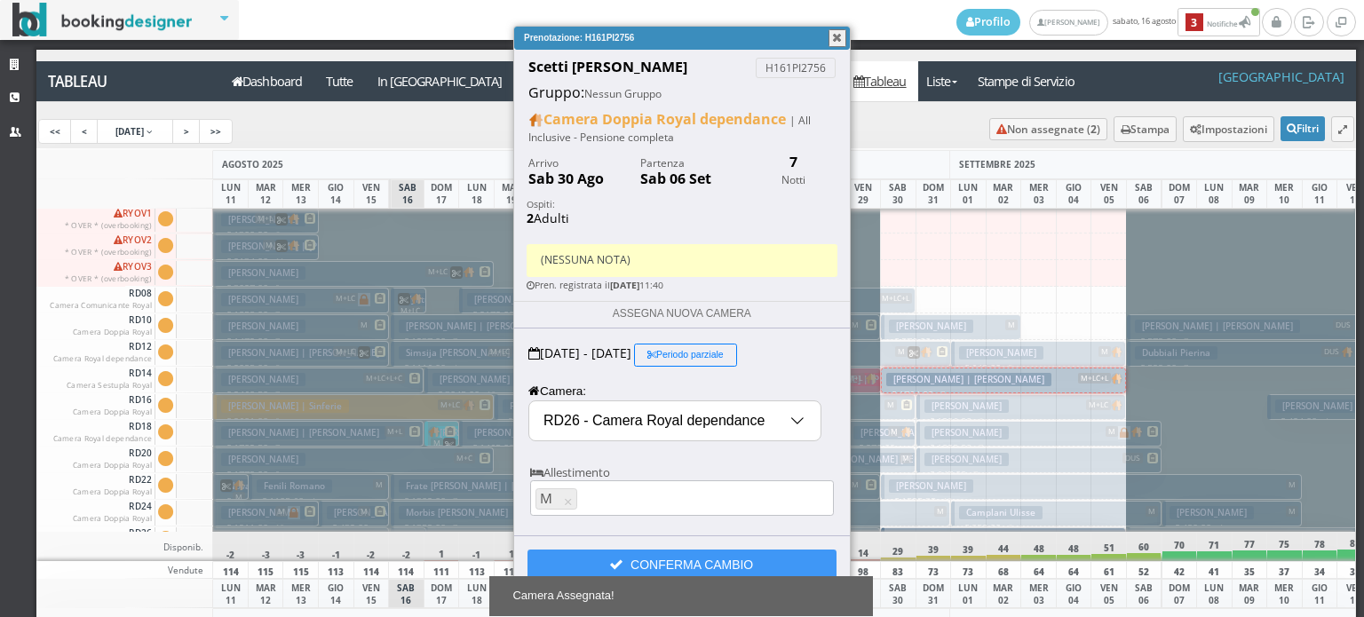
click at [839, 42] on button "button" at bounding box center [837, 38] width 18 height 18
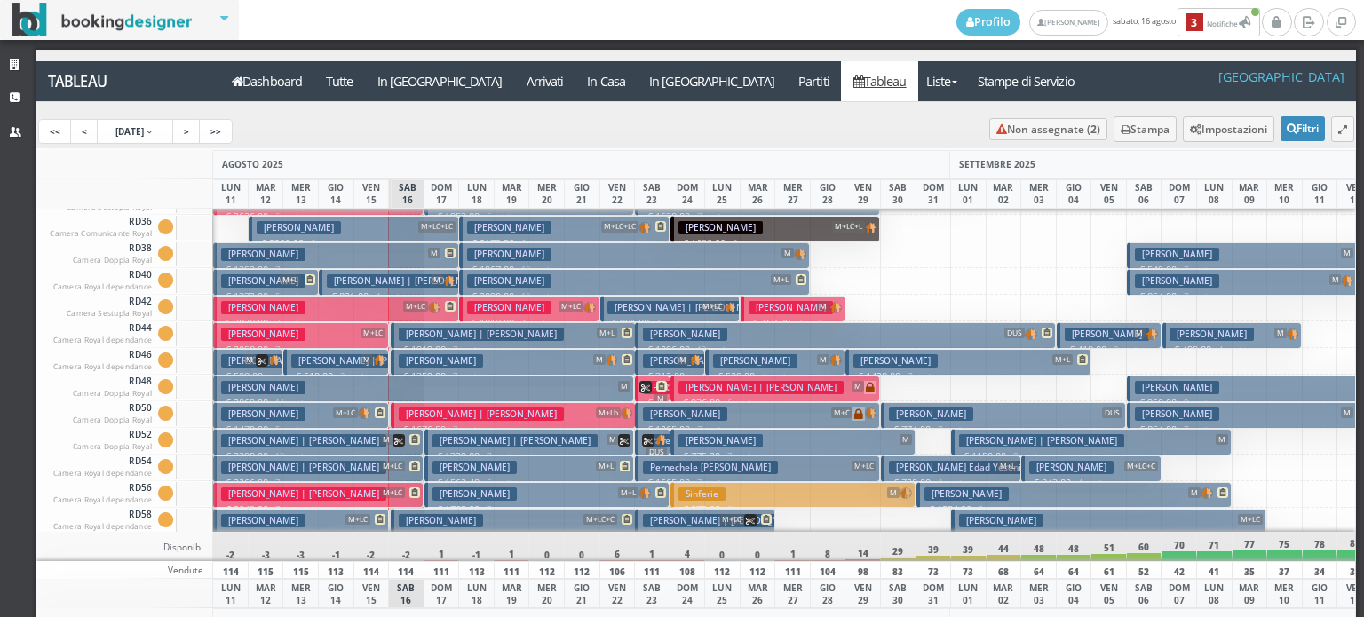
scroll to position [2132, 0]
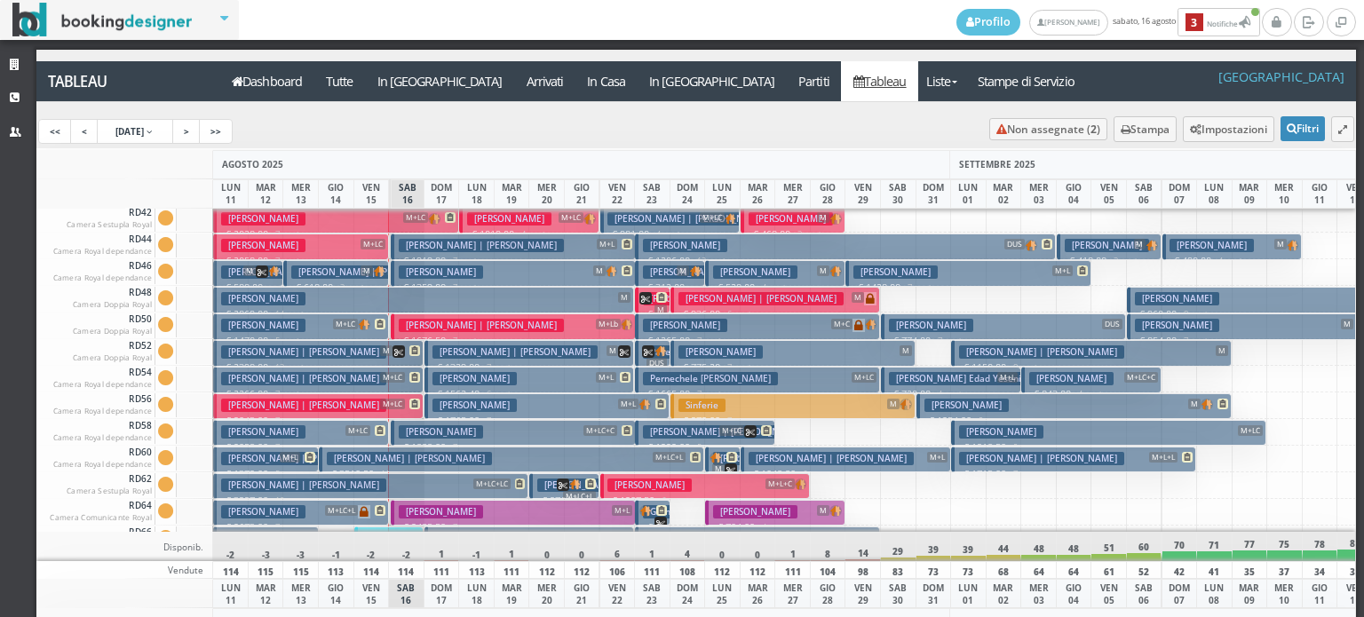
click at [480, 353] on h3 "Vettorazzo Claudio | Biffi Maria Luisa" at bounding box center [514, 351] width 165 height 13
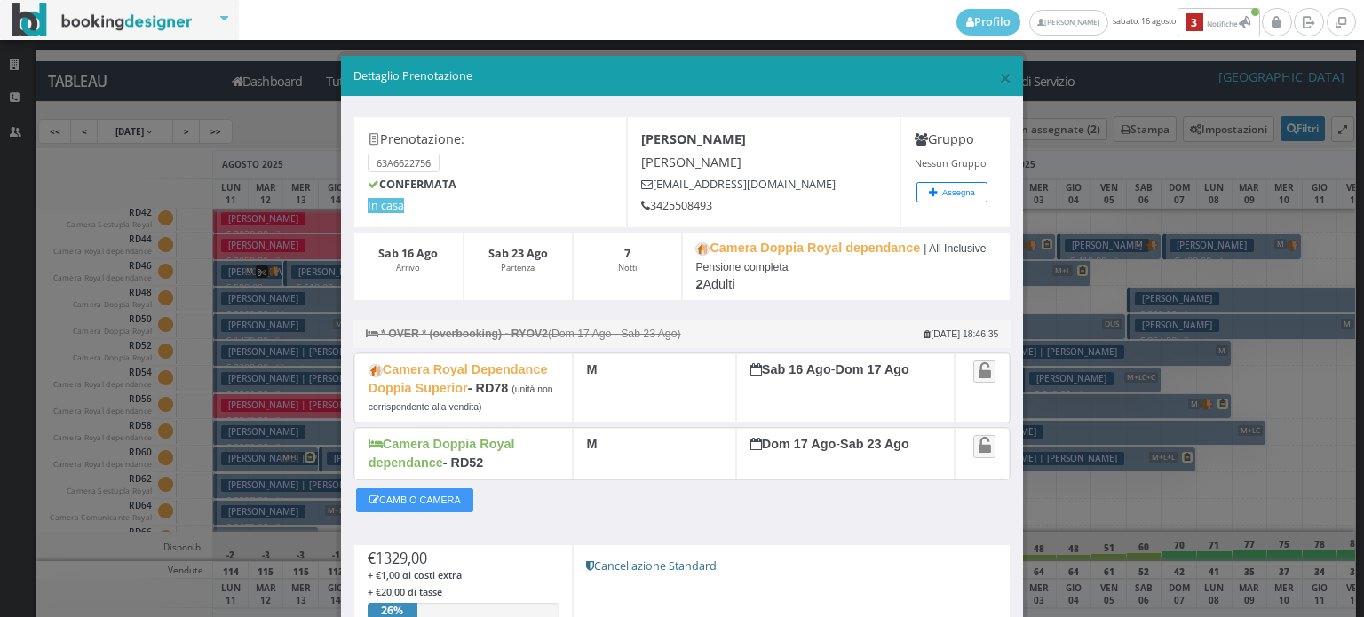
scroll to position [99, 0]
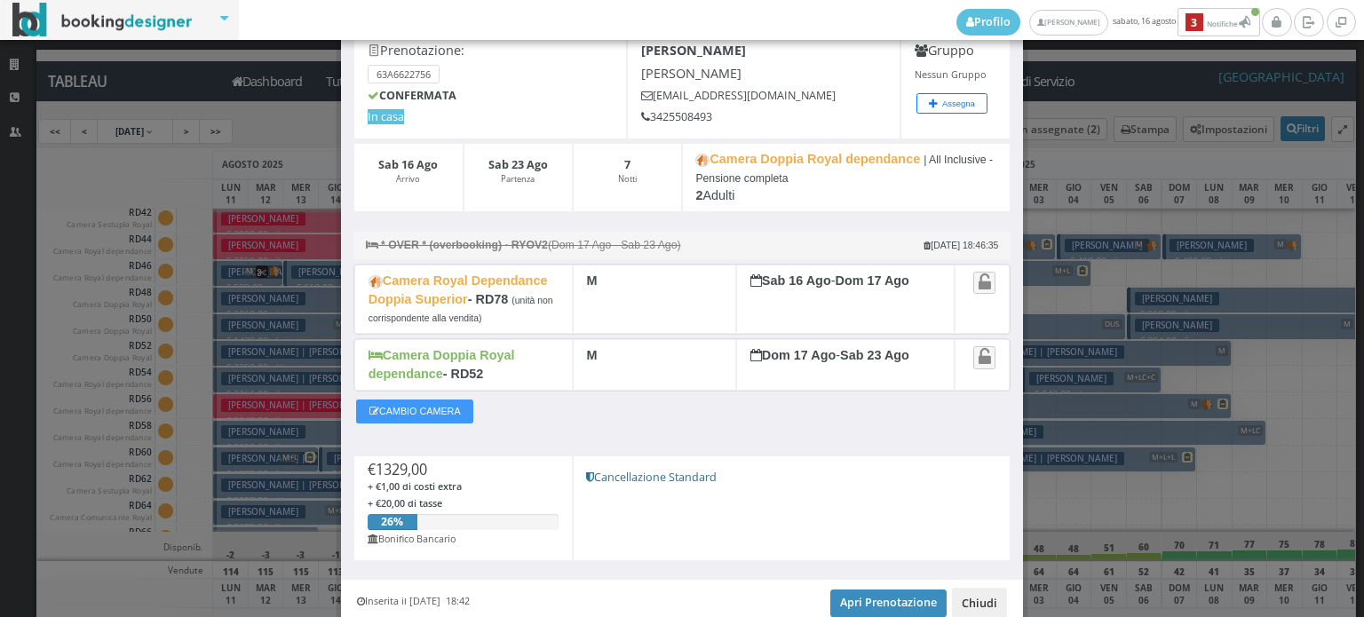
drag, startPoint x: 964, startPoint y: 601, endPoint x: 842, endPoint y: 562, distance: 128.6
click at [964, 602] on button "Chiudi" at bounding box center [979, 603] width 55 height 30
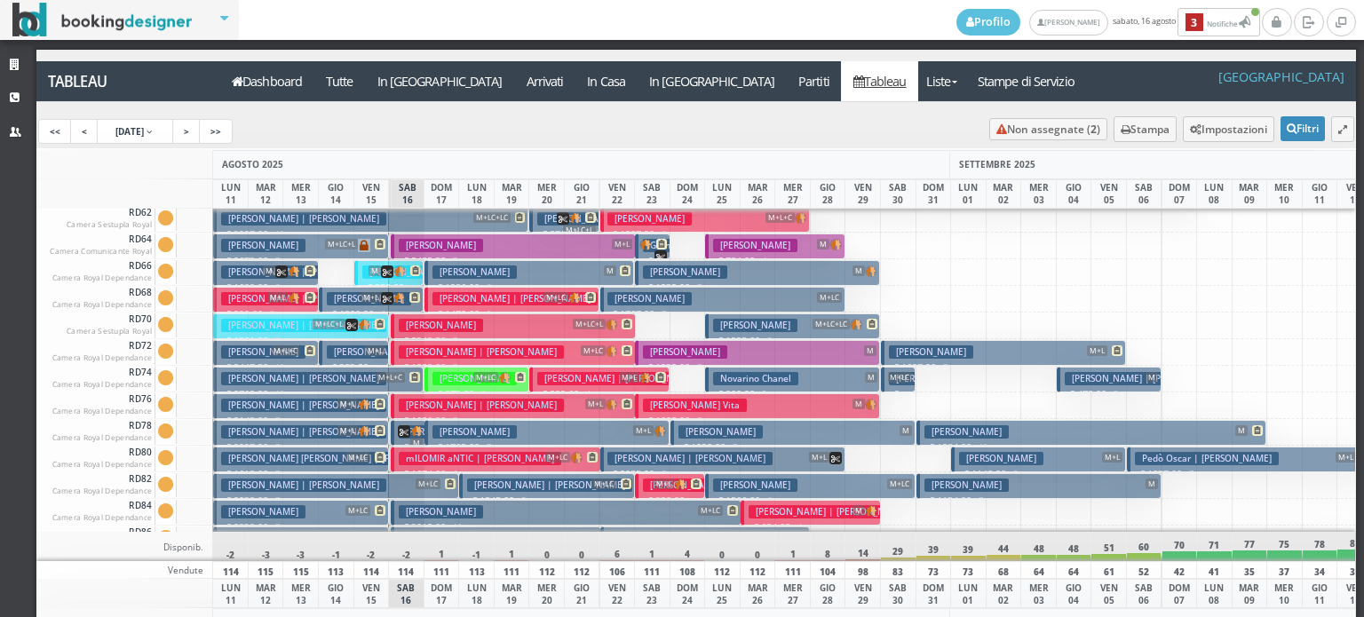
scroll to position [2487, 0]
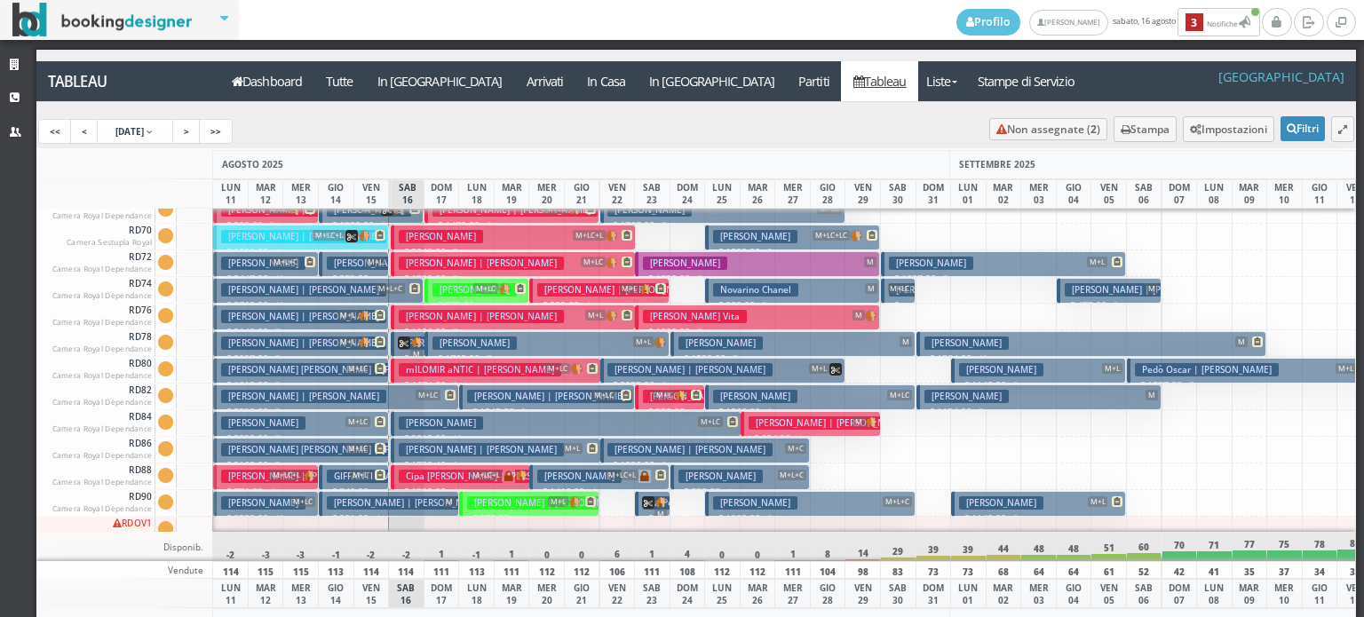
click at [476, 346] on h3 "Baldi Alice" at bounding box center [474, 342] width 84 height 13
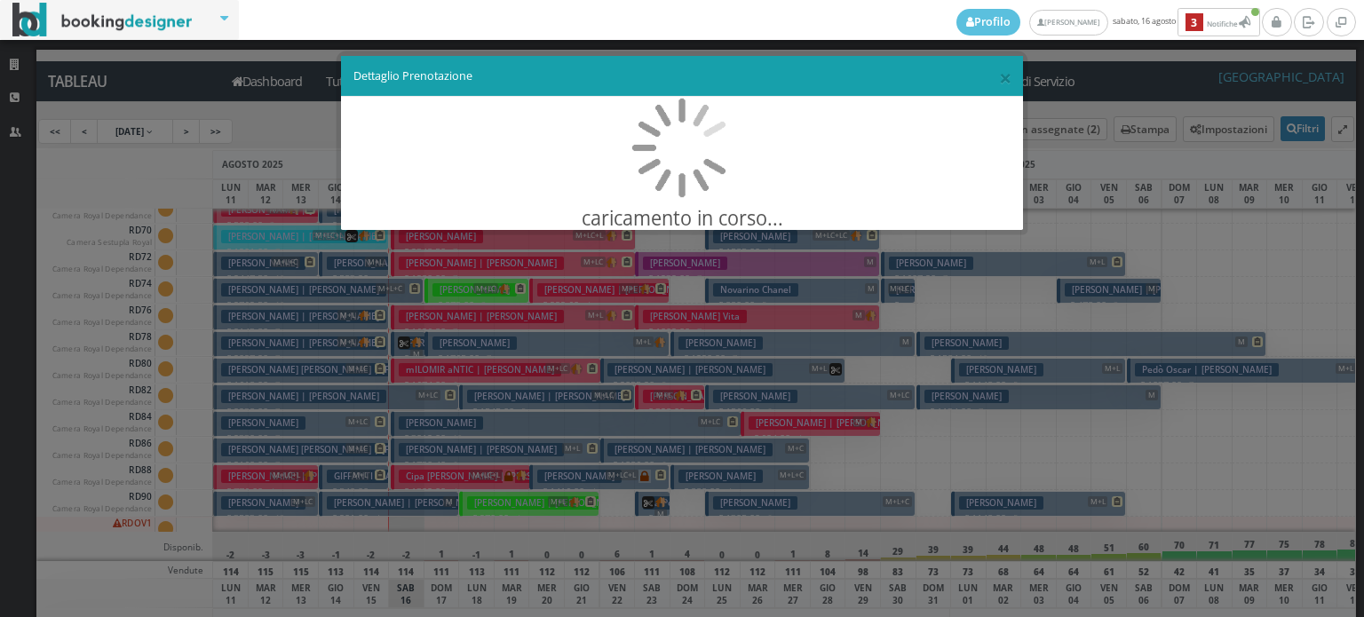
scroll to position [0, 0]
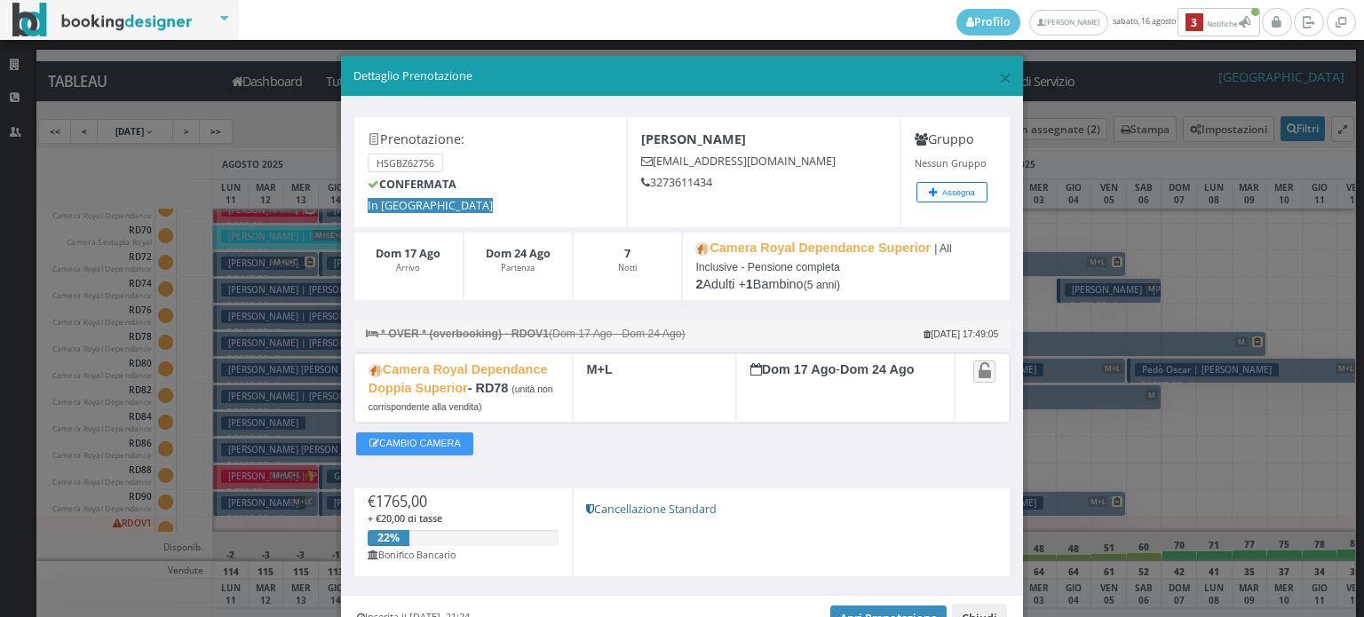
drag, startPoint x: 973, startPoint y: 608, endPoint x: 857, endPoint y: 581, distance: 119.5
click at [973, 609] on button "Chiudi" at bounding box center [979, 619] width 55 height 30
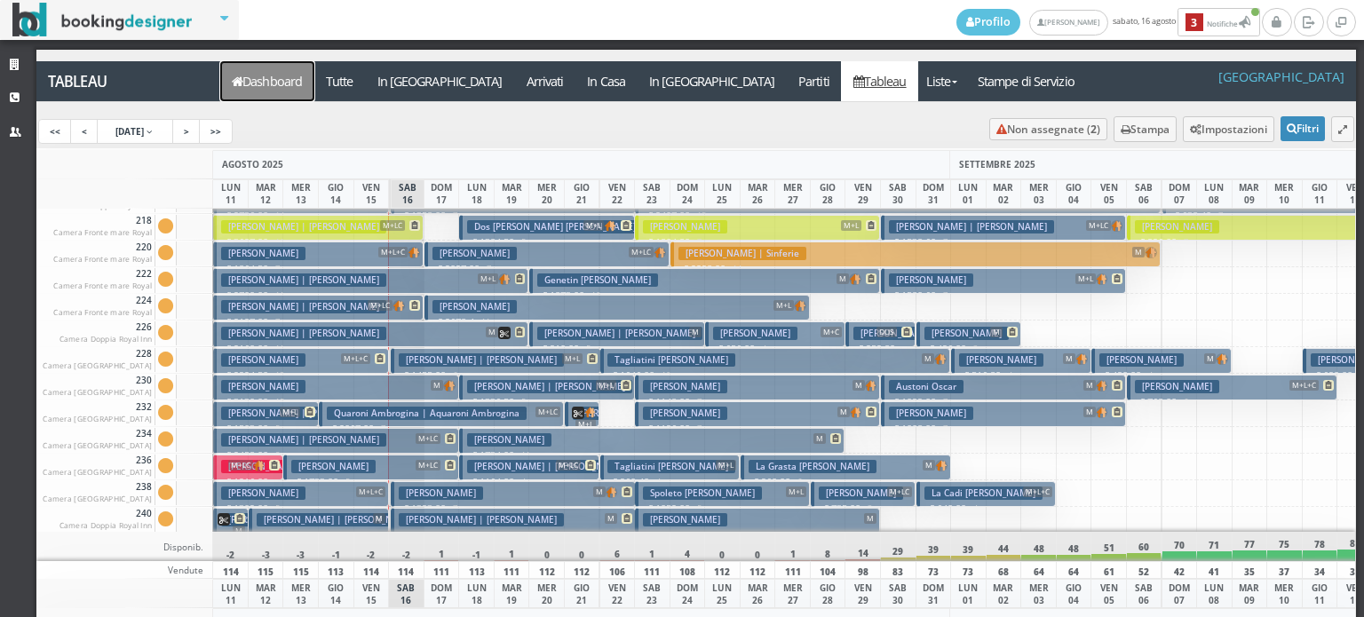
scroll to position [710, 0]
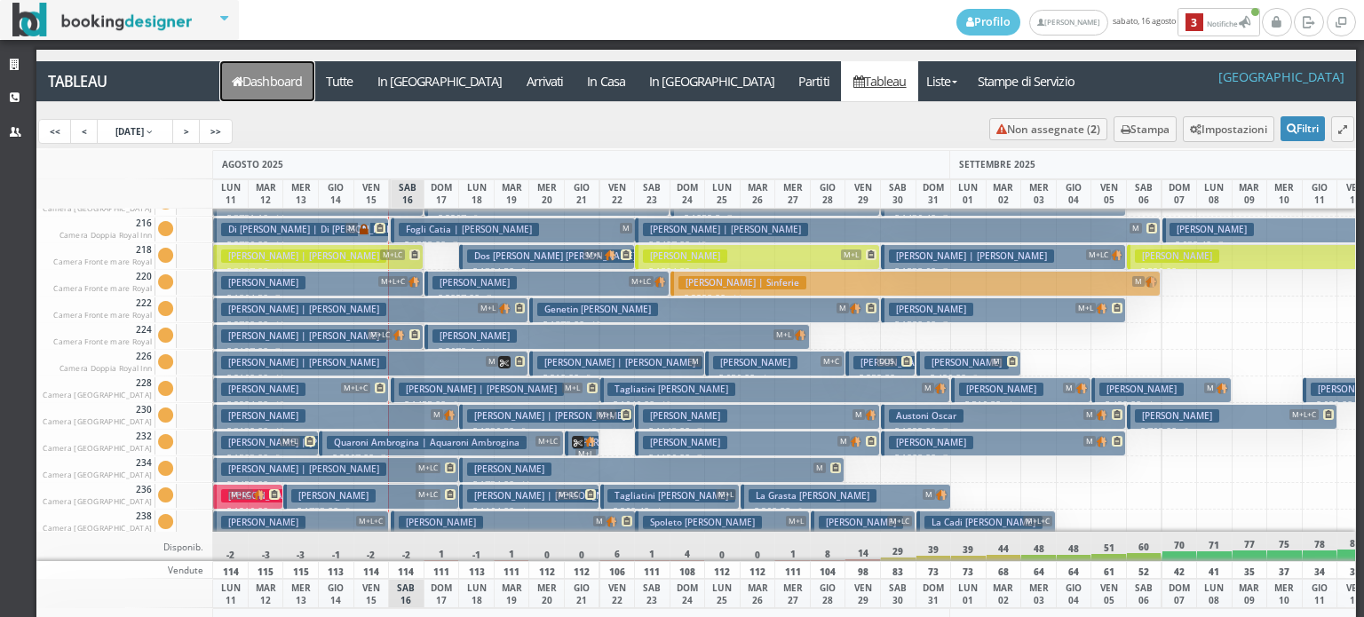
click at [220, 61] on link "Dashboard" at bounding box center [267, 81] width 94 height 40
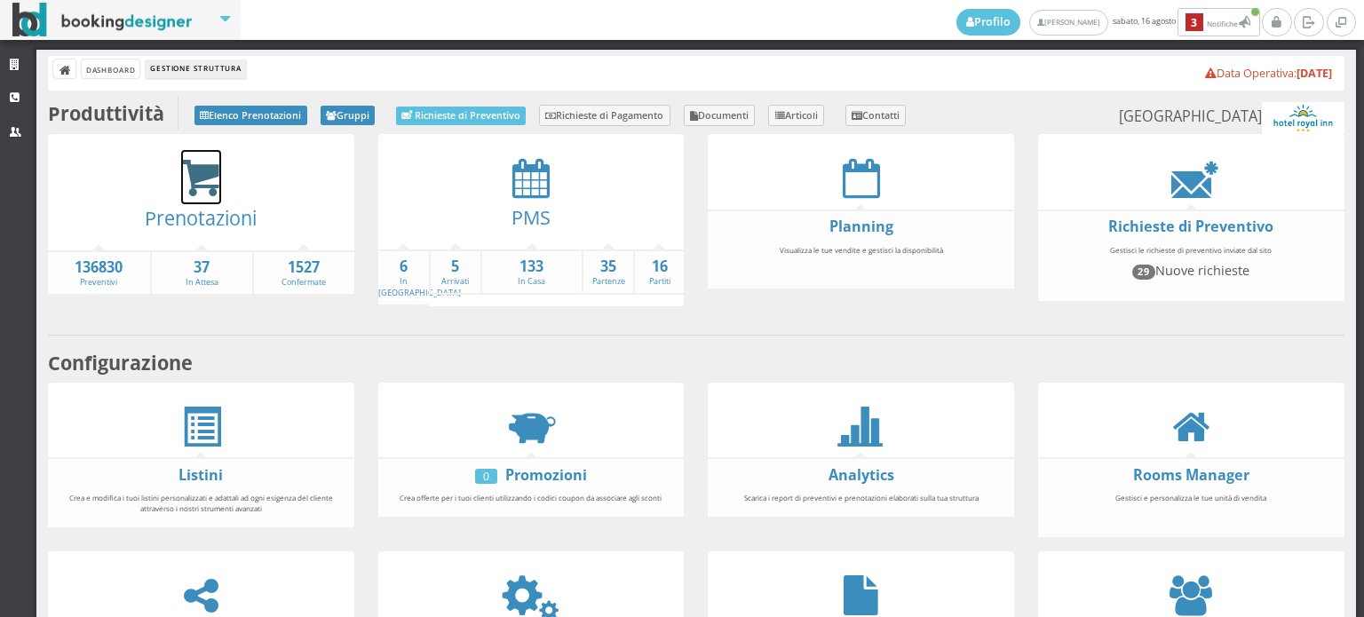
click at [203, 180] on icon at bounding box center [201, 178] width 40 height 41
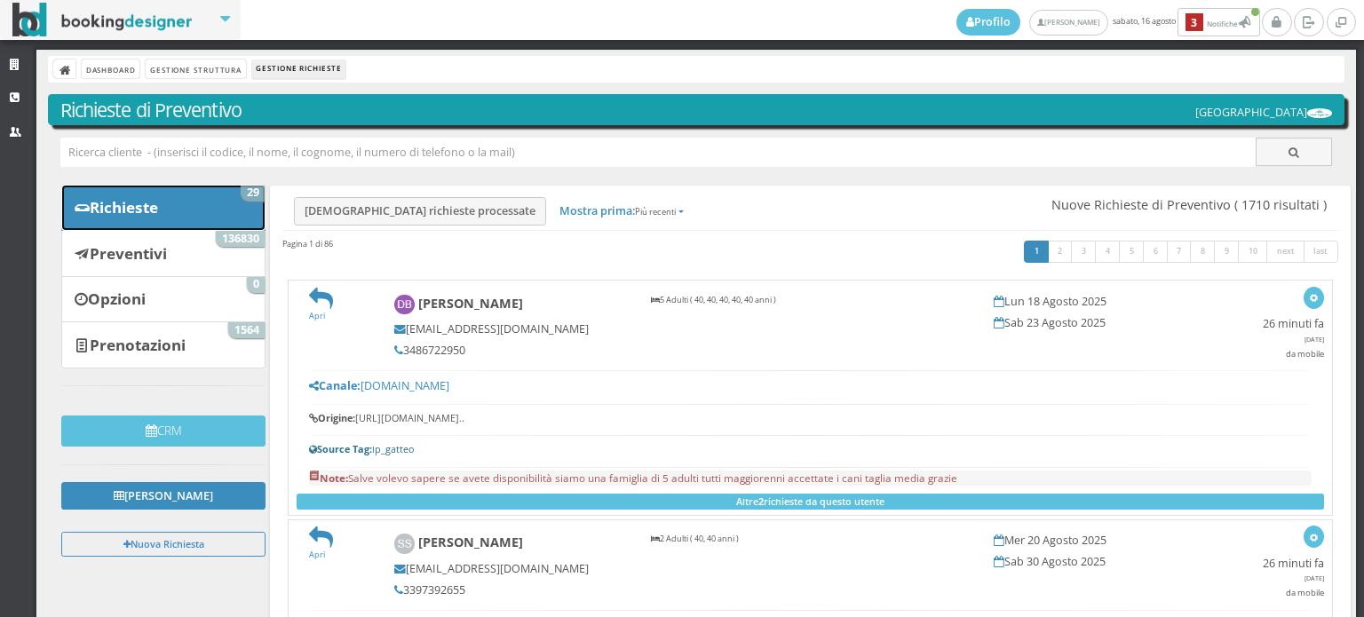
click at [208, 210] on link "Richieste 29" at bounding box center [163, 208] width 204 height 46
click at [223, 70] on link "Gestione Struttura" at bounding box center [195, 68] width 99 height 19
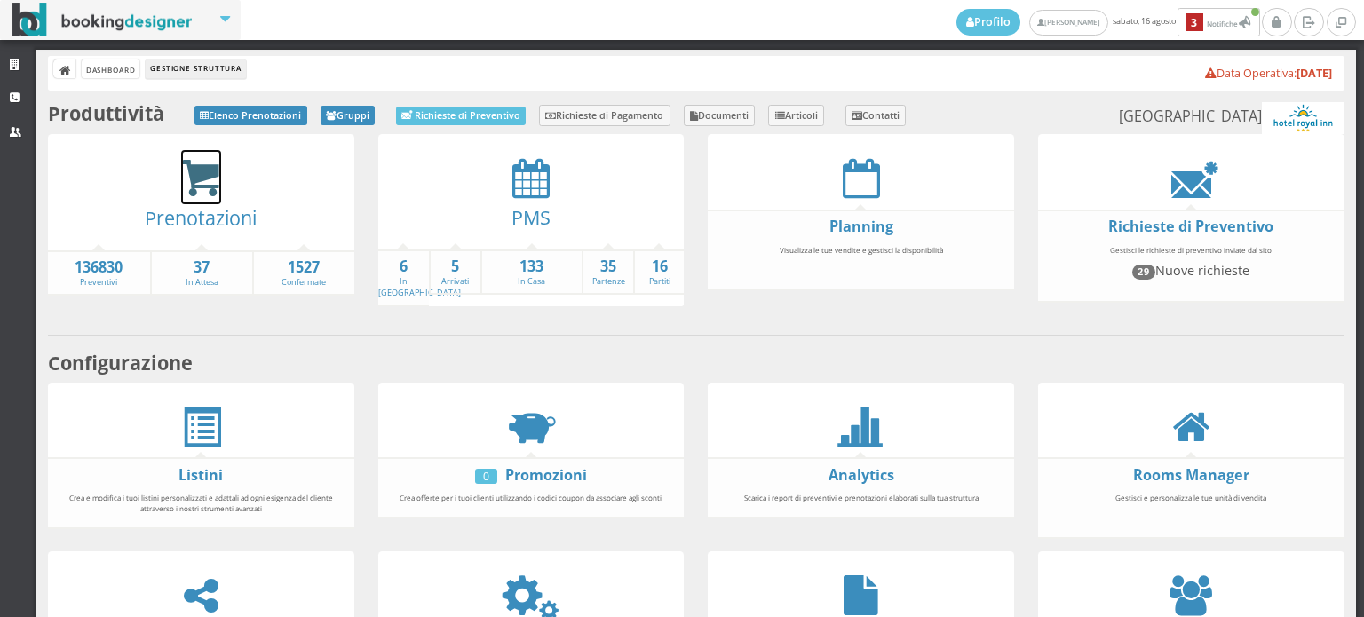
click at [208, 170] on icon at bounding box center [201, 178] width 40 height 41
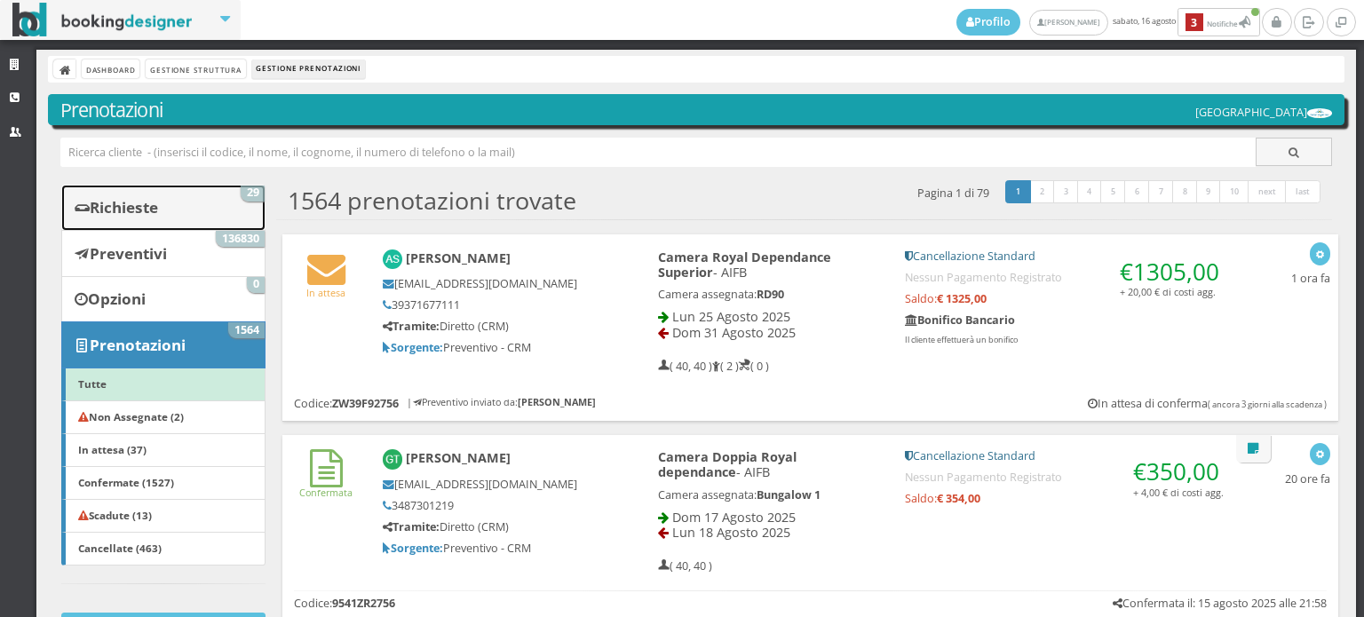
click at [197, 207] on link "Richieste 29" at bounding box center [163, 208] width 204 height 46
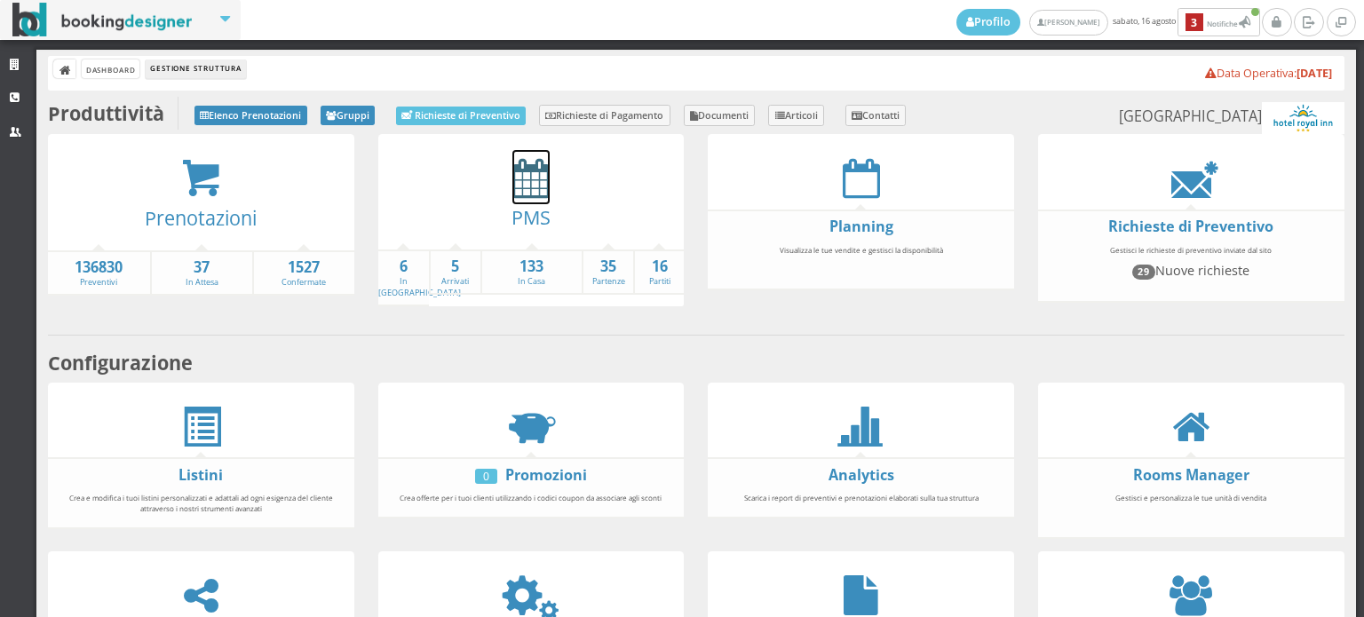
click at [526, 180] on icon at bounding box center [530, 178] width 37 height 40
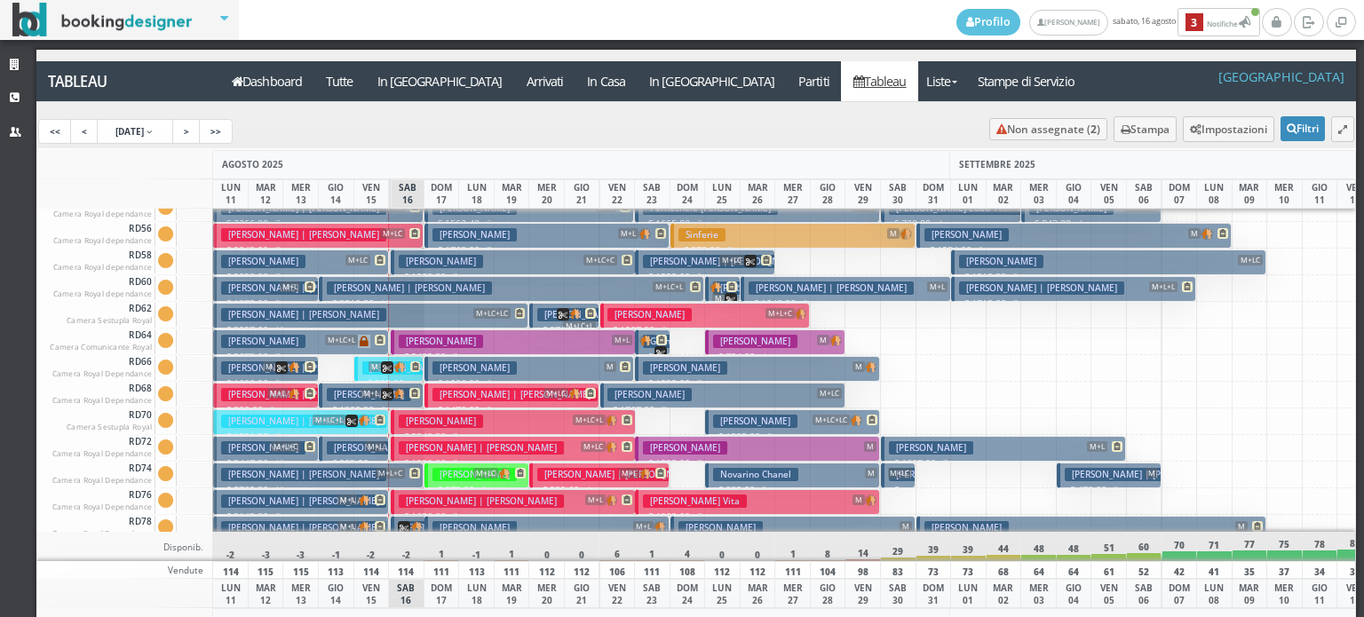
scroll to position [2487, 0]
